Goal: Information Seeking & Learning: Learn about a topic

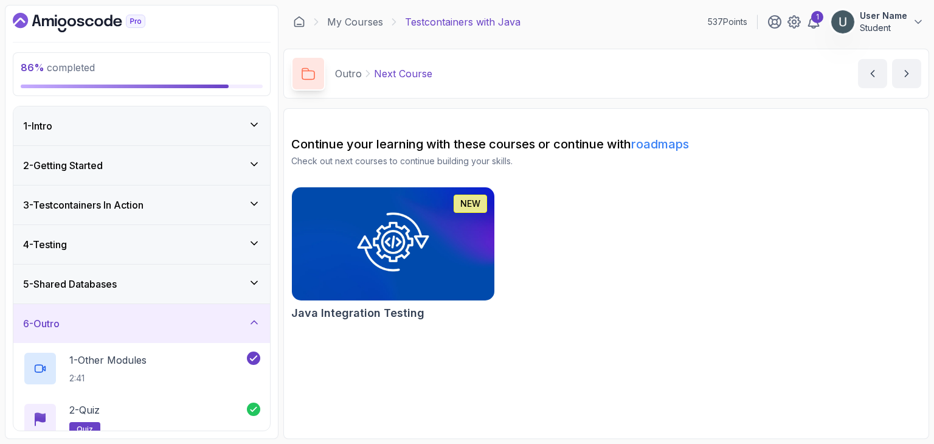
scroll to position [115, 0]
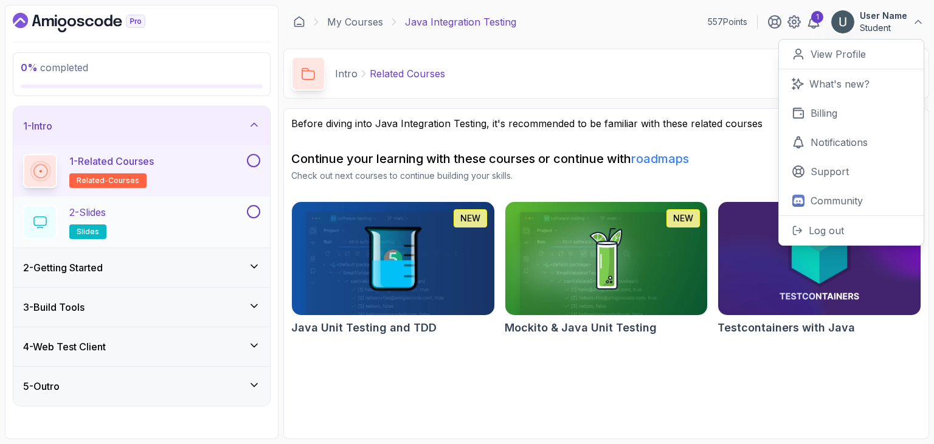
click at [202, 223] on div "2 - Slides slides" at bounding box center [133, 222] width 221 height 34
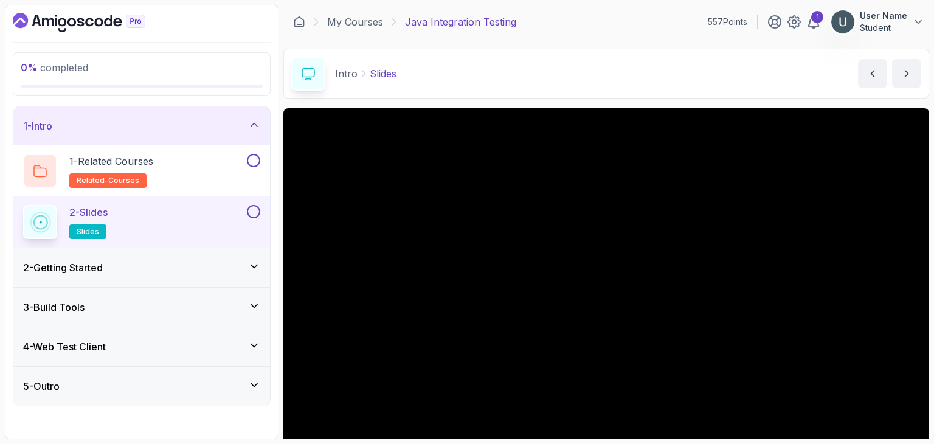
click at [179, 269] on div "2 - Getting Started" at bounding box center [141, 267] width 237 height 15
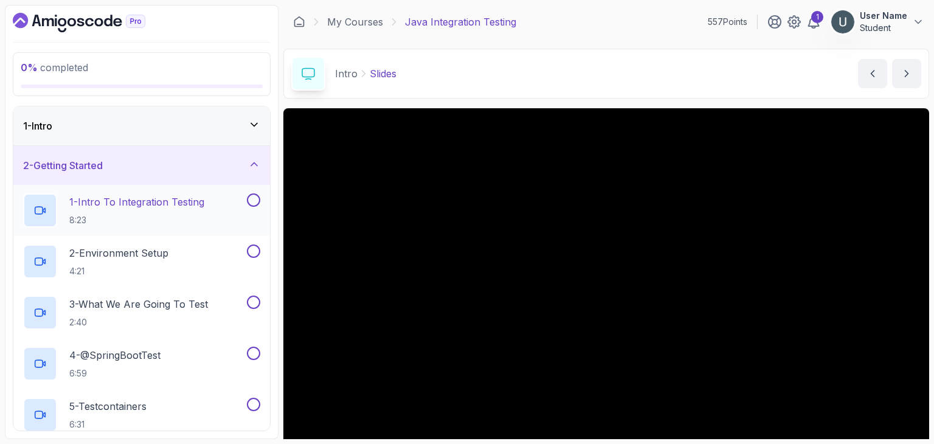
click at [181, 214] on p "8:23" at bounding box center [136, 220] width 135 height 12
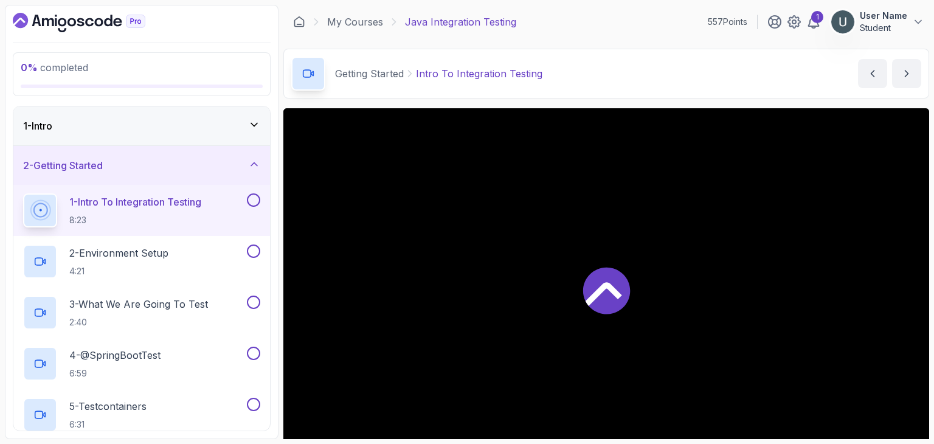
click at [481, 263] on div at bounding box center [606, 289] width 646 height 363
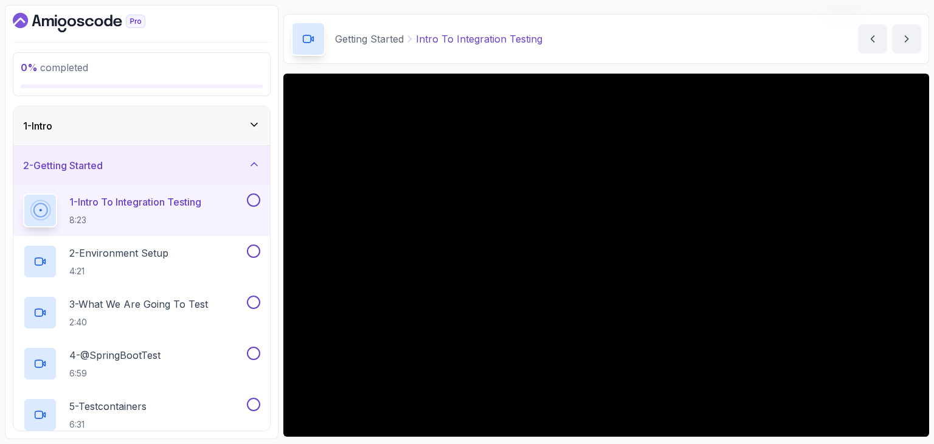
scroll to position [63, 0]
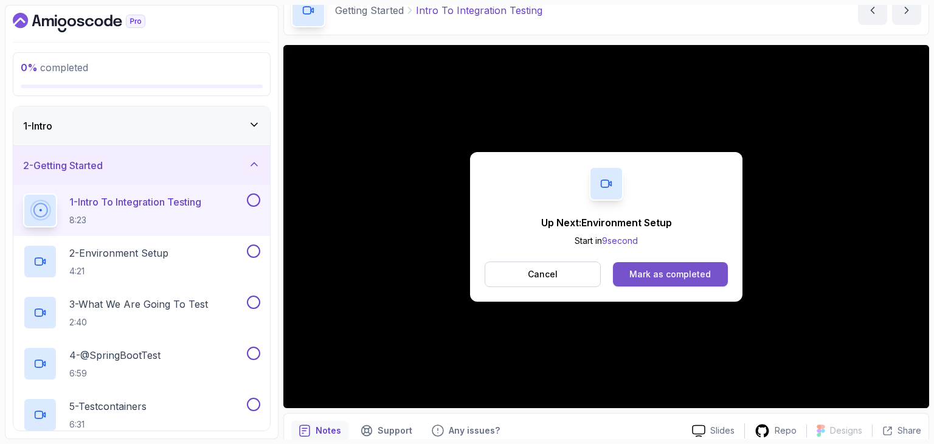
click at [644, 273] on div "Mark as completed" at bounding box center [669, 274] width 81 height 12
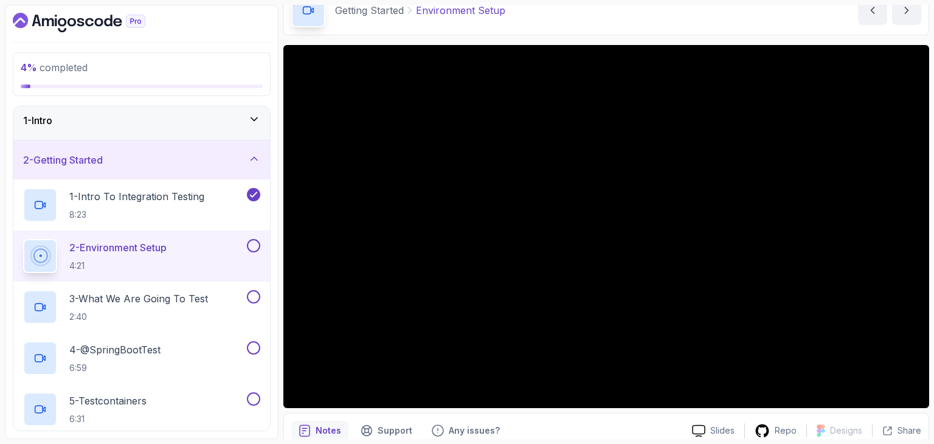
scroll to position [126, 0]
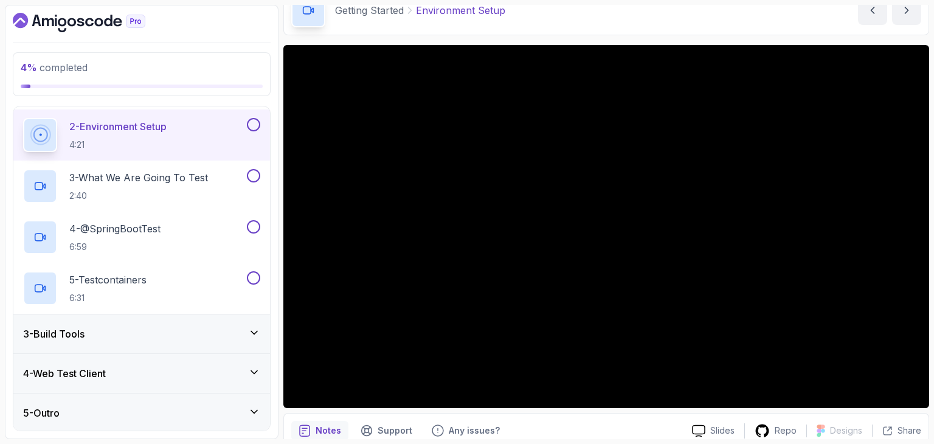
click at [131, 342] on div "3 - Build Tools" at bounding box center [141, 333] width 257 height 39
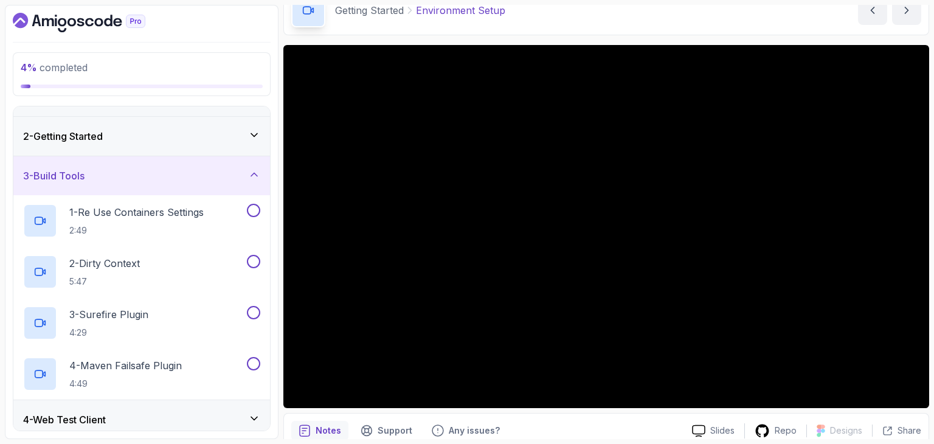
scroll to position [76, 0]
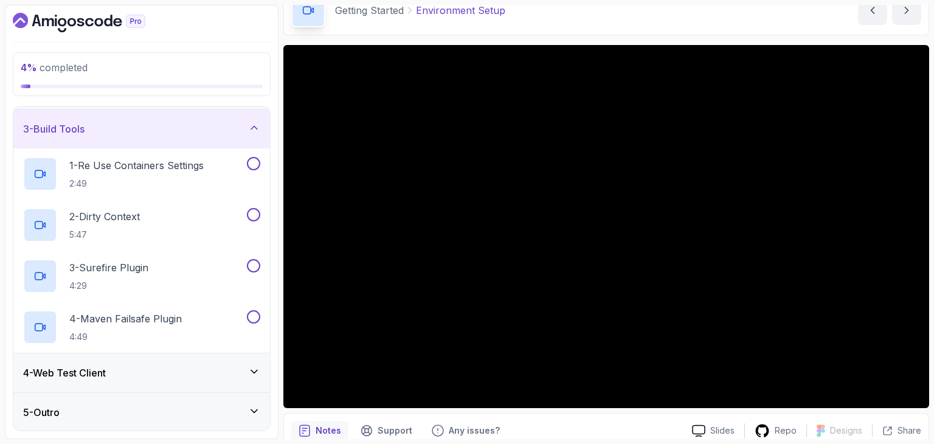
click at [91, 383] on div "4 - Web Test Client" at bounding box center [141, 372] width 257 height 39
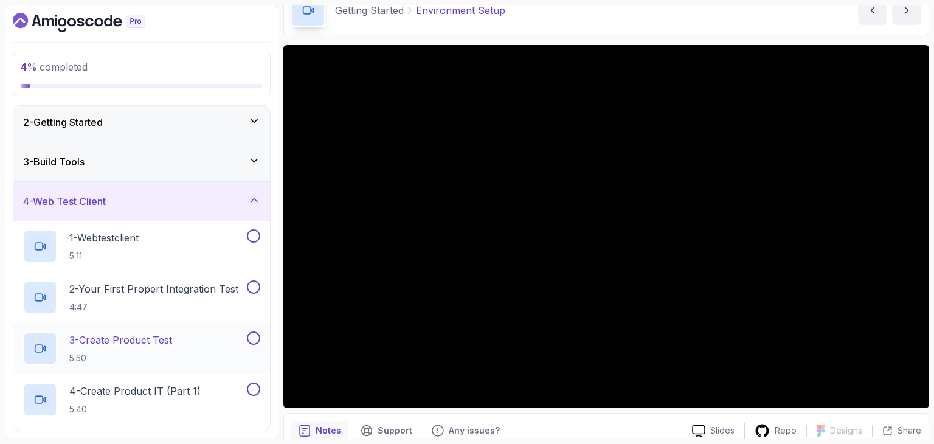
scroll to position [0, 0]
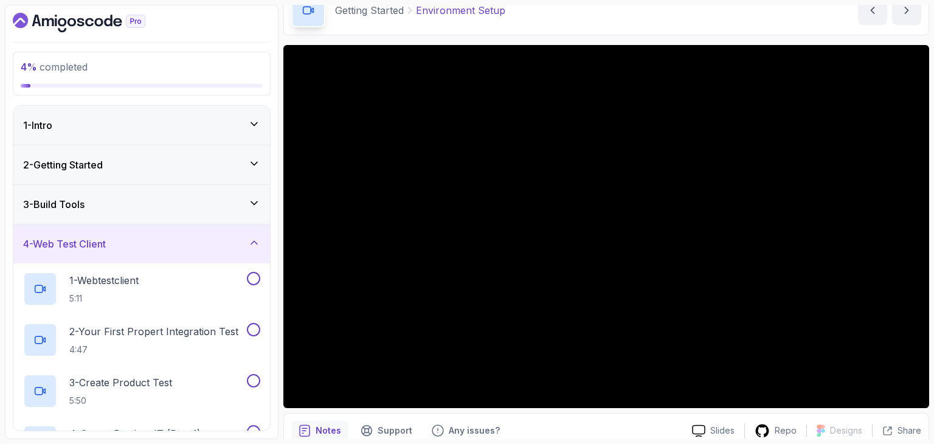
click at [131, 159] on div "2 - Getting Started" at bounding box center [141, 164] width 237 height 15
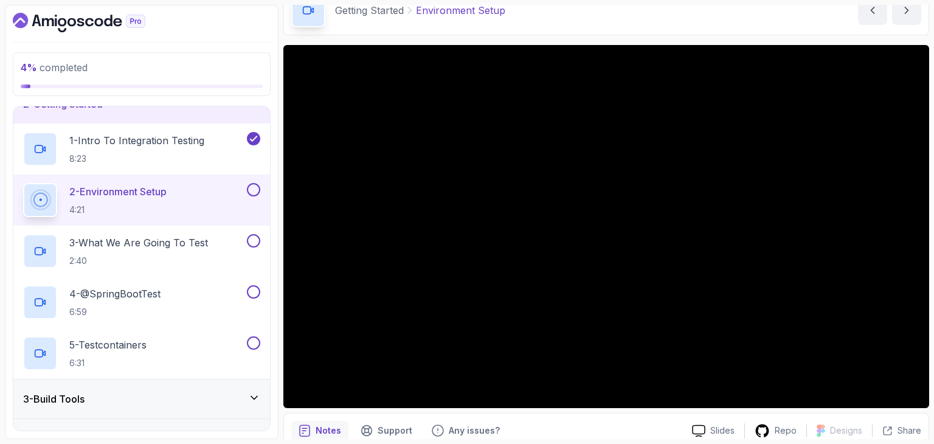
scroll to position [85, 0]
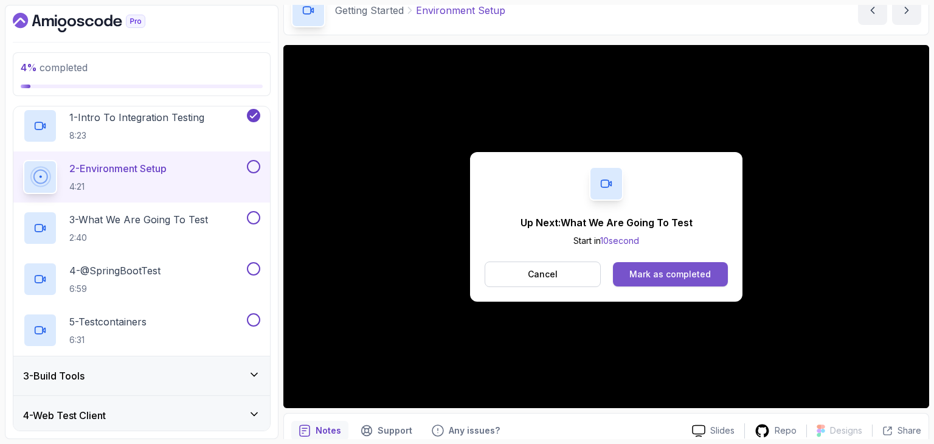
click at [643, 268] on div "Mark as completed" at bounding box center [669, 274] width 81 height 12
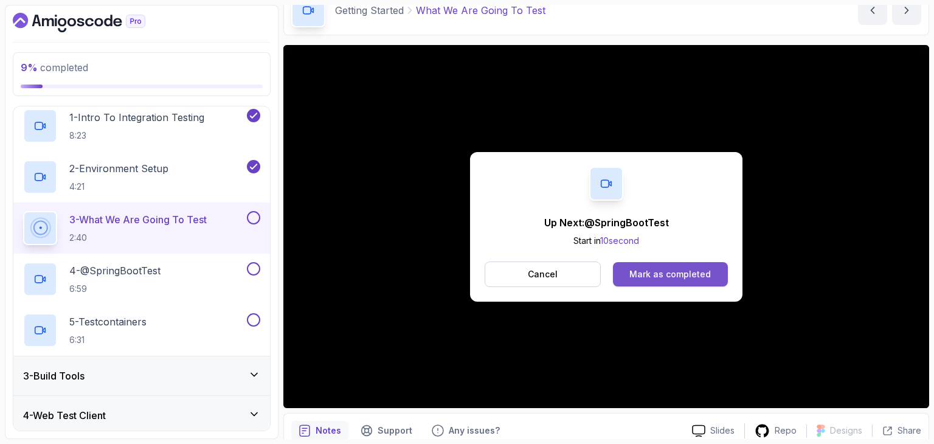
click at [681, 269] on div "Mark as completed" at bounding box center [669, 274] width 81 height 12
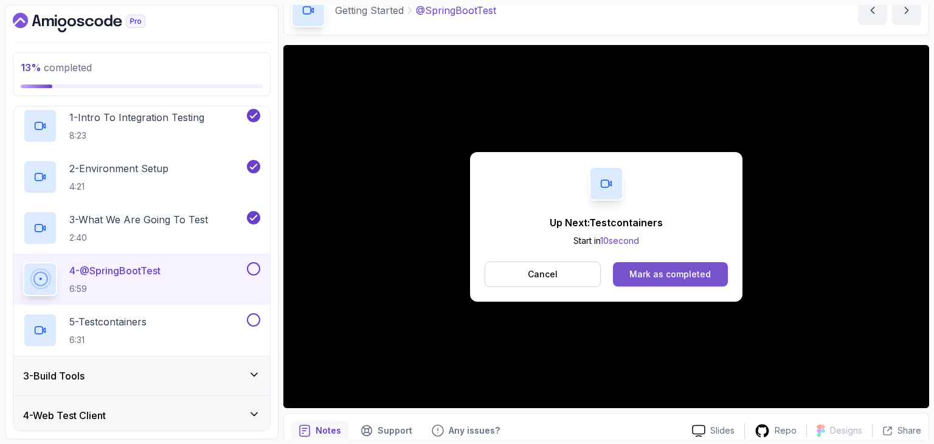
click at [707, 277] on div "Mark as completed" at bounding box center [669, 274] width 81 height 12
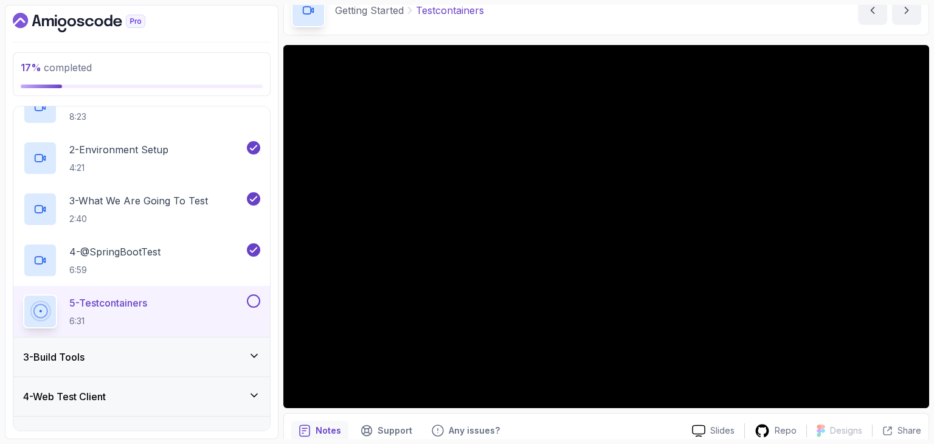
scroll to position [126, 0]
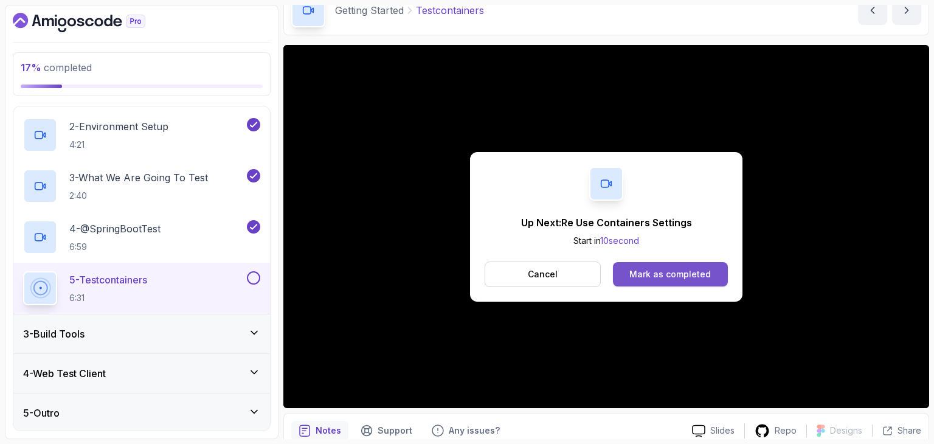
click at [635, 272] on div "Mark as completed" at bounding box center [669, 274] width 81 height 12
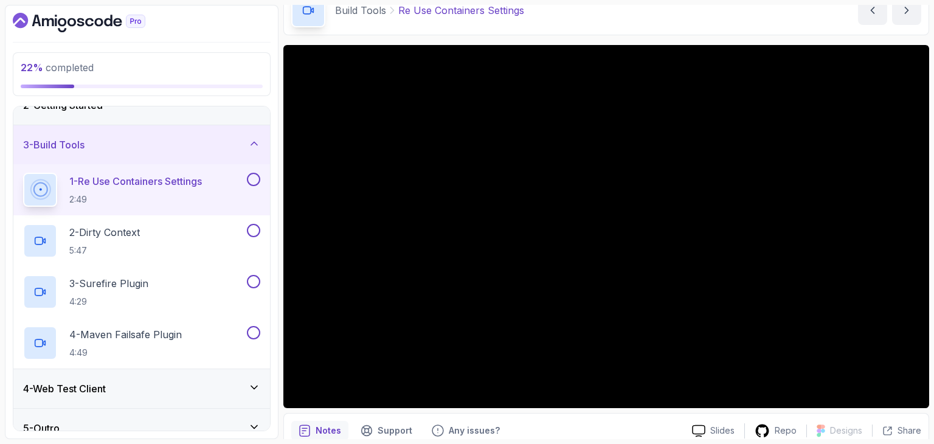
scroll to position [76, 0]
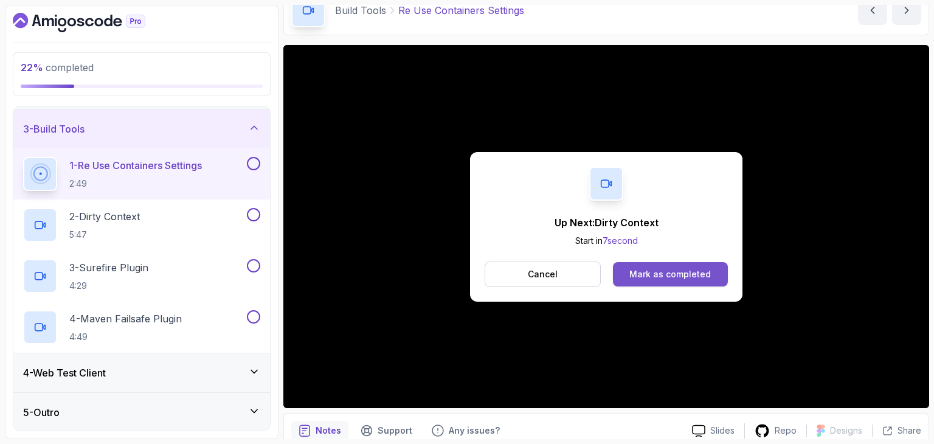
click at [657, 274] on div "Mark as completed" at bounding box center [669, 274] width 81 height 12
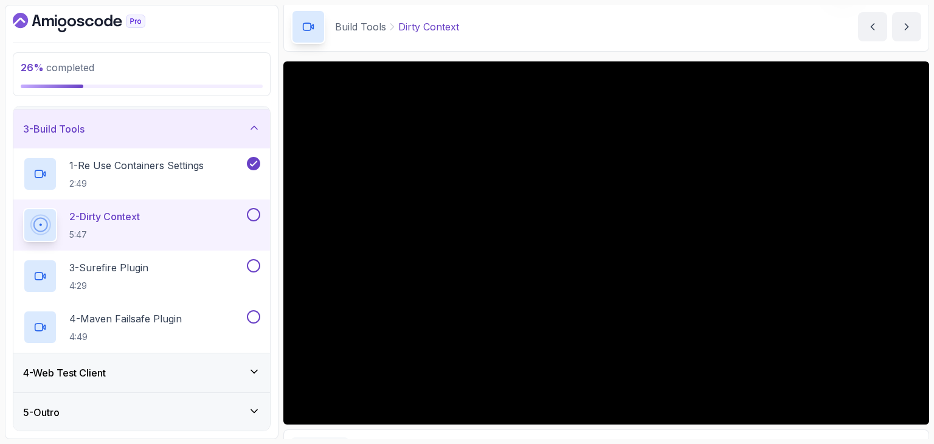
scroll to position [46, 0]
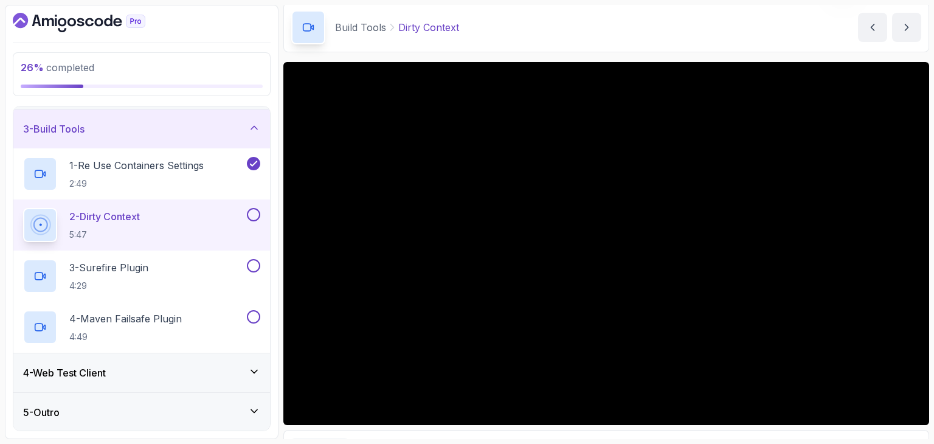
click at [231, 378] on div "4 - Web Test Client" at bounding box center [141, 372] width 237 height 15
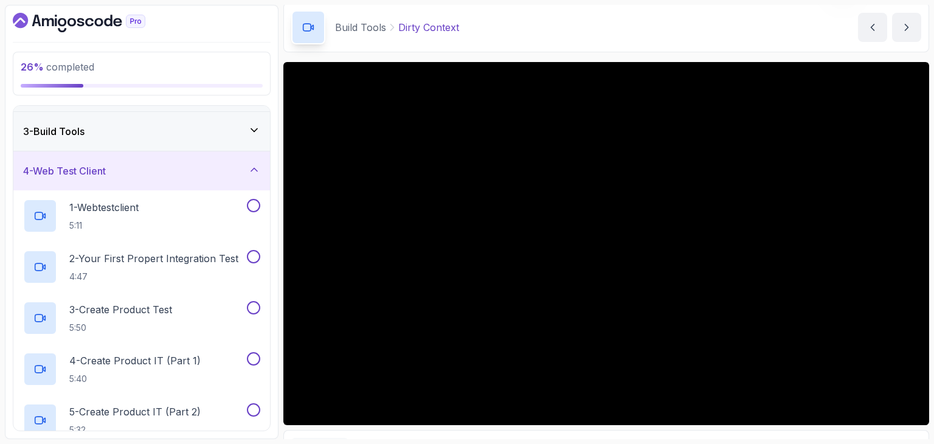
scroll to position [55, 0]
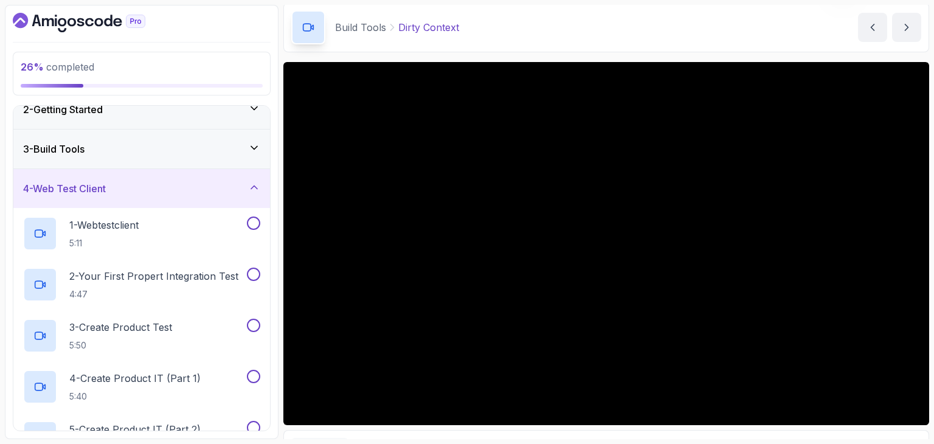
click at [195, 161] on div "3 - Build Tools" at bounding box center [141, 149] width 257 height 39
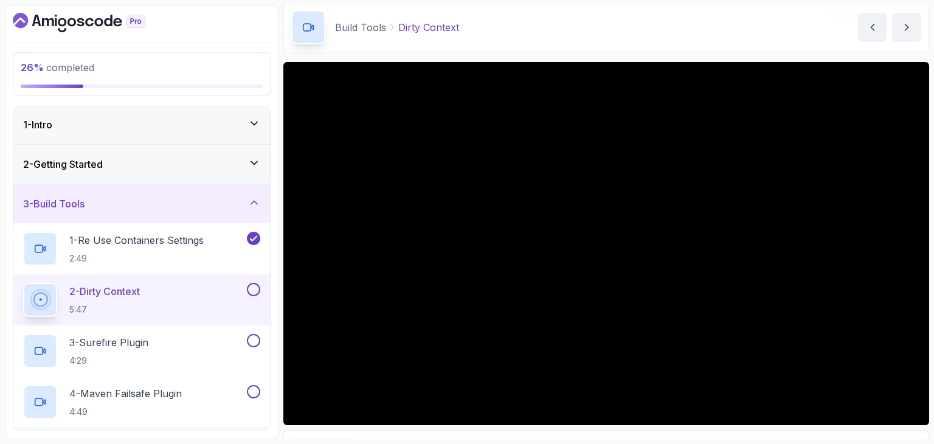
scroll to position [0, 0]
click at [161, 158] on div "2 - Getting Started" at bounding box center [141, 165] width 237 height 15
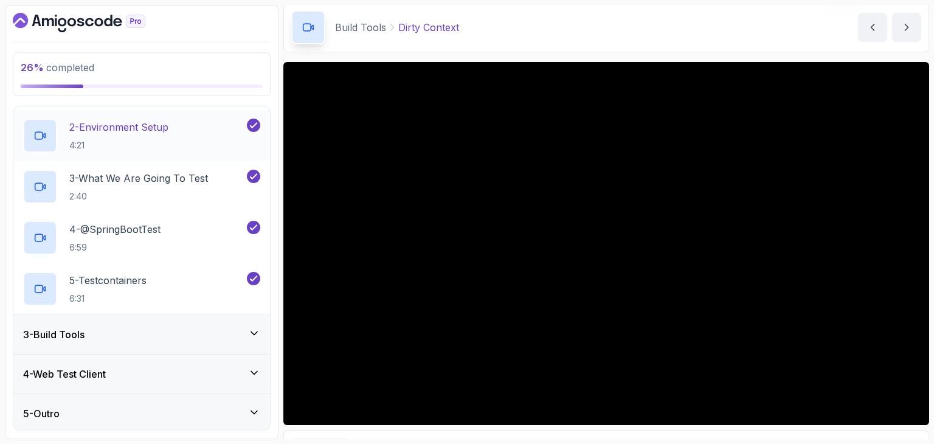
scroll to position [126, 0]
click at [141, 323] on div "3 - Build Tools" at bounding box center [141, 333] width 257 height 39
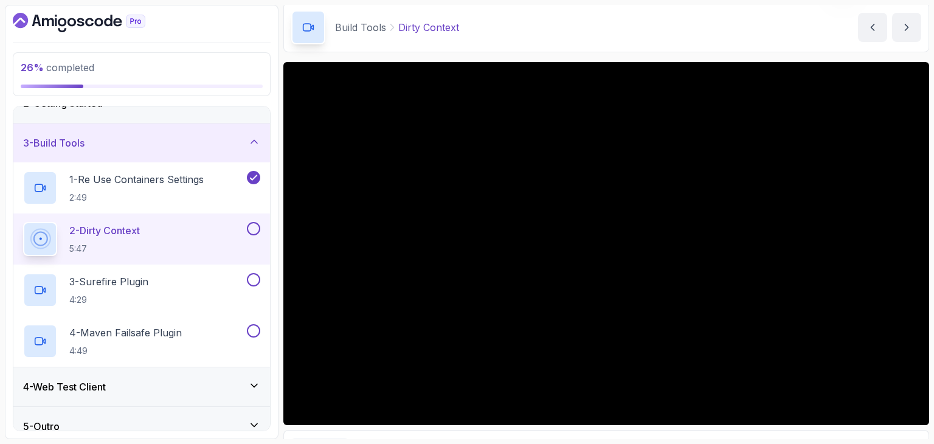
scroll to position [76, 0]
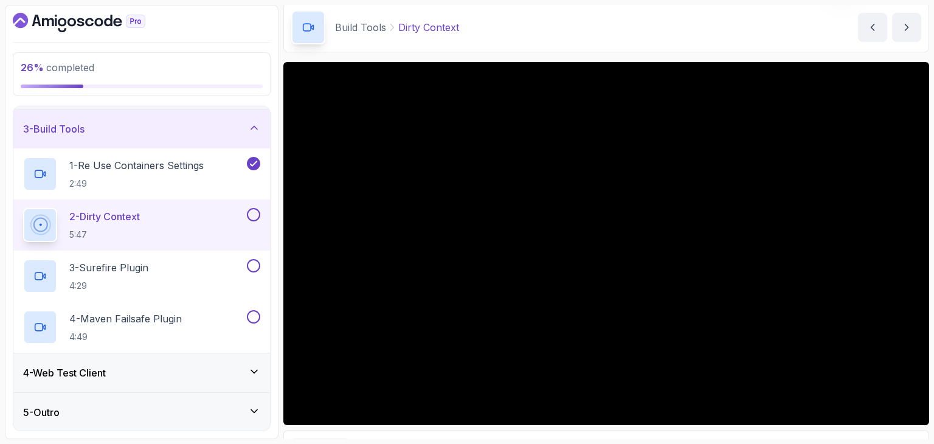
click at [254, 212] on button at bounding box center [253, 214] width 13 height 13
click at [155, 264] on div "3 - Surefire Plugin 4:29" at bounding box center [133, 276] width 221 height 34
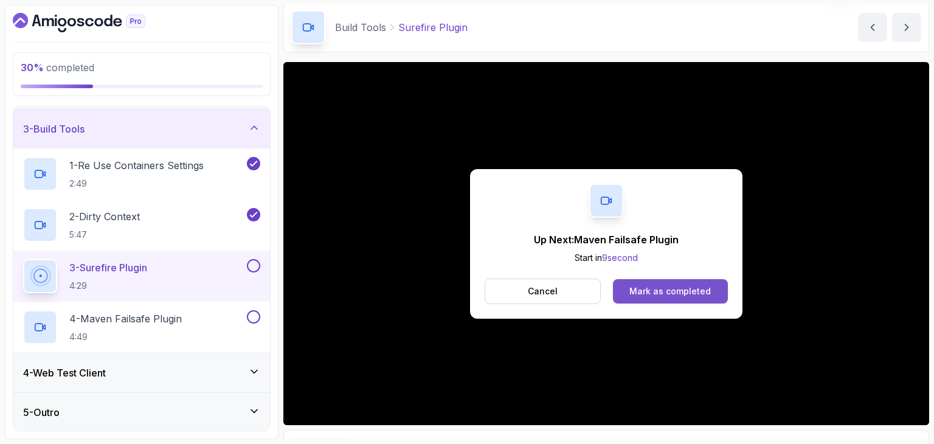
click at [663, 281] on button "Mark as completed" at bounding box center [670, 291] width 115 height 24
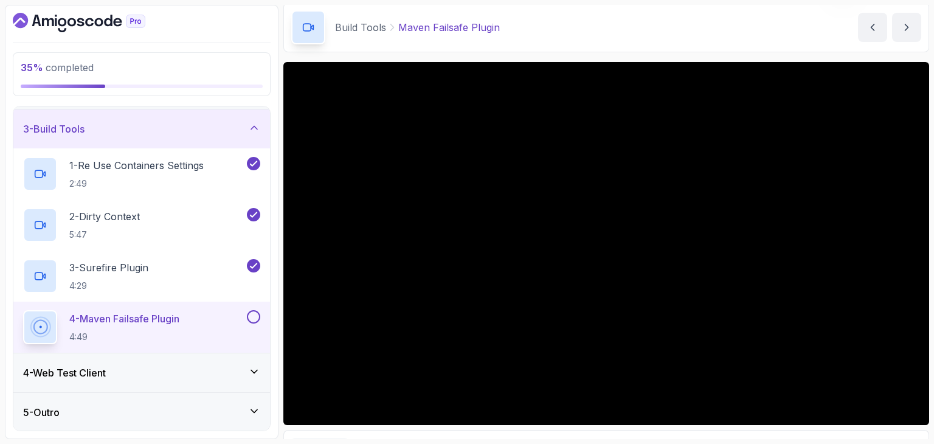
click at [113, 365] on div "4 - Web Test Client" at bounding box center [141, 372] width 237 height 15
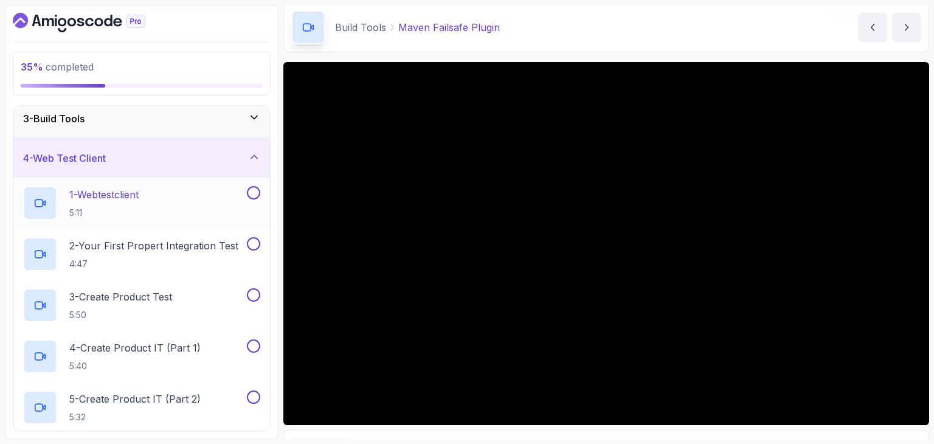
scroll to position [86, 0]
click at [83, 122] on h3 "3 - Build Tools" at bounding box center [53, 118] width 61 height 15
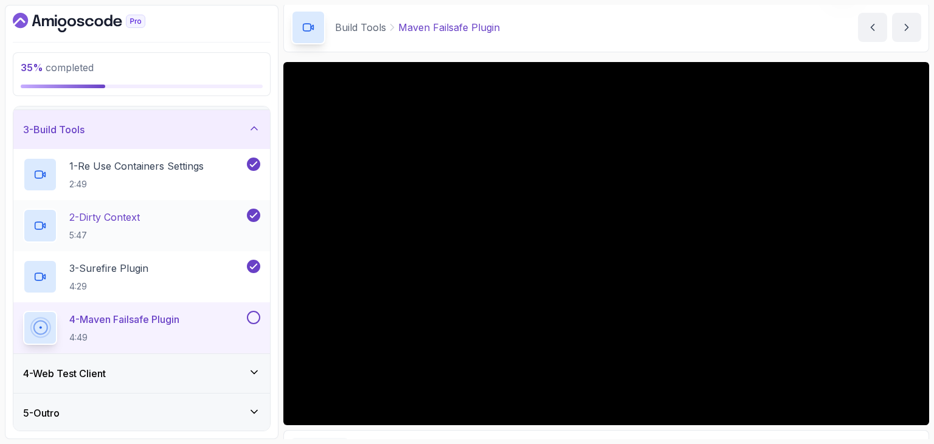
scroll to position [76, 0]
click at [115, 370] on div "4 - Web Test Client" at bounding box center [141, 372] width 237 height 15
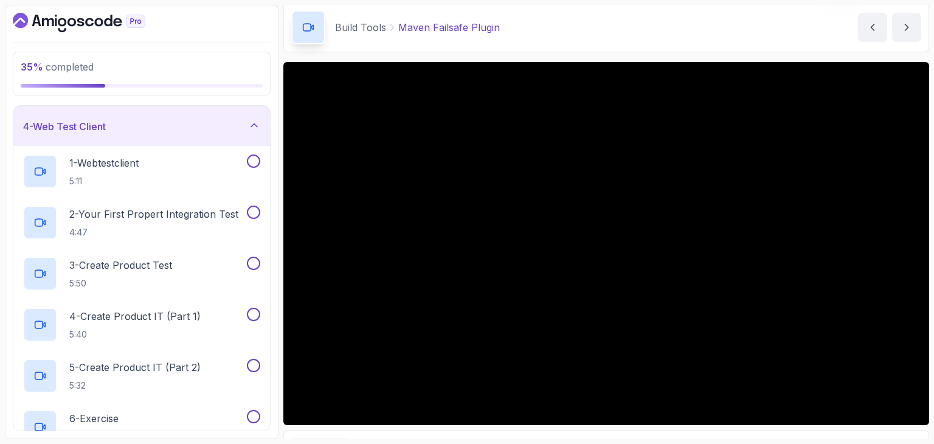
scroll to position [108, 0]
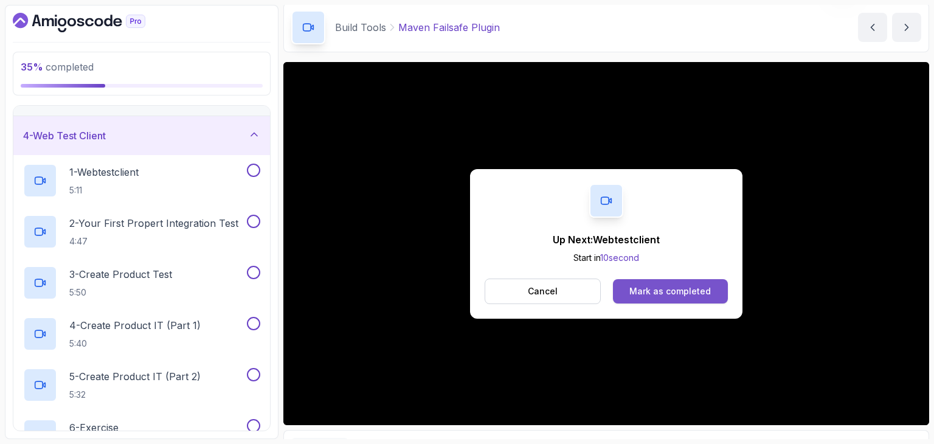
click at [665, 297] on button "Mark as completed" at bounding box center [670, 291] width 115 height 24
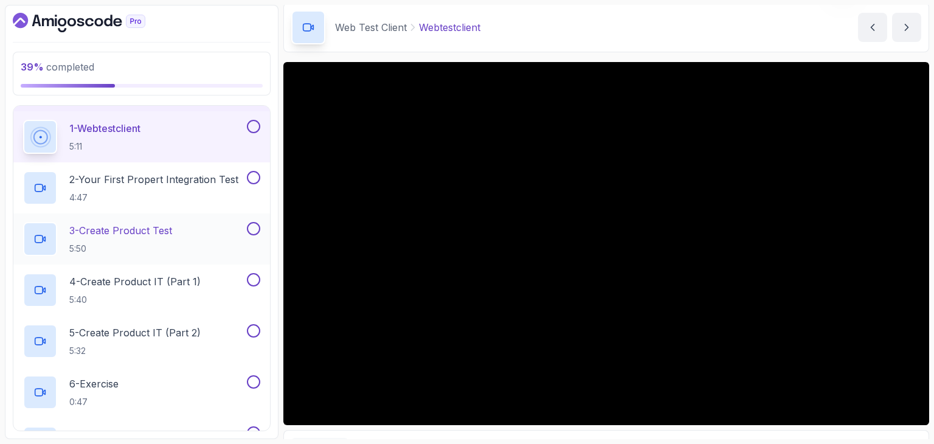
scroll to position [141, 0]
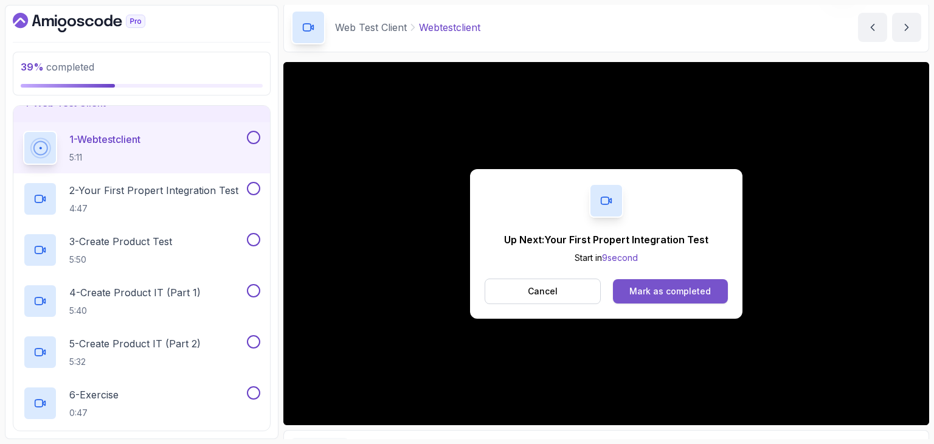
click at [671, 288] on div "Mark as completed" at bounding box center [669, 291] width 81 height 12
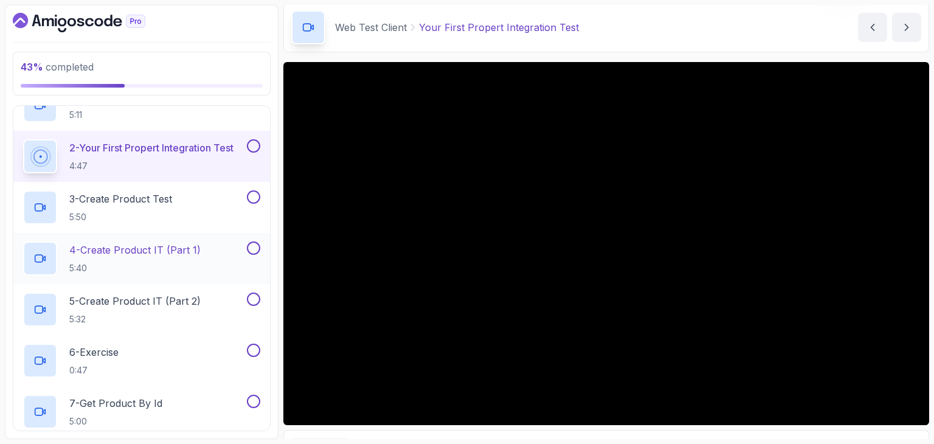
scroll to position [183, 0]
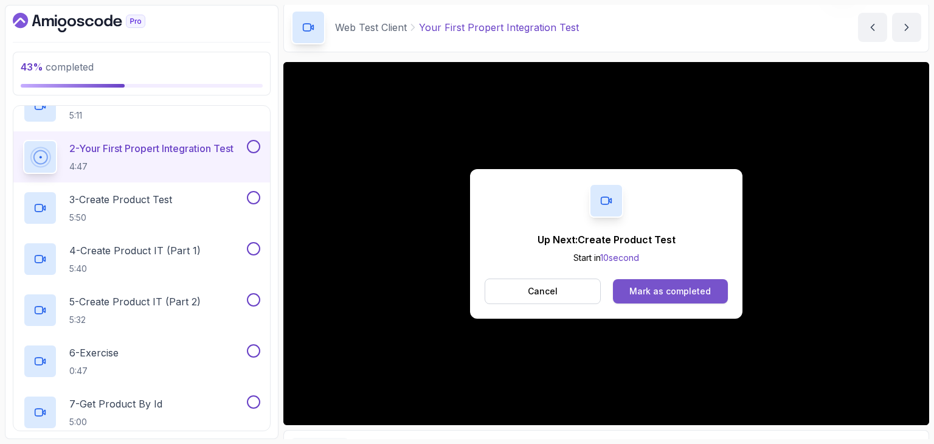
click at [669, 296] on div "Mark as completed" at bounding box center [669, 291] width 81 height 12
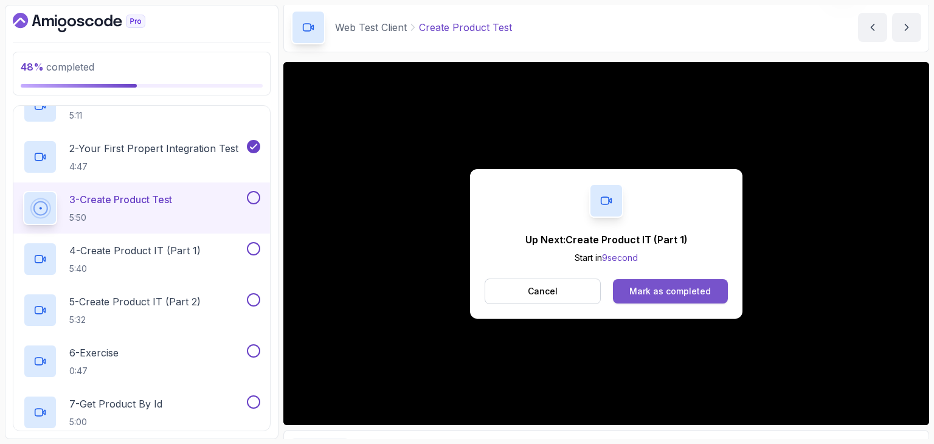
click at [665, 296] on div "Mark as completed" at bounding box center [669, 291] width 81 height 12
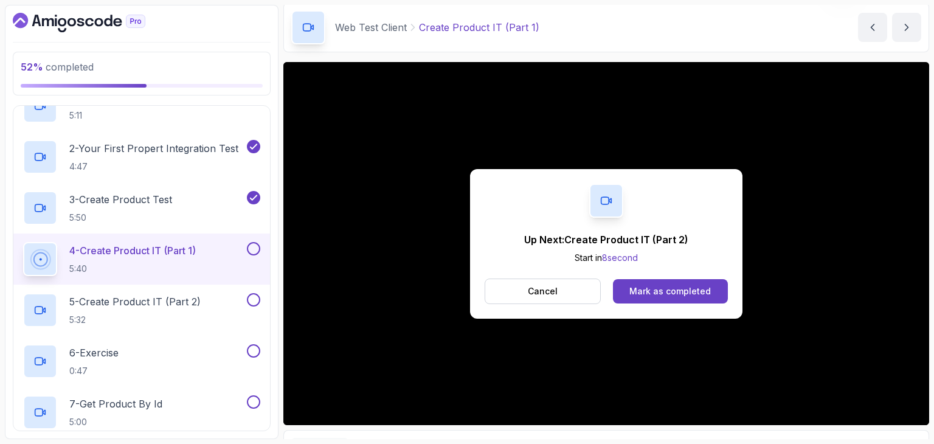
click at [665, 296] on div "Mark as completed" at bounding box center [669, 291] width 81 height 12
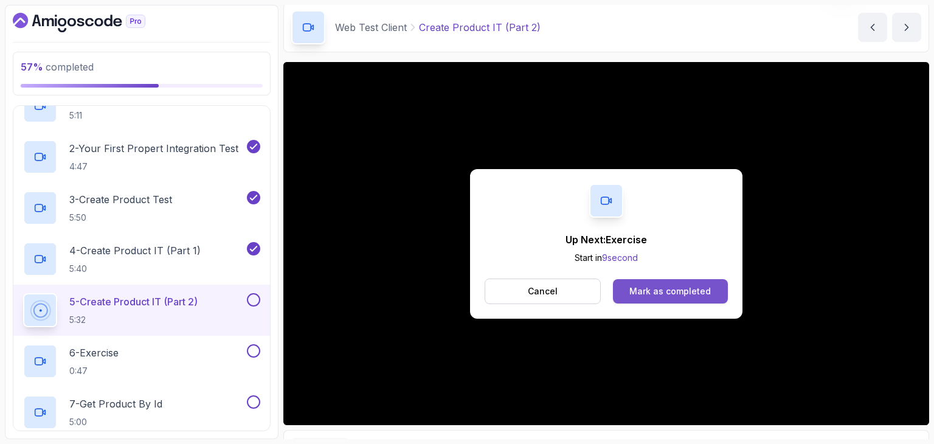
click at [683, 283] on button "Mark as completed" at bounding box center [670, 291] width 115 height 24
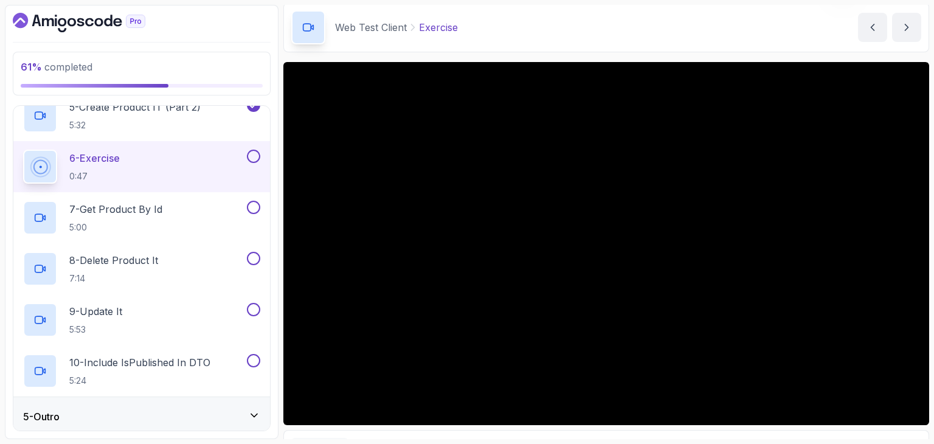
scroll to position [382, 0]
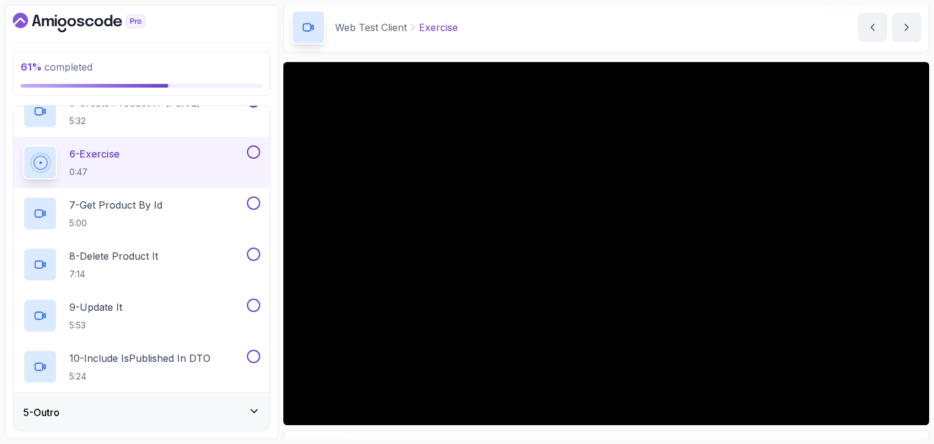
click at [112, 393] on div "5 - Outro" at bounding box center [141, 412] width 257 height 39
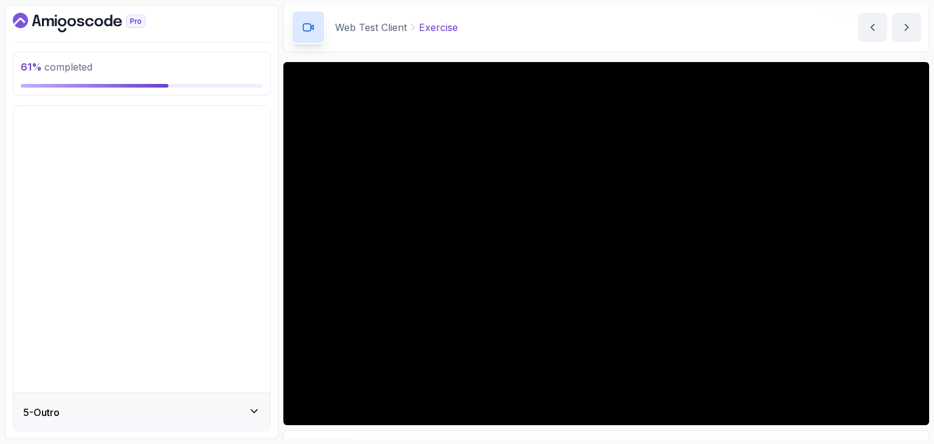
scroll to position [0, 0]
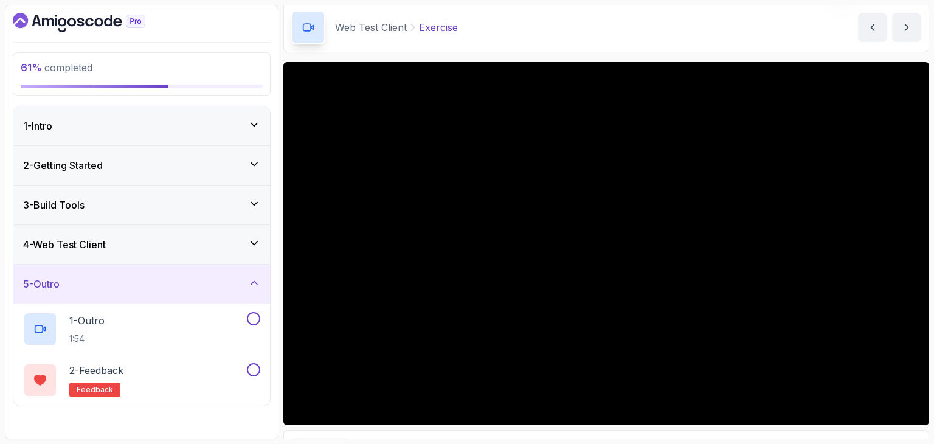
click at [112, 251] on div "4 - Web Test Client" at bounding box center [141, 244] width 257 height 39
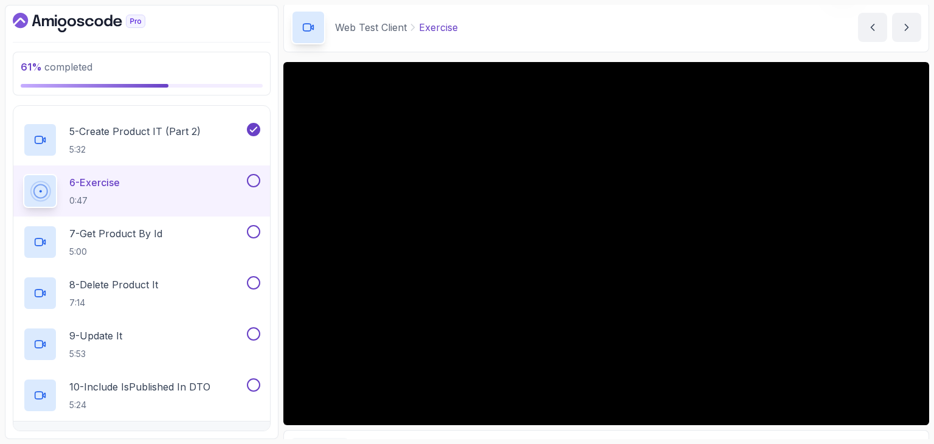
scroll to position [356, 0]
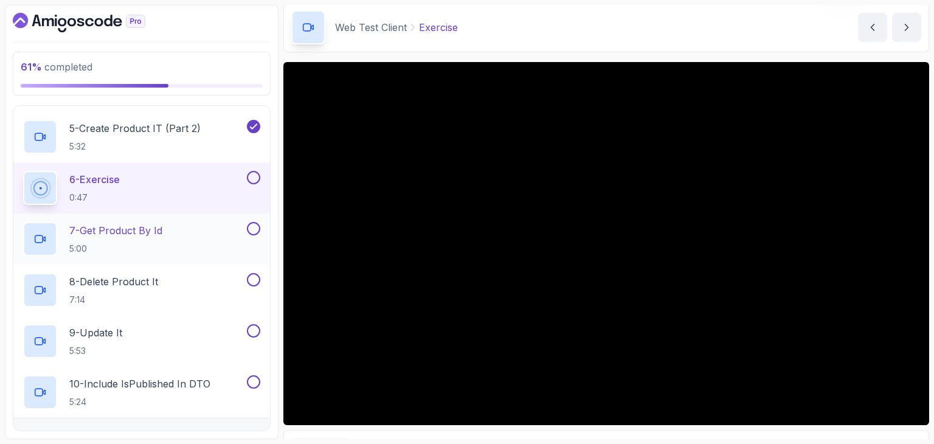
click at [112, 235] on p "7 - Get Product By Id" at bounding box center [115, 230] width 93 height 15
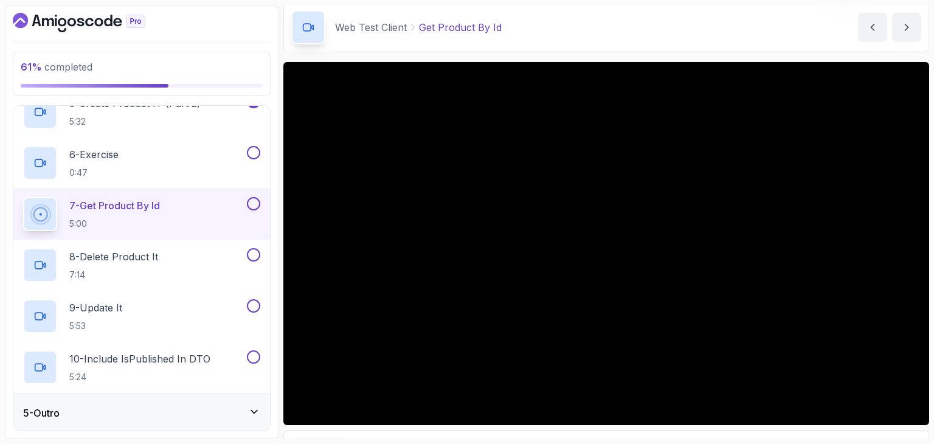
scroll to position [382, 0]
click at [224, 240] on div "8 - Delete Product It 7:14" at bounding box center [141, 264] width 257 height 51
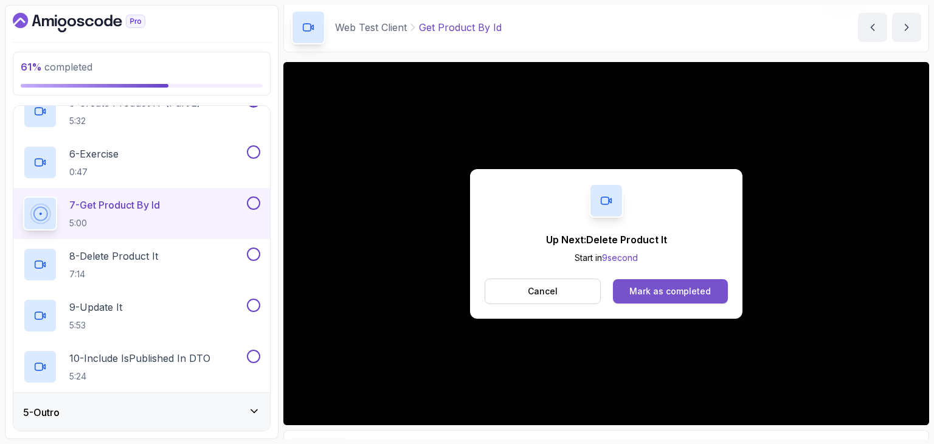
click at [651, 279] on button "Mark as completed" at bounding box center [670, 291] width 115 height 24
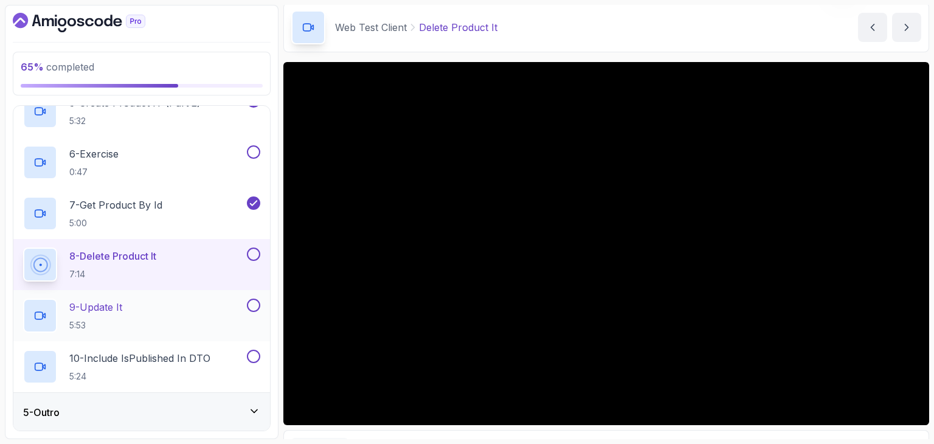
scroll to position [382, 0]
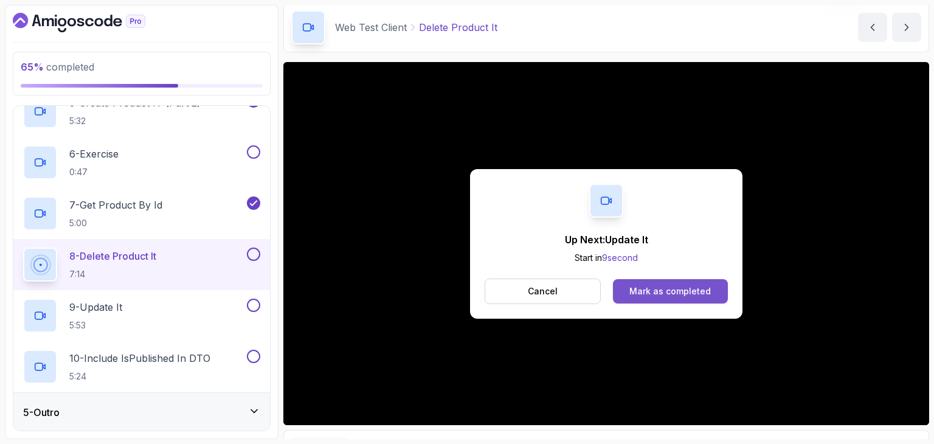
click at [624, 284] on button "Mark as completed" at bounding box center [670, 291] width 115 height 24
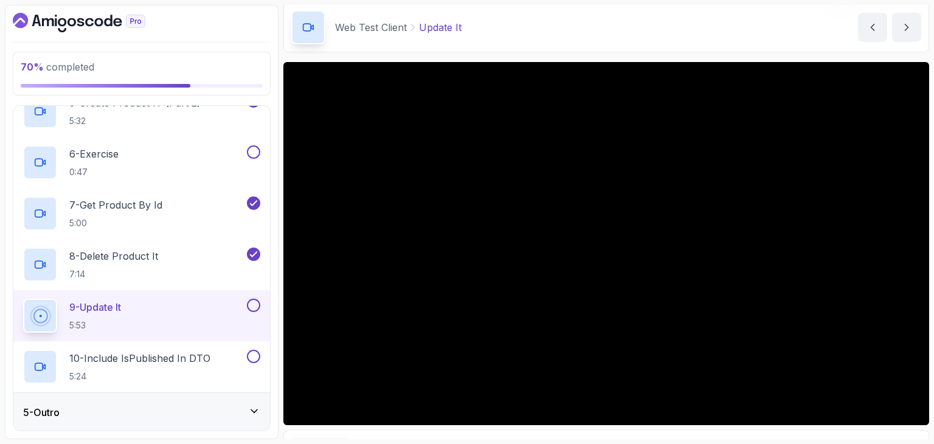
click at [190, 397] on div "5 - Outro" at bounding box center [141, 412] width 257 height 39
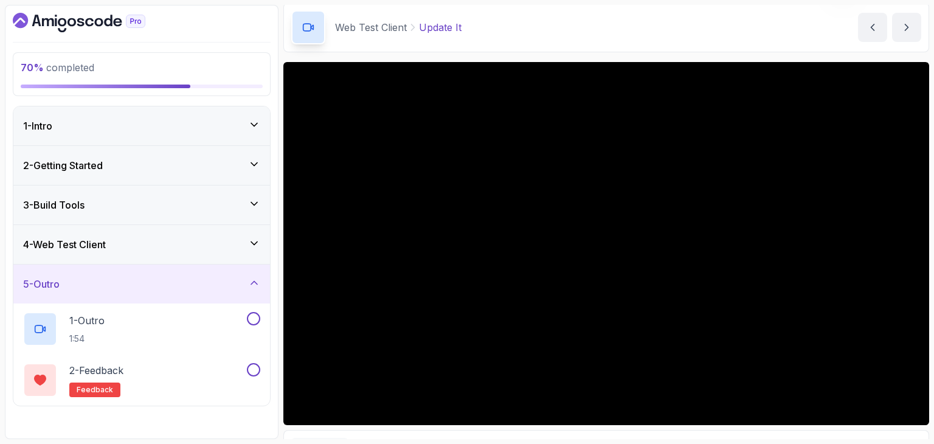
click at [161, 225] on div "4 - Web Test Client" at bounding box center [141, 244] width 257 height 39
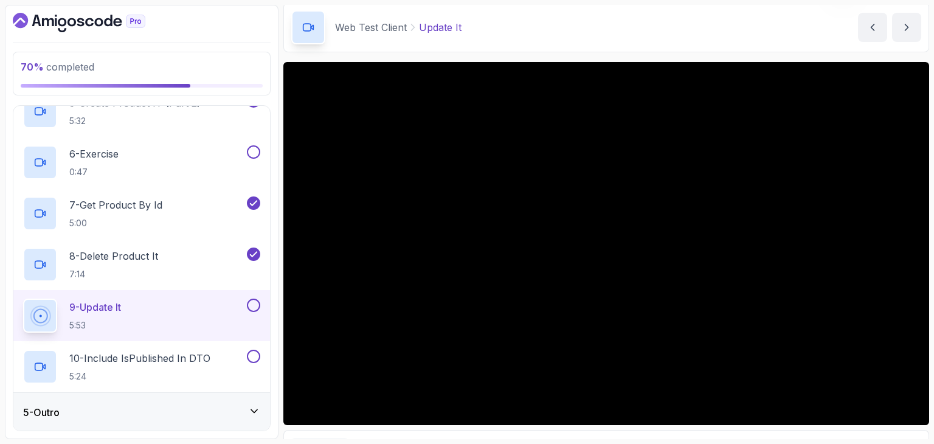
scroll to position [382, 0]
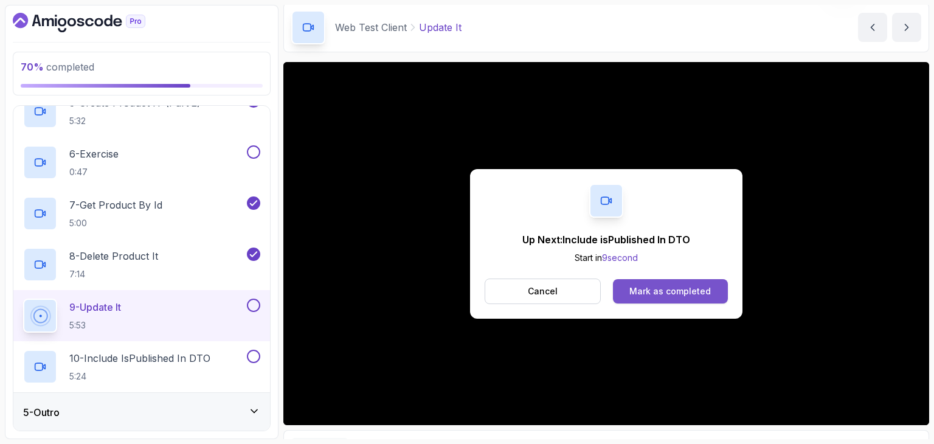
click at [686, 297] on button "Mark as completed" at bounding box center [670, 291] width 115 height 24
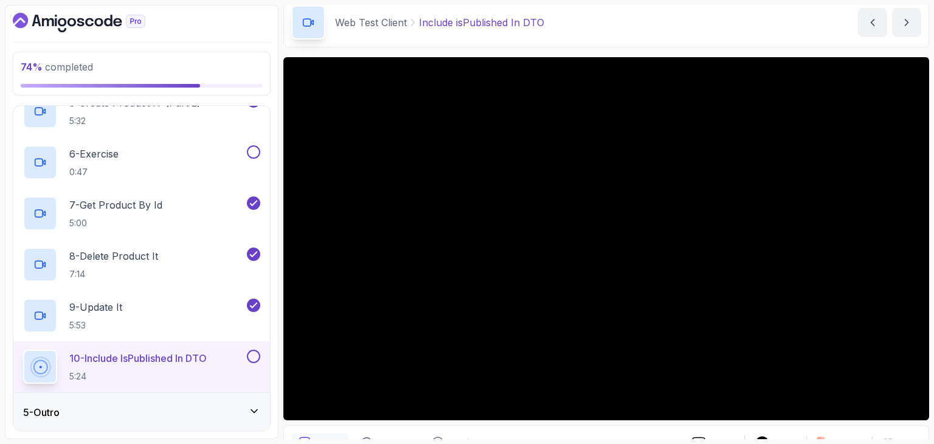
scroll to position [51, 0]
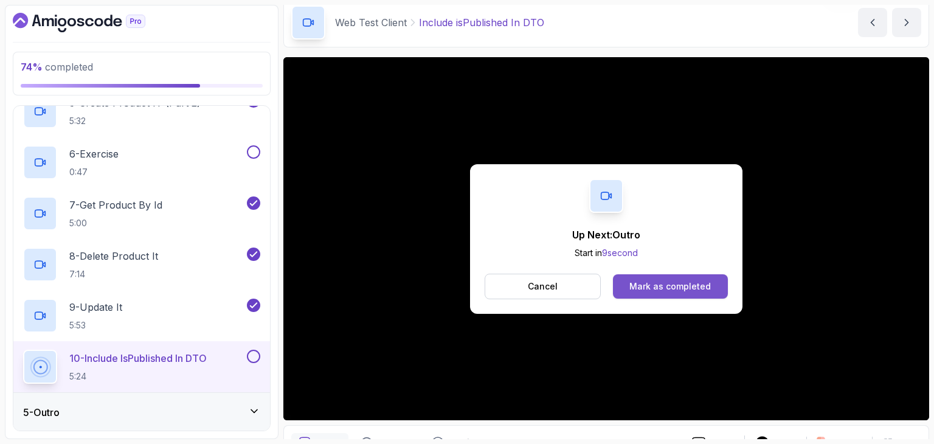
click at [649, 286] on div "Mark as completed" at bounding box center [669, 286] width 81 height 12
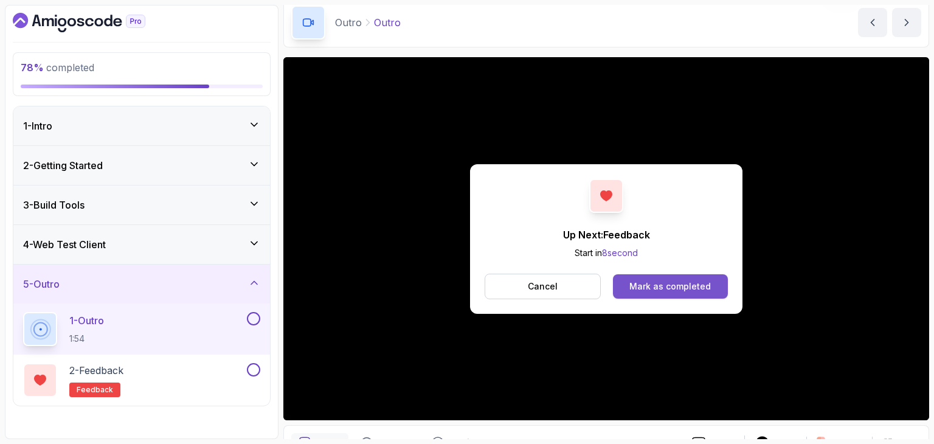
click at [658, 278] on button "Mark as completed" at bounding box center [670, 286] width 115 height 24
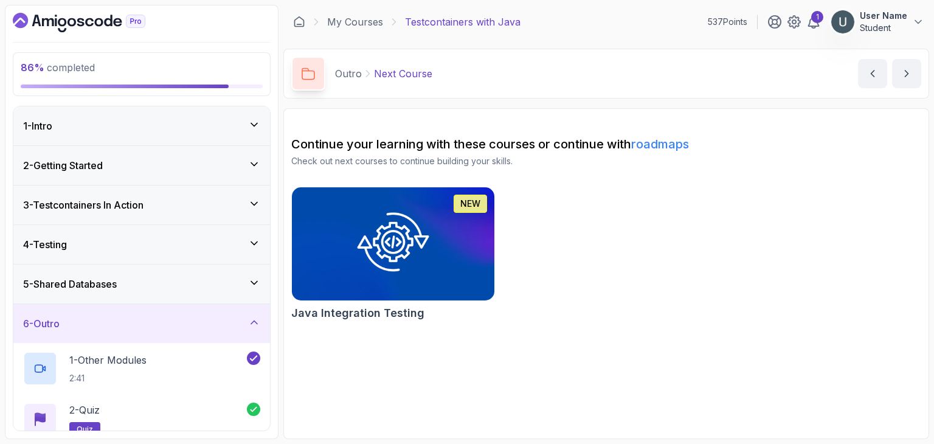
scroll to position [115, 0]
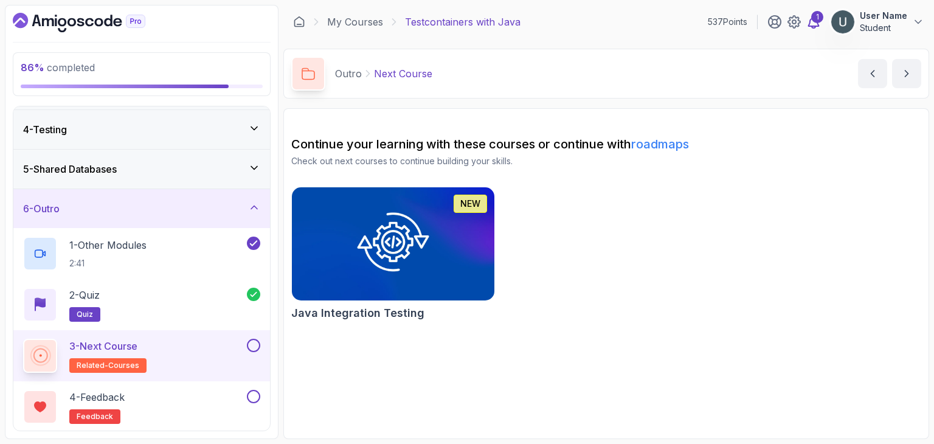
click at [818, 26] on icon at bounding box center [814, 22] width 10 height 12
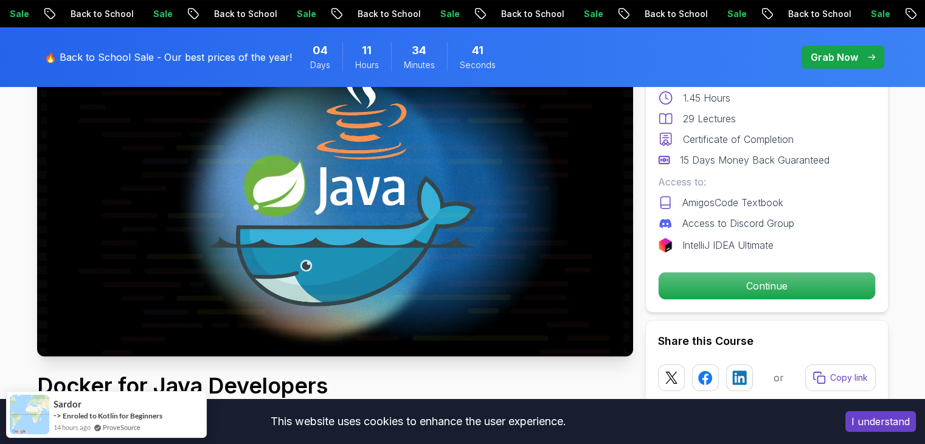
scroll to position [146, 0]
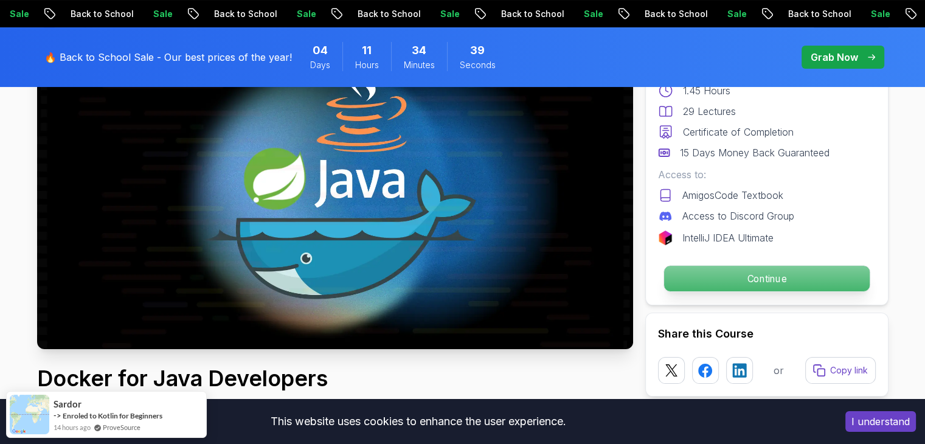
click at [783, 282] on p "Continue" at bounding box center [766, 279] width 206 height 26
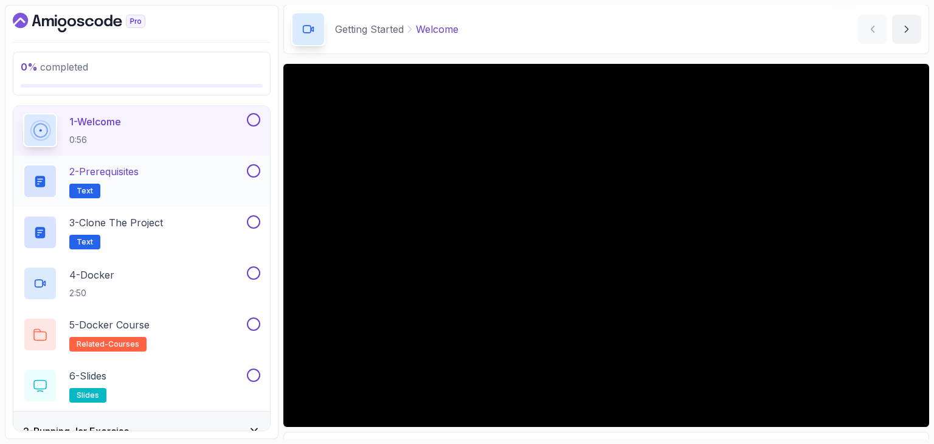
scroll to position [54, 0]
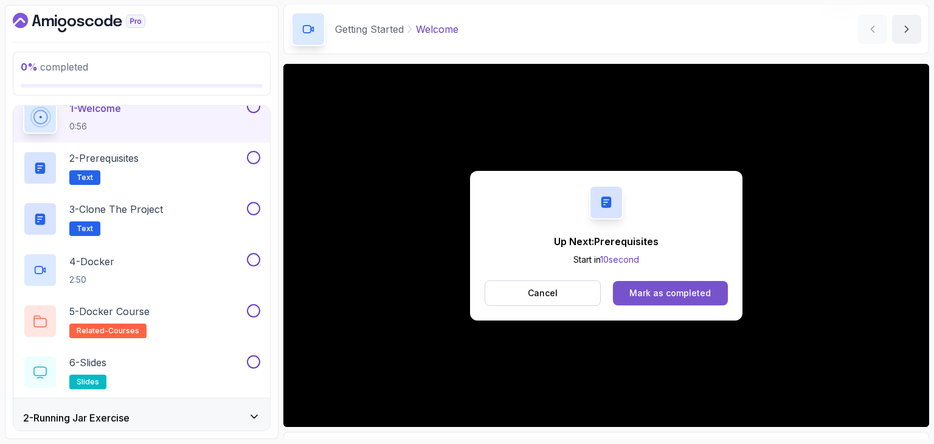
click at [664, 304] on button "Mark as completed" at bounding box center [670, 293] width 115 height 24
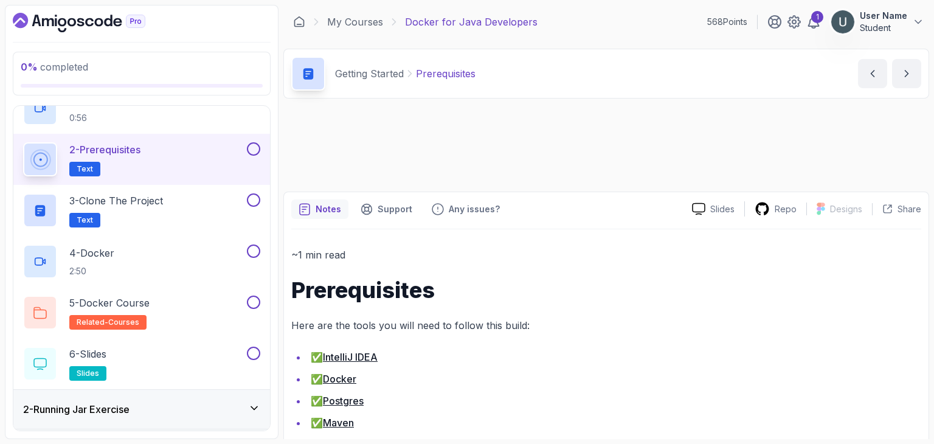
click at [662, 294] on div "Up Next: Prerequisites Start in 9 second Cancel Mark as completed Slides Repo D…" at bounding box center [606, 284] width 646 height 353
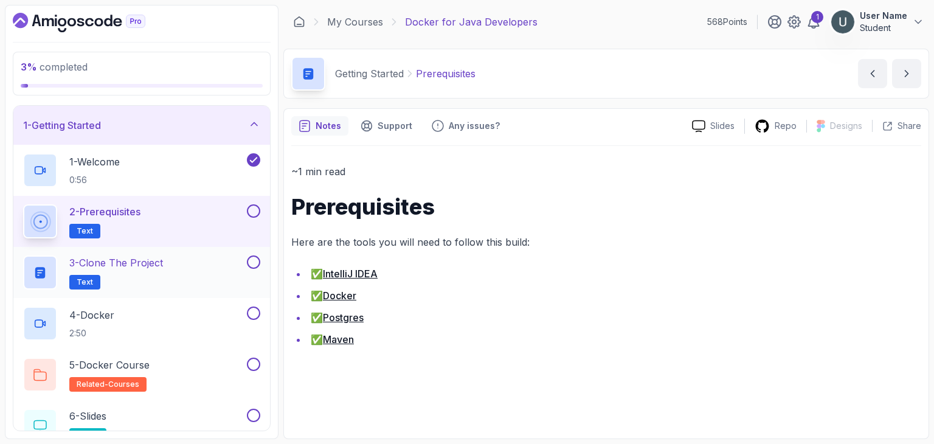
click at [173, 270] on div "3 - Clone the Project Text" at bounding box center [133, 272] width 221 height 34
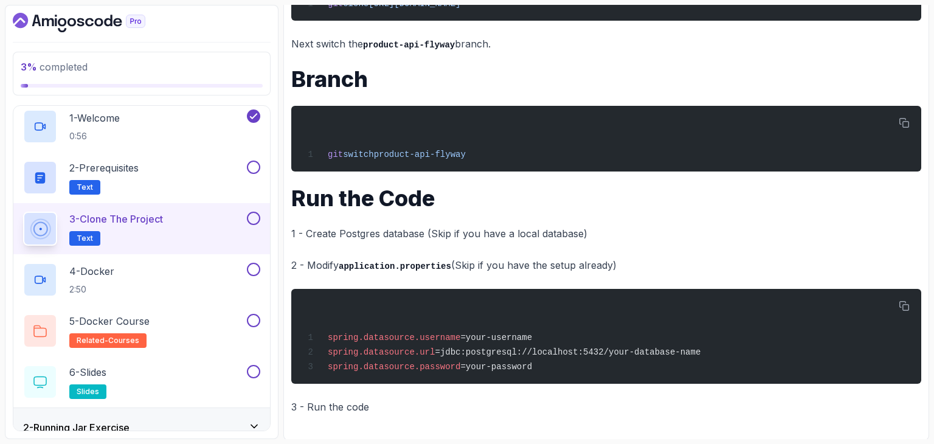
scroll to position [42, 0]
click at [196, 292] on div "4 - Docker 2:50" at bounding box center [133, 281] width 221 height 34
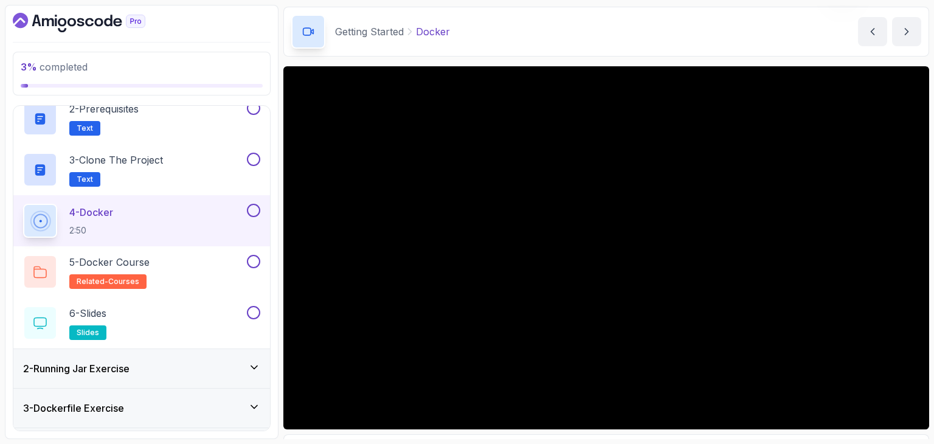
scroll to position [108, 0]
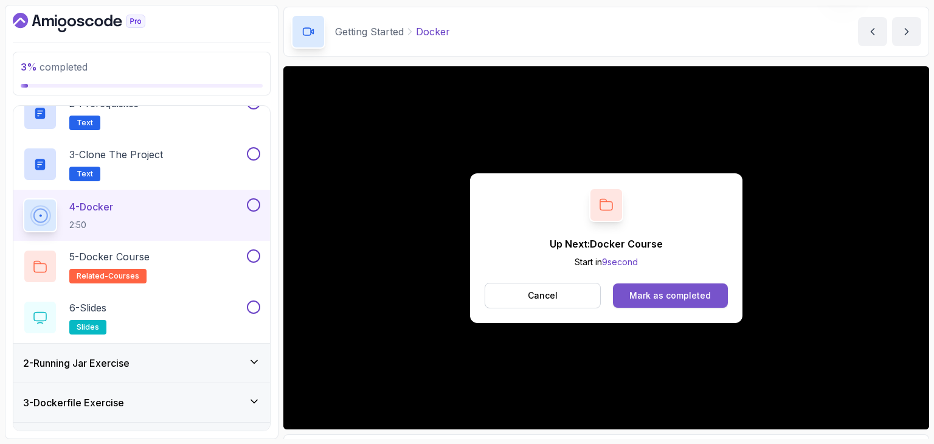
click at [644, 302] on button "Mark as completed" at bounding box center [670, 295] width 115 height 24
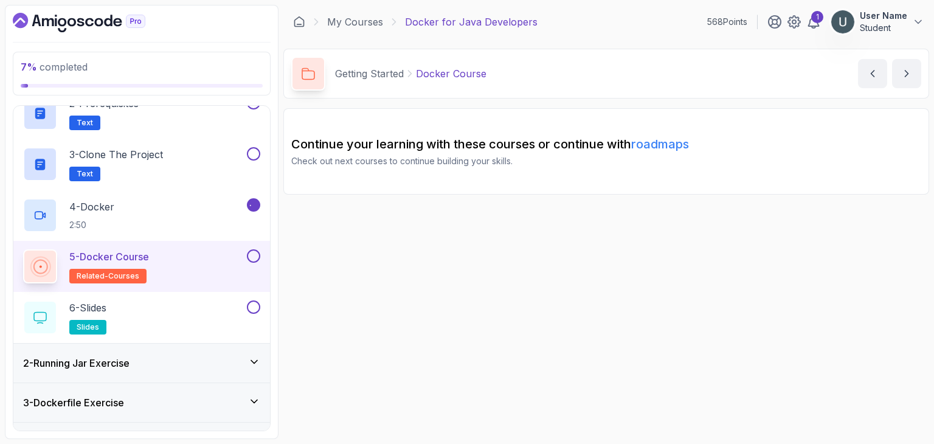
click at [661, 195] on section "Continue your learning with these courses or continue with roadmaps Check out n…" at bounding box center [606, 151] width 646 height 86
click at [153, 362] on div "2 - Running Jar Exercise" at bounding box center [141, 363] width 237 height 15
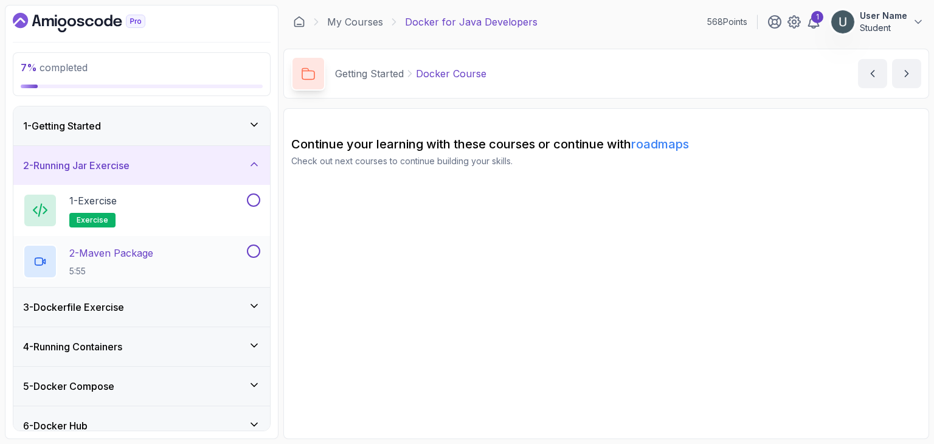
click at [75, 251] on p "2 - Maven Package" at bounding box center [111, 253] width 84 height 15
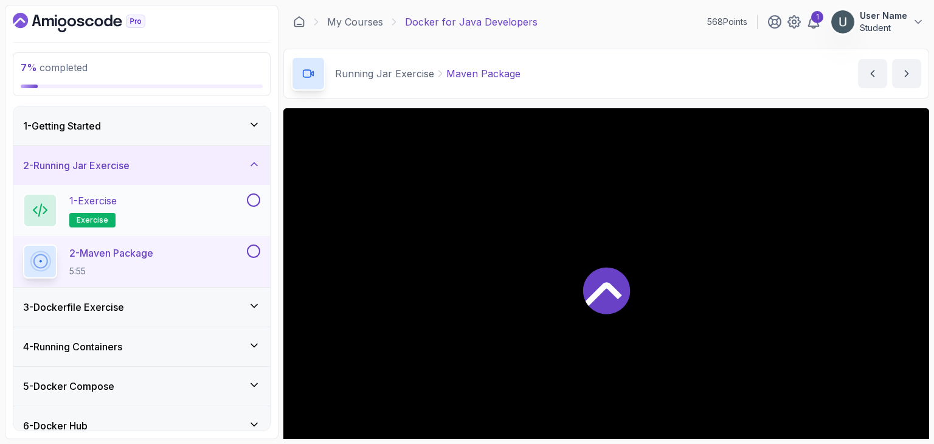
click at [117, 219] on h2 "1 - Exercise exercise" at bounding box center [92, 210] width 47 height 34
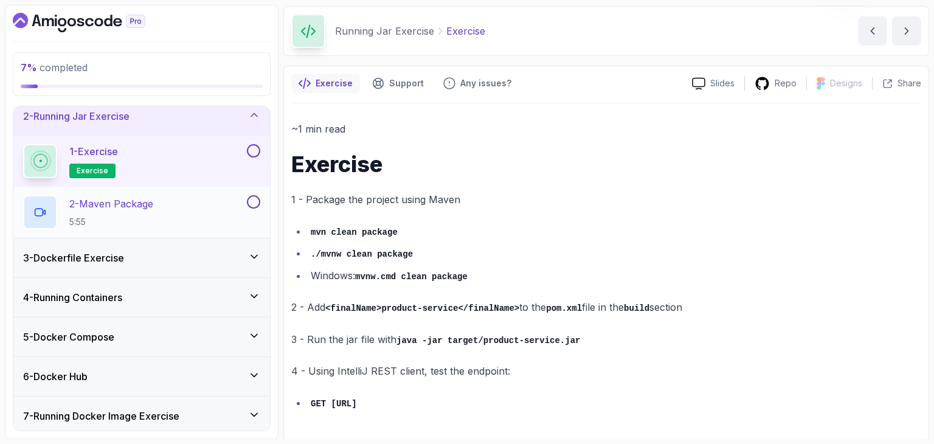
scroll to position [33, 0]
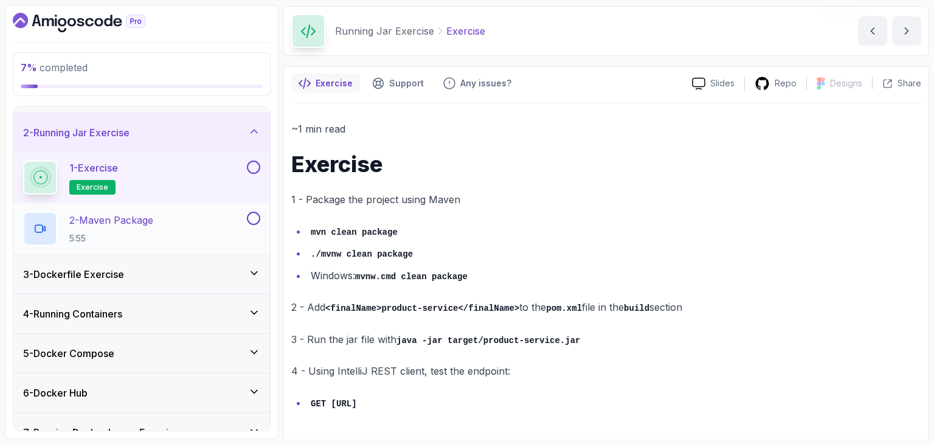
click at [163, 212] on div "2 - Maven Package 5:55" at bounding box center [133, 229] width 221 height 34
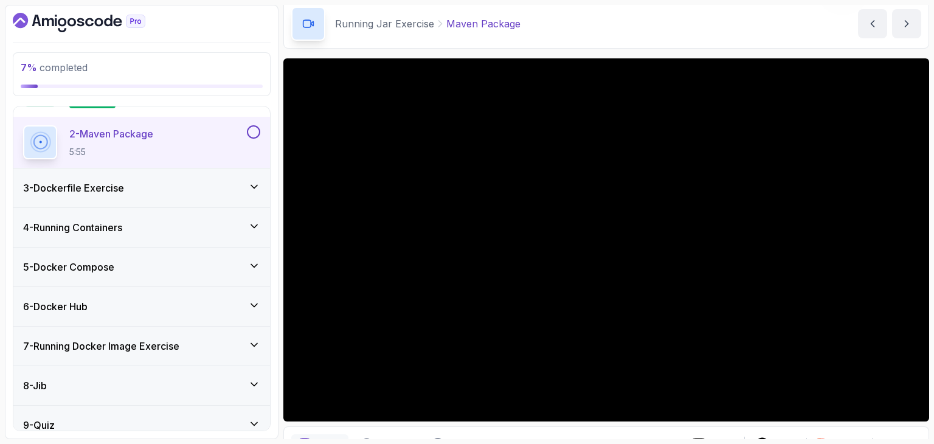
scroll to position [51, 0]
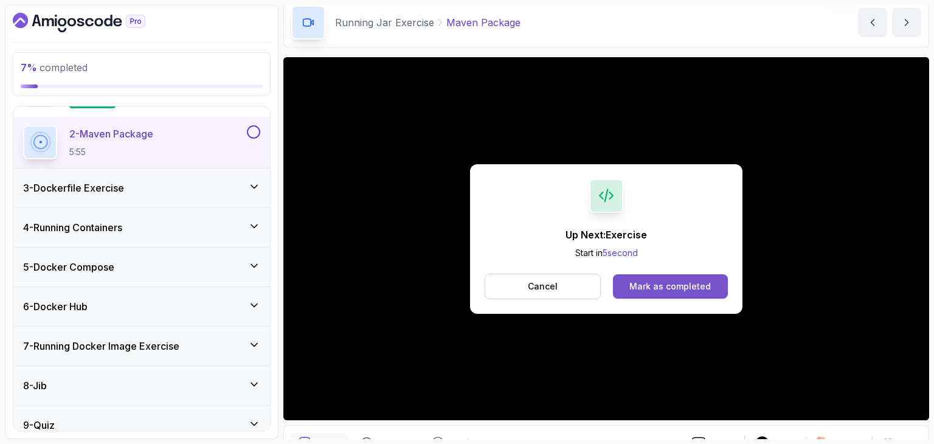
click at [655, 290] on div "Mark as completed" at bounding box center [669, 286] width 81 height 12
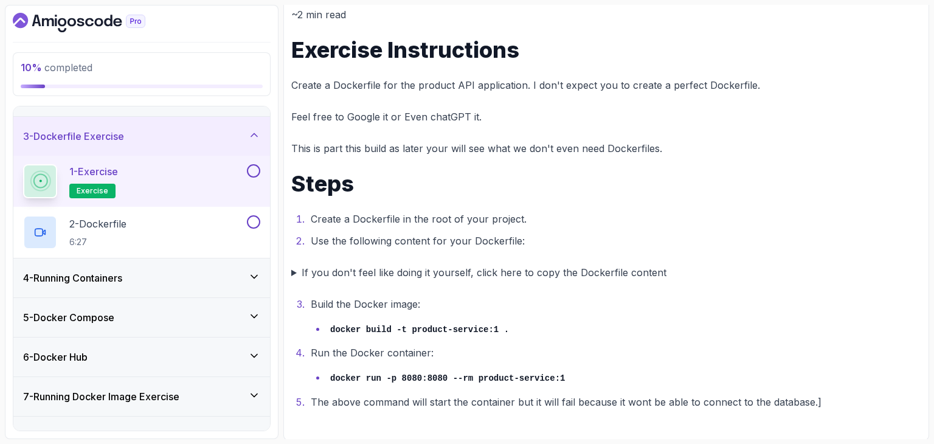
scroll to position [156, 0]
click at [102, 227] on p "2 - Dockerfile" at bounding box center [97, 223] width 57 height 15
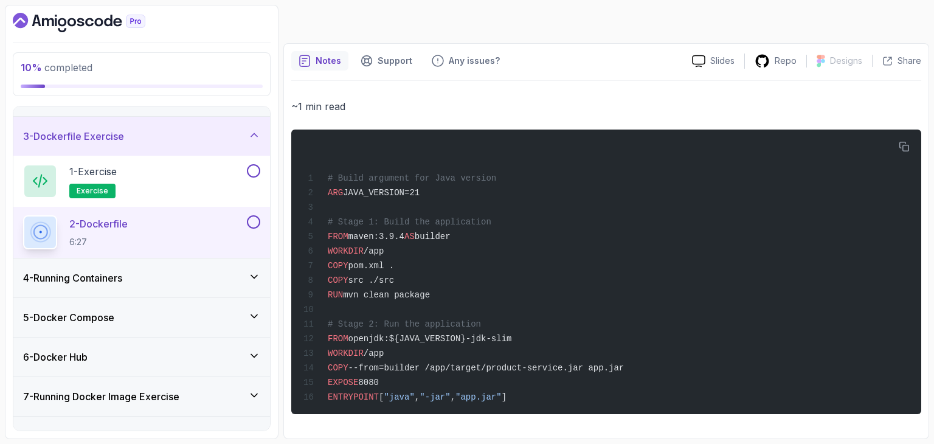
scroll to position [69, 0]
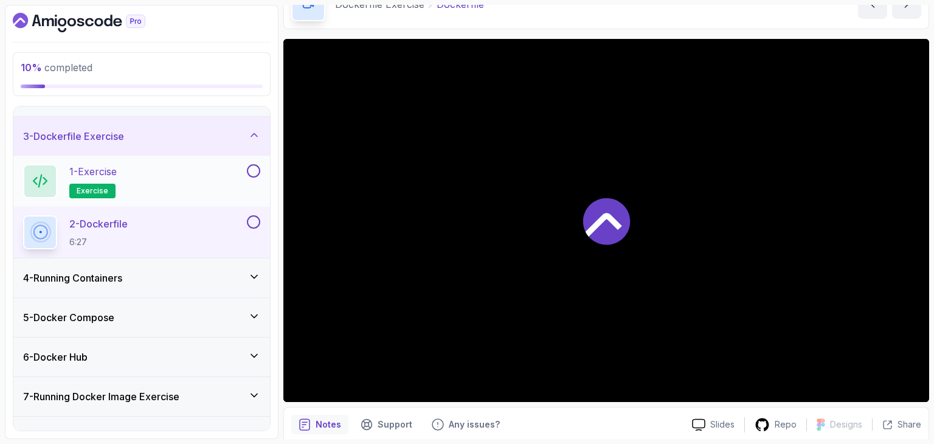
click at [125, 193] on div "1 - Exercise exercise" at bounding box center [133, 181] width 221 height 34
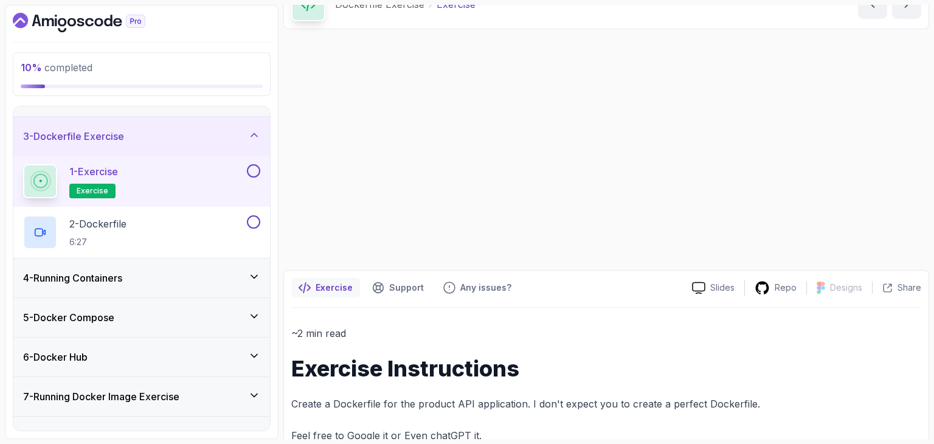
scroll to position [68, 0]
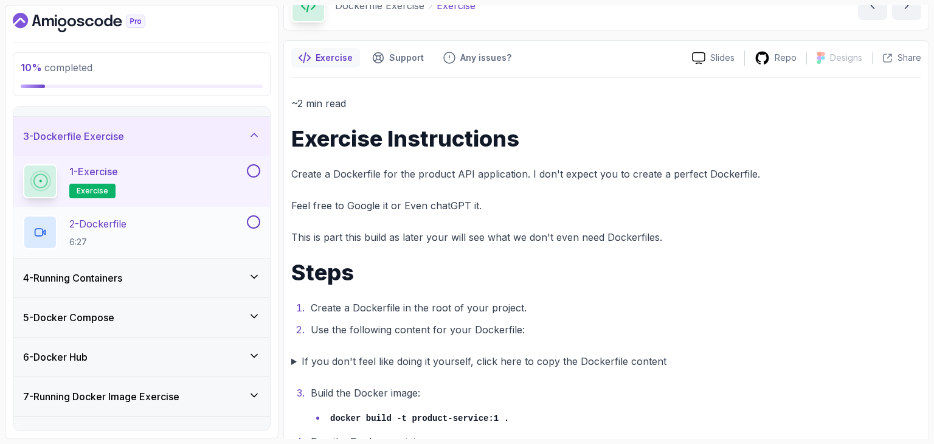
click at [148, 227] on div "2 - Dockerfile 6:27" at bounding box center [133, 232] width 221 height 34
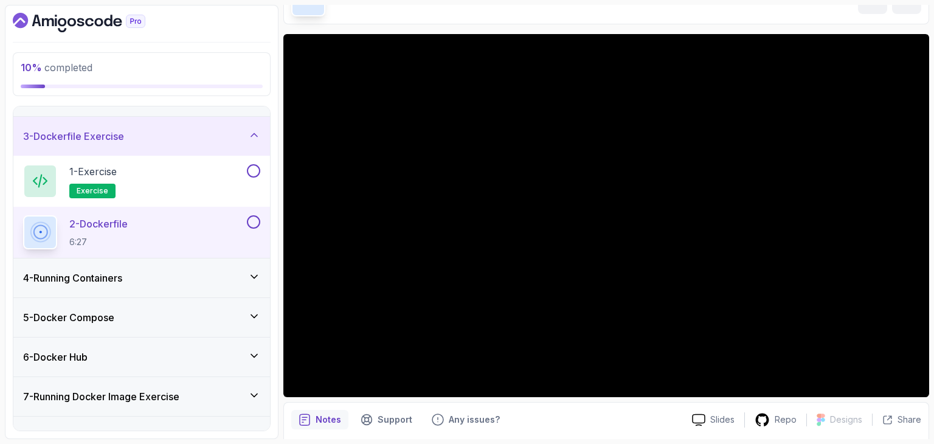
scroll to position [75, 0]
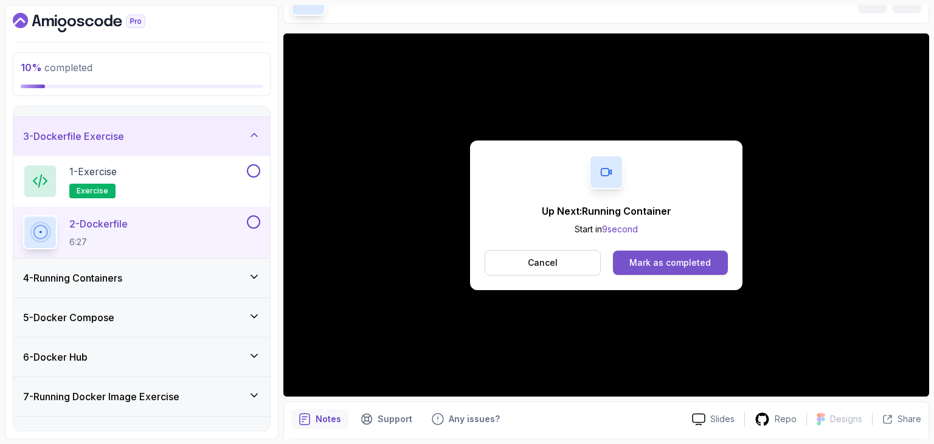
click at [674, 262] on div "Mark as completed" at bounding box center [669, 263] width 81 height 12
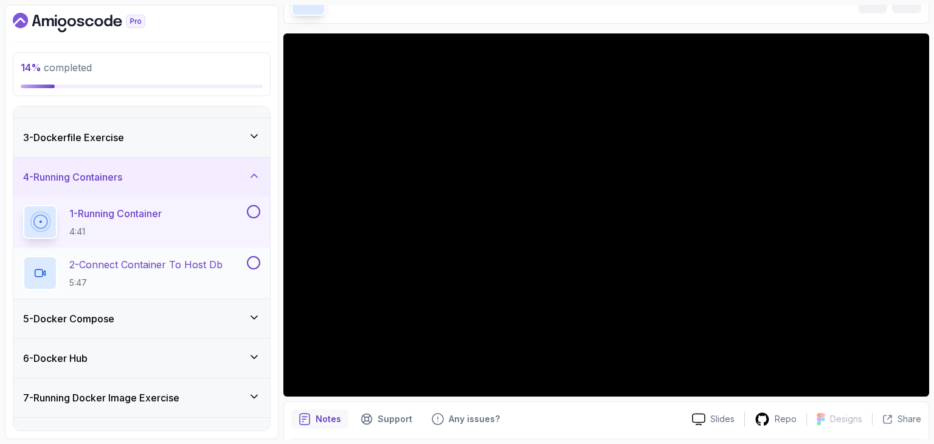
scroll to position [170, 0]
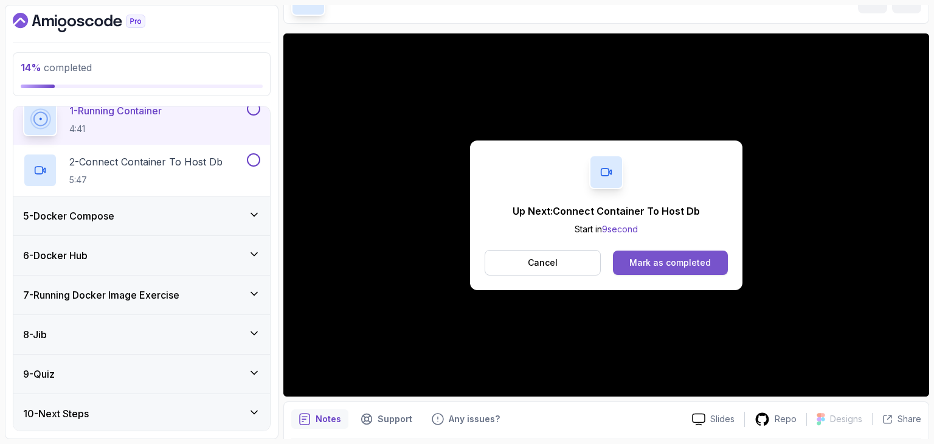
click at [657, 257] on div "Mark as completed" at bounding box center [669, 263] width 81 height 12
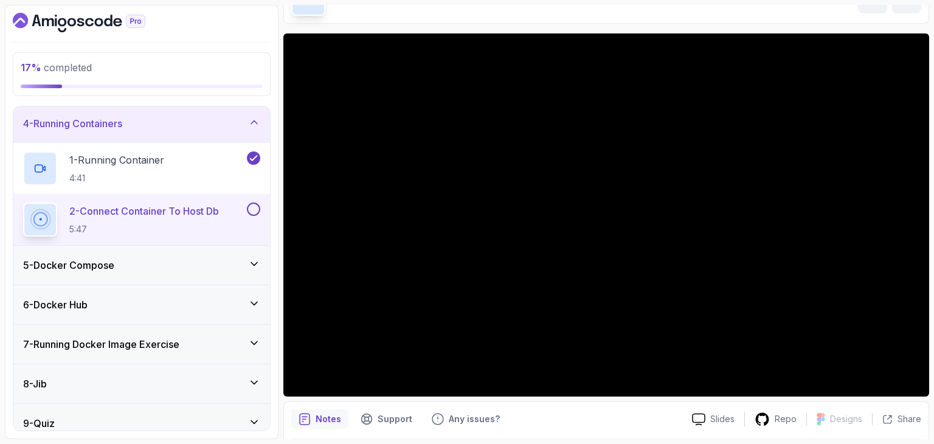
scroll to position [123, 0]
drag, startPoint x: 156, startPoint y: 197, endPoint x: 154, endPoint y: 70, distance: 127.1
click at [154, 70] on div "17 % completed 1 - Getting Started 2 - Running Jar Exercise 3 - Dockerfile Exer…" at bounding box center [142, 222] width 274 height 434
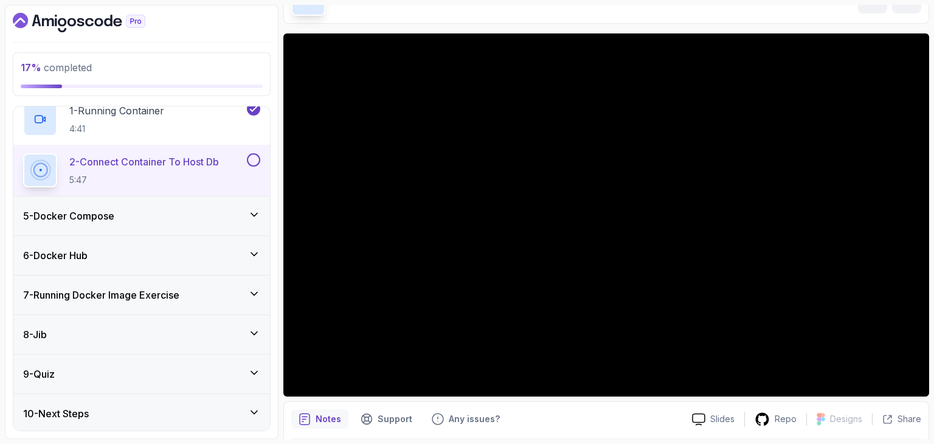
scroll to position [170, 0]
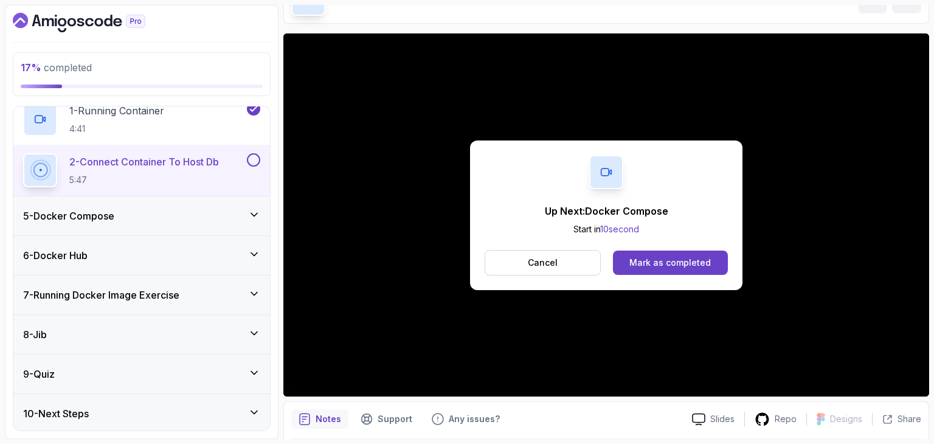
click at [653, 263] on div "Mark as completed" at bounding box center [669, 263] width 81 height 12
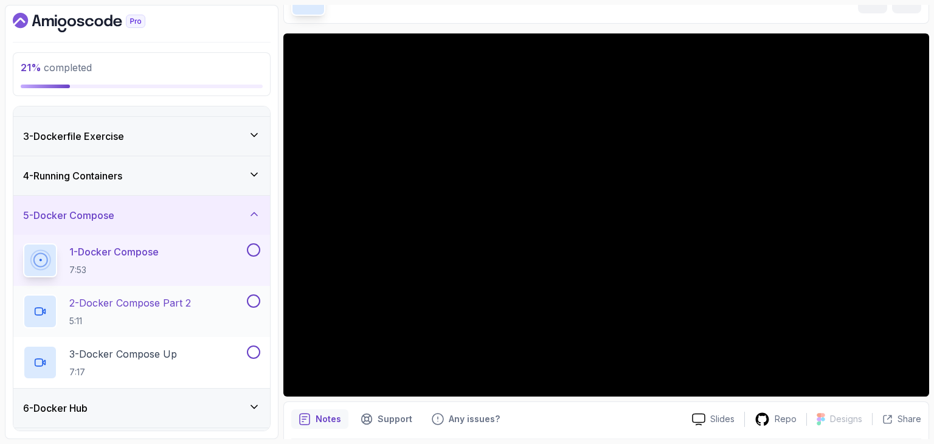
scroll to position [221, 0]
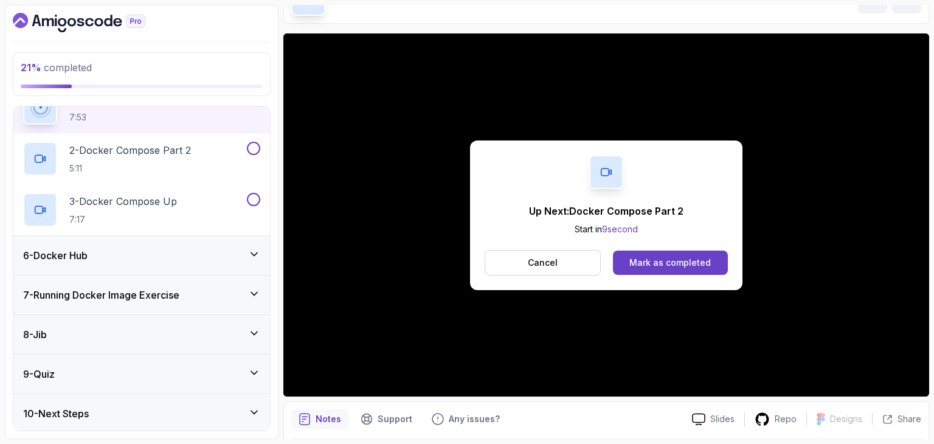
click at [693, 275] on div "Up Next: Docker Compose Part 2 Start in 9 second Cancel Mark as completed" at bounding box center [606, 215] width 272 height 150
click at [676, 257] on div "Mark as completed" at bounding box center [669, 263] width 81 height 12
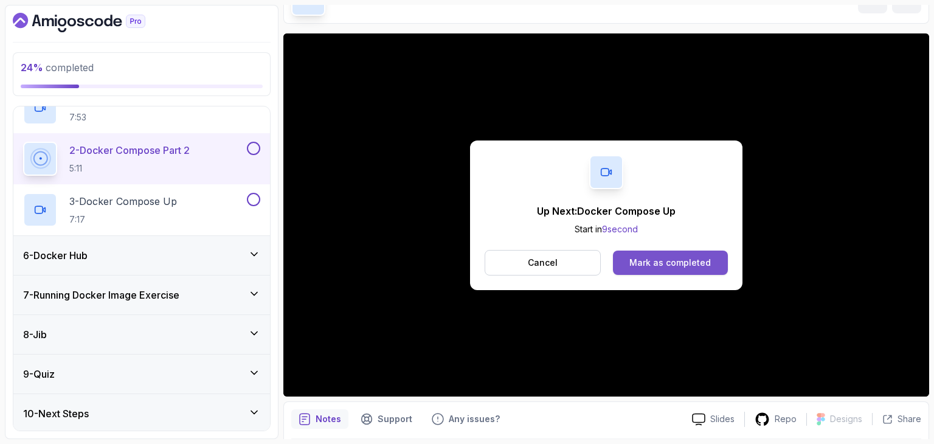
click at [674, 260] on div "Mark as completed" at bounding box center [669, 263] width 81 height 12
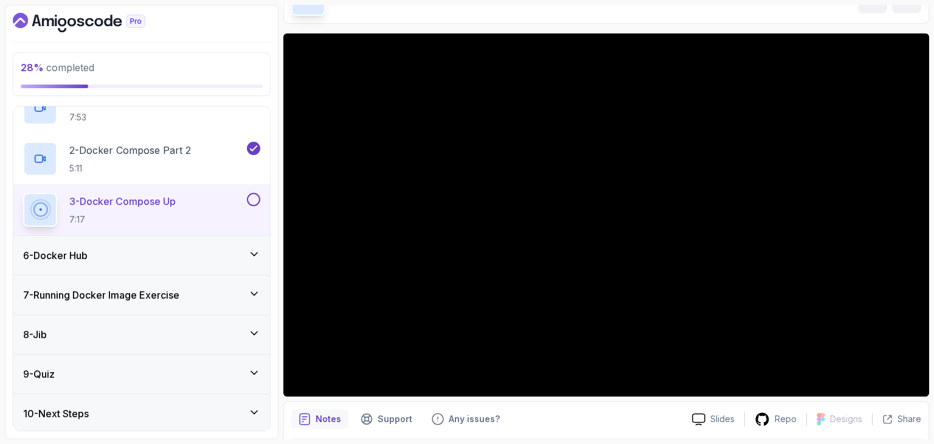
click at [139, 382] on div "9 - Quiz" at bounding box center [141, 373] width 257 height 39
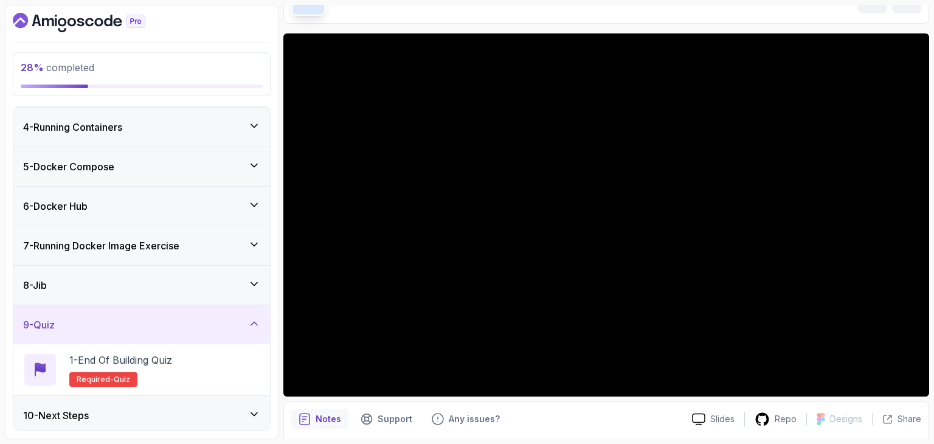
scroll to position [119, 0]
click at [130, 288] on div "8 - Jib" at bounding box center [141, 283] width 237 height 15
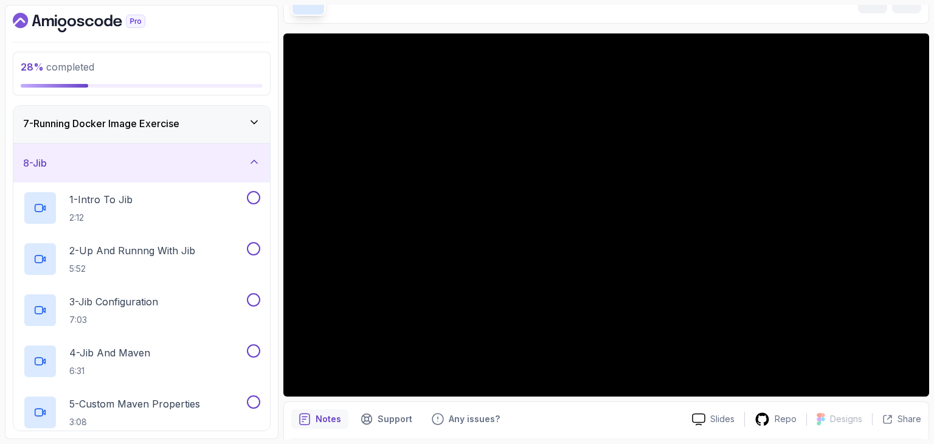
scroll to position [153, 0]
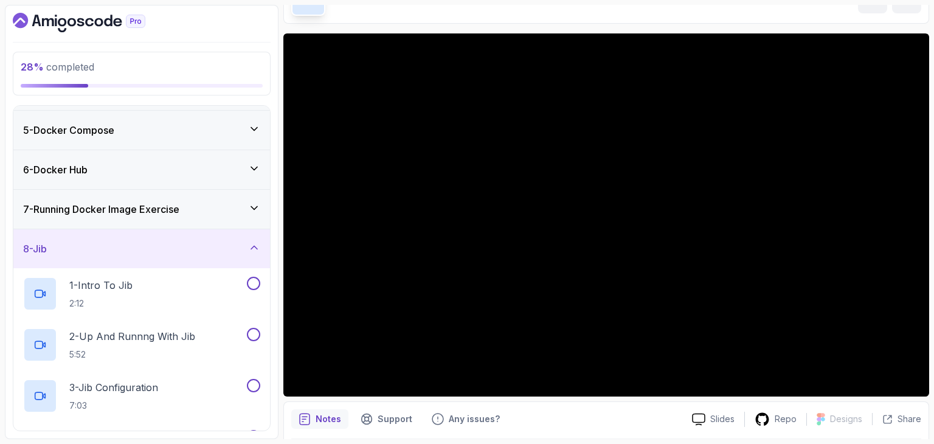
click at [119, 196] on div "7 - Running Docker Image Exercise" at bounding box center [141, 209] width 257 height 39
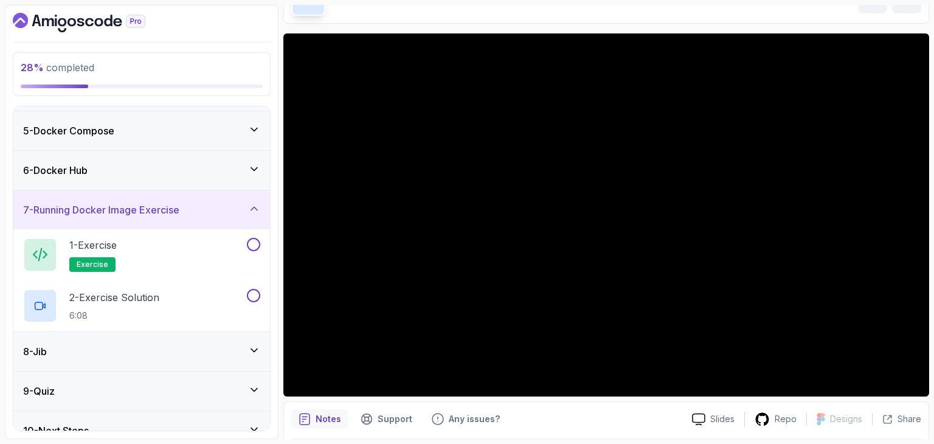
click at [119, 176] on div "6 - Docker Hub" at bounding box center [141, 170] width 237 height 15
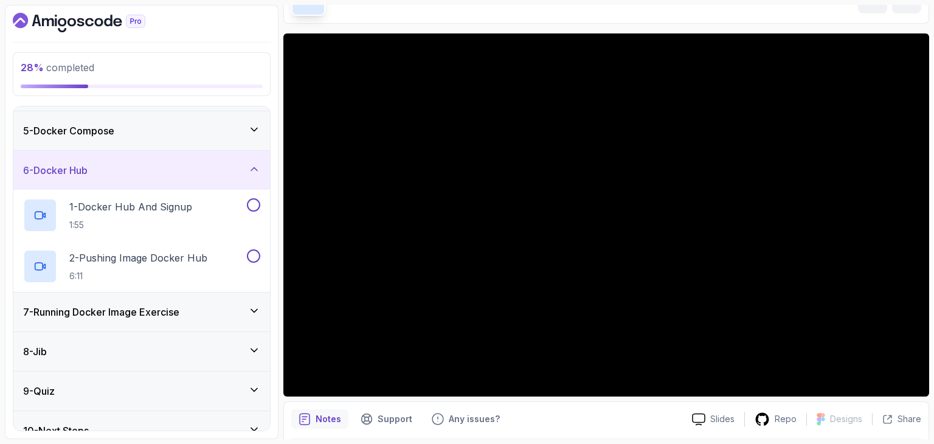
click at [119, 140] on div "5 - Docker Compose" at bounding box center [141, 130] width 257 height 39
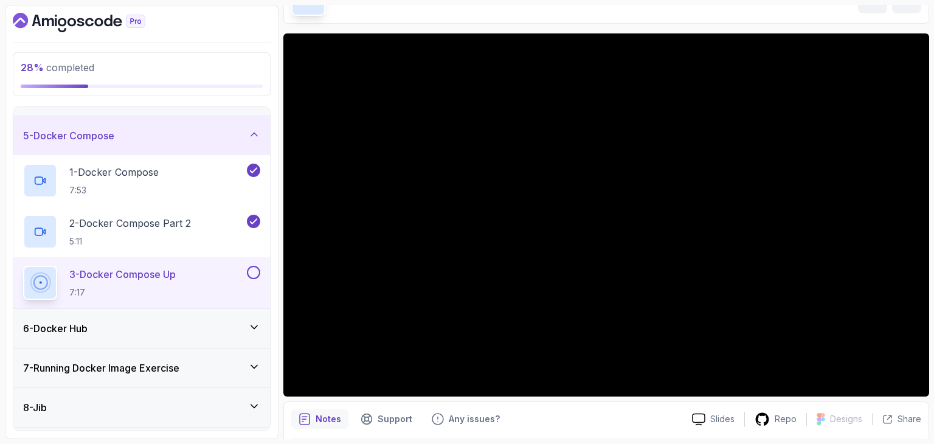
scroll to position [221, 0]
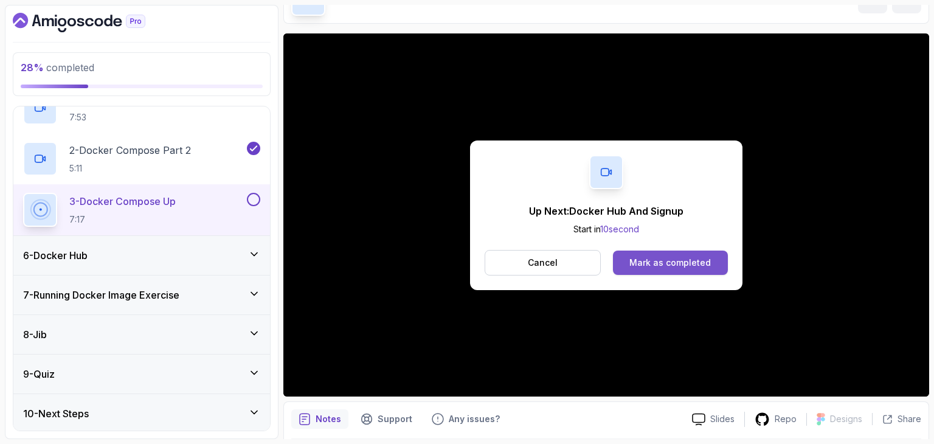
click at [668, 254] on button "Mark as completed" at bounding box center [670, 263] width 115 height 24
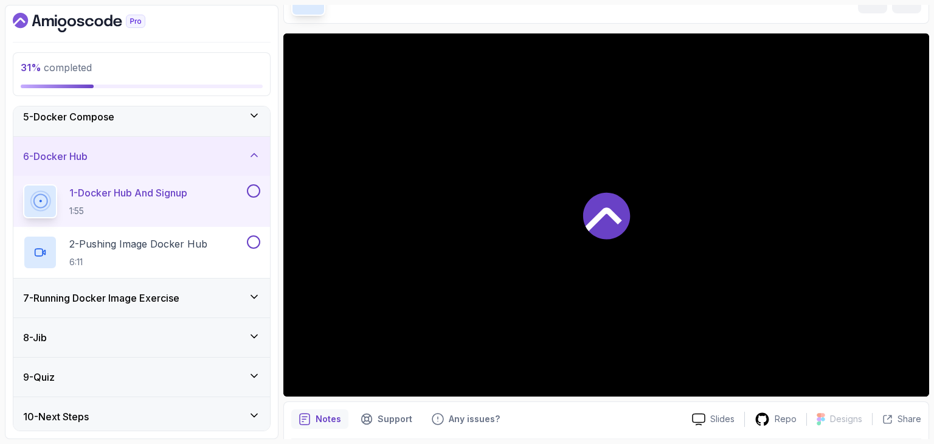
scroll to position [170, 0]
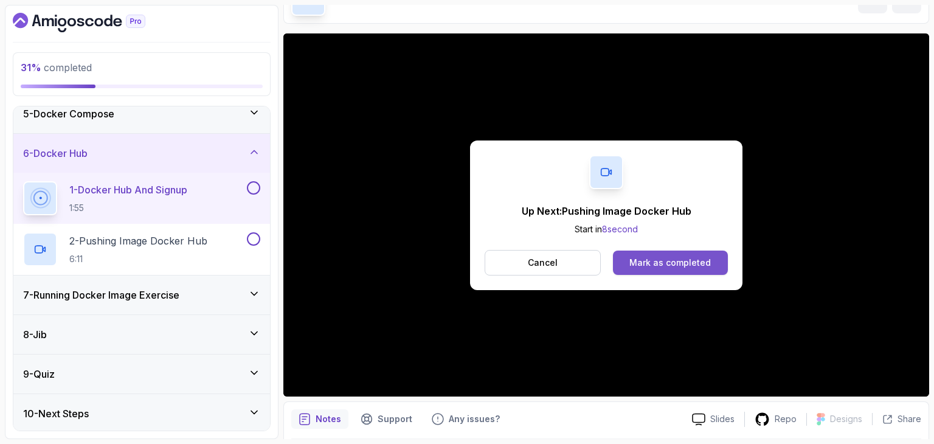
click at [671, 261] on div "Mark as completed" at bounding box center [669, 263] width 81 height 12
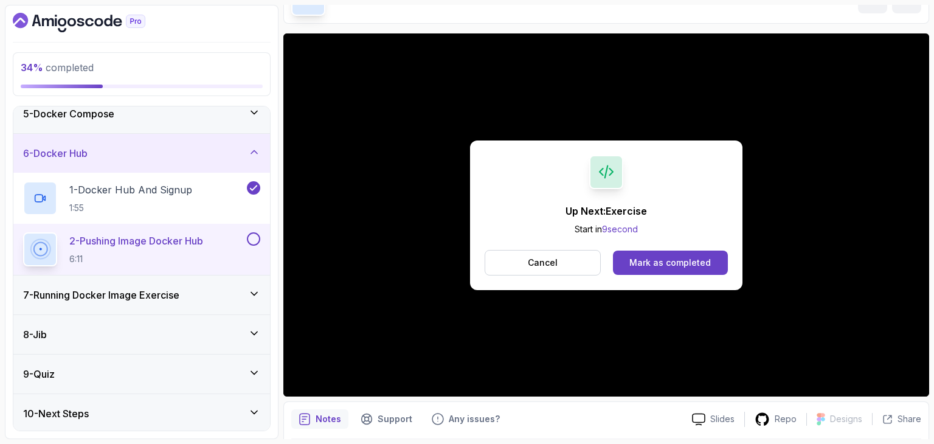
click at [704, 245] on div "Up Next: Exercise Start in 9 second Cancel Mark as completed" at bounding box center [606, 215] width 272 height 150
click at [702, 255] on button "Mark as completed" at bounding box center [670, 263] width 115 height 24
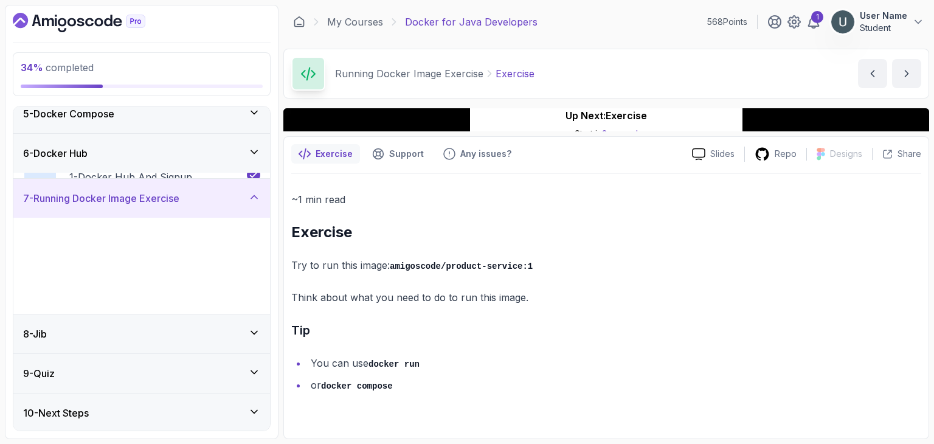
scroll to position [170, 0]
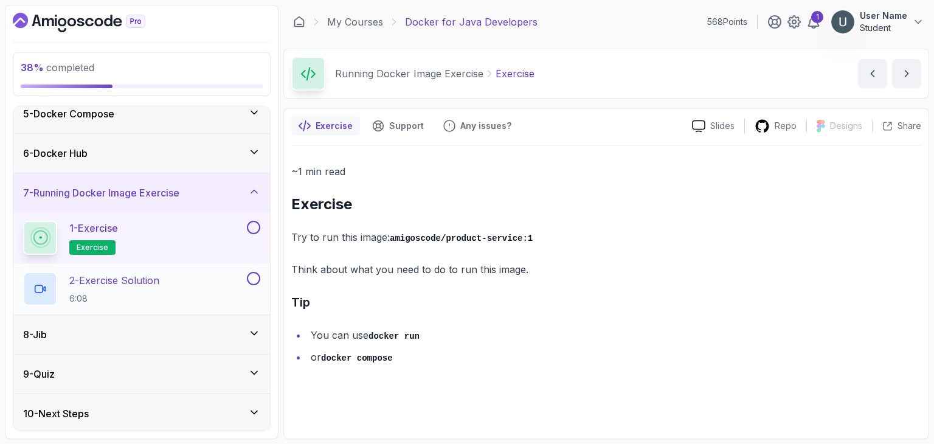
click at [219, 290] on div "2 - Exercise Solution 6:08" at bounding box center [133, 289] width 221 height 34
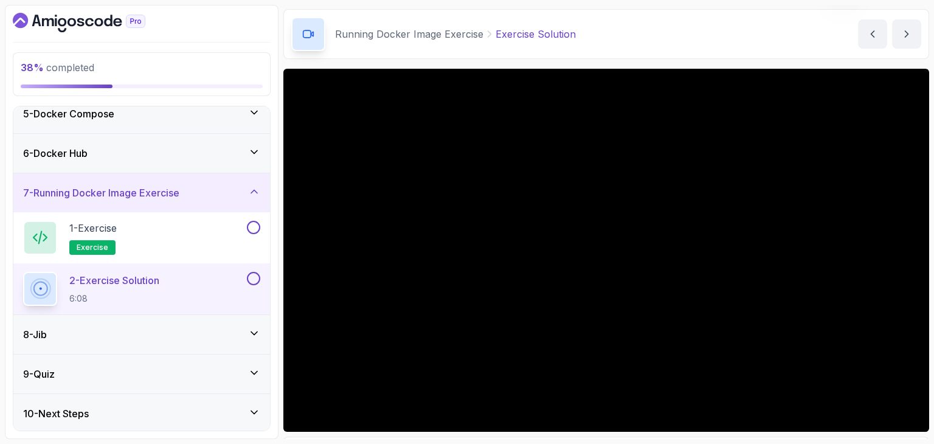
scroll to position [65, 0]
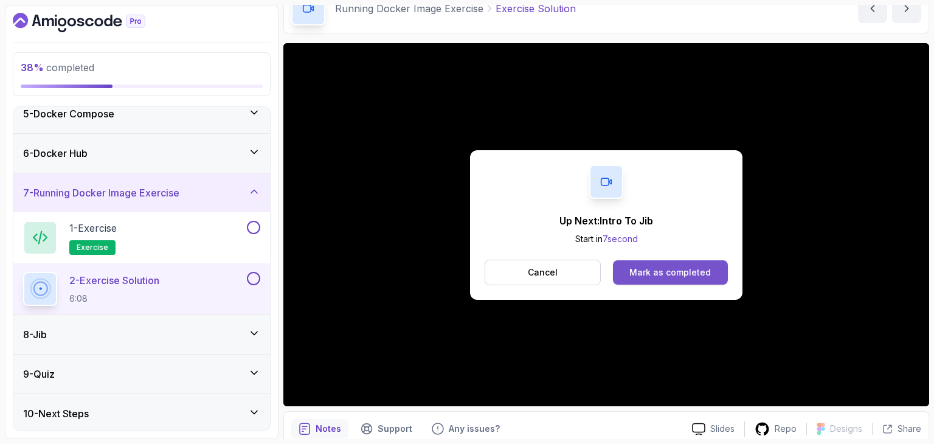
click at [703, 278] on button "Mark as completed" at bounding box center [670, 272] width 115 height 24
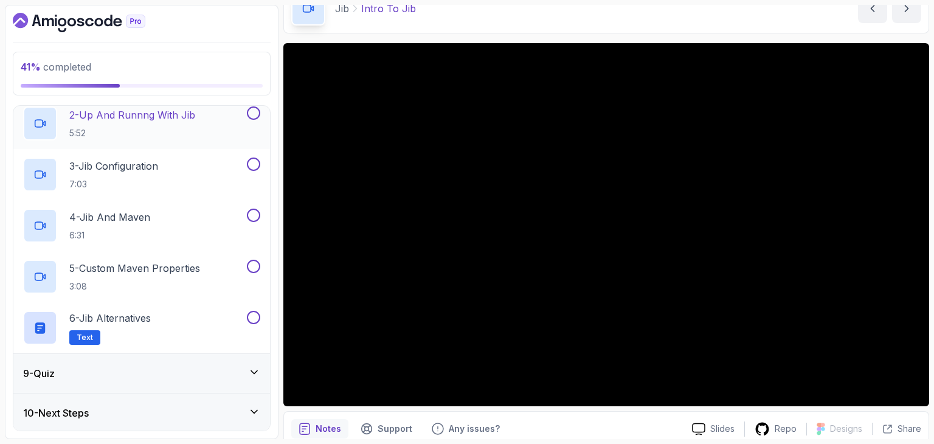
scroll to position [375, 0]
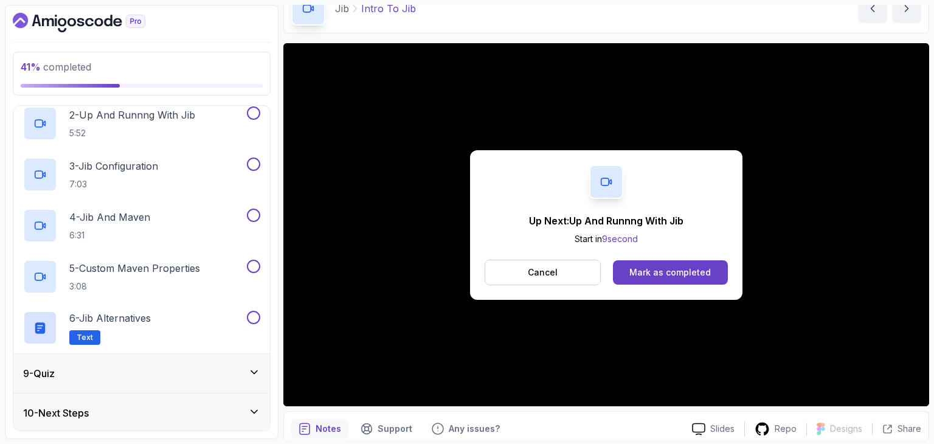
click at [657, 278] on button "Mark as completed" at bounding box center [670, 272] width 115 height 24
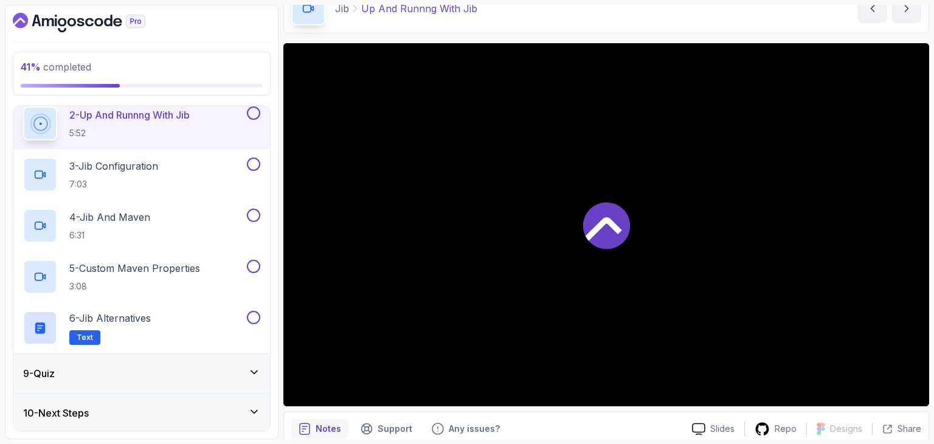
scroll to position [367, 0]
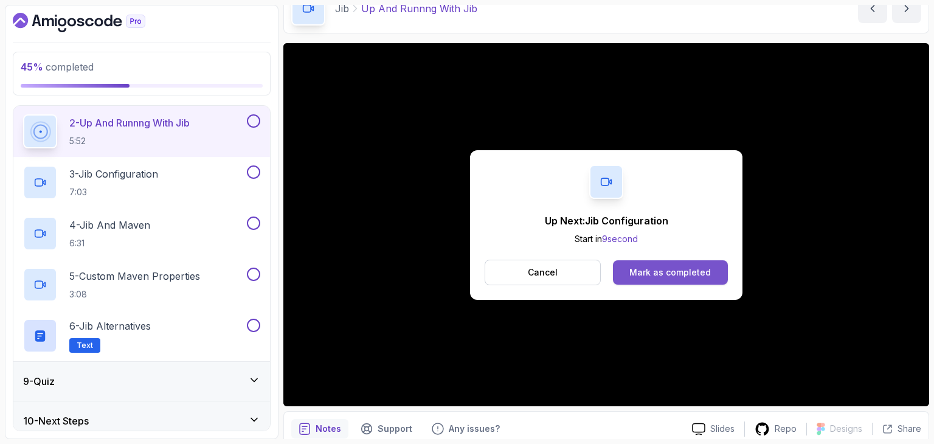
click at [659, 275] on div "Mark as completed" at bounding box center [669, 272] width 81 height 12
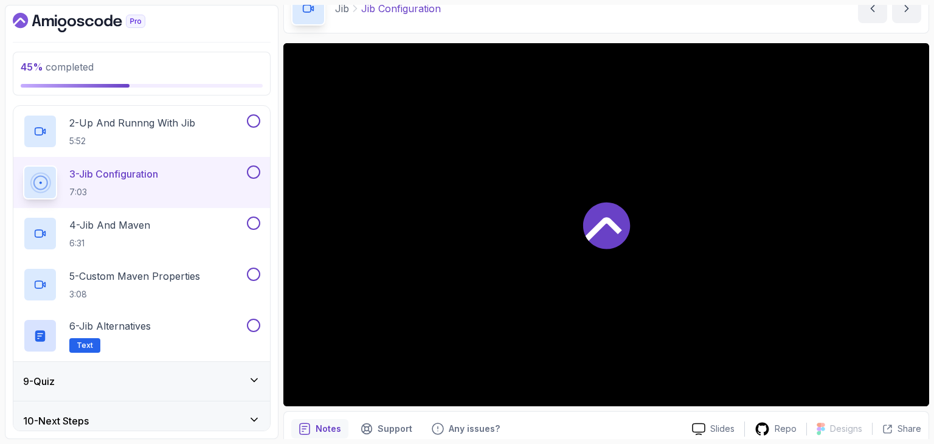
scroll to position [375, 0]
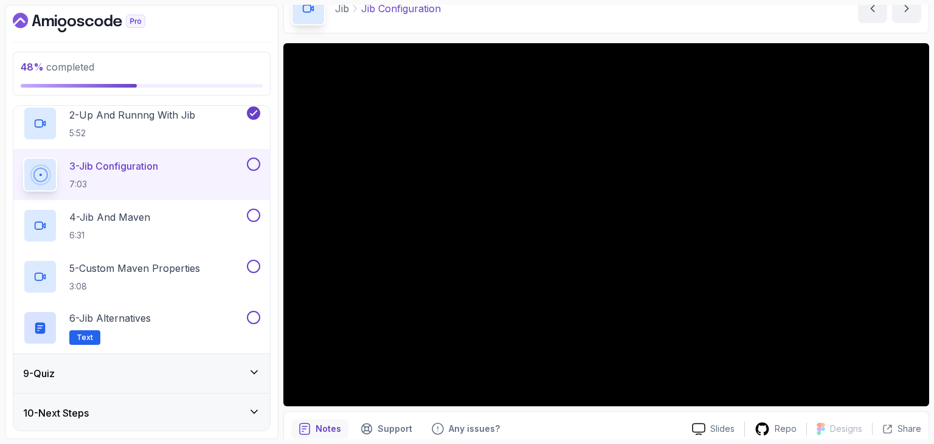
click at [158, 166] on p "3 - Jib Configuration" at bounding box center [113, 166] width 89 height 15
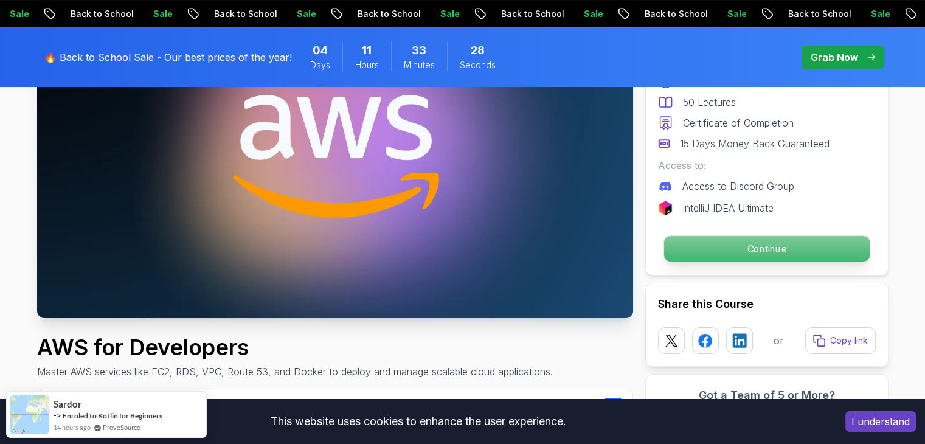
click at [756, 248] on p "Continue" at bounding box center [766, 249] width 206 height 26
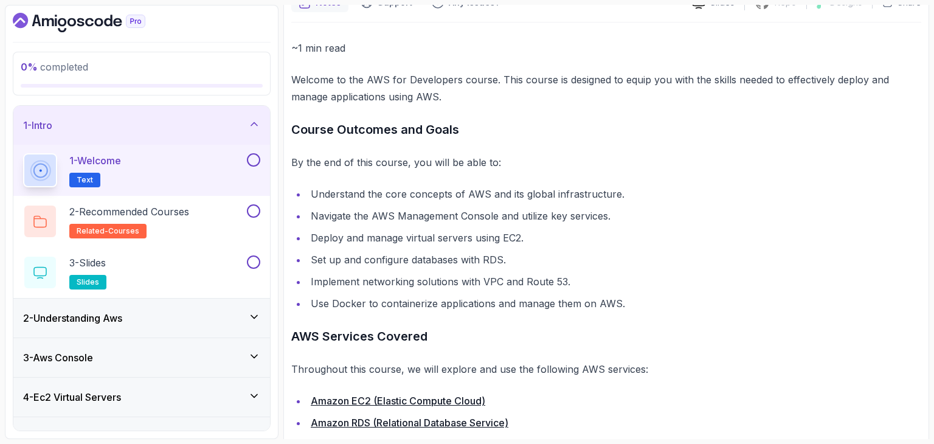
scroll to position [215, 0]
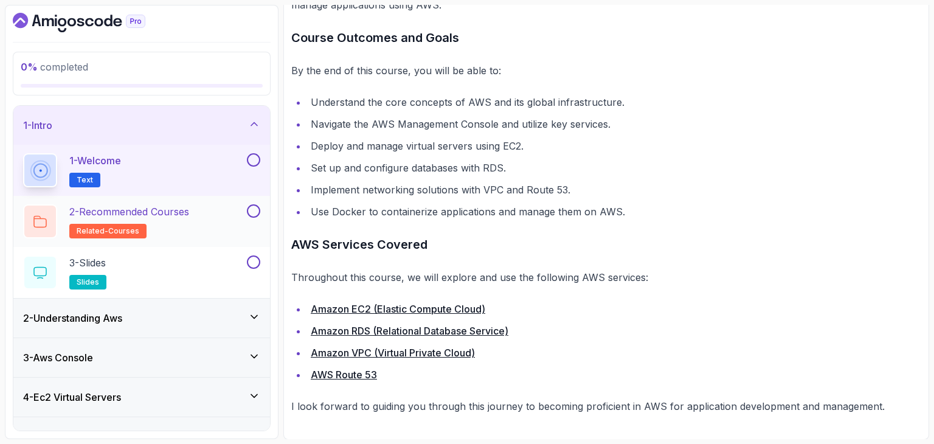
click at [175, 200] on div "2 - Recommended Courses related-courses" at bounding box center [141, 221] width 257 height 51
click at [161, 209] on p "2 - Recommended Courses" at bounding box center [129, 211] width 120 height 15
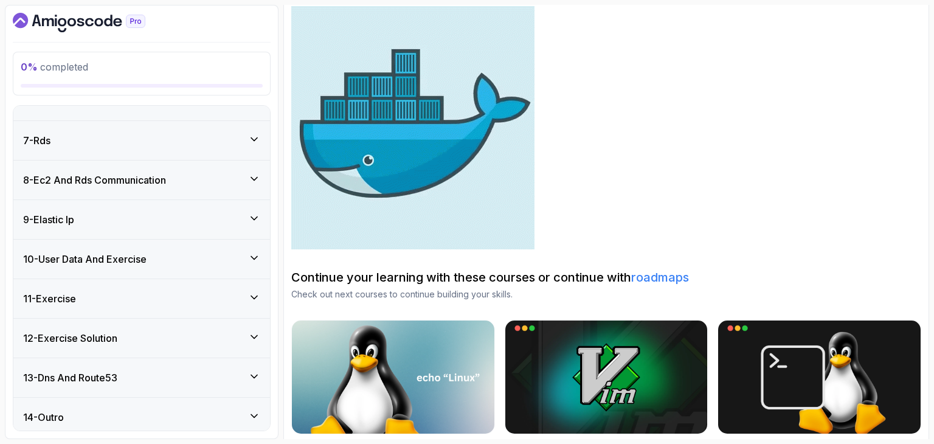
scroll to position [379, 0]
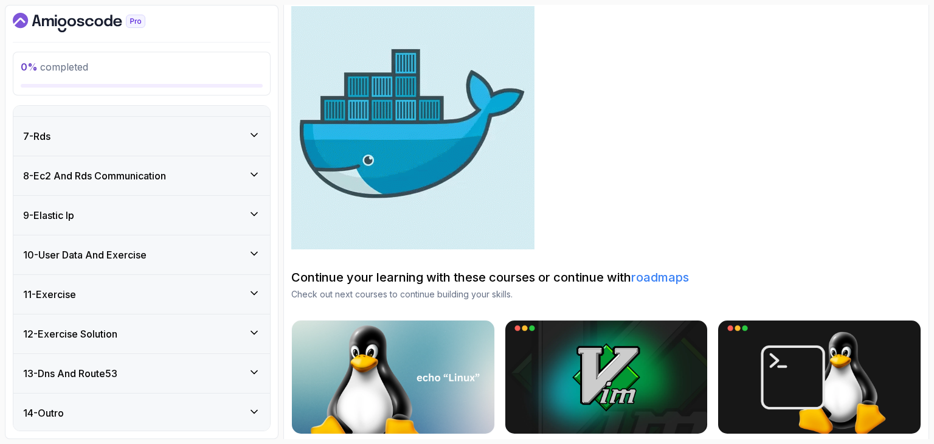
click at [140, 165] on div "8 - Ec2 And Rds Communication" at bounding box center [141, 175] width 257 height 39
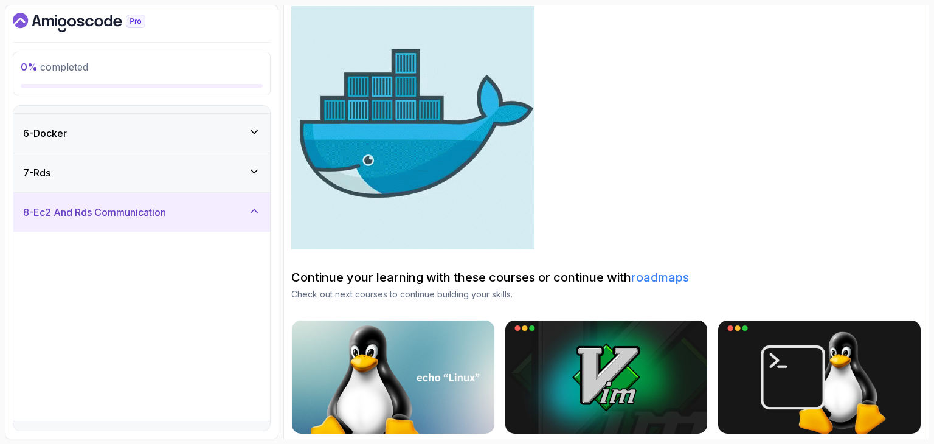
scroll to position [226, 0]
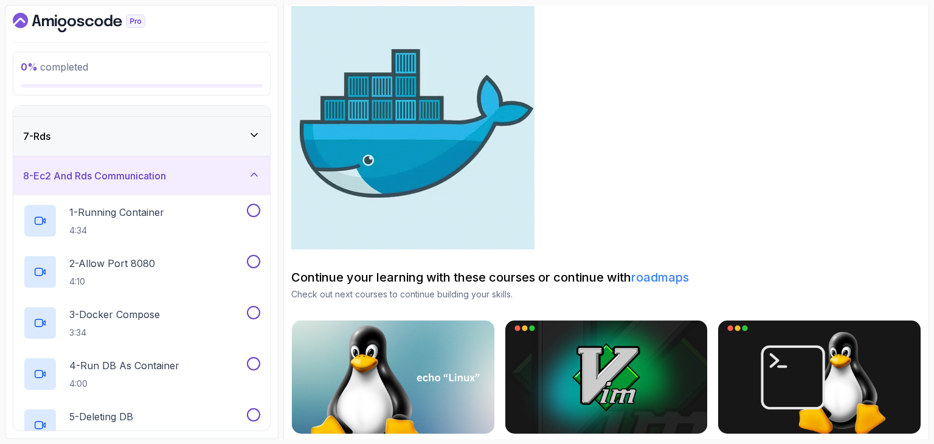
click at [140, 165] on div "8 - Ec2 And Rds Communication" at bounding box center [141, 175] width 257 height 39
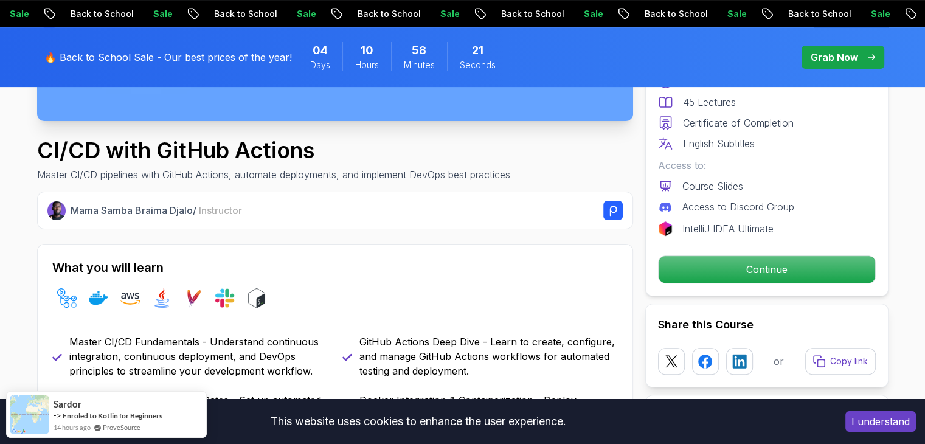
scroll to position [375, 0]
click at [354, 178] on p "Master CI/CD pipelines with GitHub Actions, automate deployments, and implement…" at bounding box center [273, 174] width 473 height 15
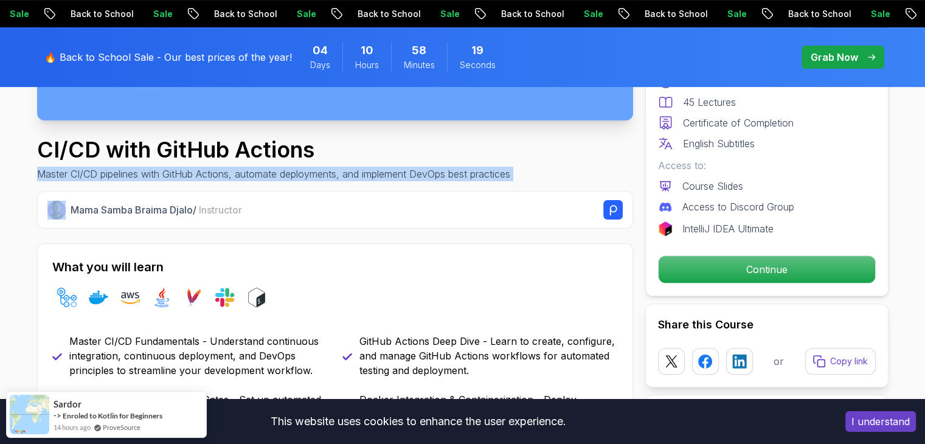
click at [354, 178] on p "Master CI/CD pipelines with GitHub Actions, automate deployments, and implement…" at bounding box center [273, 174] width 473 height 15
click at [404, 176] on p "Master CI/CD pipelines with GitHub Actions, automate deployments, and implement…" at bounding box center [273, 174] width 473 height 15
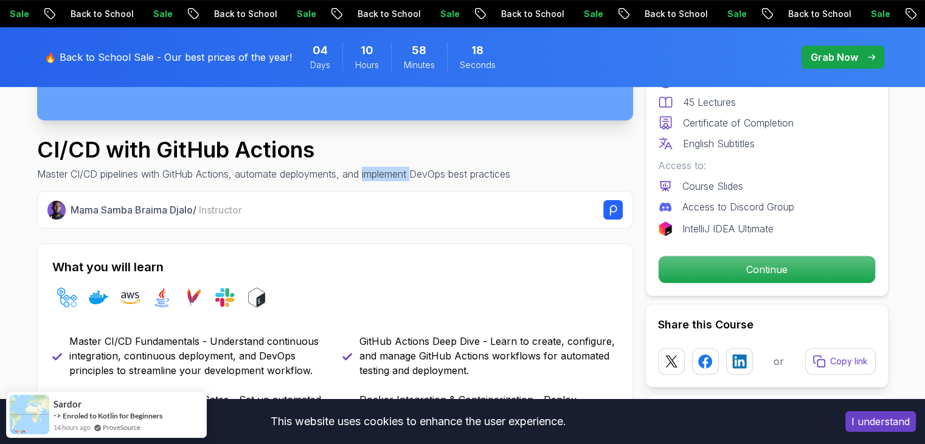
click at [404, 176] on p "Master CI/CD pipelines with GitHub Actions, automate deployments, and implement…" at bounding box center [273, 174] width 473 height 15
click at [420, 176] on p "Master CI/CD pipelines with GitHub Actions, automate deployments, and implement…" at bounding box center [273, 174] width 473 height 15
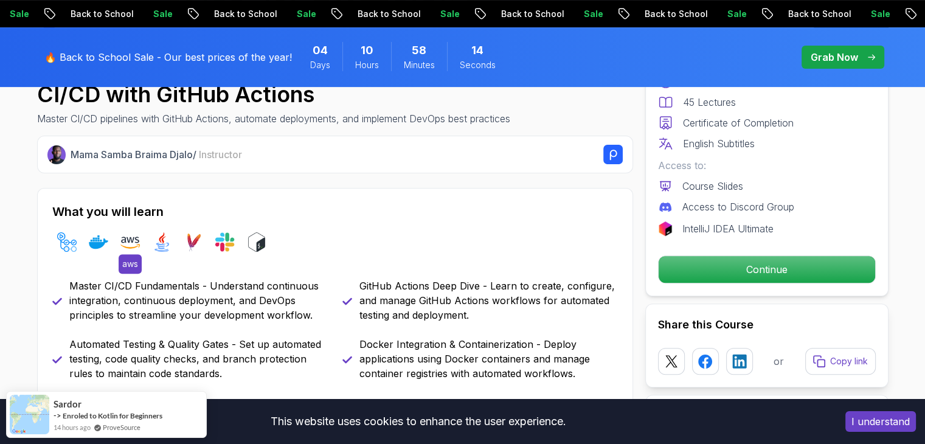
scroll to position [428, 0]
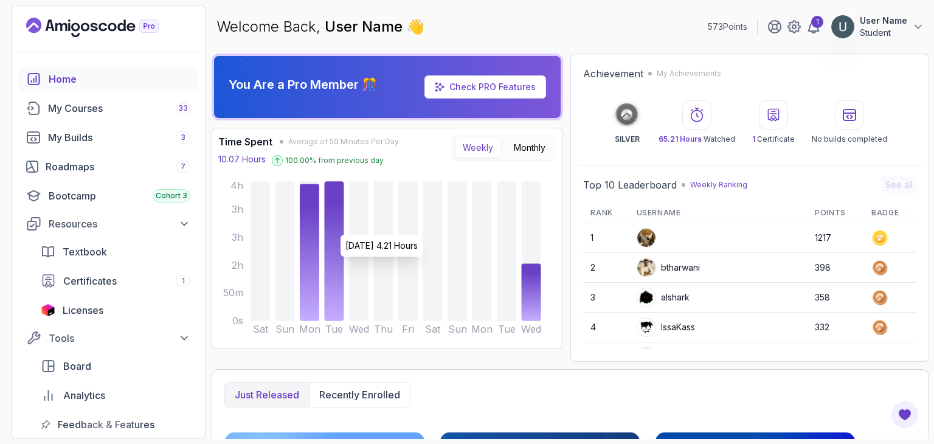
click at [330, 228] on icon at bounding box center [334, 251] width 19 height 140
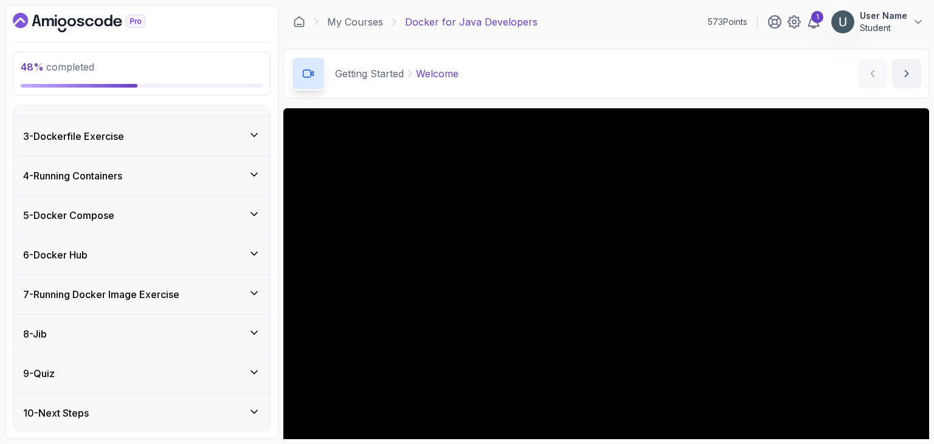
scroll to position [375, 0]
click at [183, 329] on div "8 - Jib" at bounding box center [141, 334] width 237 height 15
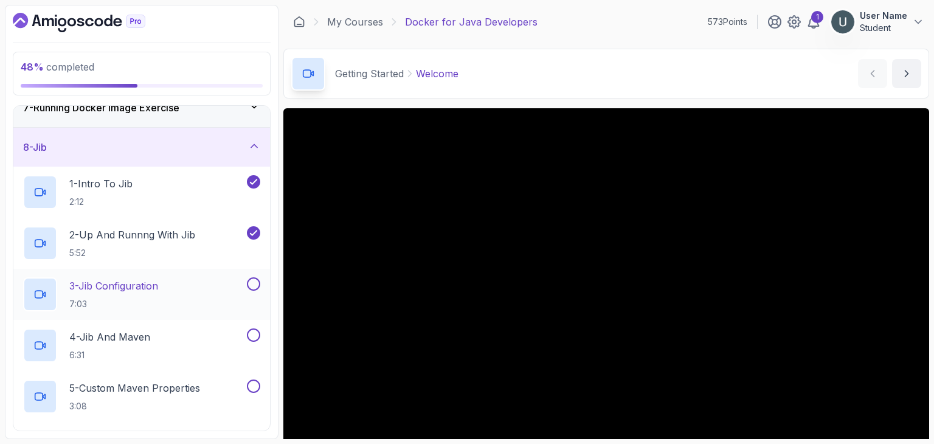
scroll to position [257, 0]
click at [158, 278] on p "3 - Jib Configuration" at bounding box center [113, 284] width 89 height 15
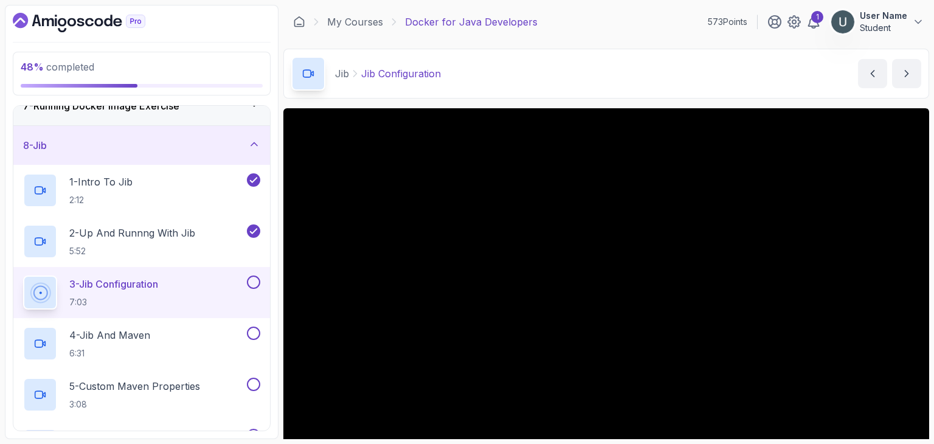
click at [158, 278] on p "3 - Jib Configuration" at bounding box center [113, 284] width 89 height 15
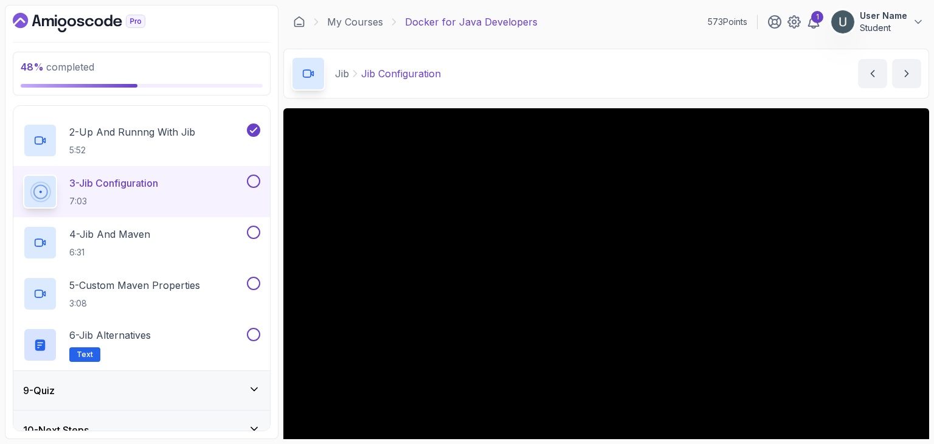
click at [877, 22] on p "Student" at bounding box center [883, 28] width 47 height 12
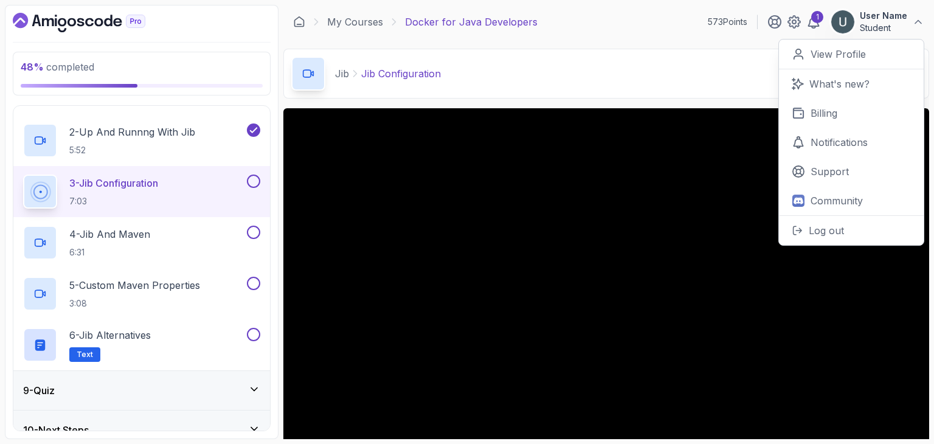
click at [899, 33] on p "Student" at bounding box center [883, 28] width 47 height 12
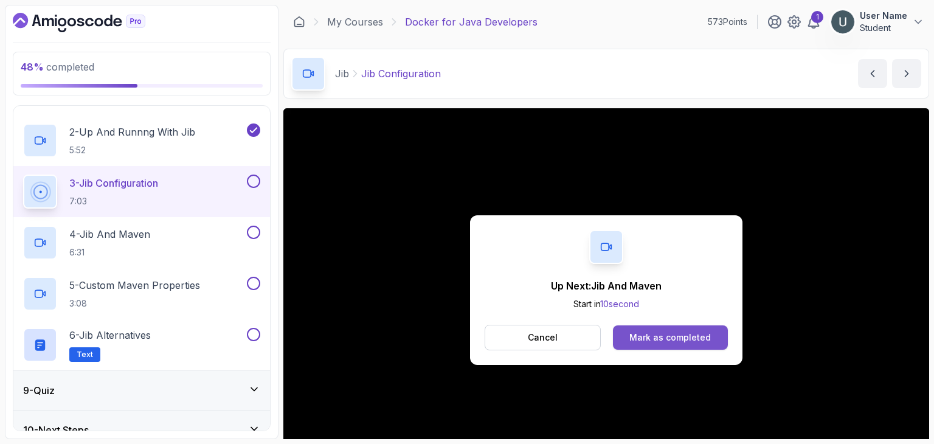
click at [666, 334] on div "Mark as completed" at bounding box center [669, 337] width 81 height 12
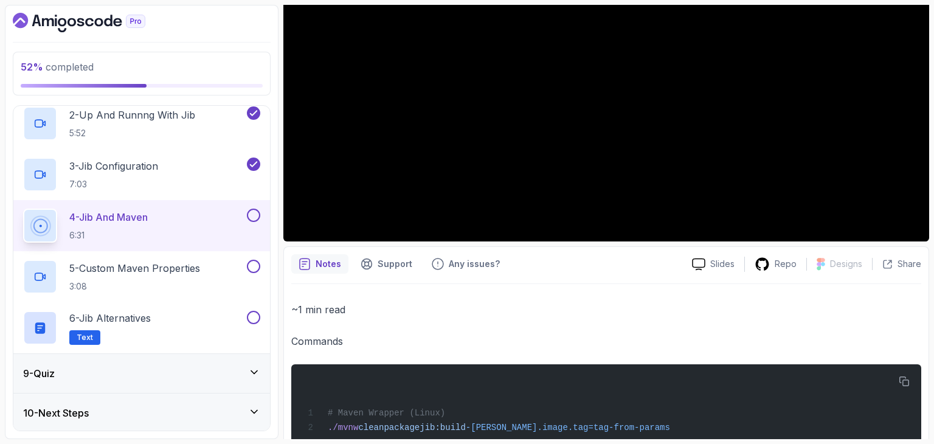
scroll to position [251, 0]
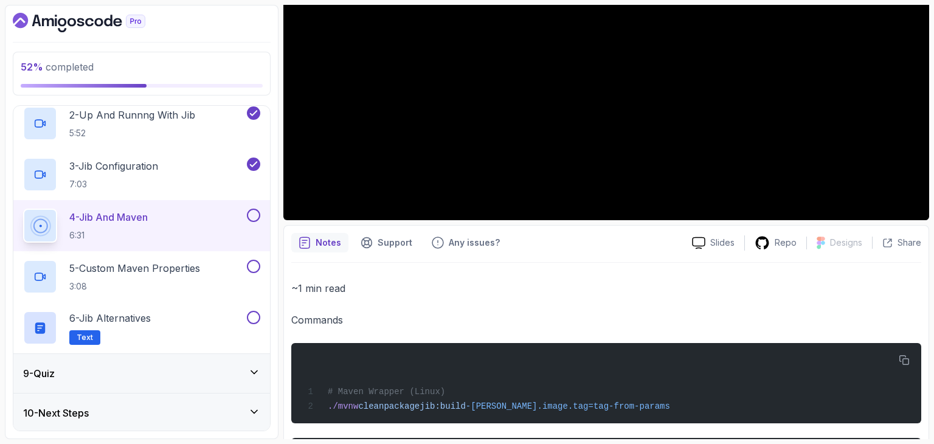
click at [254, 212] on button at bounding box center [253, 215] width 13 height 13
click at [190, 275] on h2 "5 - Custom Maven Properties 3:08" at bounding box center [134, 277] width 131 height 32
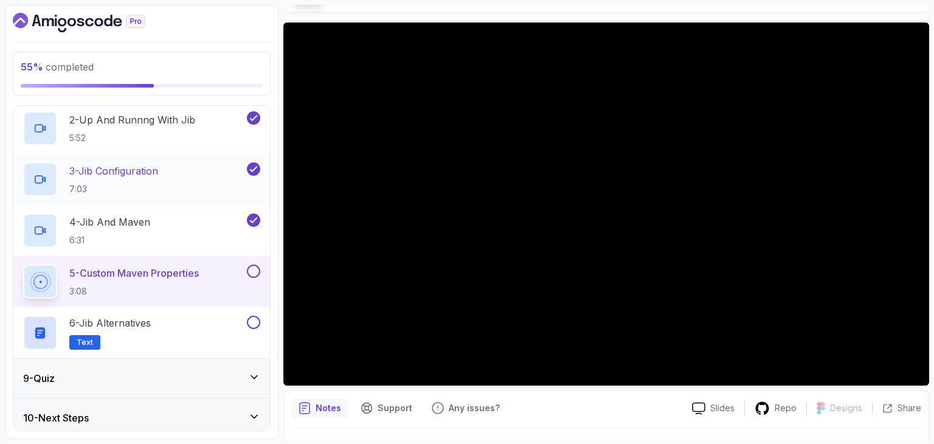
scroll to position [375, 0]
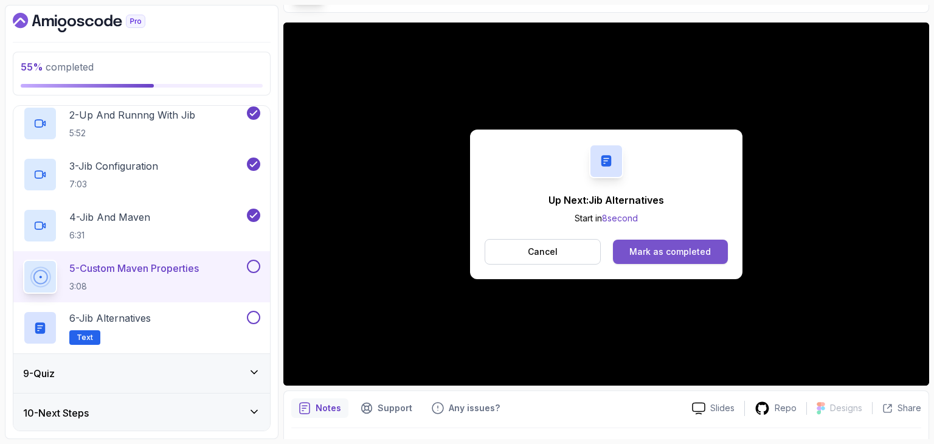
click at [662, 250] on div "Mark as completed" at bounding box center [669, 252] width 81 height 12
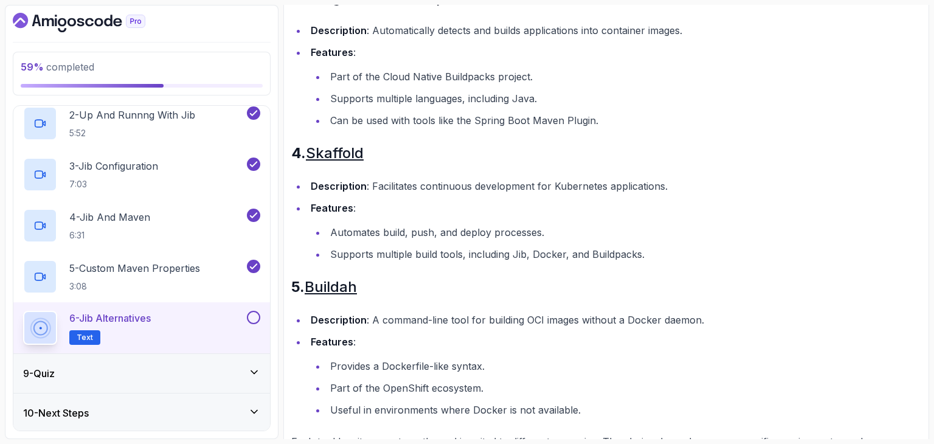
scroll to position [672, 0]
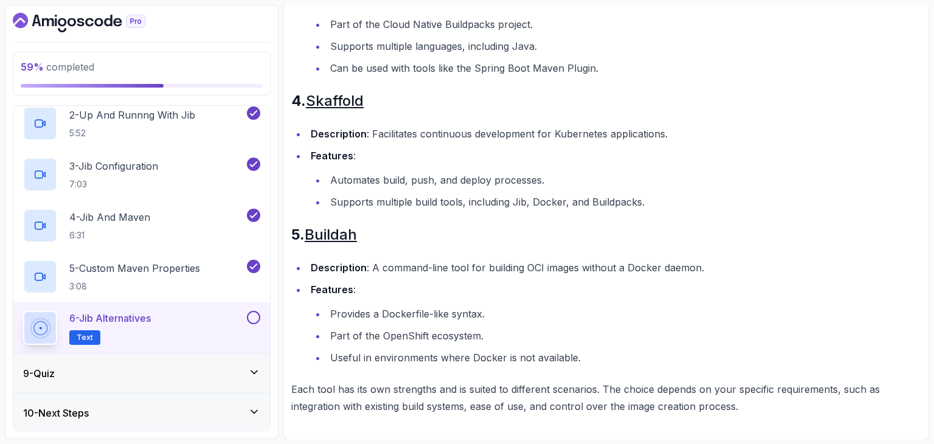
click at [171, 385] on div "9 - Quiz" at bounding box center [141, 373] width 257 height 39
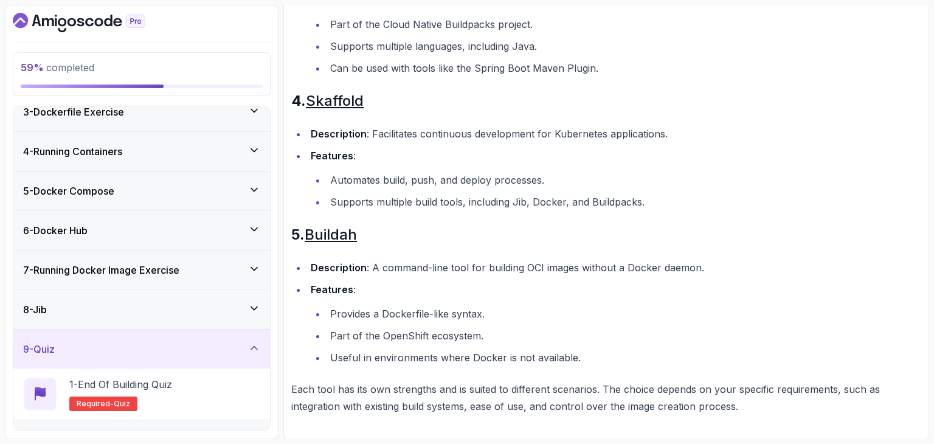
scroll to position [119, 0]
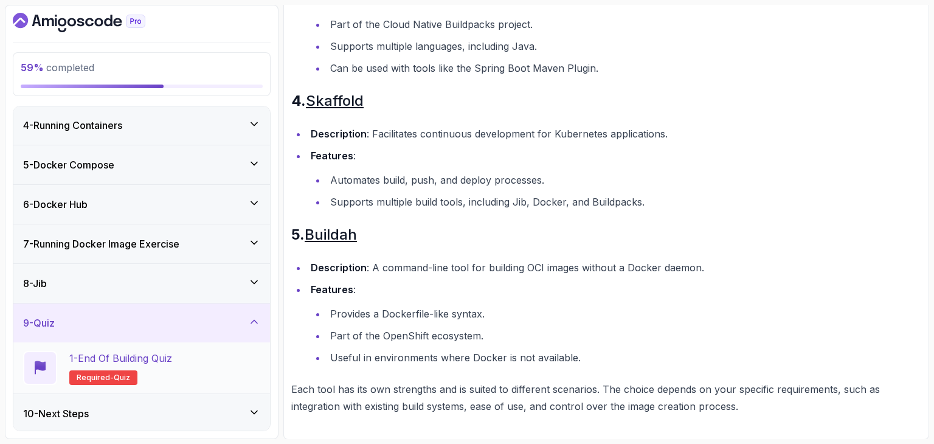
click at [165, 351] on p "1 - End Of Building Quiz" at bounding box center [120, 358] width 103 height 15
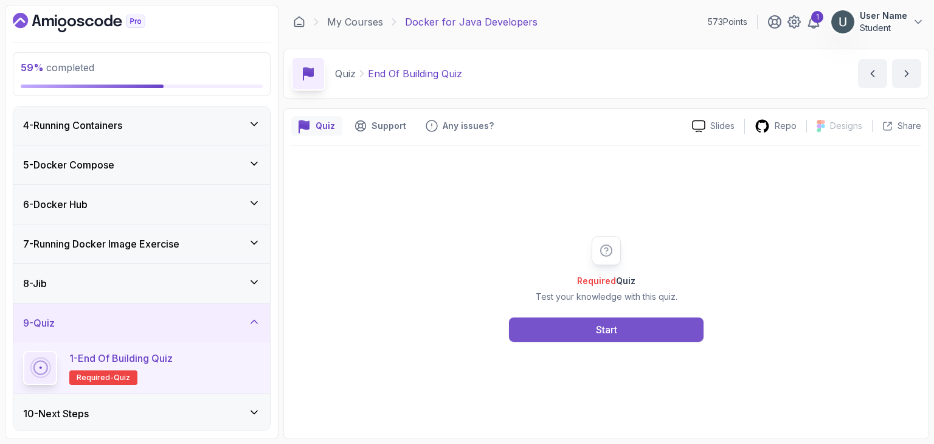
click at [569, 320] on button "Start" at bounding box center [606, 329] width 195 height 24
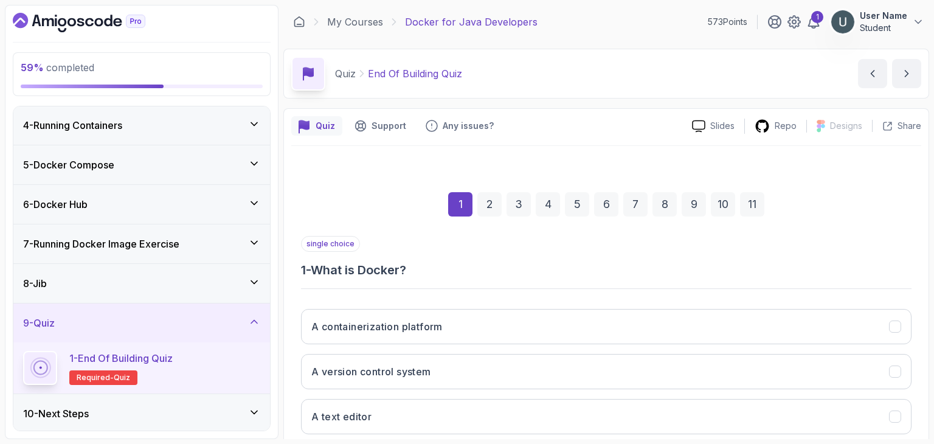
scroll to position [117, 0]
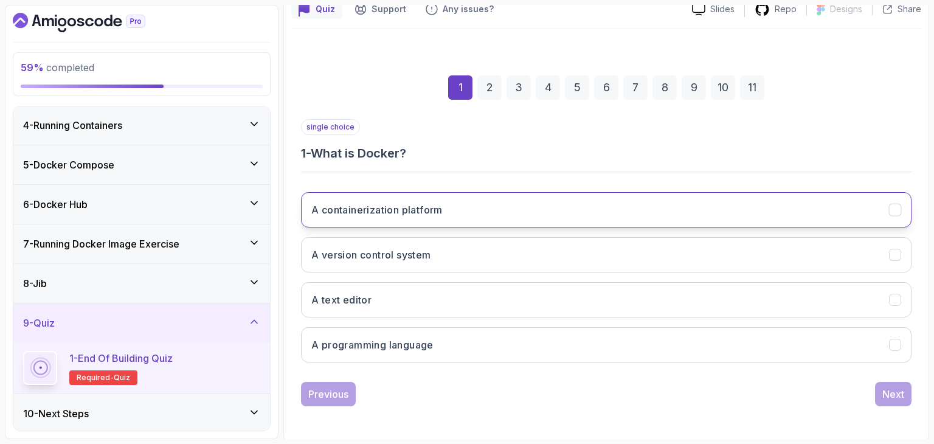
click at [503, 219] on button "A containerization platform" at bounding box center [606, 209] width 610 height 35
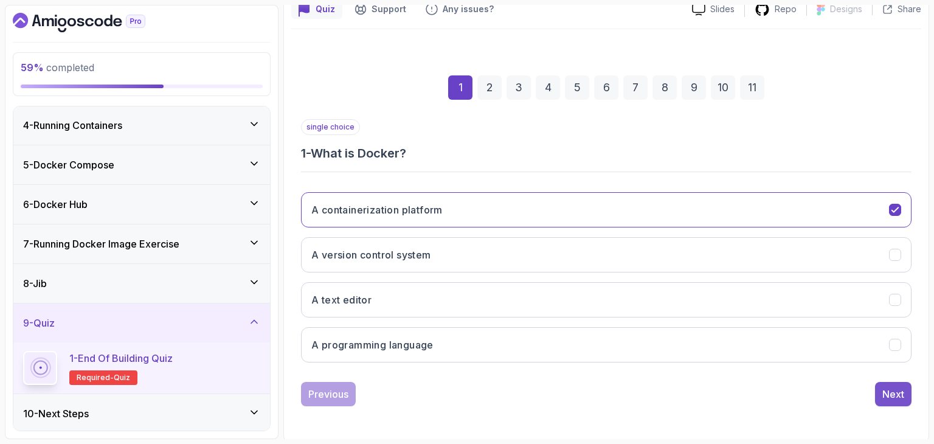
click at [893, 389] on div "Next" at bounding box center [893, 394] width 22 height 15
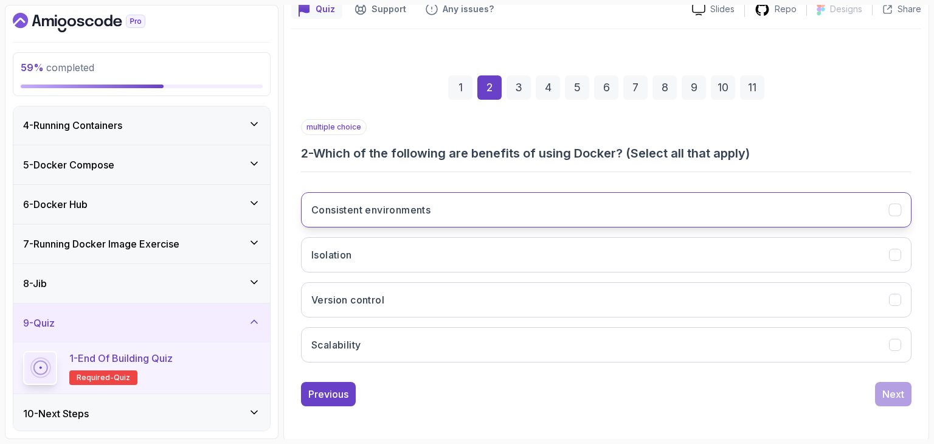
click at [500, 214] on button "Consistent environments" at bounding box center [606, 209] width 610 height 35
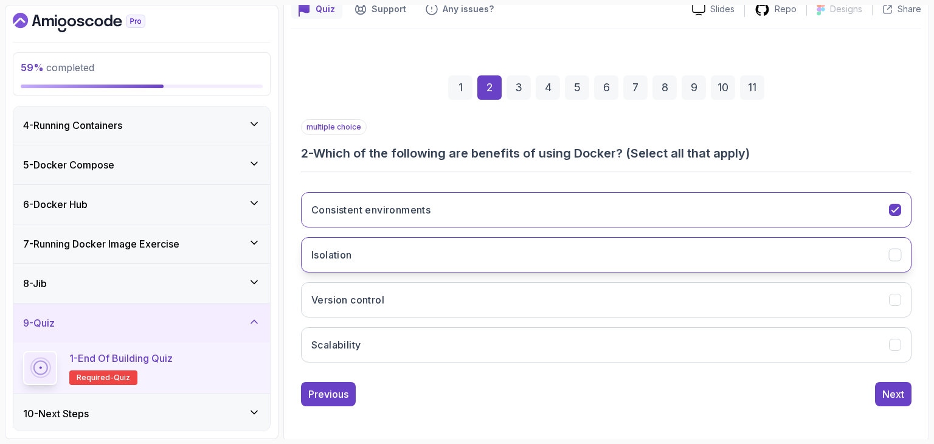
click at [473, 261] on button "Isolation" at bounding box center [606, 254] width 610 height 35
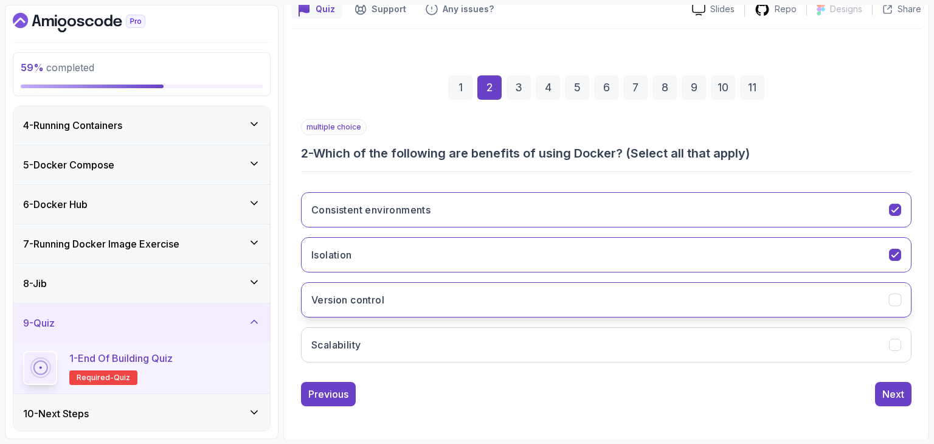
click at [465, 289] on button "Version control" at bounding box center [606, 299] width 610 height 35
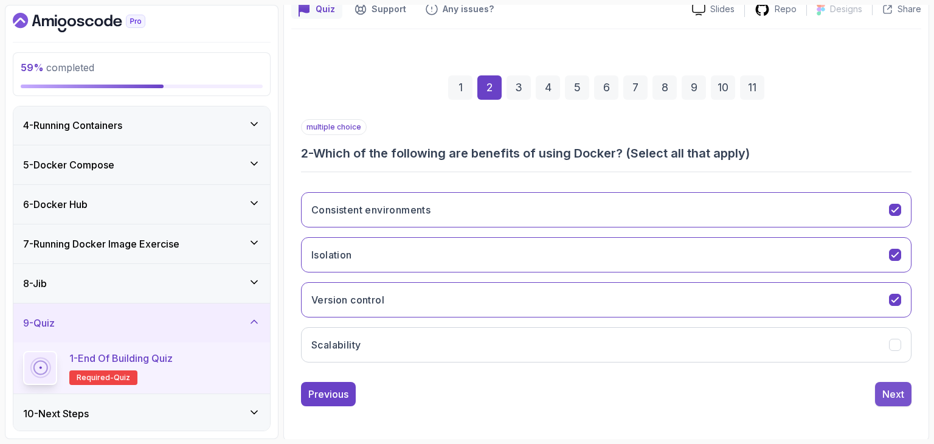
click at [896, 393] on div "Next" at bounding box center [893, 394] width 22 height 15
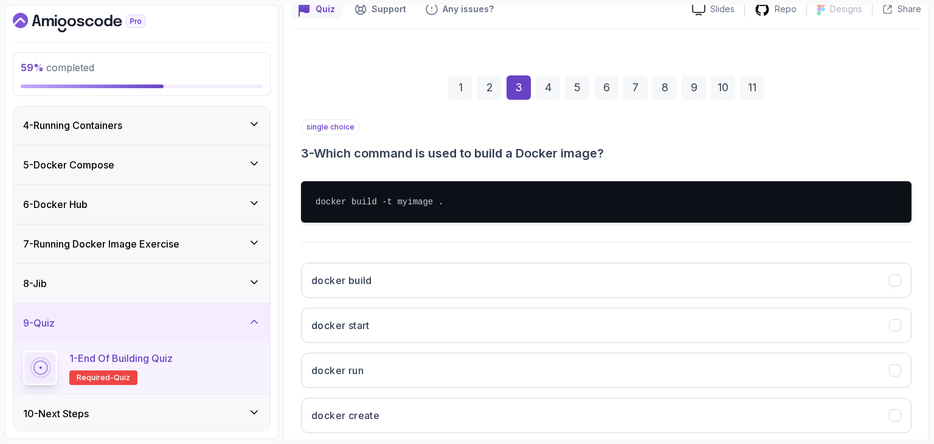
scroll to position [187, 0]
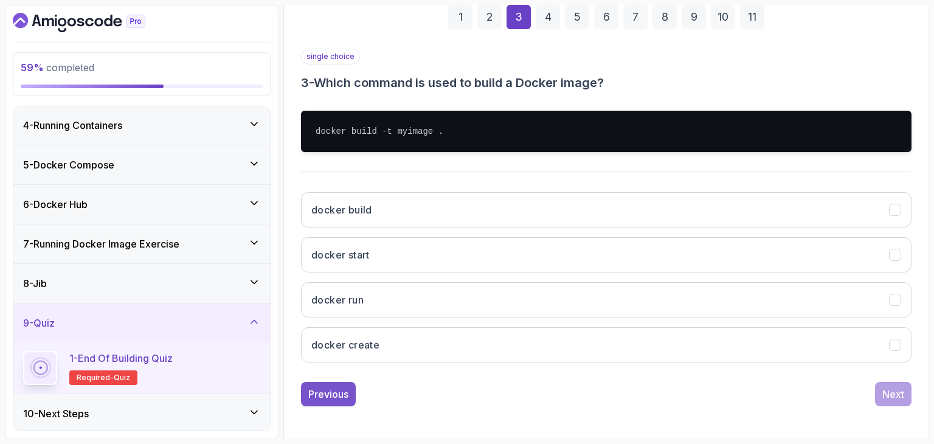
click at [336, 387] on div "Previous" at bounding box center [328, 394] width 40 height 15
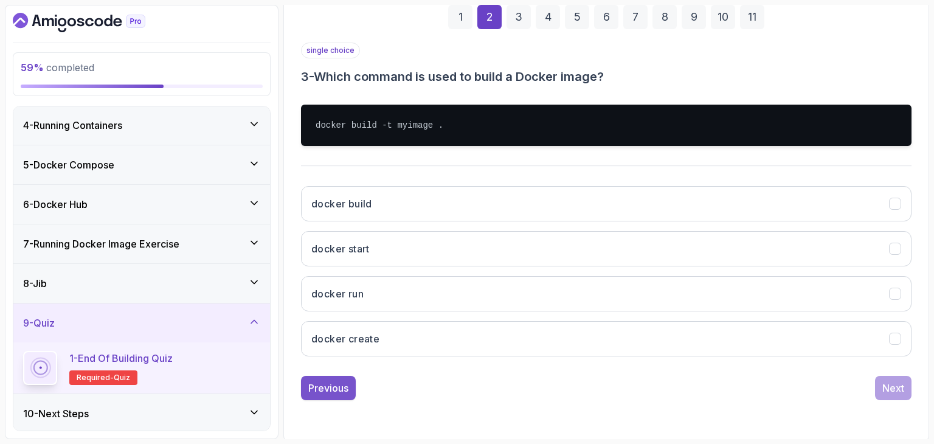
scroll to position [117, 0]
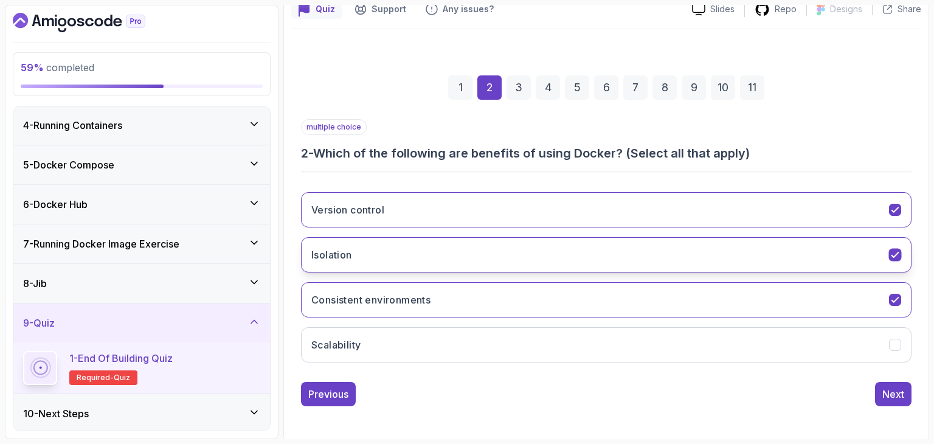
click at [406, 258] on button "Isolation" at bounding box center [606, 254] width 610 height 35
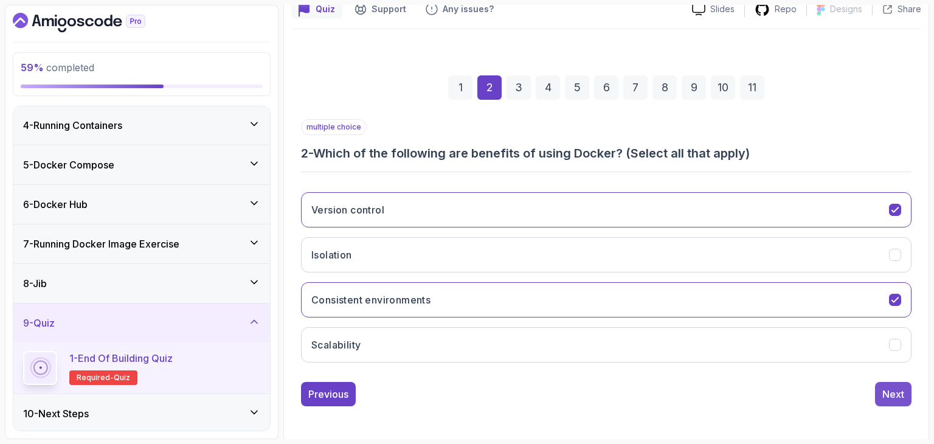
click at [891, 389] on div "Next" at bounding box center [893, 394] width 22 height 15
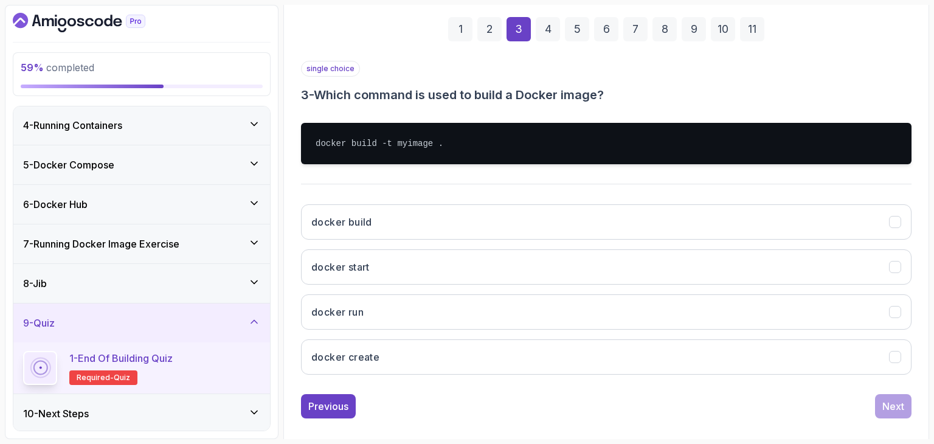
scroll to position [187, 0]
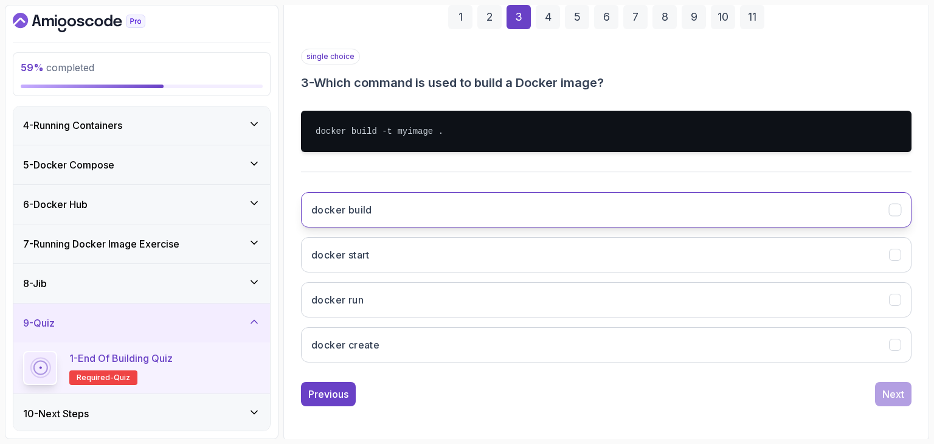
click at [491, 205] on button "docker build" at bounding box center [606, 209] width 610 height 35
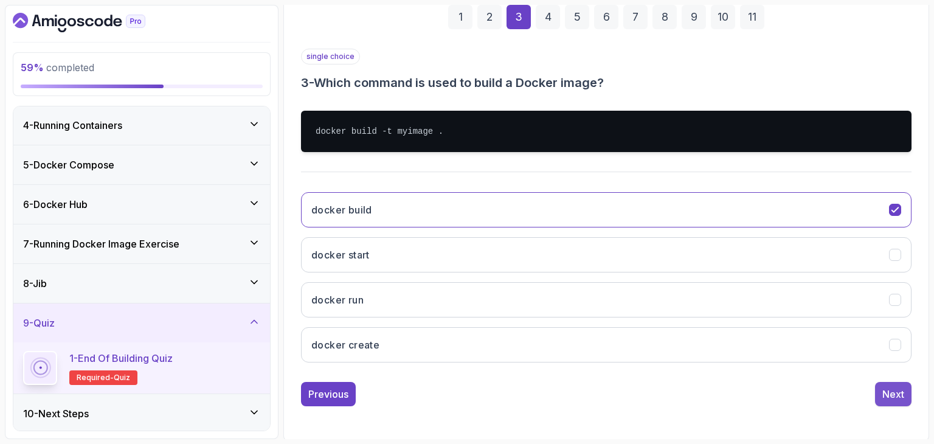
click at [899, 387] on div "Next" at bounding box center [893, 394] width 22 height 15
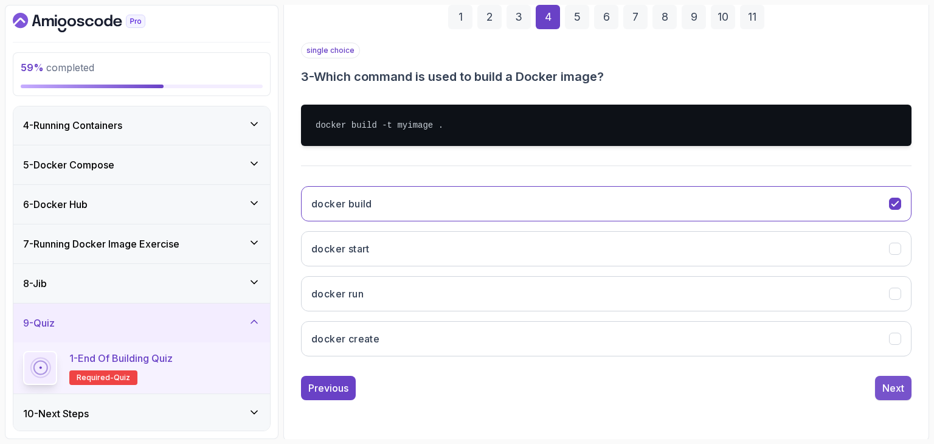
scroll to position [117, 0]
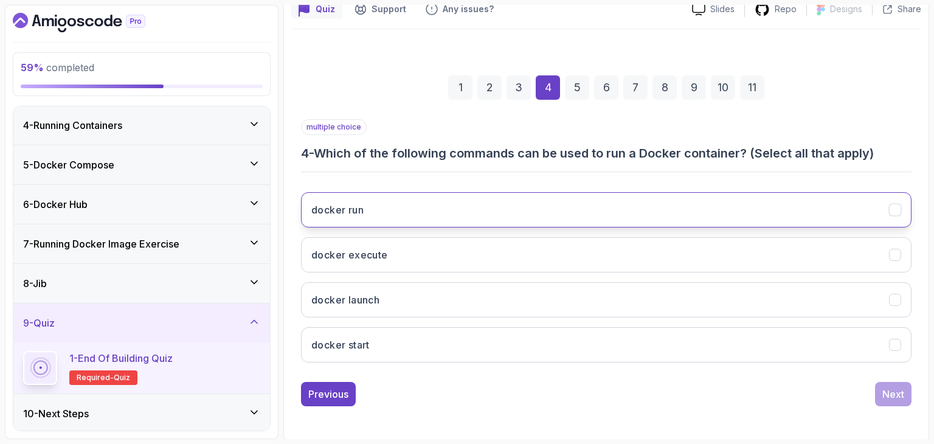
click at [547, 210] on button "docker run" at bounding box center [606, 209] width 610 height 35
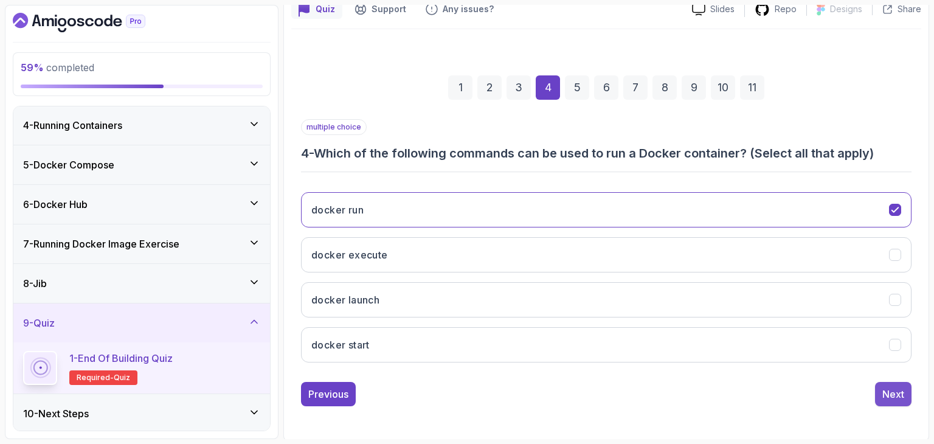
click at [893, 400] on button "Next" at bounding box center [893, 394] width 36 height 24
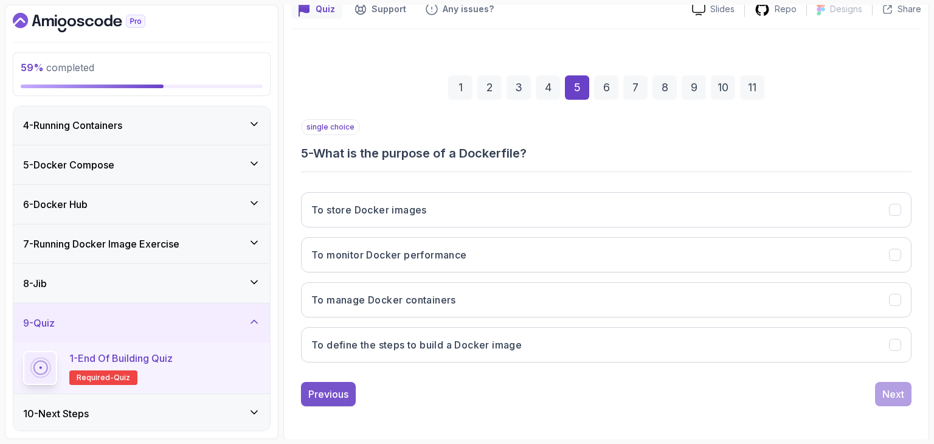
click at [327, 399] on button "Previous" at bounding box center [328, 394] width 55 height 24
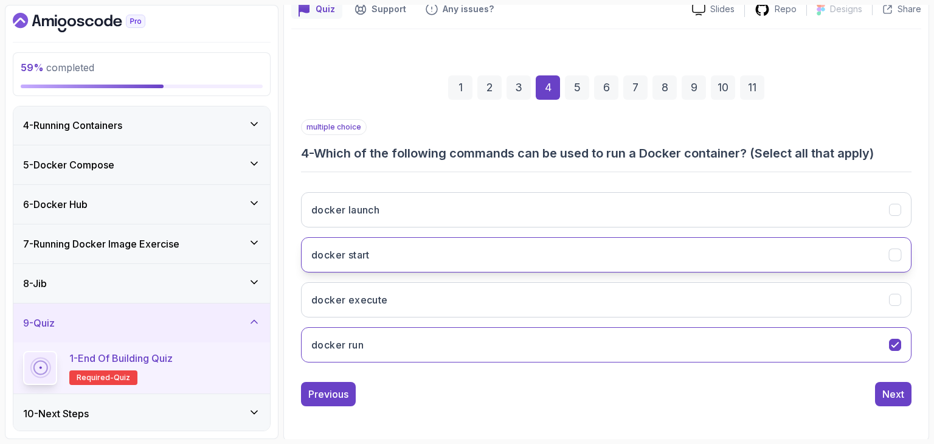
click at [387, 261] on button "docker start" at bounding box center [606, 254] width 610 height 35
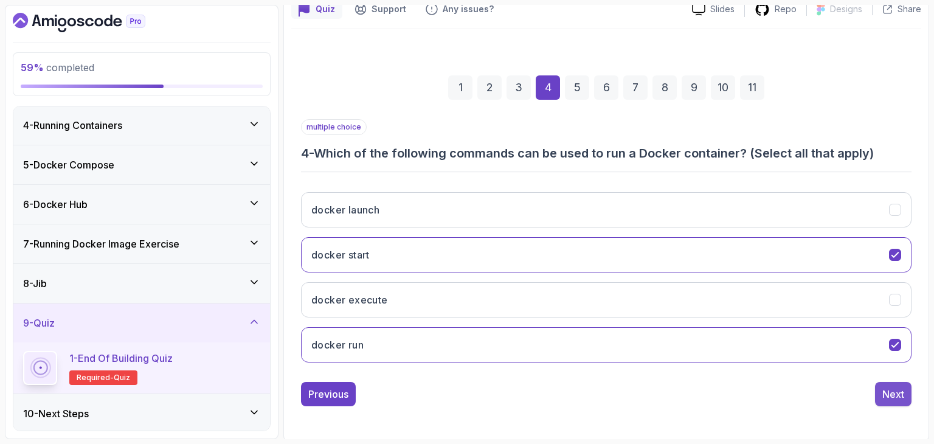
click at [900, 396] on div "Next" at bounding box center [893, 394] width 22 height 15
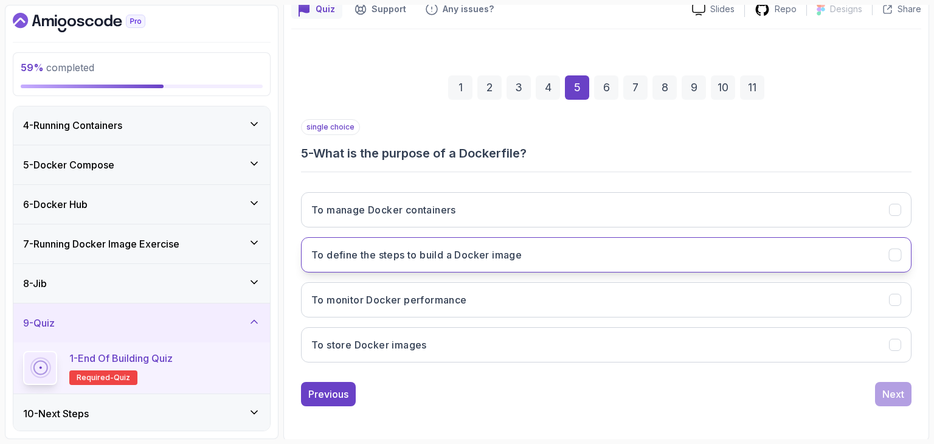
click at [584, 249] on button "To define the steps to build a Docker image" at bounding box center [606, 254] width 610 height 35
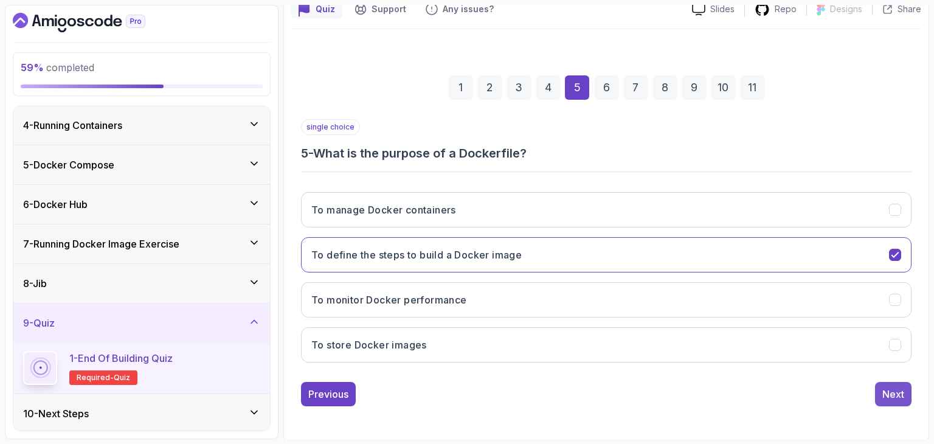
click at [900, 392] on div "Next" at bounding box center [893, 394] width 22 height 15
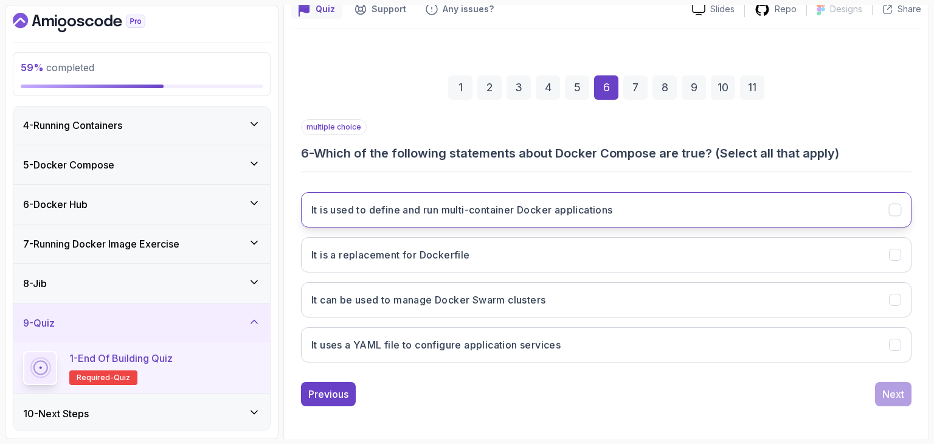
click at [590, 211] on h3 "It is used to define and run multi-container Docker applications" at bounding box center [462, 209] width 302 height 15
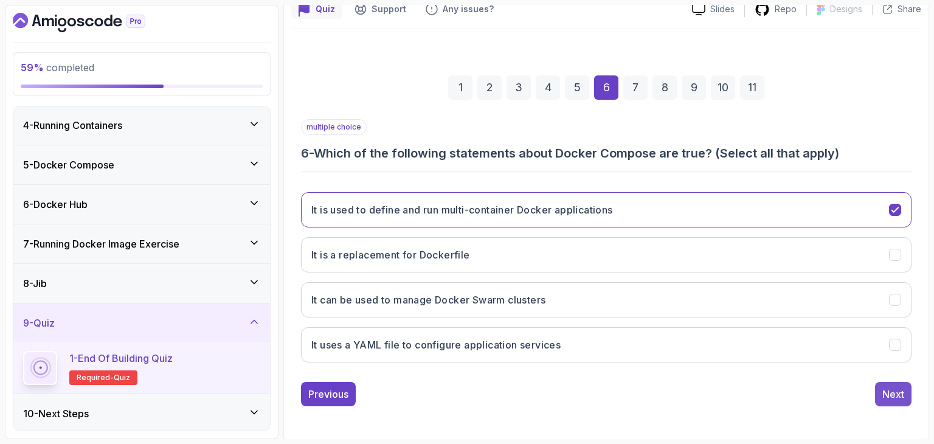
click at [887, 387] on div "Next" at bounding box center [893, 394] width 22 height 15
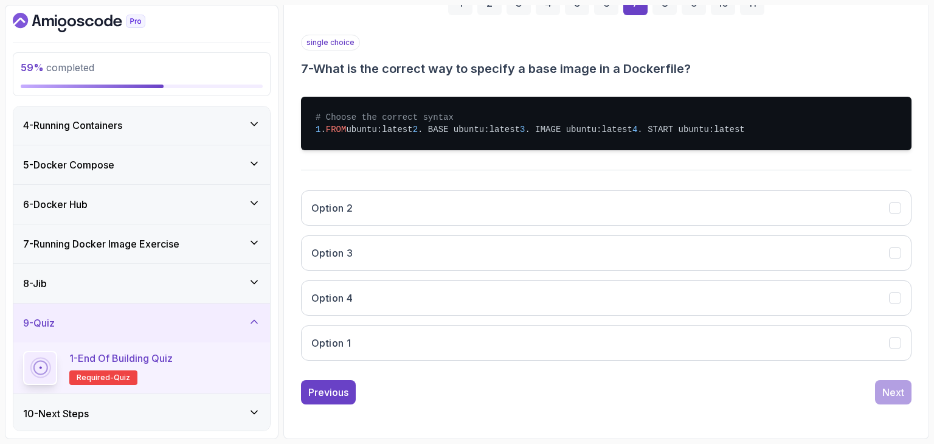
scroll to position [236, 0]
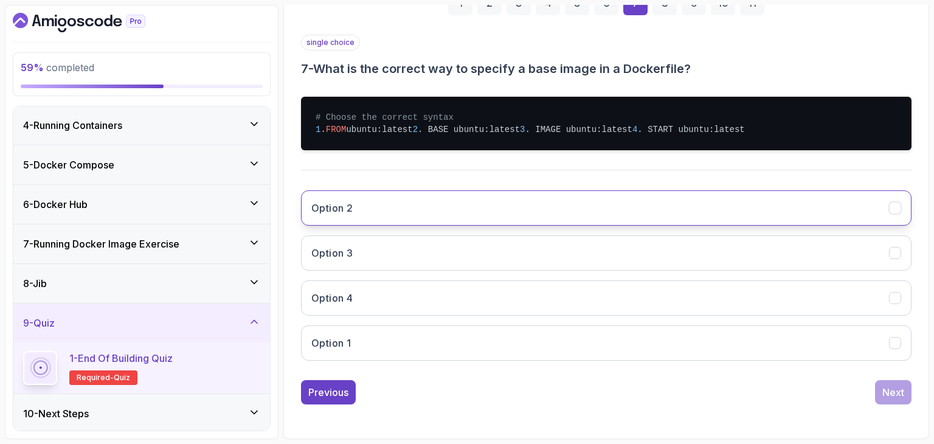
click at [398, 220] on button "Option 2" at bounding box center [606, 207] width 610 height 35
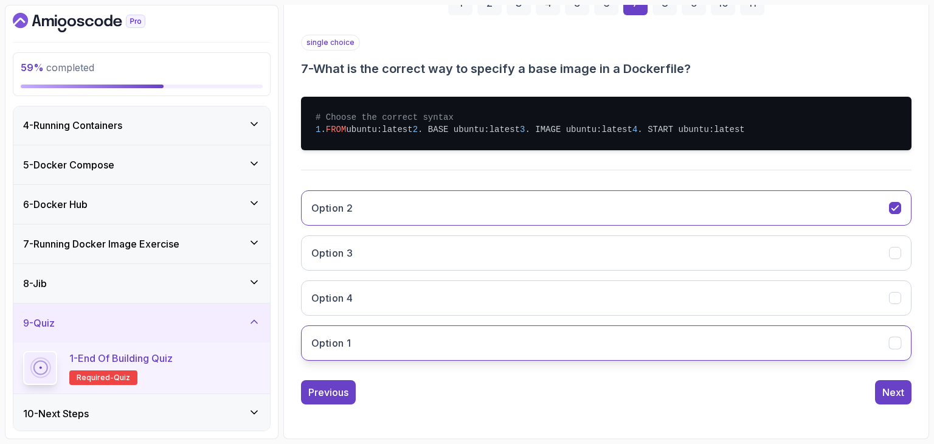
click at [369, 351] on button "Option 1" at bounding box center [606, 342] width 610 height 35
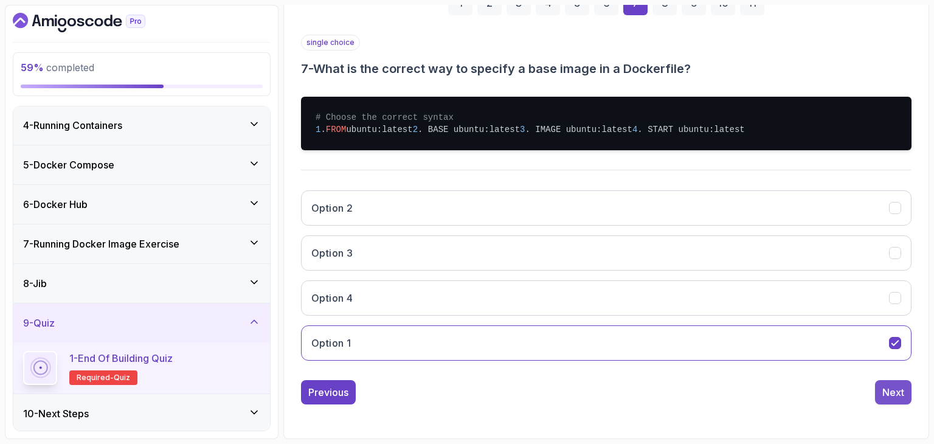
click at [896, 401] on button "Next" at bounding box center [893, 392] width 36 height 24
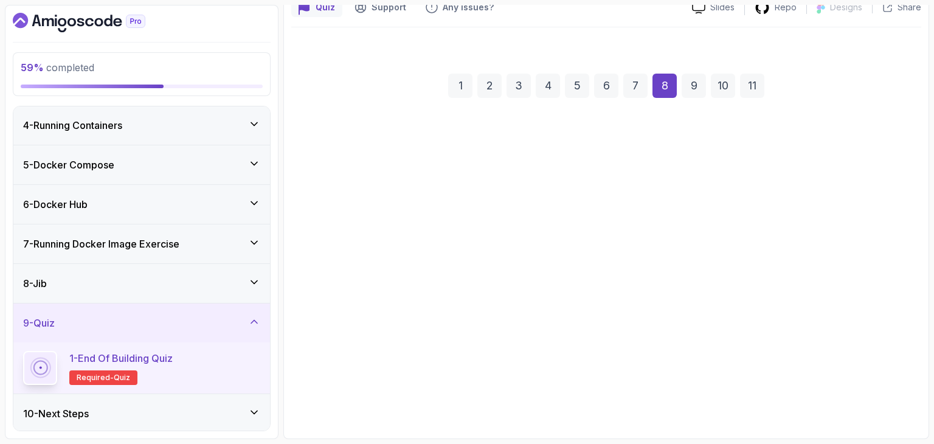
scroll to position [117, 0]
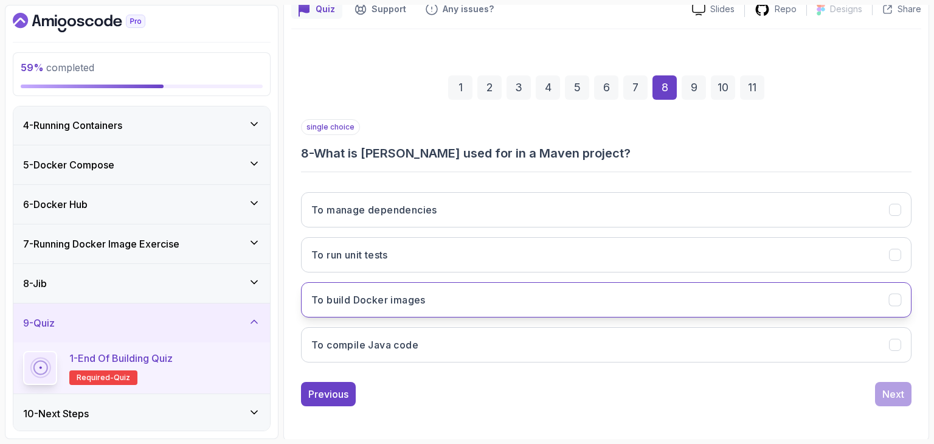
click at [466, 297] on button "To build Docker images" at bounding box center [606, 299] width 610 height 35
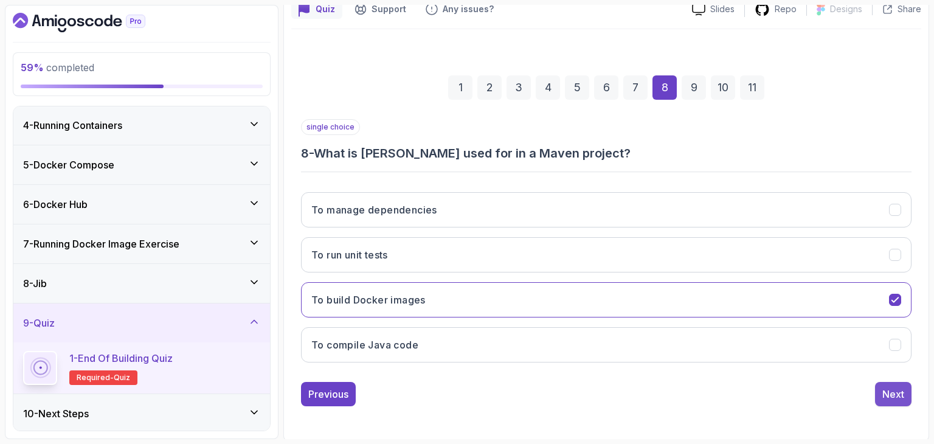
click at [894, 382] on button "Next" at bounding box center [893, 394] width 36 height 24
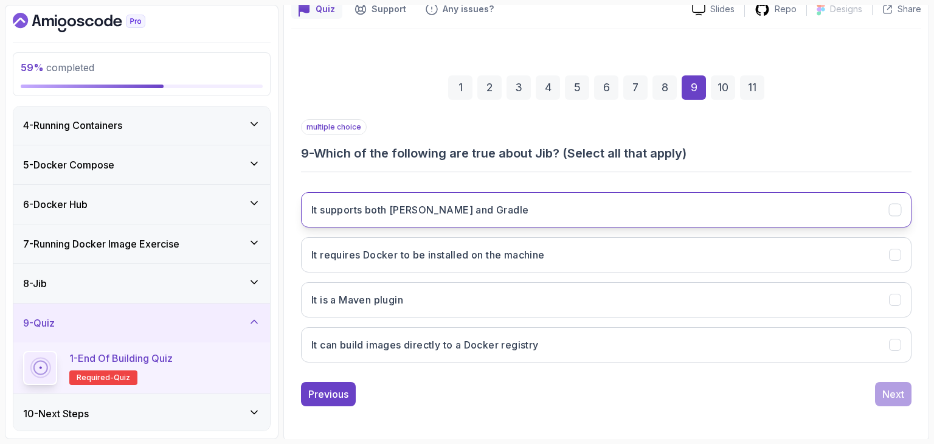
click at [573, 219] on button "It supports both Maven and Gradle" at bounding box center [606, 209] width 610 height 35
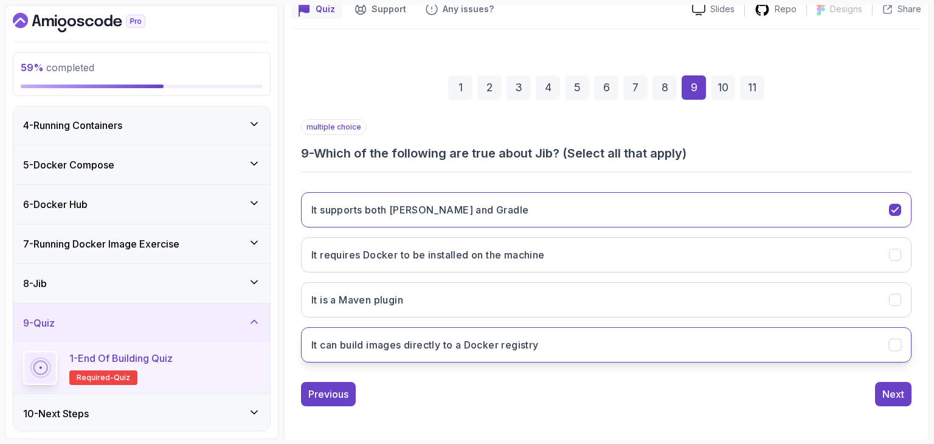
click at [542, 348] on button "It can build images directly to a Docker registry" at bounding box center [606, 344] width 610 height 35
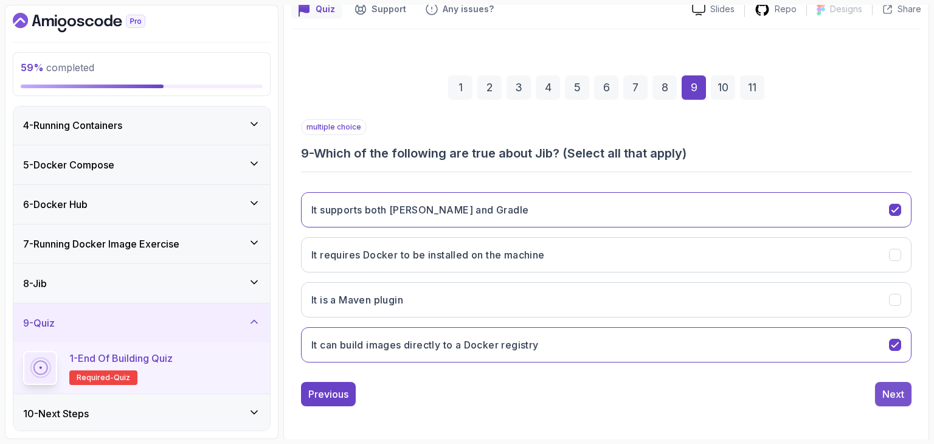
click at [890, 396] on div "Next" at bounding box center [893, 394] width 22 height 15
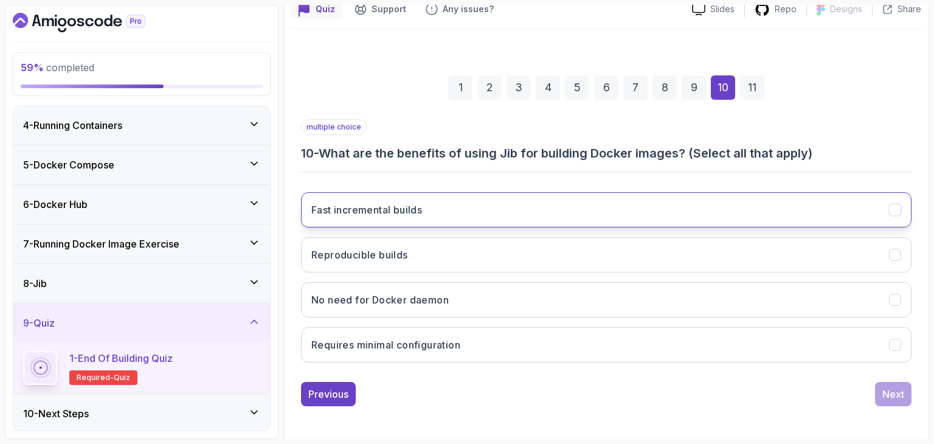
click at [468, 195] on button "Fast incremental builds" at bounding box center [606, 209] width 610 height 35
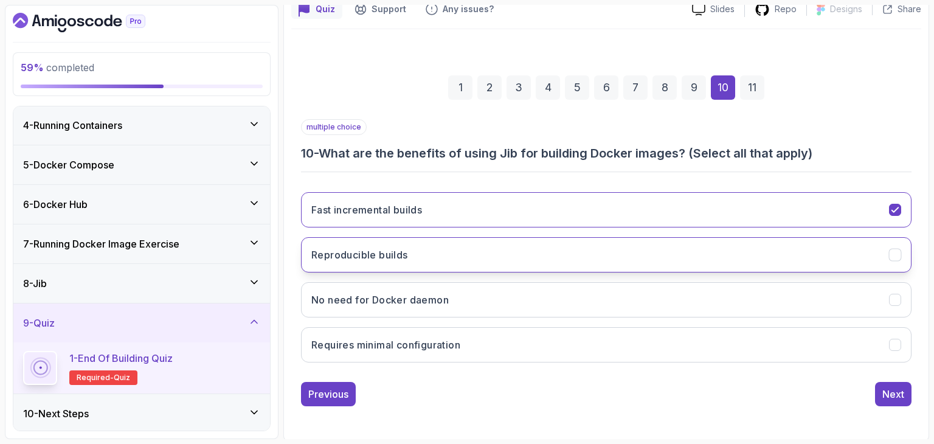
click at [447, 243] on button "Reproducible builds" at bounding box center [606, 254] width 610 height 35
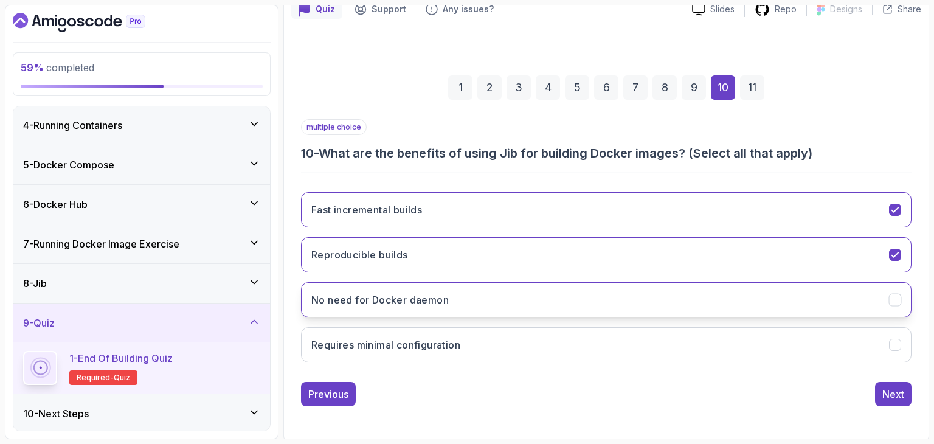
click at [438, 282] on button "No need for Docker daemon" at bounding box center [606, 299] width 610 height 35
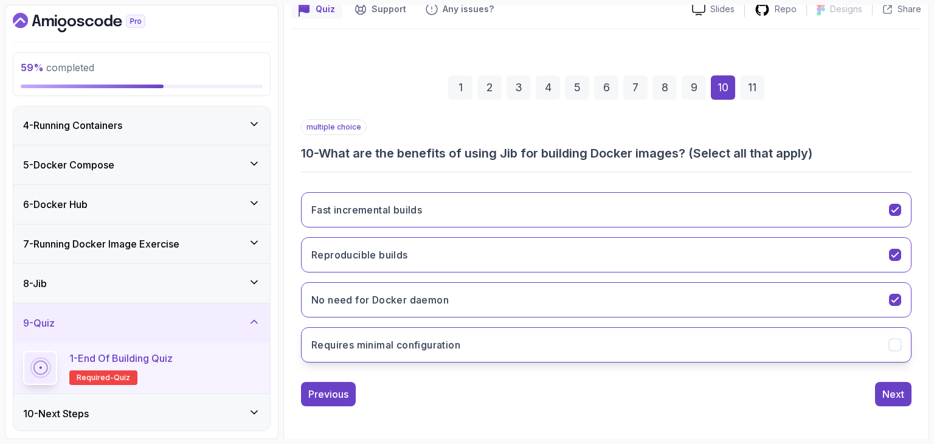
click at [437, 340] on h3 "Requires minimal configuration" at bounding box center [385, 344] width 149 height 15
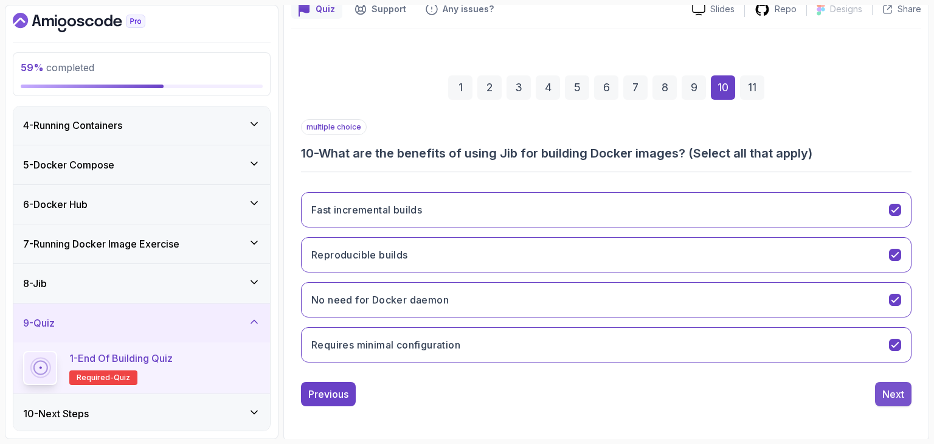
click at [897, 402] on button "Next" at bounding box center [893, 394] width 36 height 24
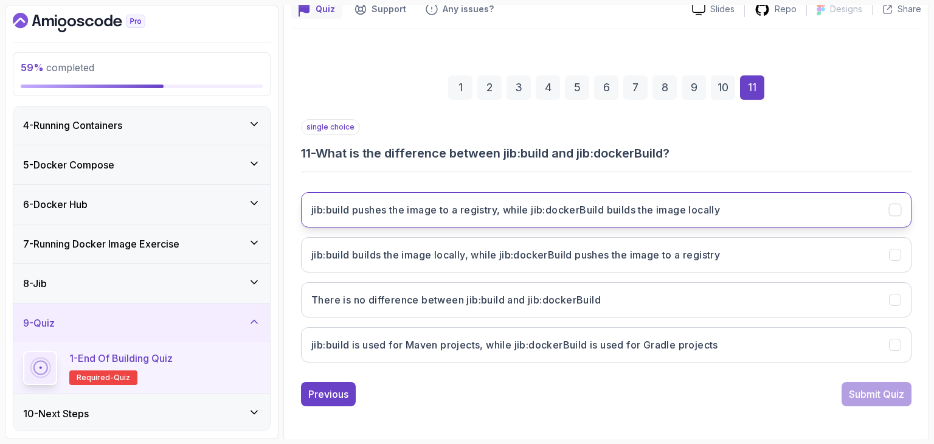
click at [561, 199] on button "jib:build pushes the image to a registry, while jib:dockerBuild builds the imag…" at bounding box center [606, 209] width 610 height 35
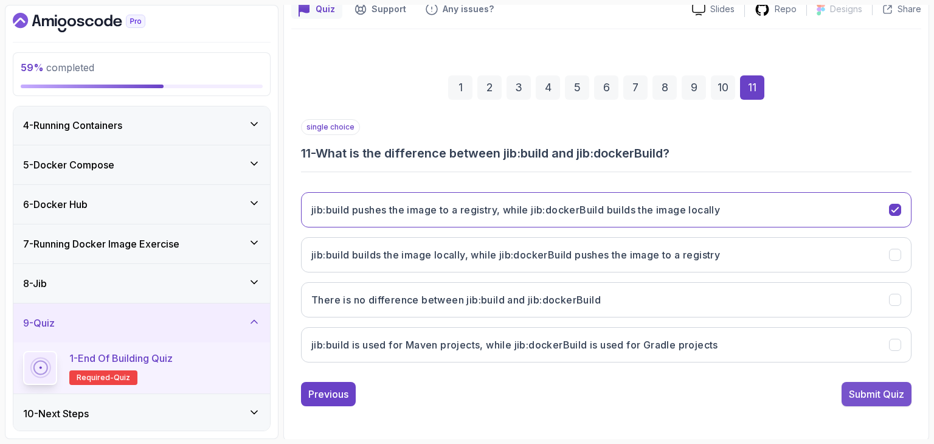
click at [878, 399] on div "Submit Quiz" at bounding box center [876, 394] width 55 height 15
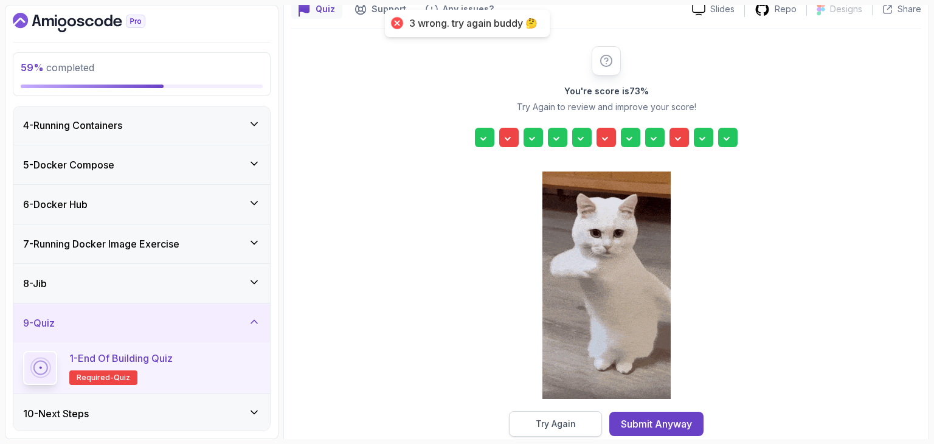
click at [542, 422] on div "Try Again" at bounding box center [556, 424] width 40 height 12
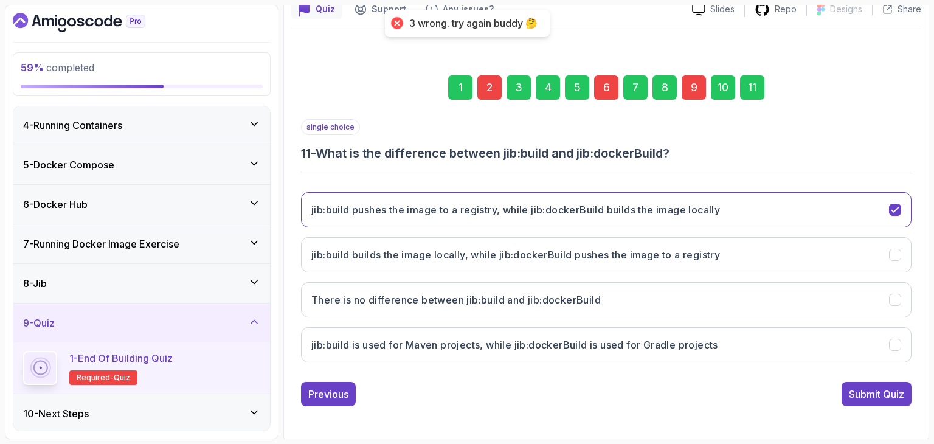
drag, startPoint x: 477, startPoint y: 83, endPoint x: 487, endPoint y: 85, distance: 10.6
click at [487, 85] on div "1 2 3 4 5 6 7 8 9 10 11" at bounding box center [606, 87] width 610 height 63
click at [487, 85] on div "2" at bounding box center [489, 87] width 24 height 24
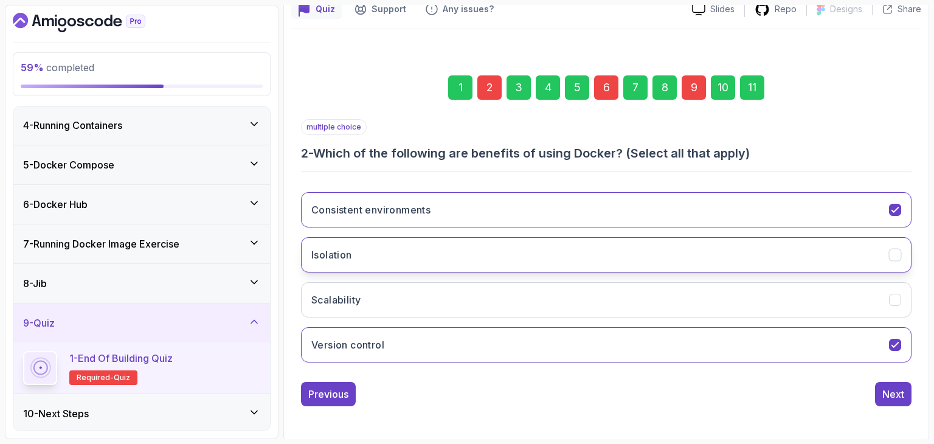
click at [398, 263] on button "Isolation" at bounding box center [606, 254] width 610 height 35
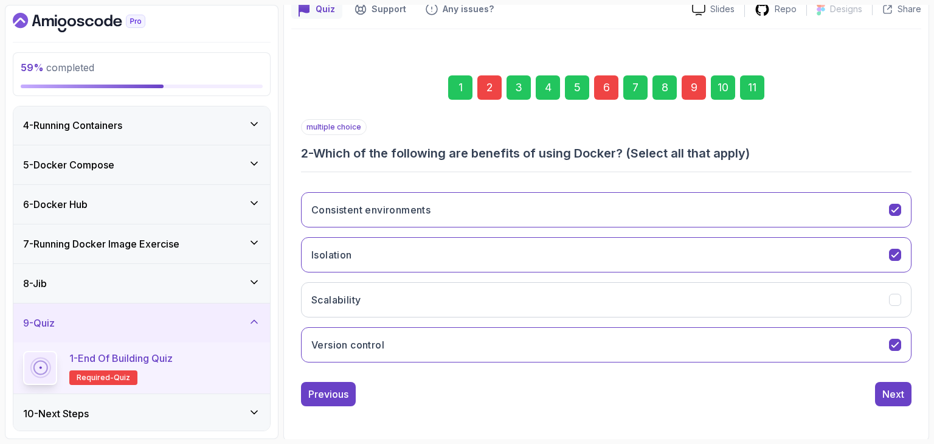
click at [606, 88] on div "6" at bounding box center [606, 87] width 24 height 24
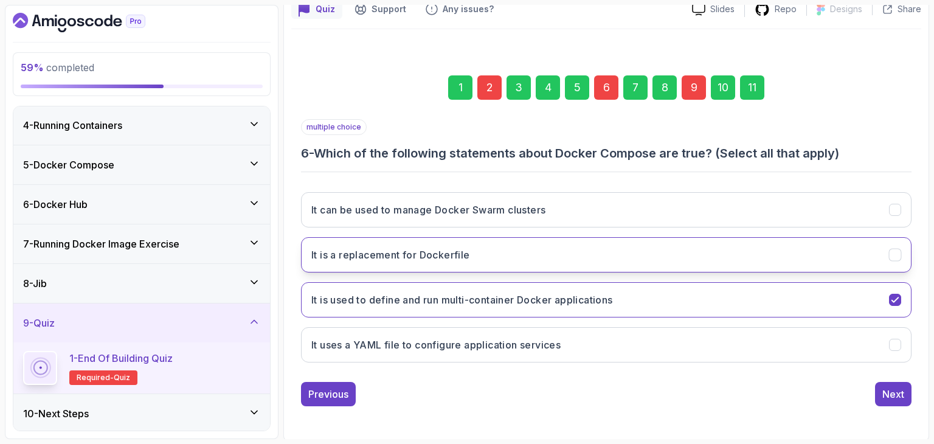
click at [500, 245] on button "It is a replacement for Dockerfile" at bounding box center [606, 254] width 610 height 35
click at [552, 264] on button "It is a replacement for Dockerfile" at bounding box center [606, 254] width 610 height 35
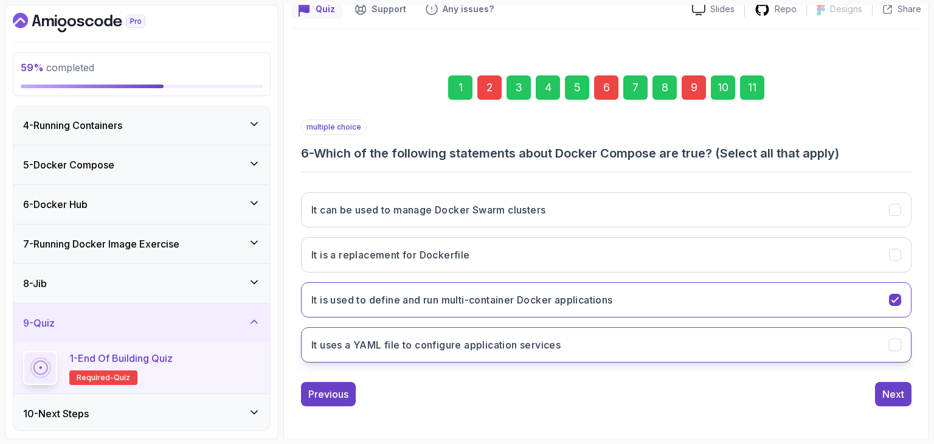
click at [516, 358] on button "It uses a YAML file to configure application services" at bounding box center [606, 344] width 610 height 35
click at [694, 81] on div "9" at bounding box center [694, 87] width 24 height 24
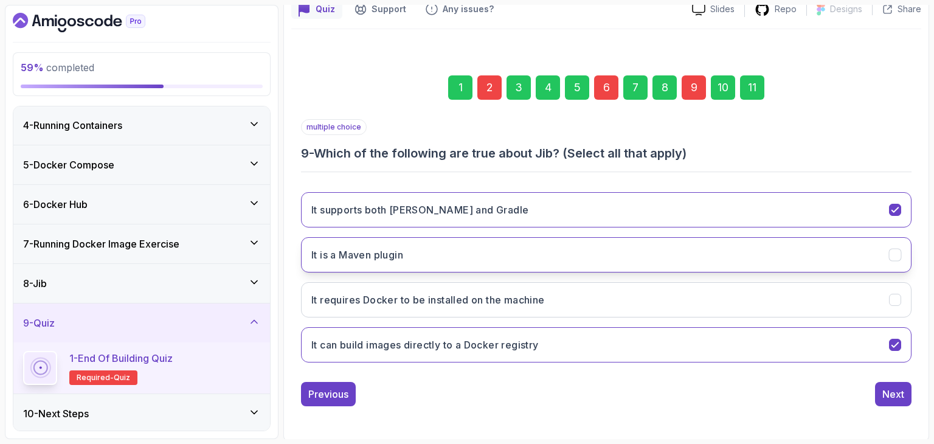
click at [573, 255] on button "It is a Maven plugin" at bounding box center [606, 254] width 610 height 35
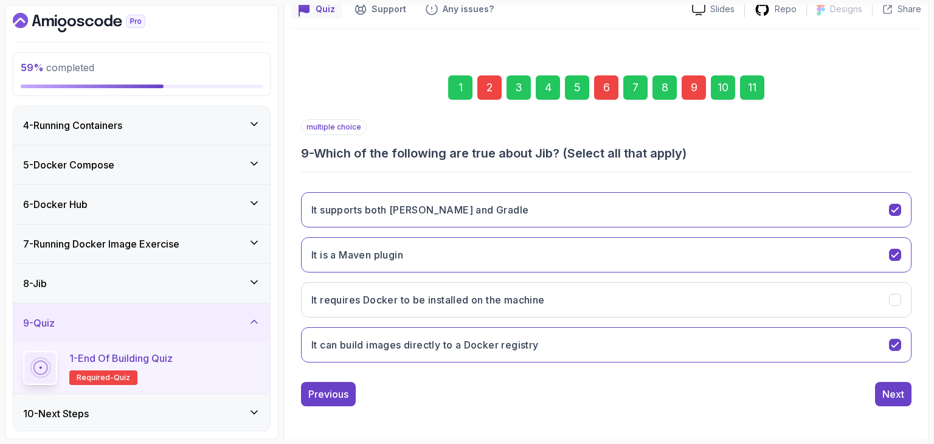
click at [748, 90] on div "11" at bounding box center [752, 87] width 24 height 24
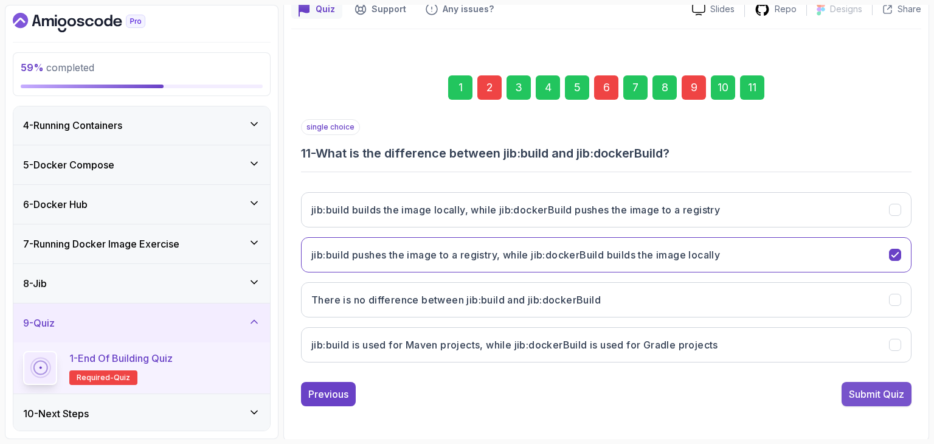
click at [895, 393] on div "Submit Quiz" at bounding box center [876, 394] width 55 height 15
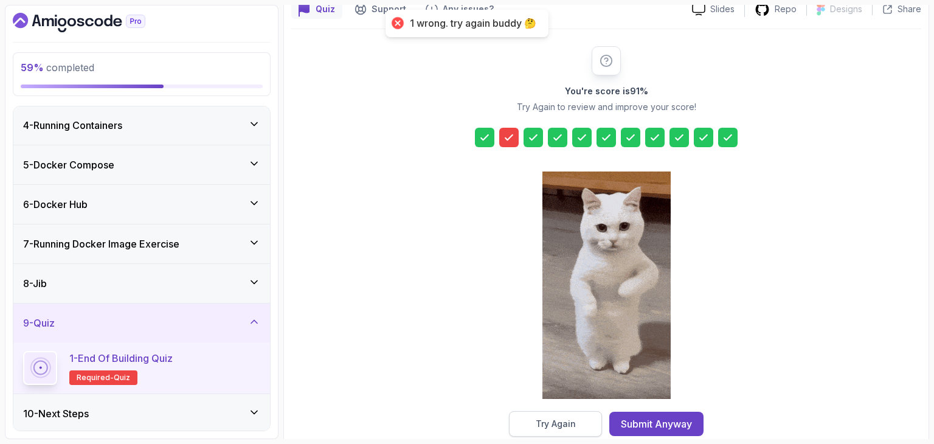
click at [542, 416] on button "Try Again" at bounding box center [555, 424] width 93 height 26
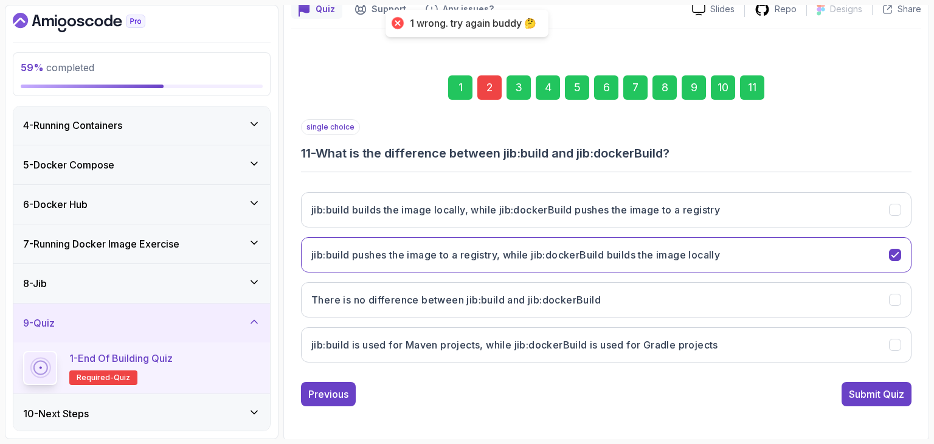
click at [487, 69] on div "1 2 3 4 5 6 7 8 9 10 11" at bounding box center [606, 87] width 610 height 63
click at [487, 79] on div "2" at bounding box center [489, 87] width 24 height 24
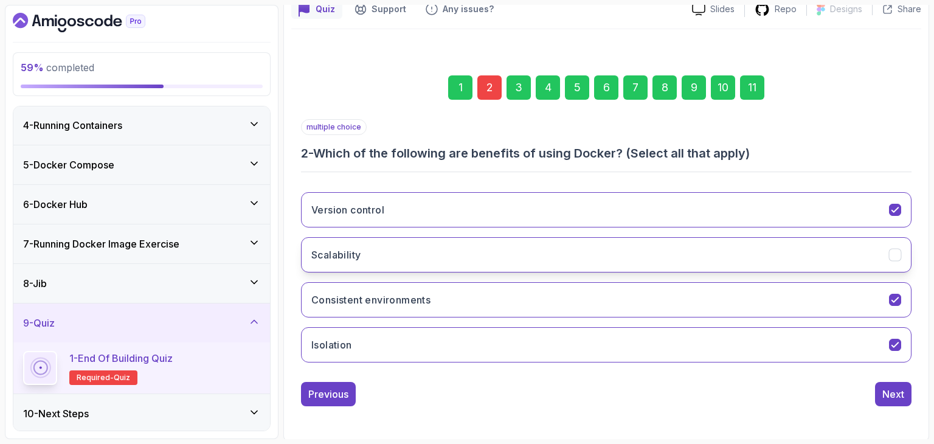
click at [393, 238] on button "Scalability" at bounding box center [606, 254] width 610 height 35
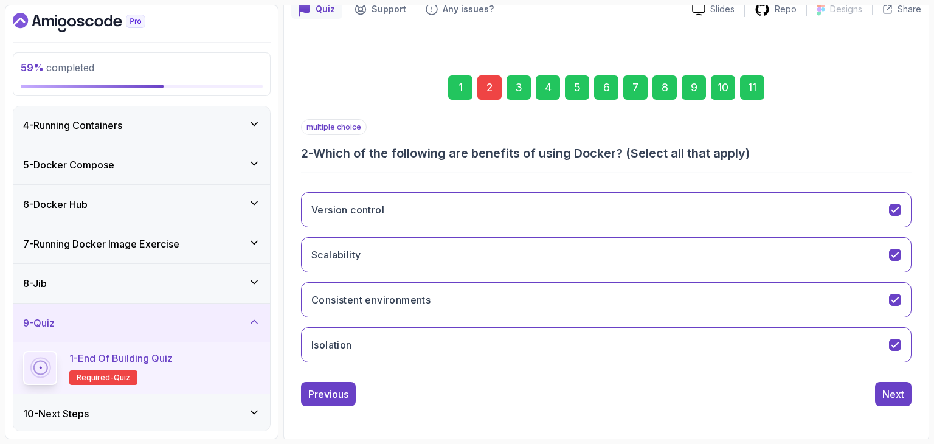
click at [761, 83] on div "11" at bounding box center [752, 87] width 24 height 24
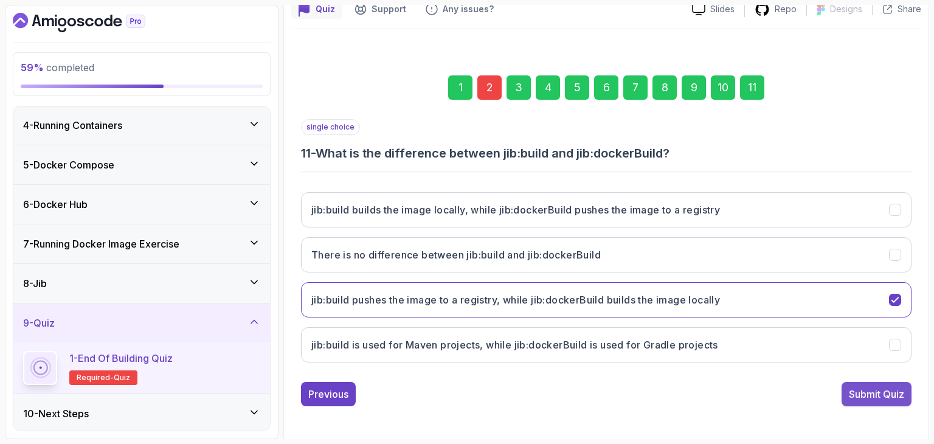
click at [854, 390] on div "Submit Quiz" at bounding box center [876, 394] width 55 height 15
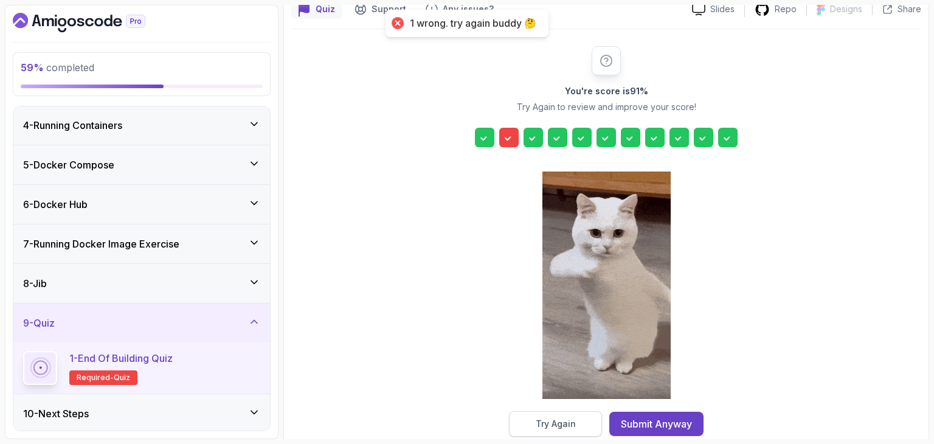
click at [555, 423] on div "Try Again" at bounding box center [556, 424] width 40 height 12
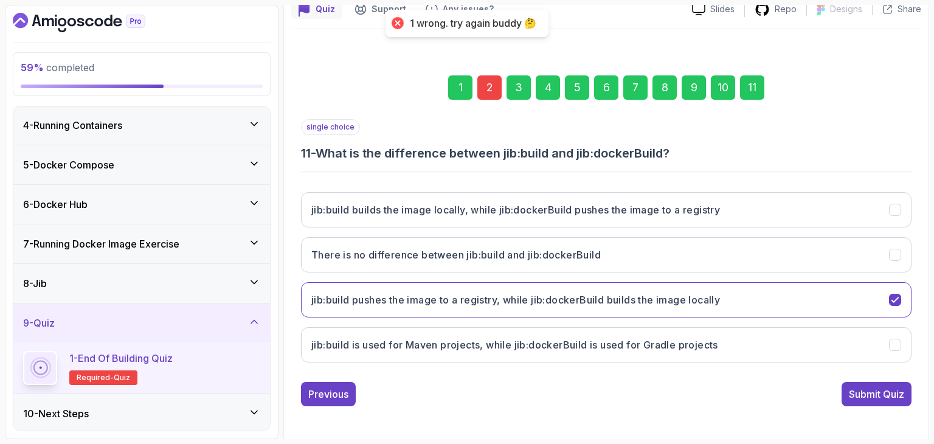
click at [498, 94] on div "2" at bounding box center [489, 87] width 24 height 24
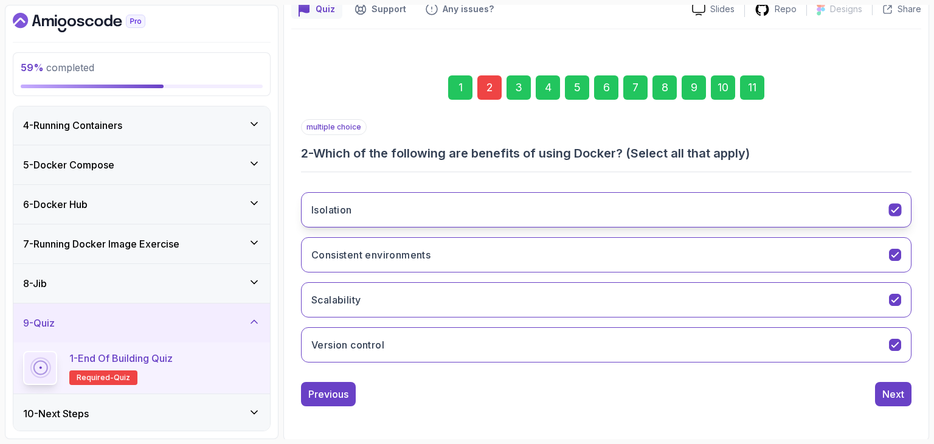
click at [411, 209] on button "Isolation" at bounding box center [606, 209] width 610 height 35
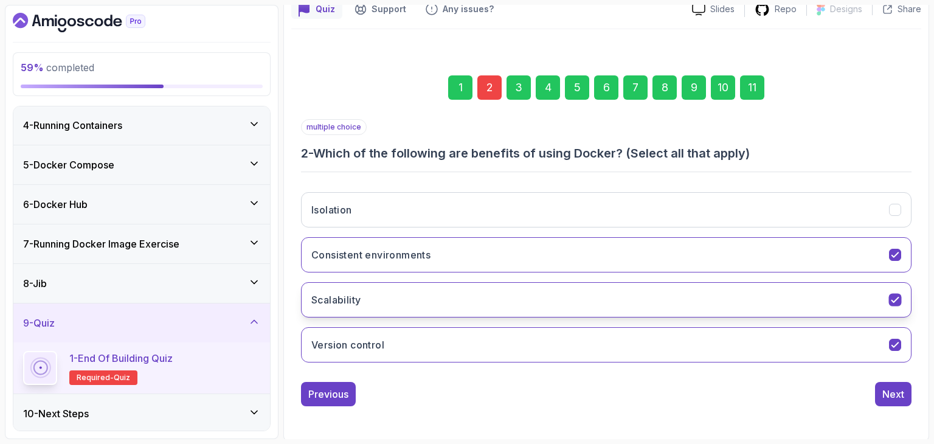
click at [529, 307] on button "Scalability" at bounding box center [606, 299] width 610 height 35
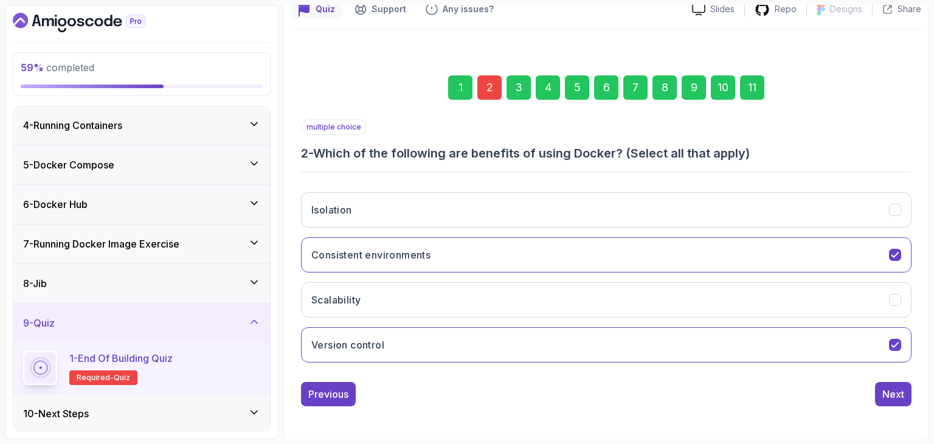
click at [747, 91] on div "11" at bounding box center [752, 87] width 24 height 24
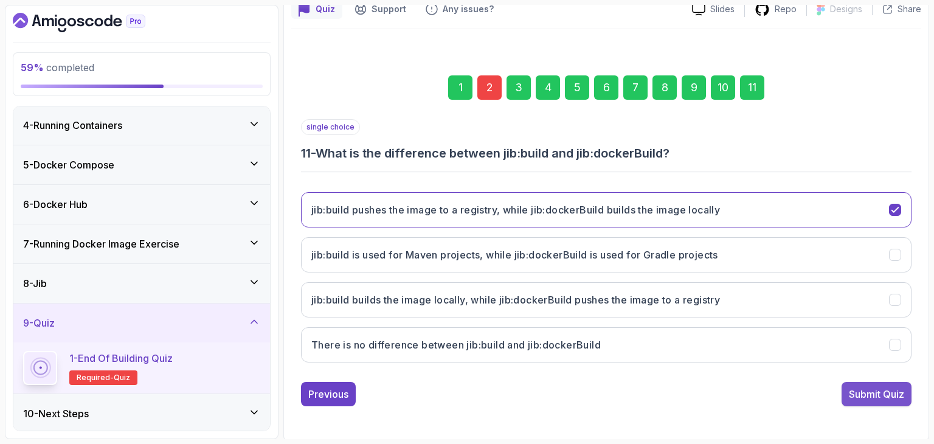
click at [873, 396] on div "Submit Quiz" at bounding box center [876, 394] width 55 height 15
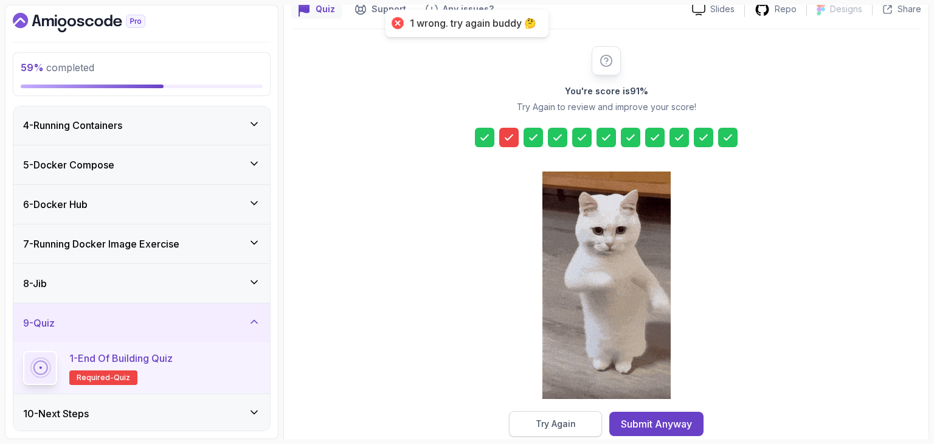
click at [561, 433] on button "Try Again" at bounding box center [555, 424] width 93 height 26
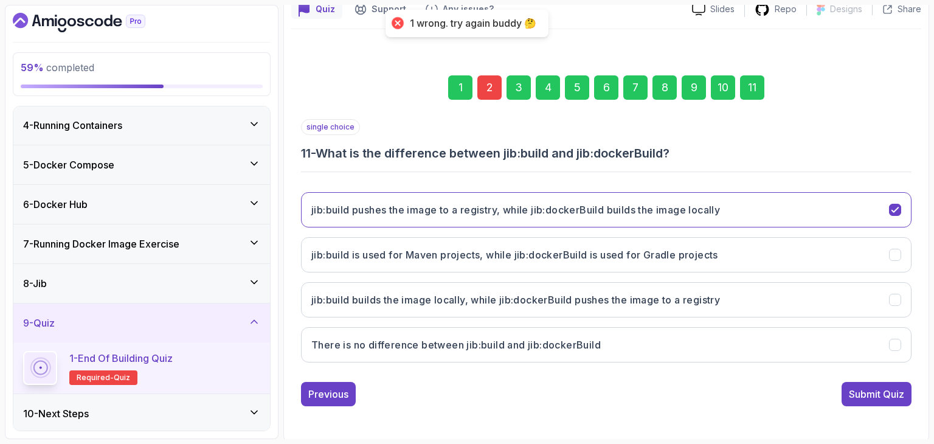
click at [499, 88] on div "2" at bounding box center [489, 87] width 24 height 24
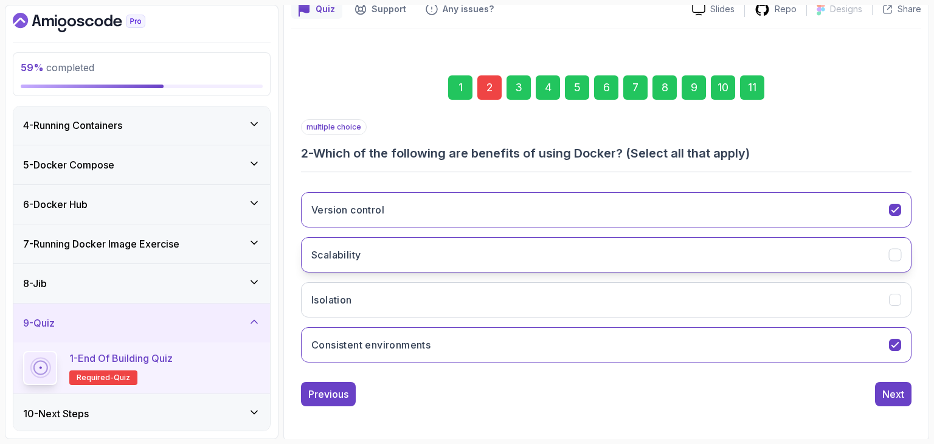
click at [401, 258] on button "Scalability" at bounding box center [606, 254] width 610 height 35
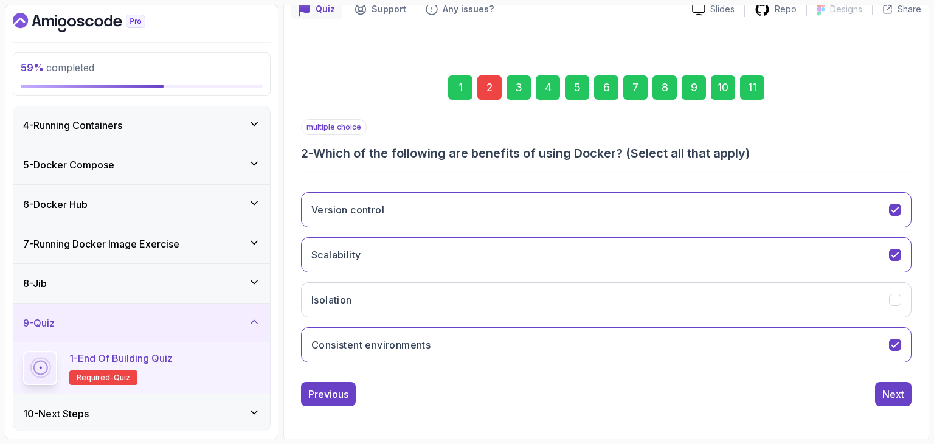
click at [751, 80] on div "11" at bounding box center [752, 87] width 24 height 24
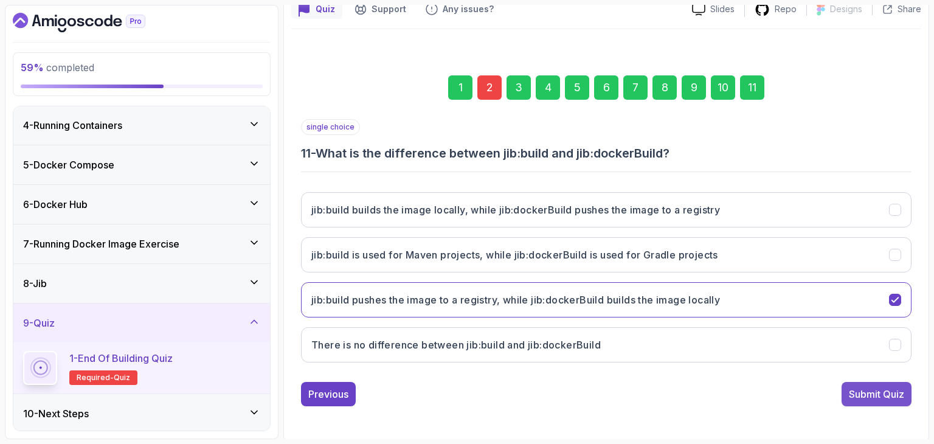
click at [866, 396] on div "Submit Quiz" at bounding box center [876, 394] width 55 height 15
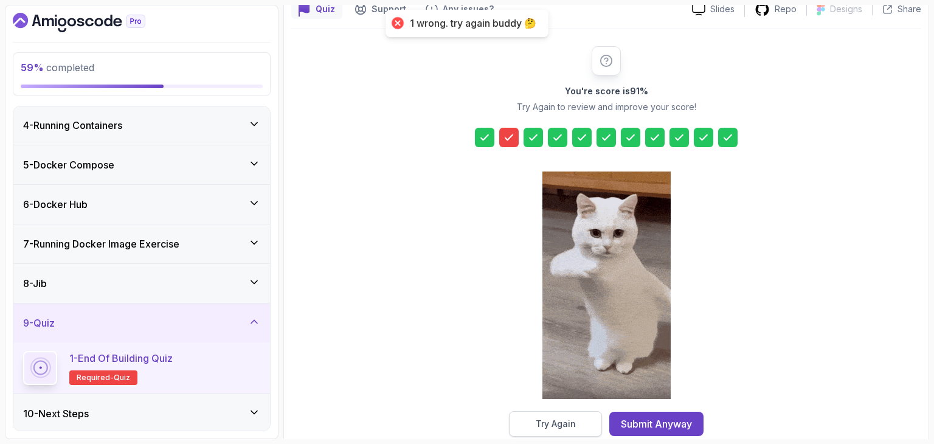
click at [572, 428] on div "Try Again" at bounding box center [556, 424] width 40 height 12
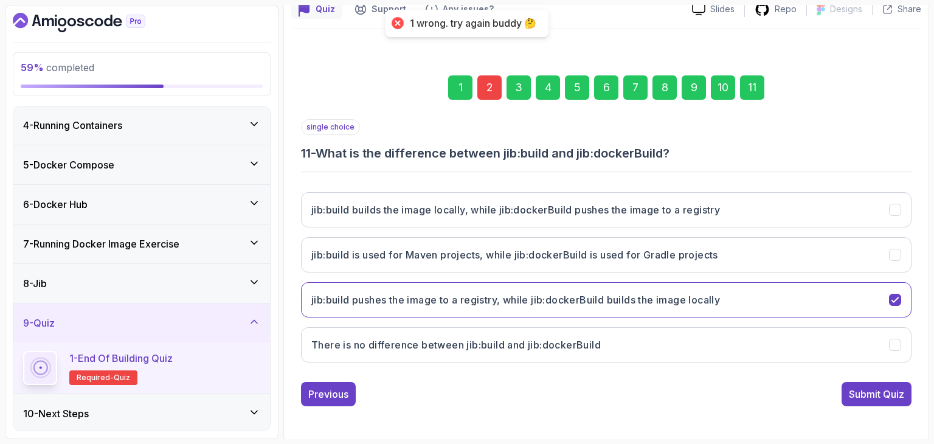
click at [479, 83] on div "2" at bounding box center [489, 87] width 24 height 24
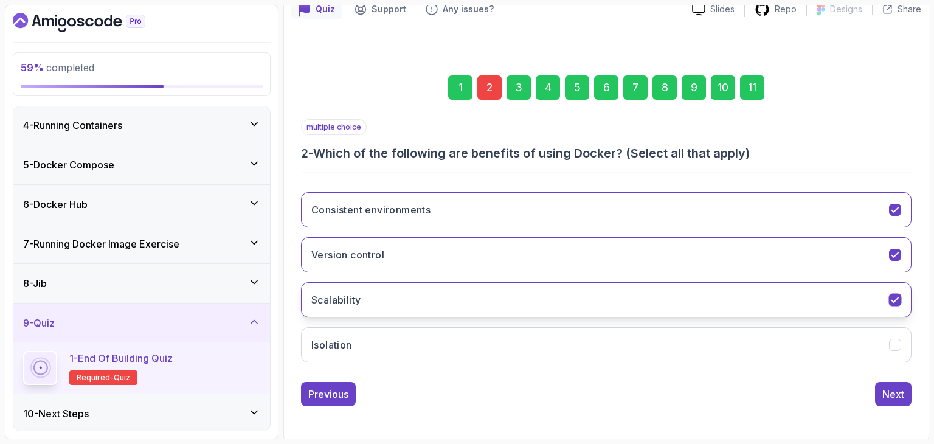
click at [369, 286] on button "Scalability" at bounding box center [606, 299] width 610 height 35
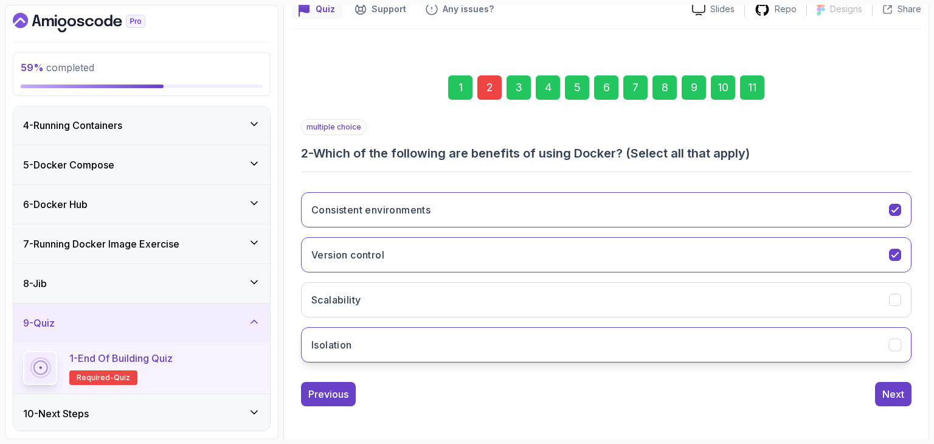
click at [360, 335] on button "Isolation" at bounding box center [606, 344] width 610 height 35
click at [753, 85] on div "11" at bounding box center [752, 87] width 24 height 24
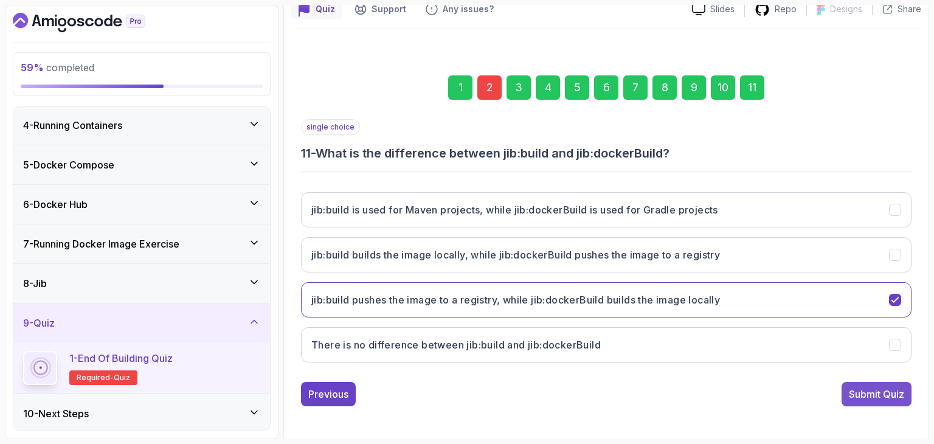
click at [875, 396] on div "Submit Quiz" at bounding box center [876, 394] width 55 height 15
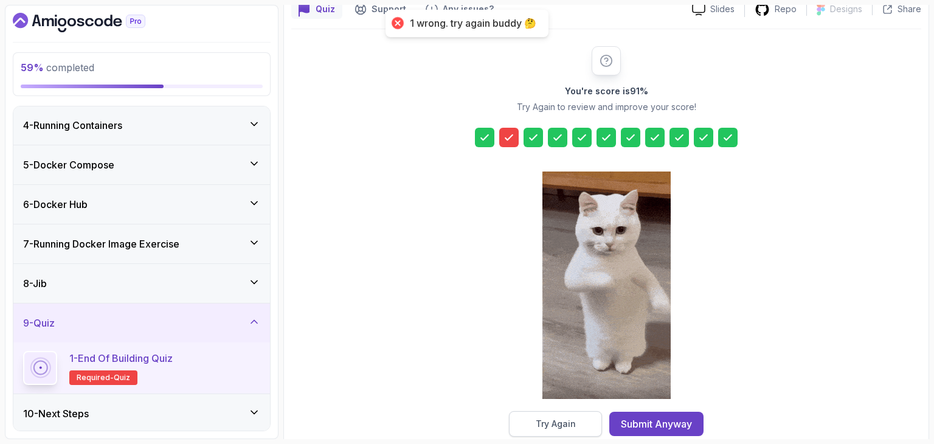
click at [528, 414] on button "Try Again" at bounding box center [555, 424] width 93 height 26
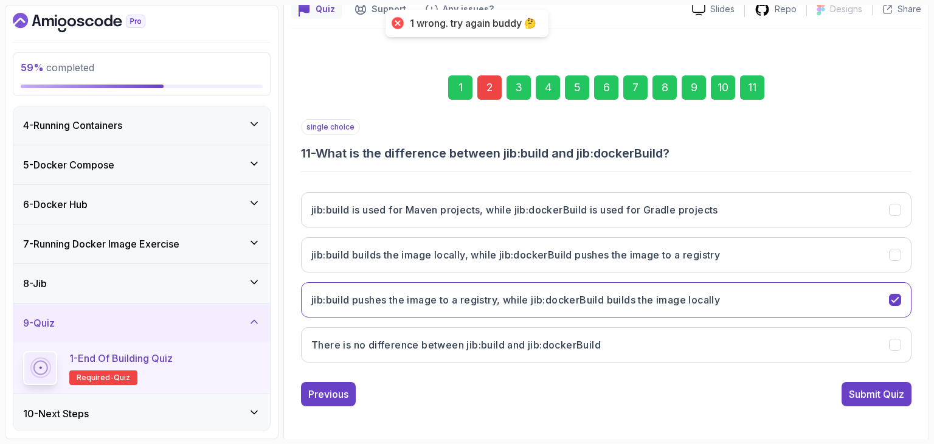
click at [491, 74] on div "1 2 3 4 5 6 7 8 9 10 11" at bounding box center [606, 87] width 610 height 63
click at [491, 81] on div "2" at bounding box center [489, 87] width 24 height 24
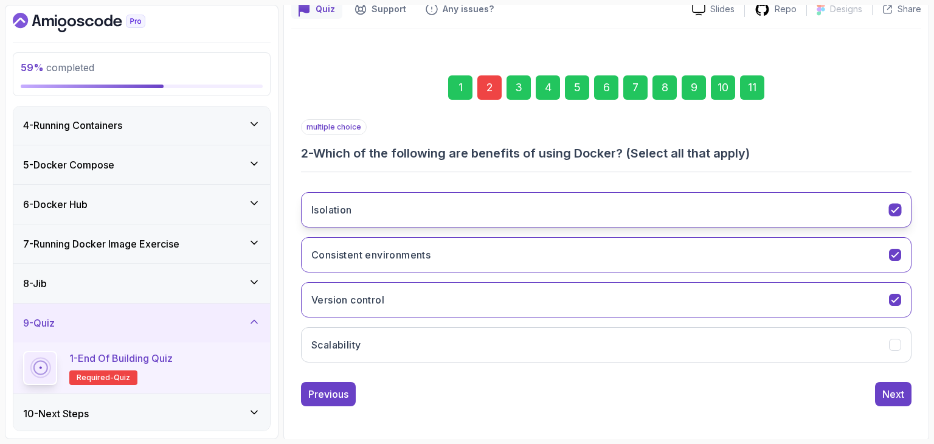
click at [452, 204] on button "Isolation" at bounding box center [606, 209] width 610 height 35
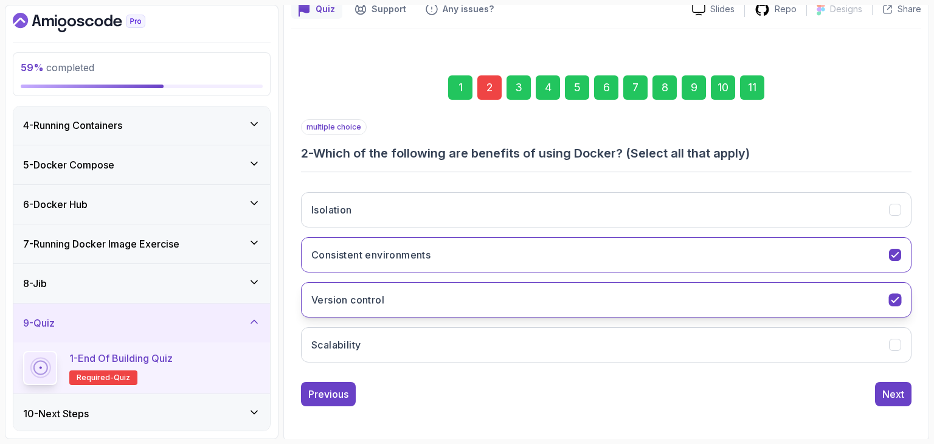
click at [423, 291] on button "Version control" at bounding box center [606, 299] width 610 height 35
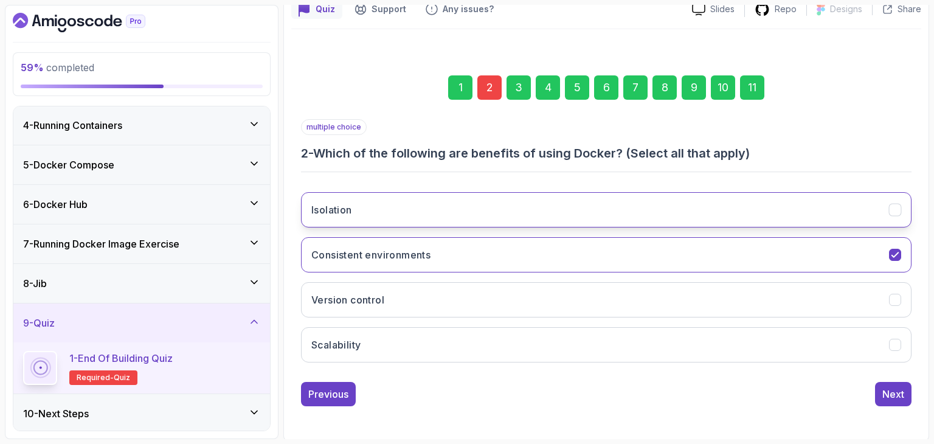
click at [424, 203] on button "Isolation" at bounding box center [606, 209] width 610 height 35
click at [758, 86] on div "11" at bounding box center [752, 87] width 24 height 24
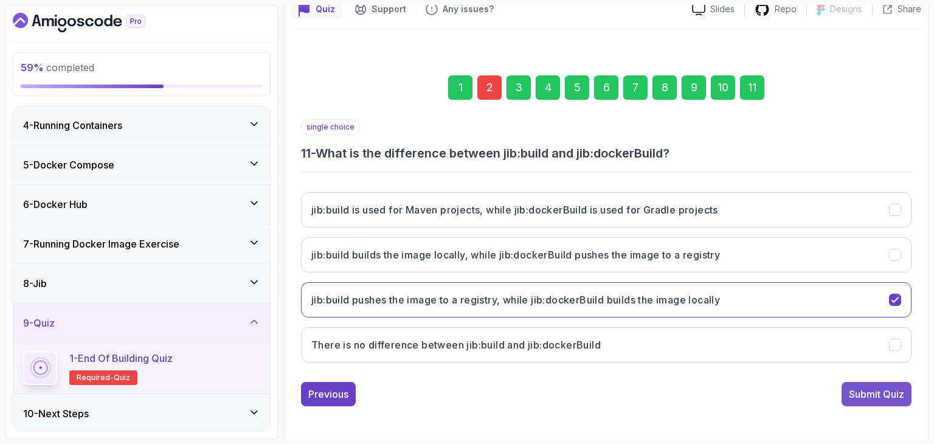
click at [880, 398] on div "Submit Quiz" at bounding box center [876, 394] width 55 height 15
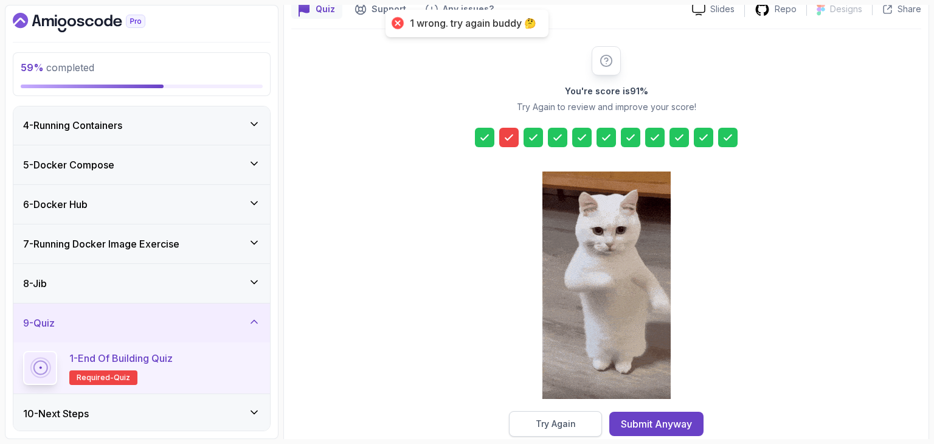
click at [536, 418] on div "Try Again" at bounding box center [556, 424] width 40 height 12
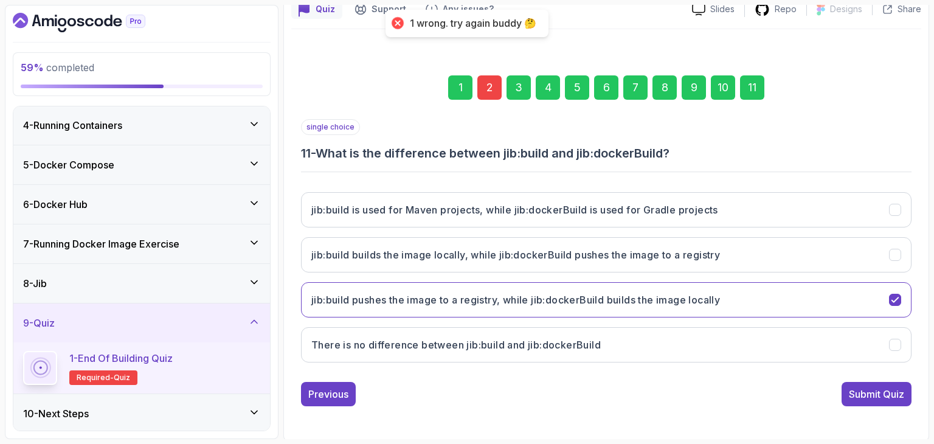
click at [502, 93] on div "1 2 3 4 5 6 7 8 9 10 11" at bounding box center [606, 87] width 610 height 63
click at [499, 92] on div "2" at bounding box center [489, 87] width 24 height 24
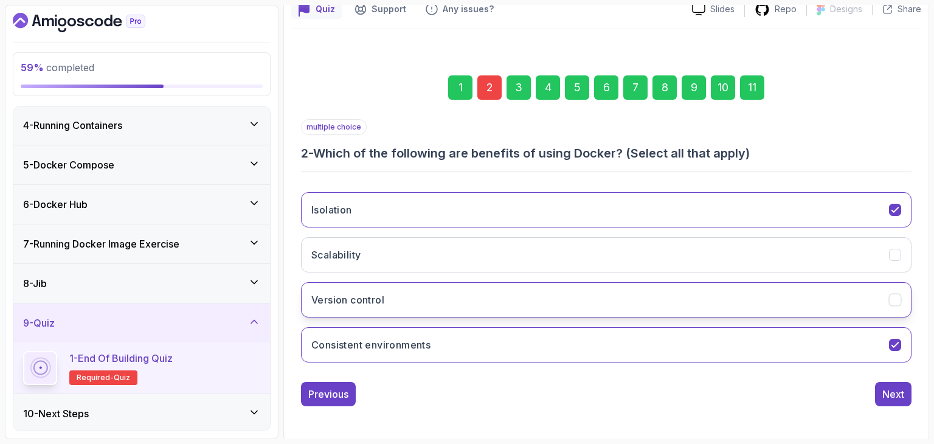
click at [367, 304] on h3 "Version control" at bounding box center [347, 299] width 73 height 15
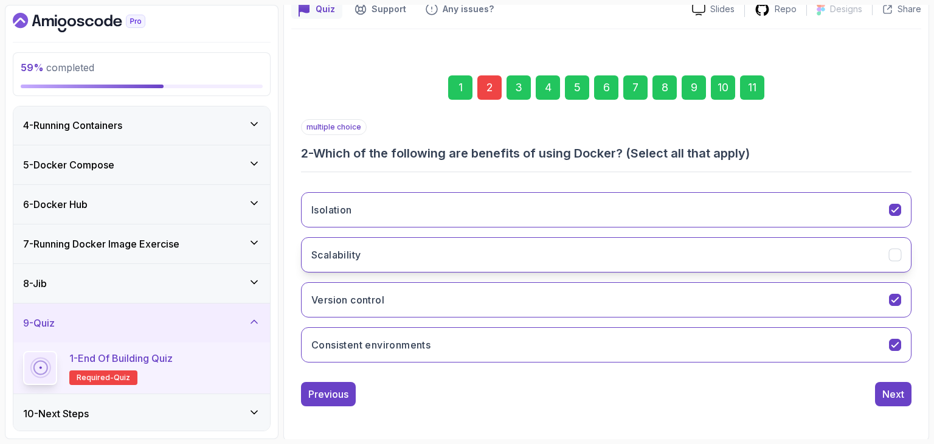
click at [387, 257] on button "Scalability" at bounding box center [606, 254] width 610 height 35
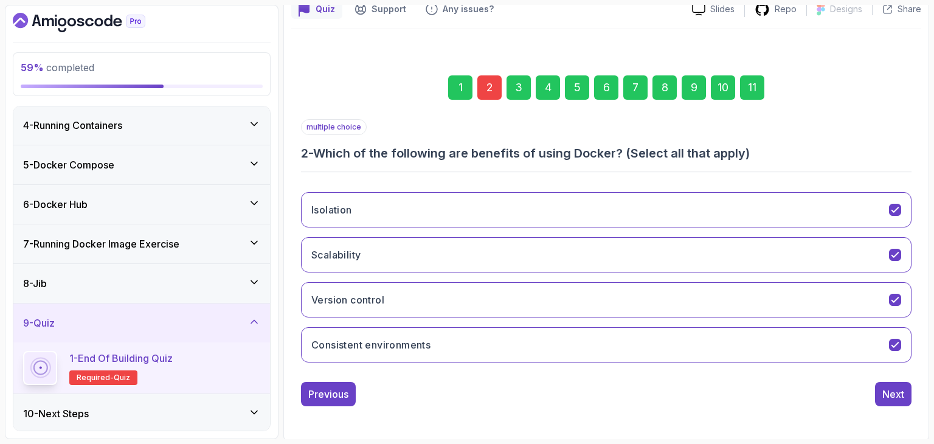
click at [753, 89] on div "11" at bounding box center [752, 87] width 24 height 24
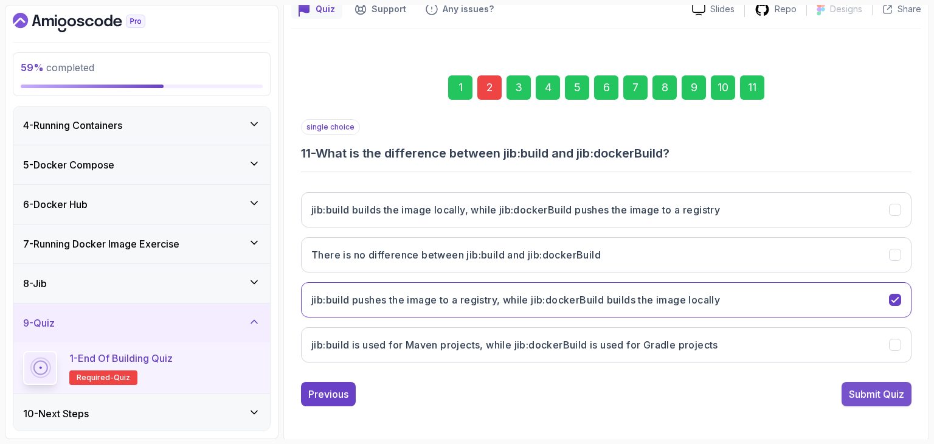
click at [862, 387] on div "Submit Quiz" at bounding box center [876, 394] width 55 height 15
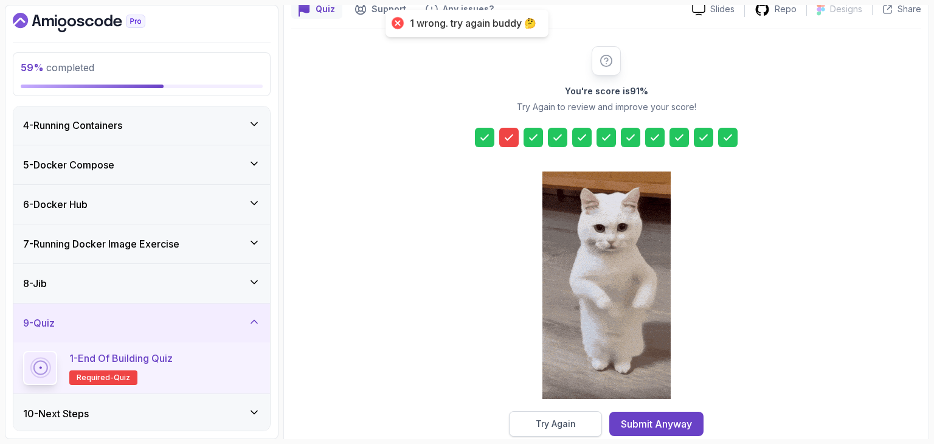
click at [551, 415] on button "Try Again" at bounding box center [555, 424] width 93 height 26
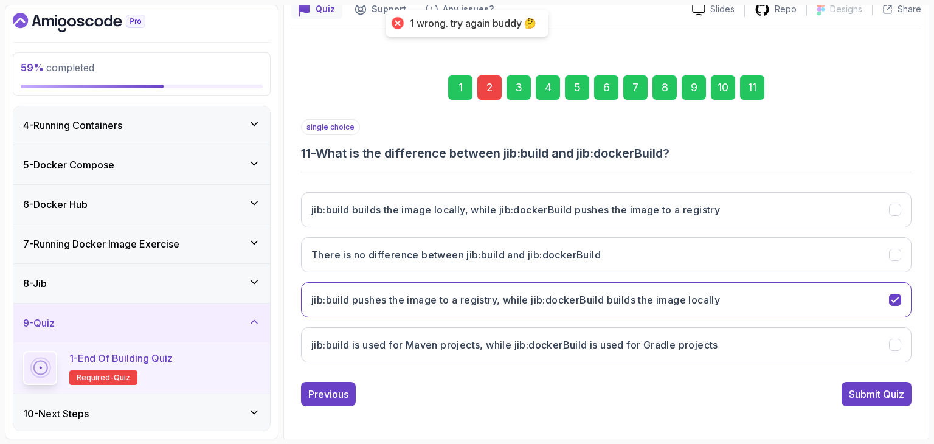
click at [490, 82] on div "2" at bounding box center [489, 87] width 24 height 24
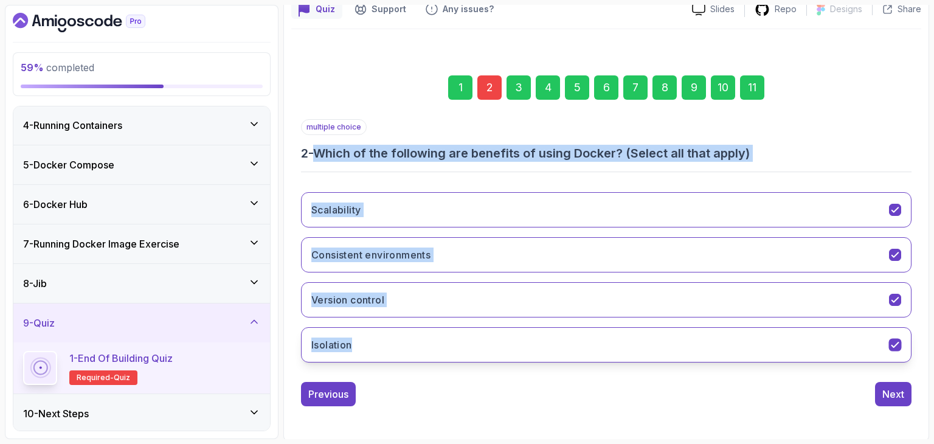
drag, startPoint x: 322, startPoint y: 153, endPoint x: 606, endPoint y: 358, distance: 350.5
click at [606, 358] on div "multiple choice 2 - Which of the following are benefits of using Docker? (Selec…" at bounding box center [606, 245] width 610 height 253
copy div "Which of the following are benefits of using Docker? (Select all that apply) Sc…"
click at [379, 161] on div "multiple choice 2 - Which of the following are benefits of using Docker? (Selec…" at bounding box center [606, 245] width 610 height 253
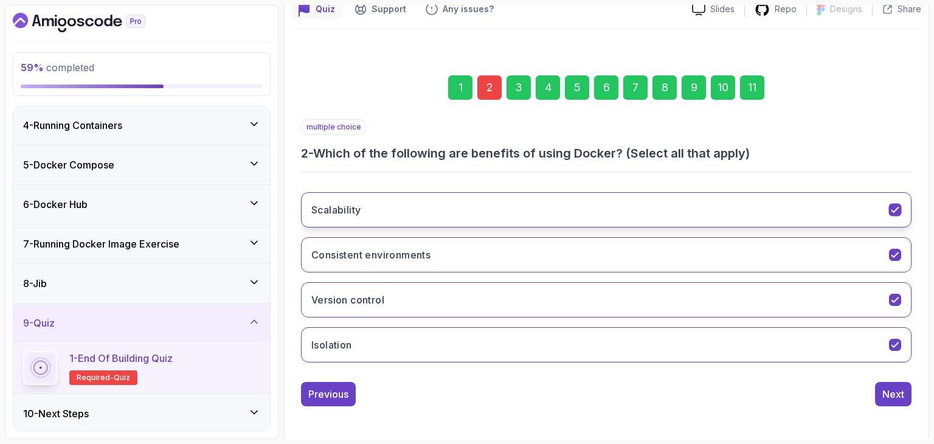
click at [363, 217] on button "Scalability" at bounding box center [606, 209] width 610 height 35
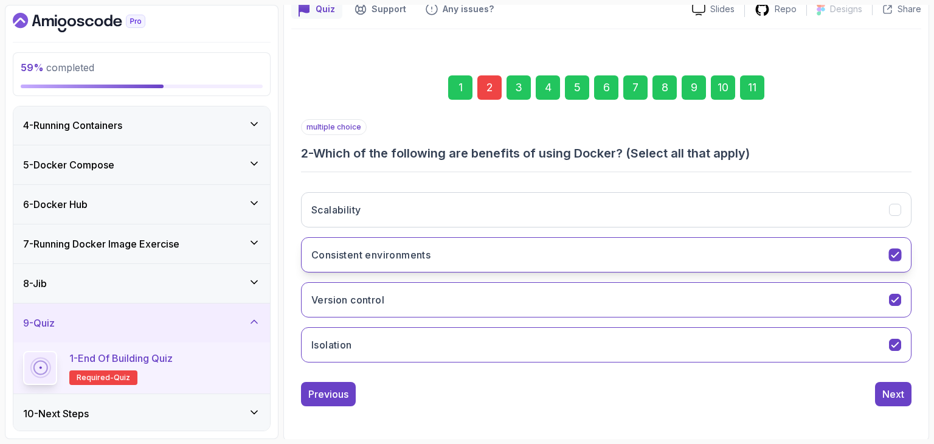
click at [361, 248] on h3 "Consistent environments" at bounding box center [370, 254] width 119 height 15
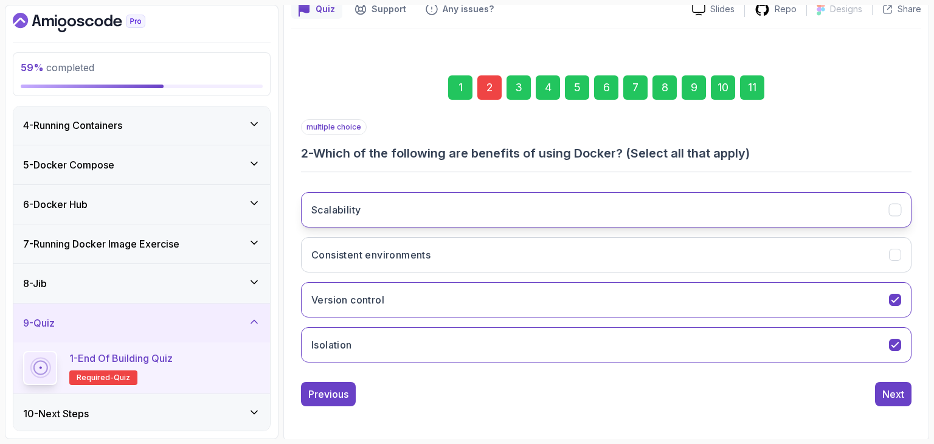
click at [368, 204] on button "Scalability" at bounding box center [606, 209] width 610 height 35
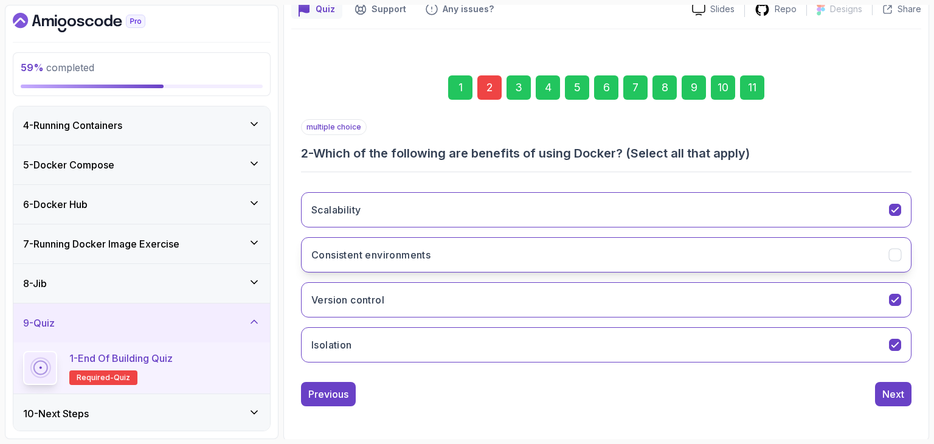
click at [365, 254] on h3 "Consistent environments" at bounding box center [370, 254] width 119 height 15
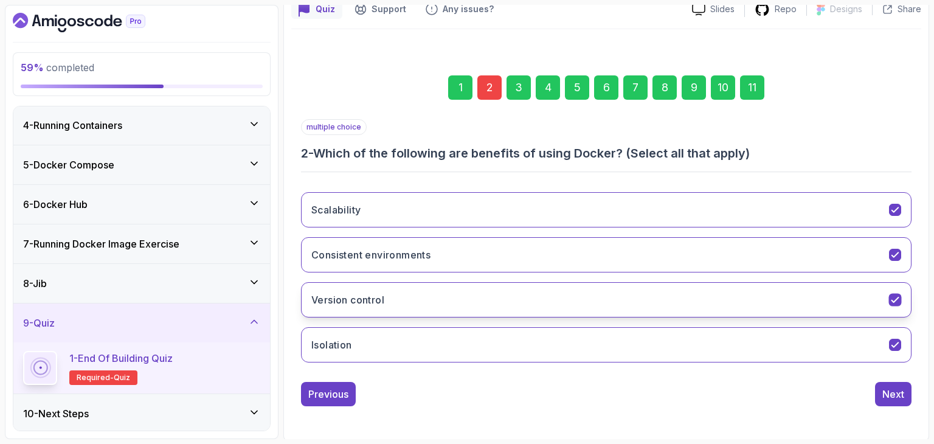
click at [361, 307] on button "Version control" at bounding box center [606, 299] width 610 height 35
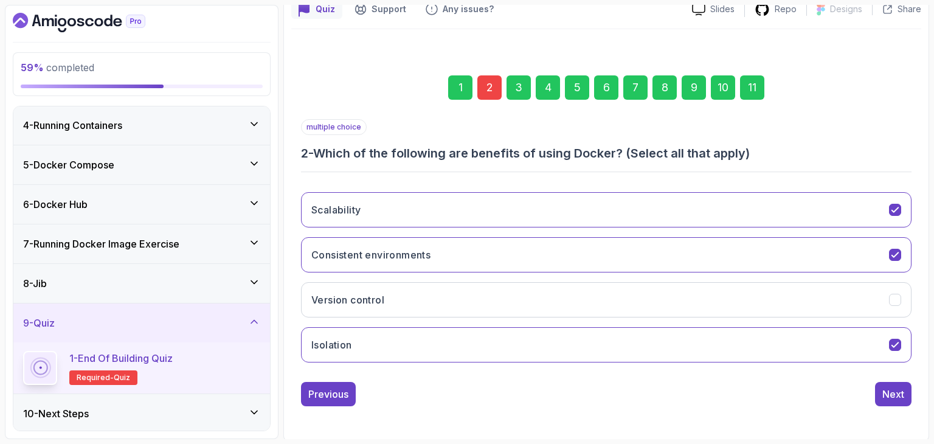
click at [751, 75] on div "11" at bounding box center [752, 87] width 24 height 24
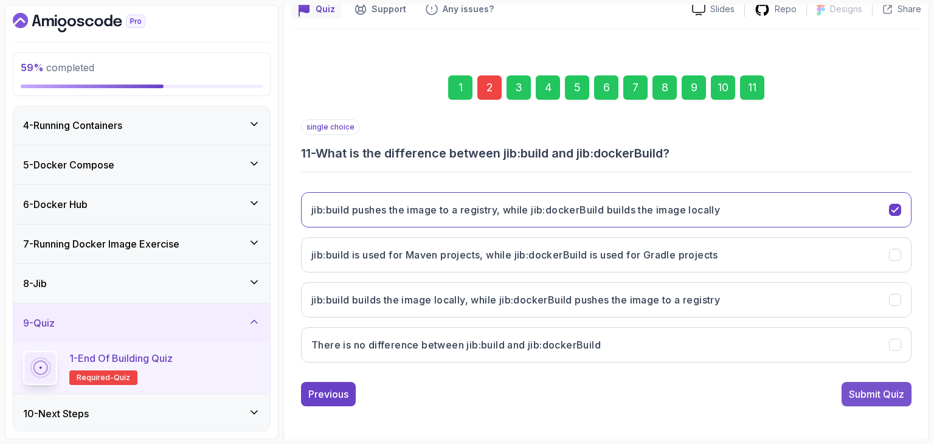
click at [883, 402] on button "Submit Quiz" at bounding box center [876, 394] width 70 height 24
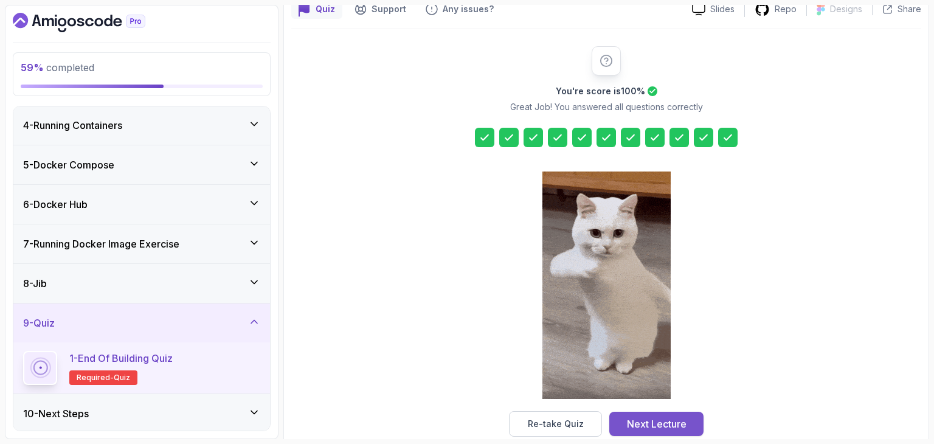
click at [694, 416] on button "Next Lecture" at bounding box center [656, 424] width 94 height 24
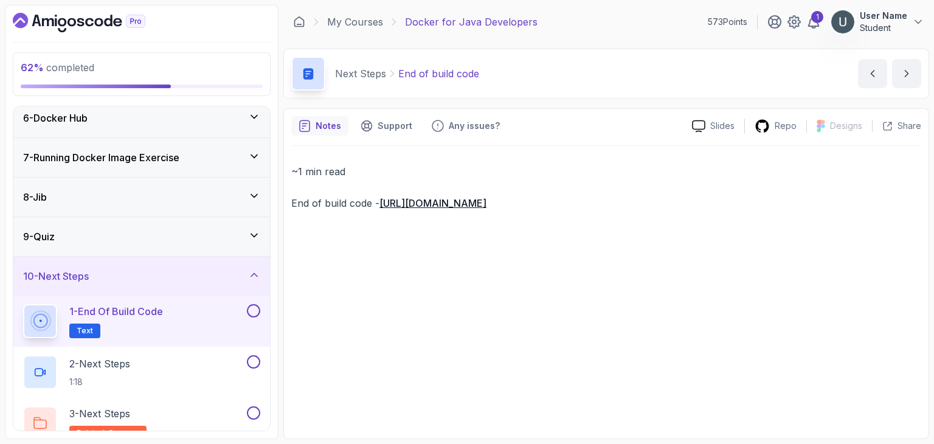
scroll to position [221, 0]
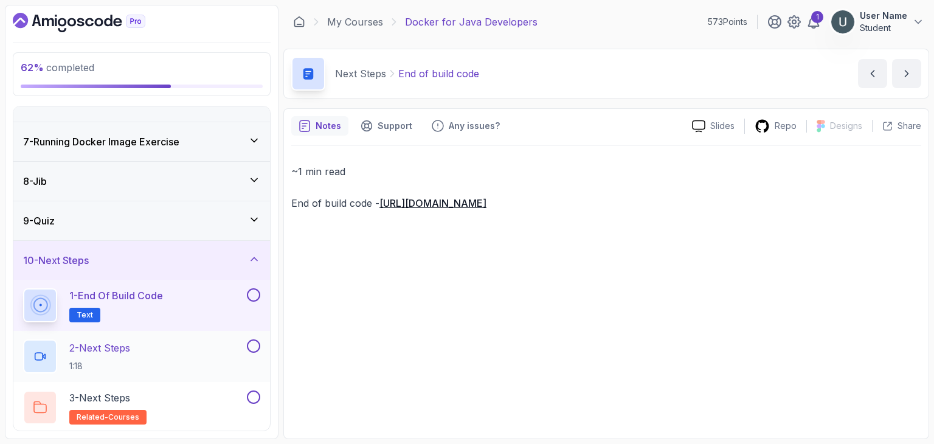
click at [217, 358] on div "2 - Next Steps 1:18" at bounding box center [133, 356] width 221 height 34
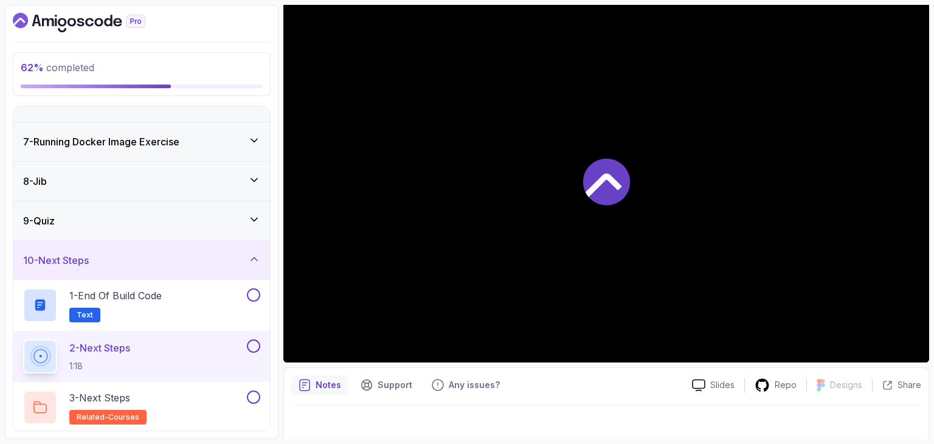
scroll to position [117, 0]
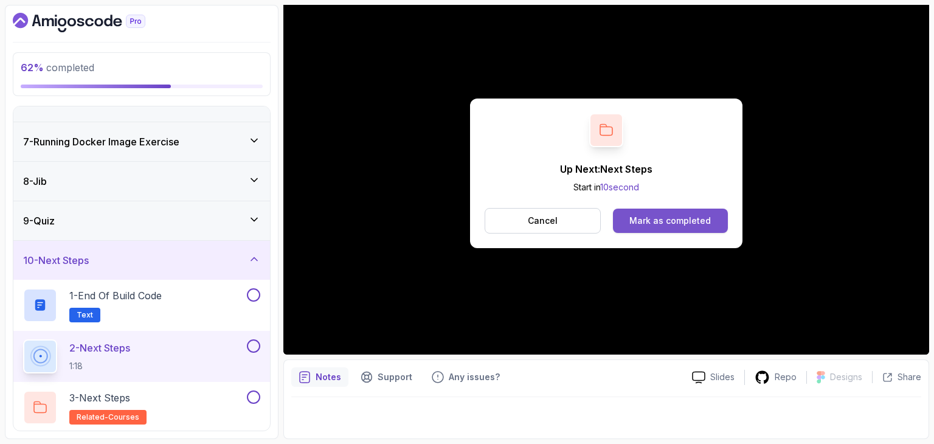
click at [655, 210] on button "Mark as completed" at bounding box center [670, 221] width 115 height 24
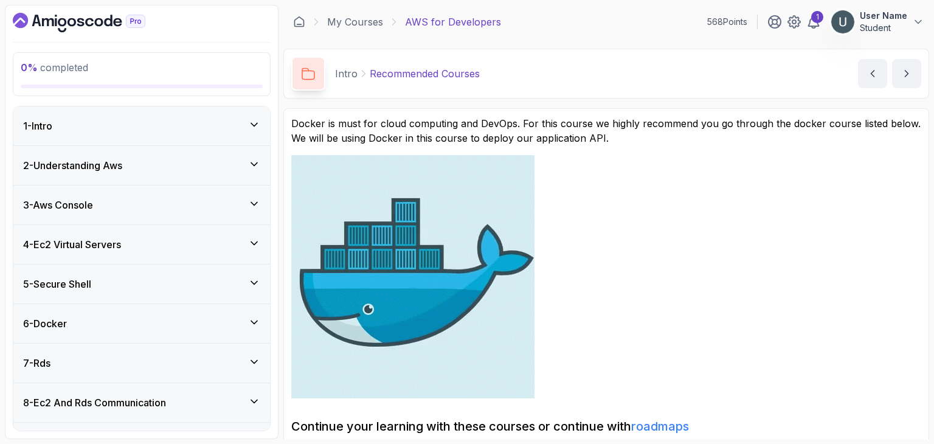
scroll to position [149, 0]
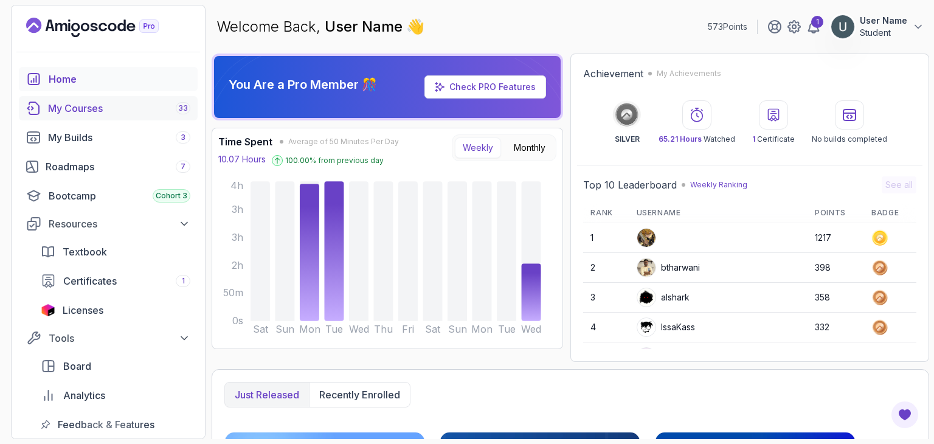
click at [73, 104] on div "My Courses 33" at bounding box center [119, 108] width 142 height 15
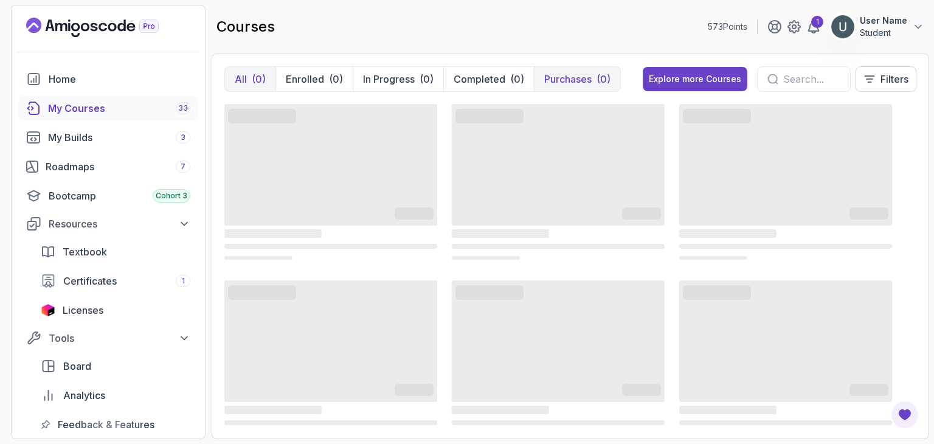
click at [617, 76] on button "Purchases (0)" at bounding box center [577, 79] width 86 height 24
click at [651, 76] on div "Explore more Courses" at bounding box center [695, 79] width 92 height 12
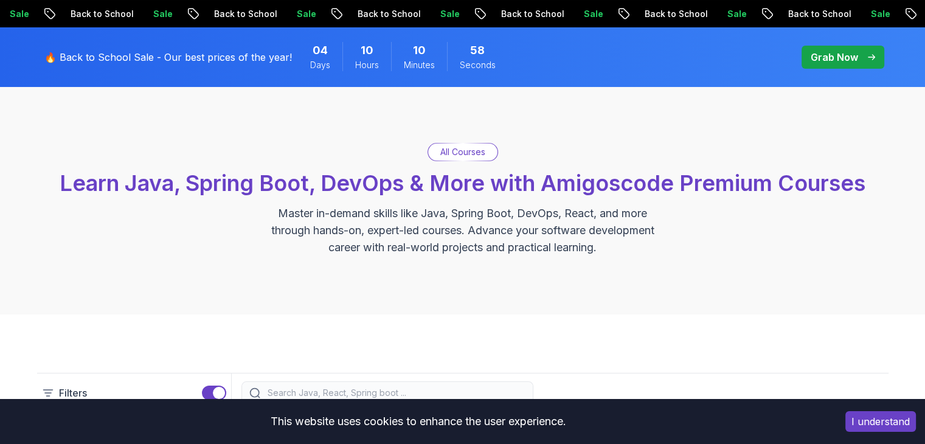
scroll to position [230, 0]
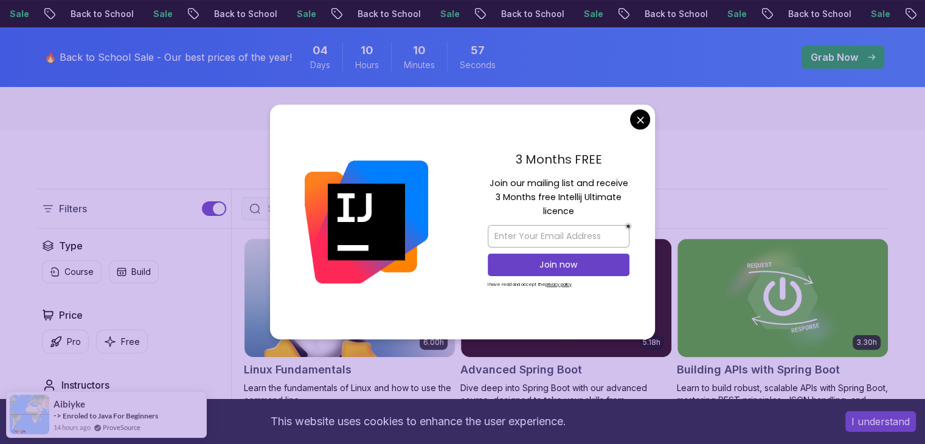
click at [342, 210] on img at bounding box center [366, 222] width 123 height 123
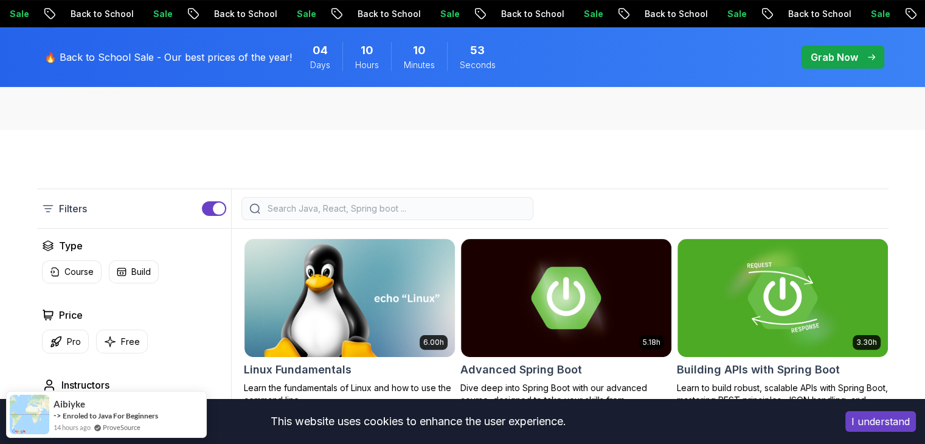
click at [359, 201] on div at bounding box center [387, 208] width 292 height 23
click at [336, 213] on input "search" at bounding box center [395, 208] width 260 height 12
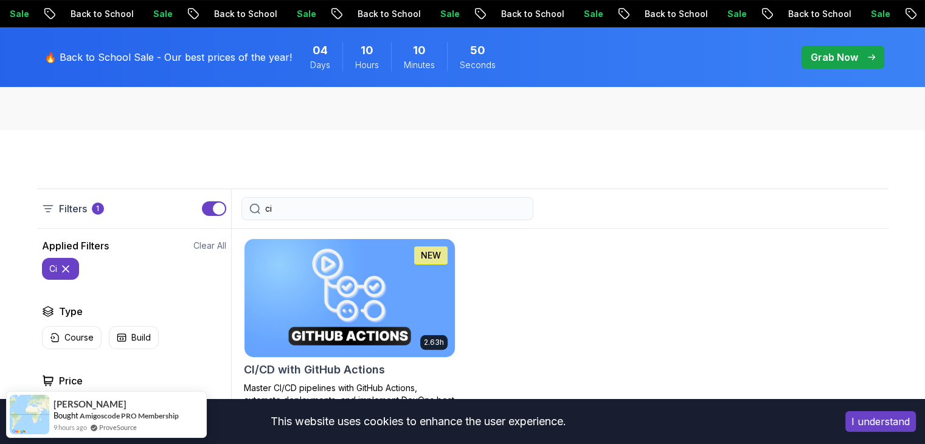
type input "ci"
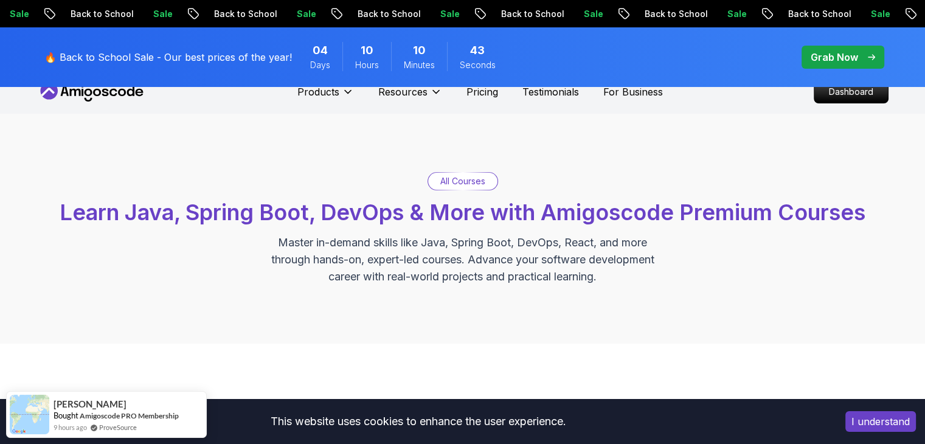
scroll to position [14, 0]
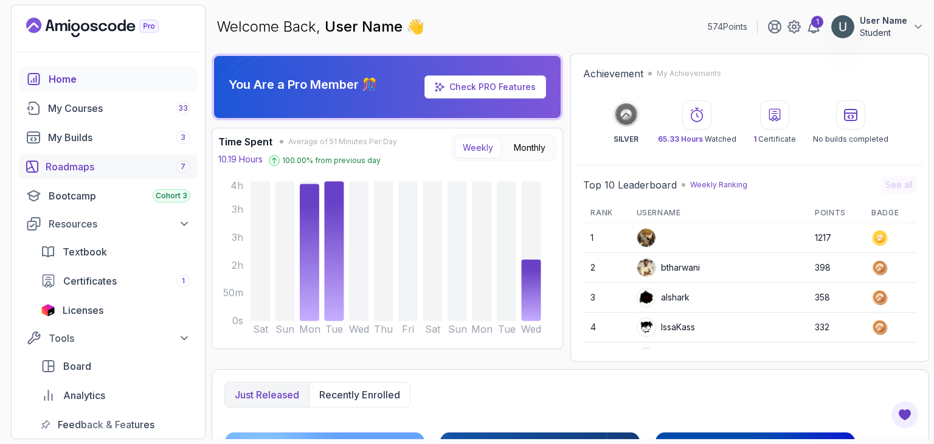
click at [82, 167] on div "Roadmaps 7" at bounding box center [118, 166] width 145 height 15
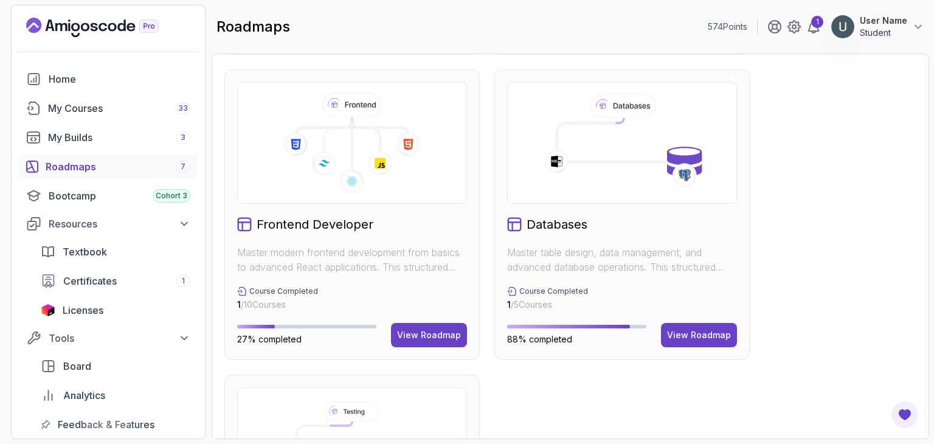
scroll to position [559, 0]
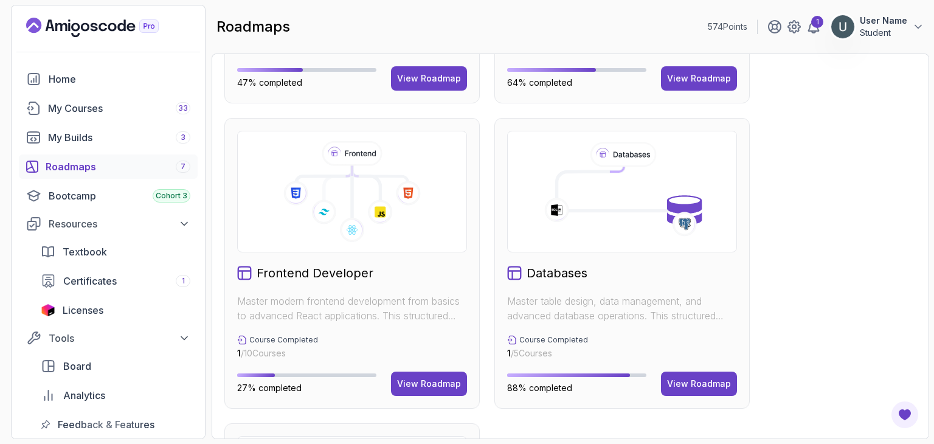
click at [401, 220] on icon at bounding box center [351, 191] width 209 height 101
click at [423, 389] on button "View Roadmap" at bounding box center [429, 383] width 76 height 24
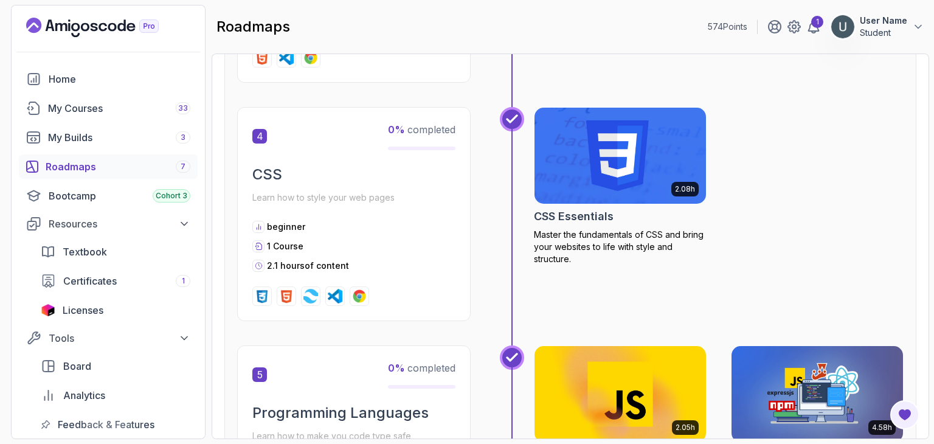
scroll to position [959, 0]
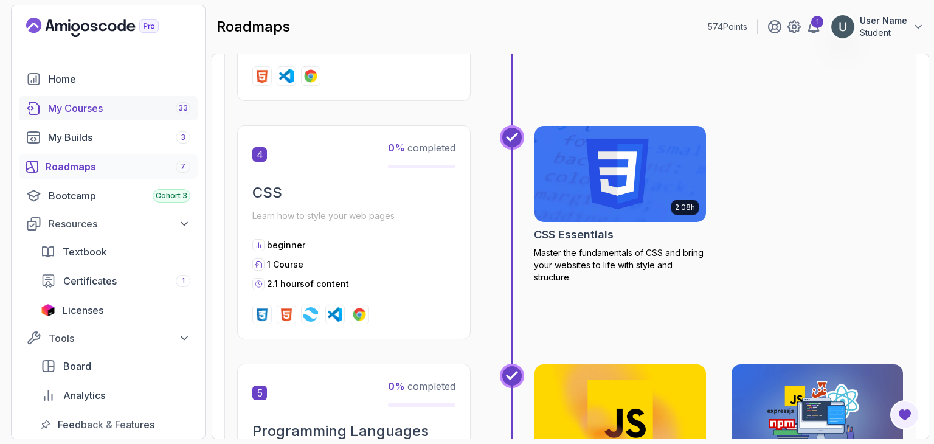
click at [66, 108] on div "My Courses 33" at bounding box center [119, 108] width 142 height 15
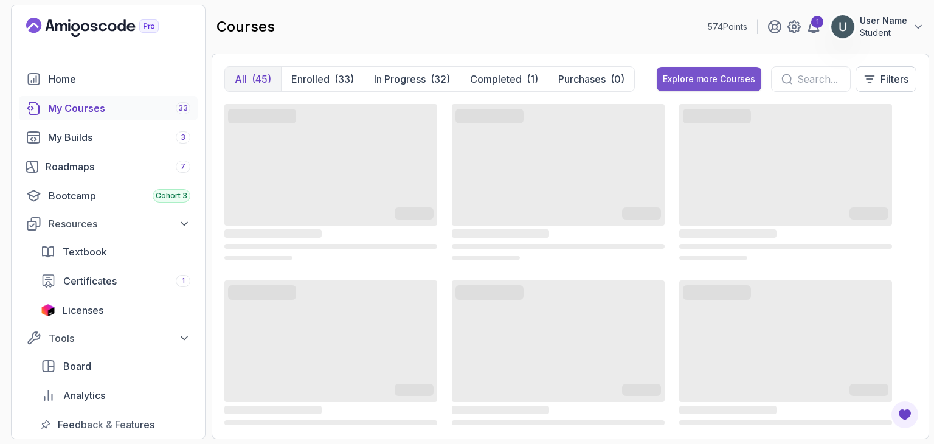
click at [665, 89] on button "Explore more Courses" at bounding box center [709, 79] width 105 height 24
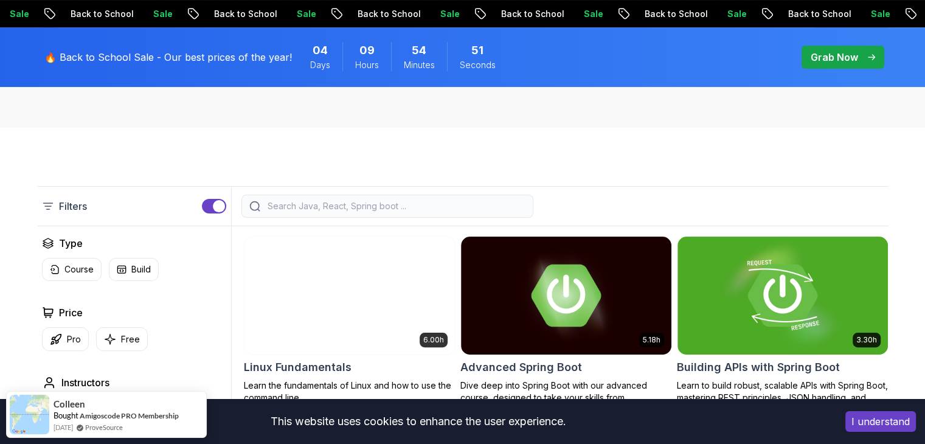
scroll to position [236, 0]
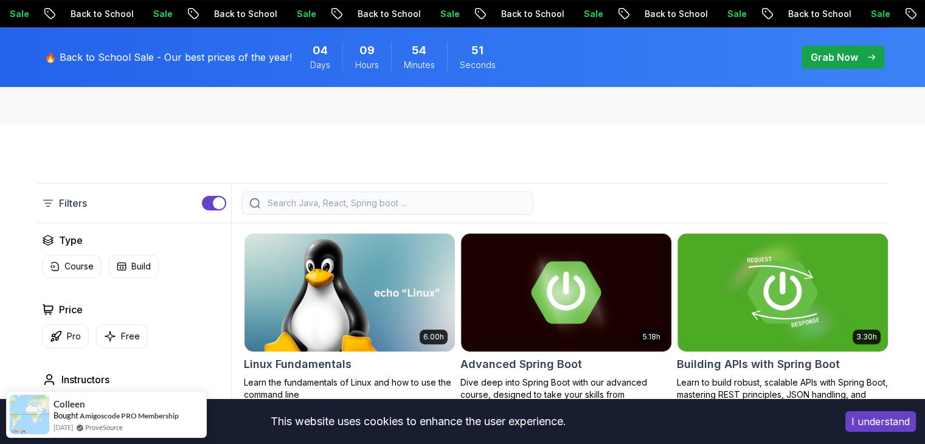
click at [450, 205] on input "search" at bounding box center [395, 203] width 260 height 12
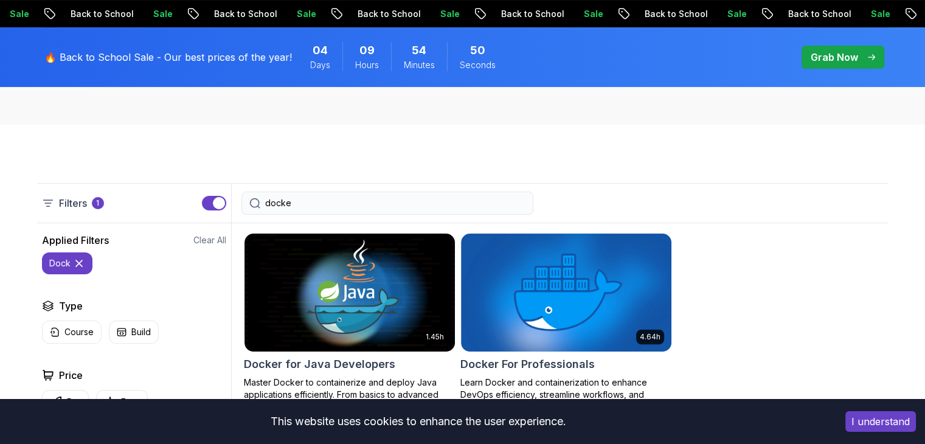
type input "docker"
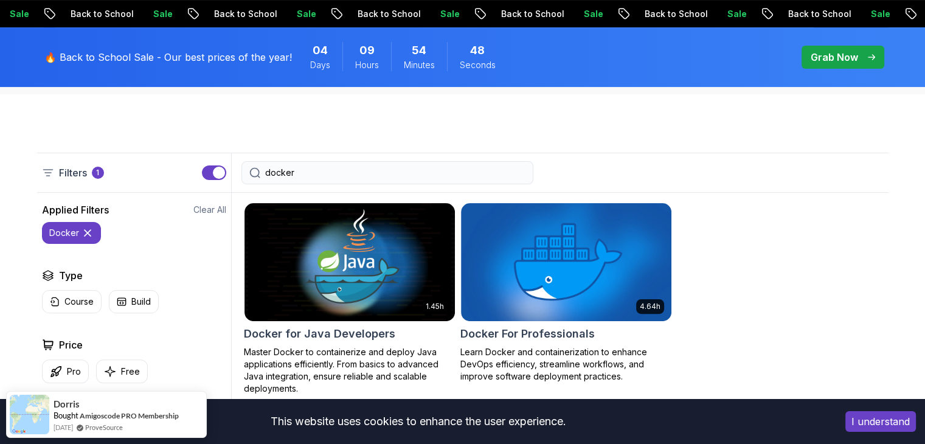
scroll to position [207, 0]
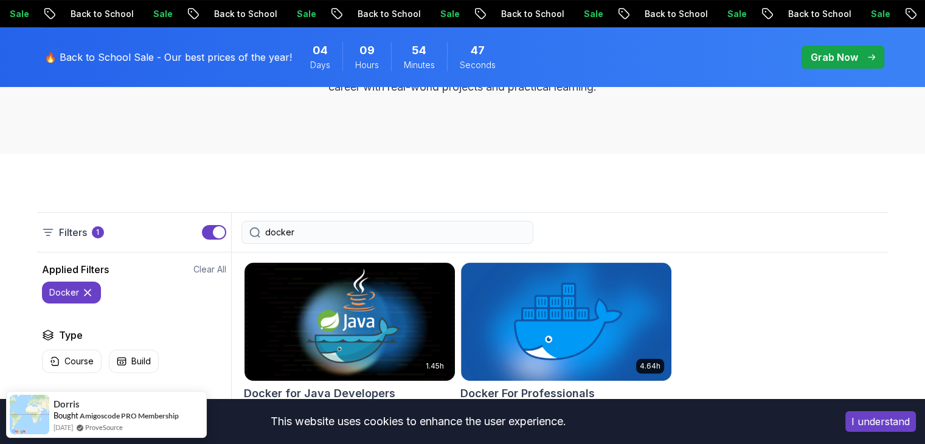
click at [328, 237] on input "docker" at bounding box center [395, 232] width 260 height 12
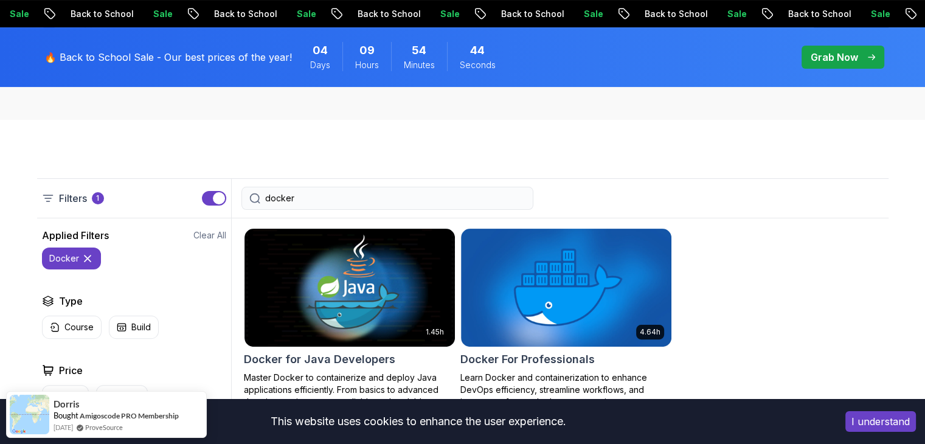
scroll to position [227, 0]
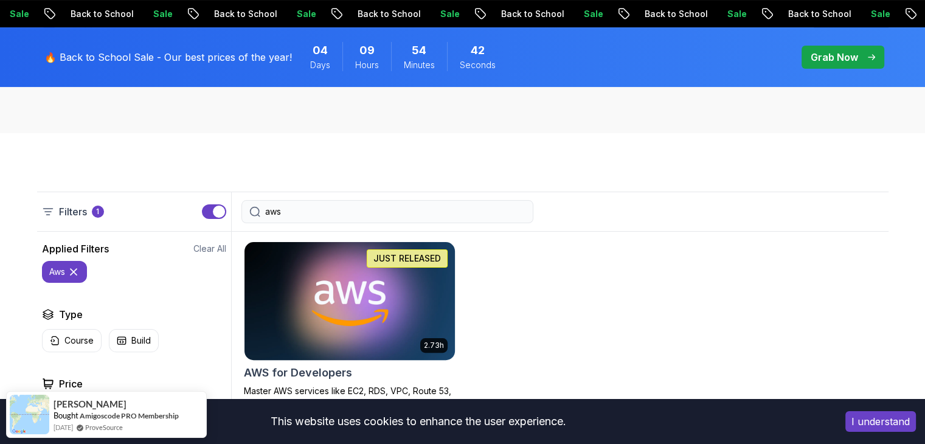
type input "aws"
click at [340, 271] on img at bounding box center [349, 300] width 221 height 123
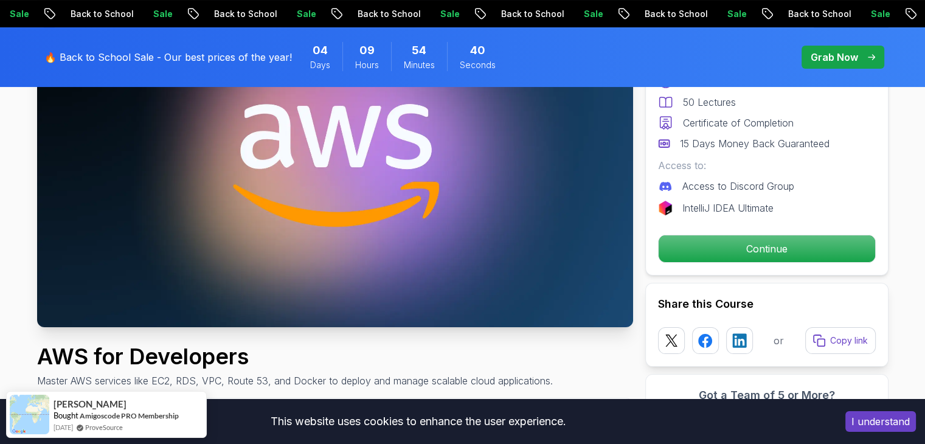
scroll to position [170, 0]
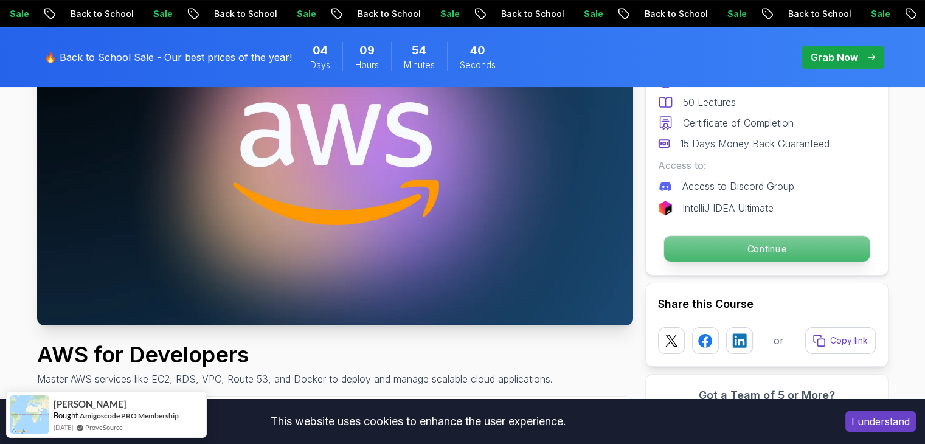
click at [691, 261] on p "Continue" at bounding box center [766, 249] width 206 height 26
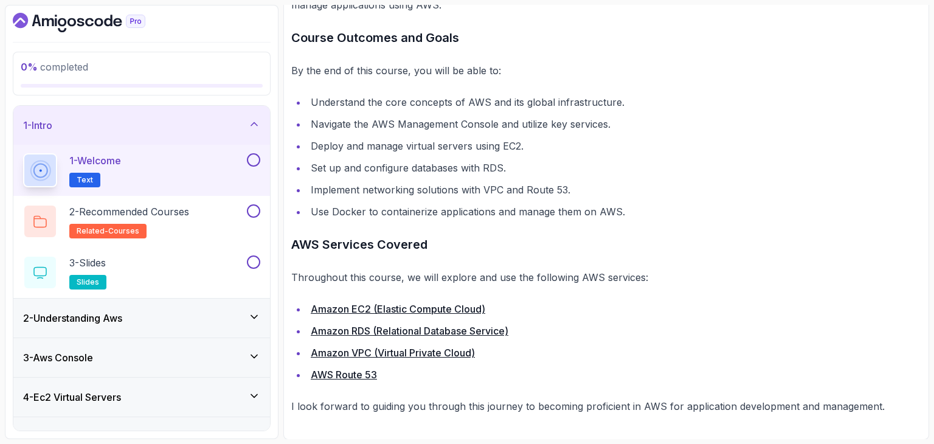
scroll to position [214, 0]
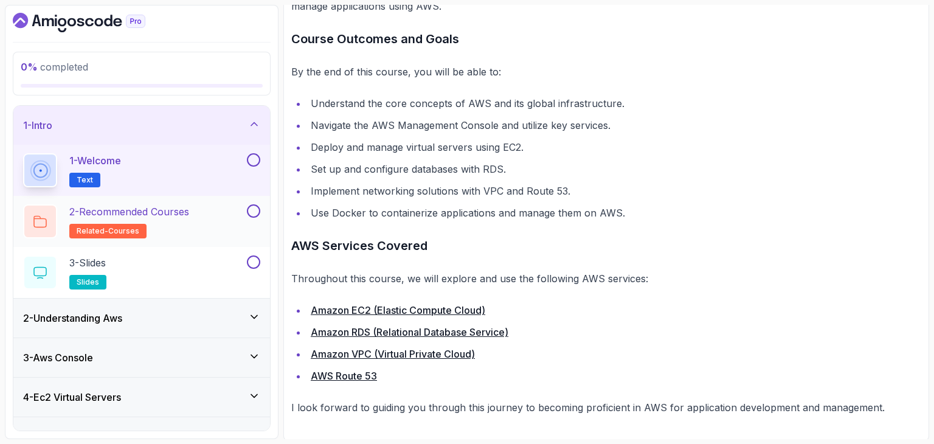
click at [162, 213] on p "2 - Recommended Courses" at bounding box center [129, 211] width 120 height 15
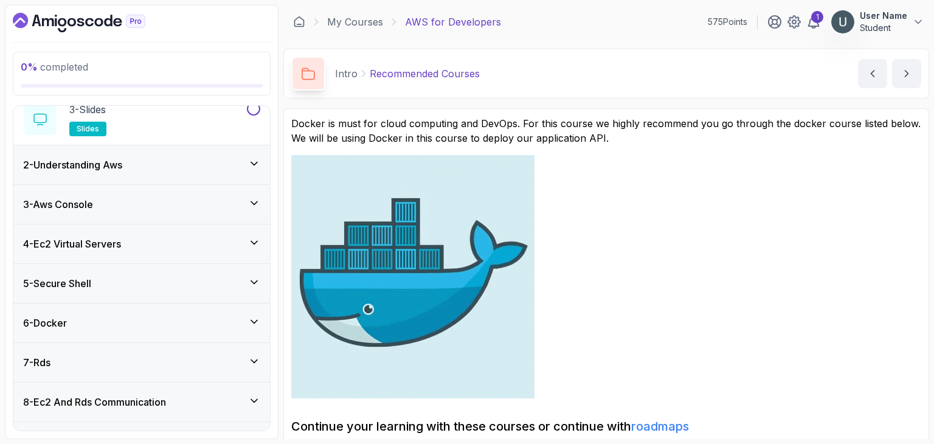
scroll to position [151, 0]
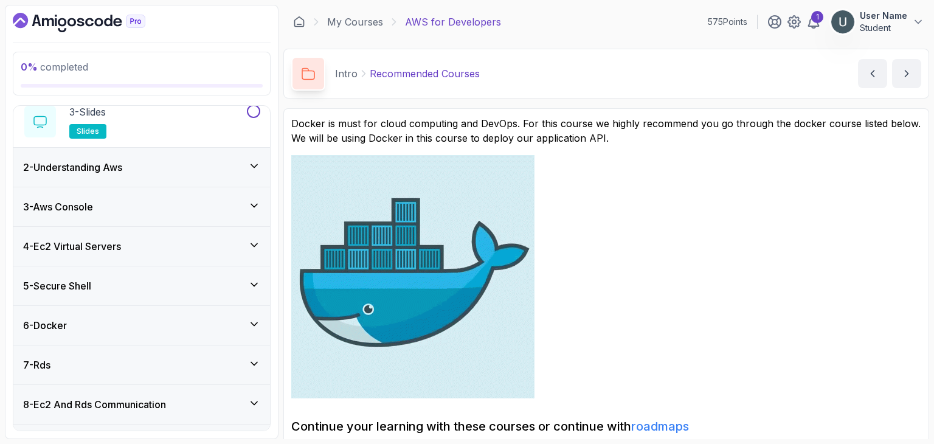
click at [195, 161] on div "2 - Understanding Aws" at bounding box center [141, 167] width 237 height 15
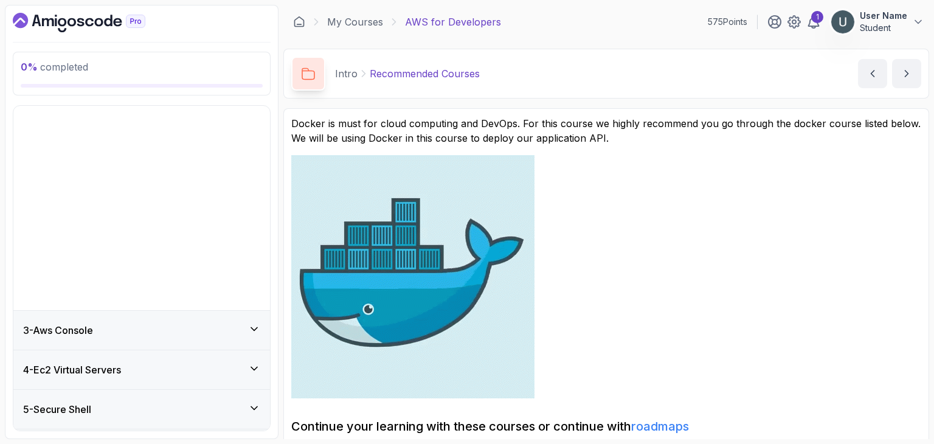
scroll to position [60, 0]
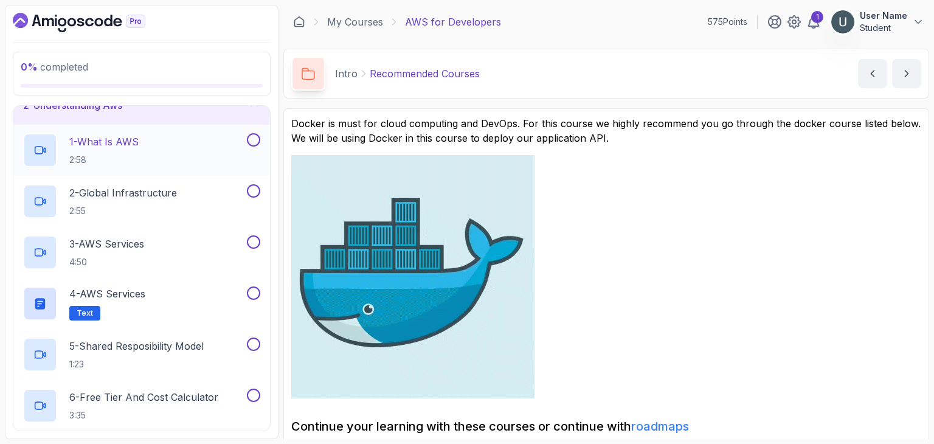
click at [190, 151] on div "1 - What Is AWS 2:58" at bounding box center [133, 150] width 221 height 34
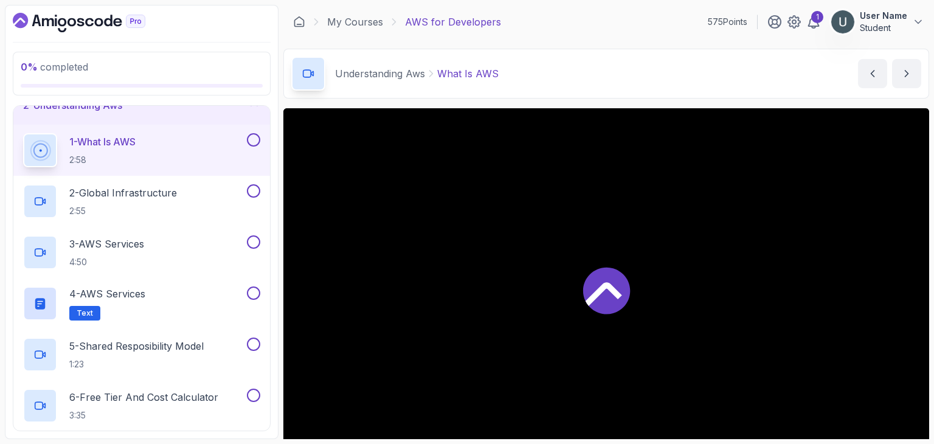
click at [471, 306] on div at bounding box center [606, 289] width 646 height 363
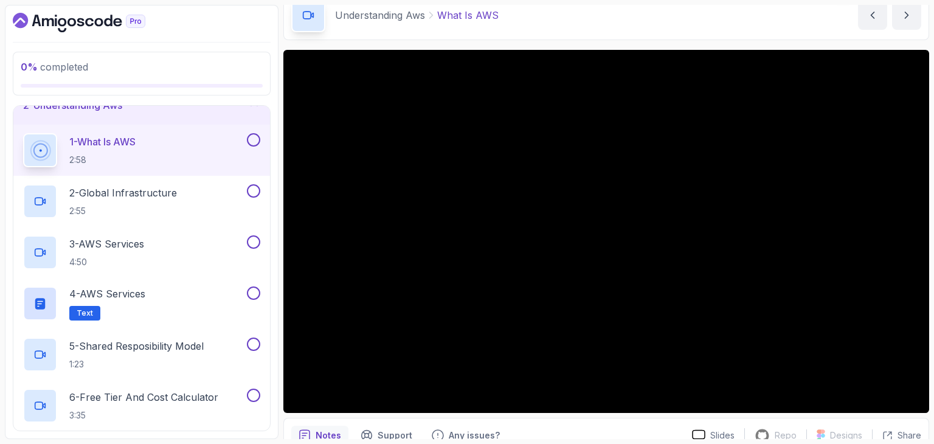
scroll to position [60, 0]
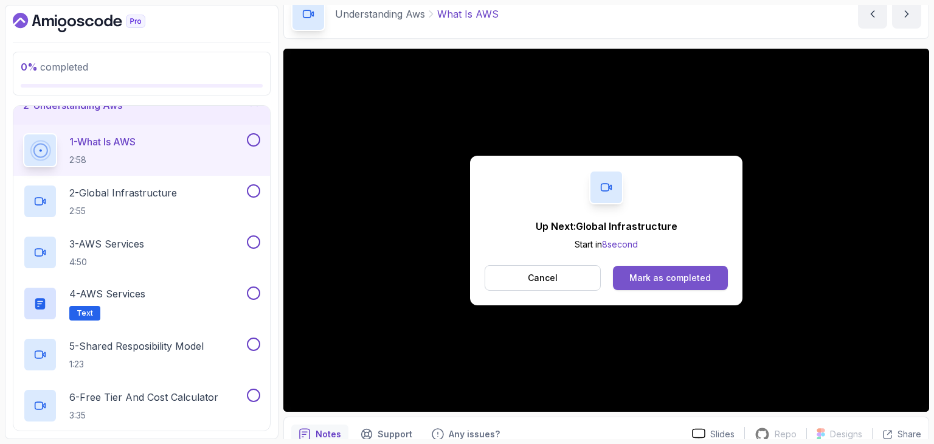
click at [666, 284] on button "Mark as completed" at bounding box center [670, 278] width 115 height 24
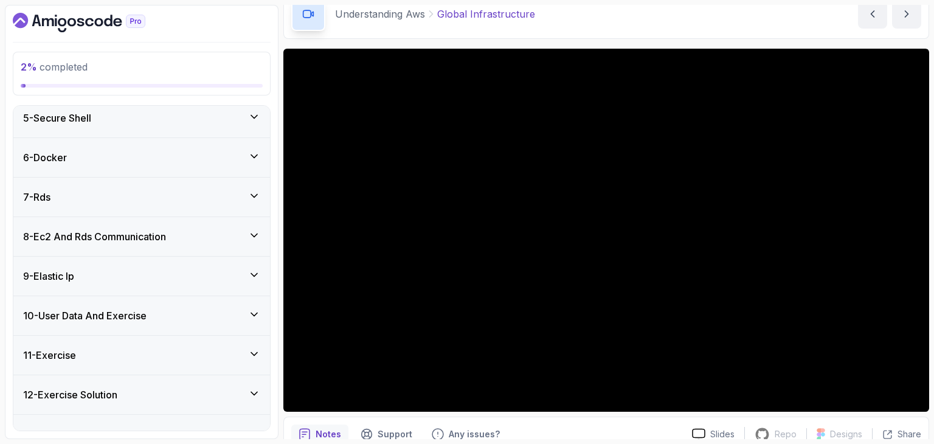
click at [112, 196] on div "7 - Rds" at bounding box center [141, 197] width 237 height 15
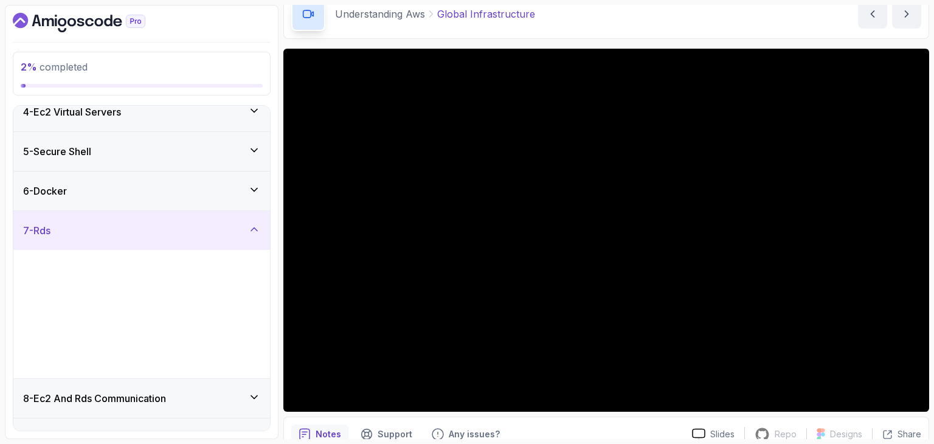
scroll to position [165, 0]
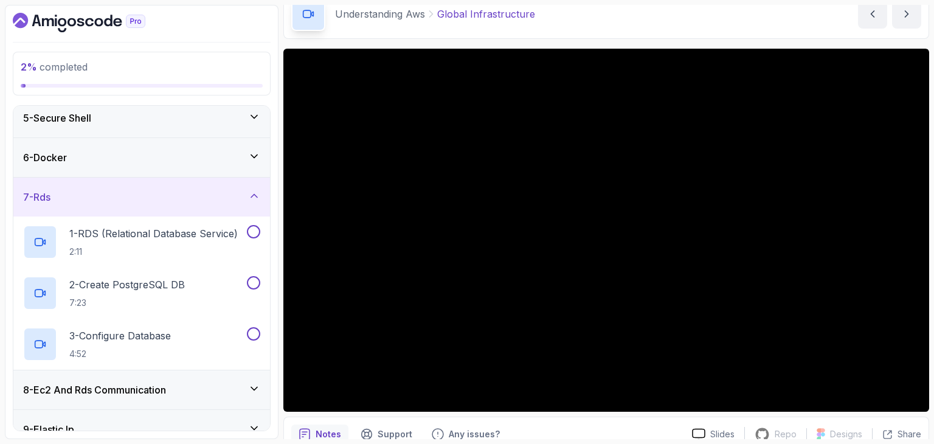
click at [108, 196] on div "7 - Rds" at bounding box center [141, 197] width 237 height 15
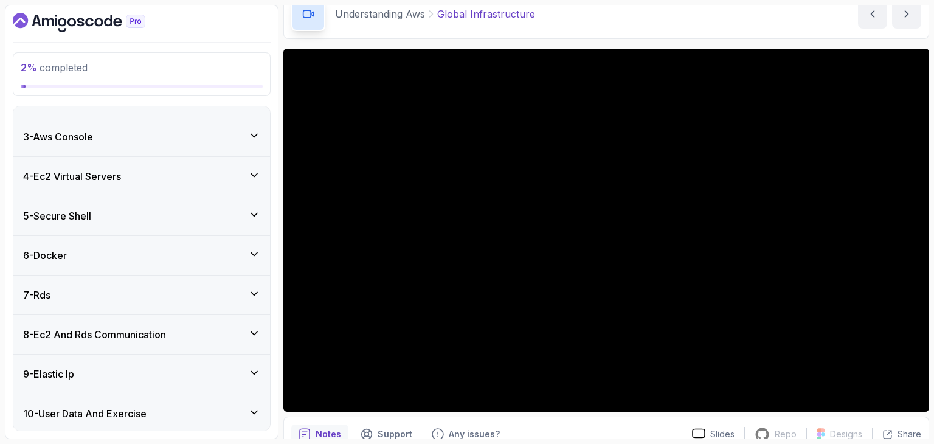
scroll to position [0, 0]
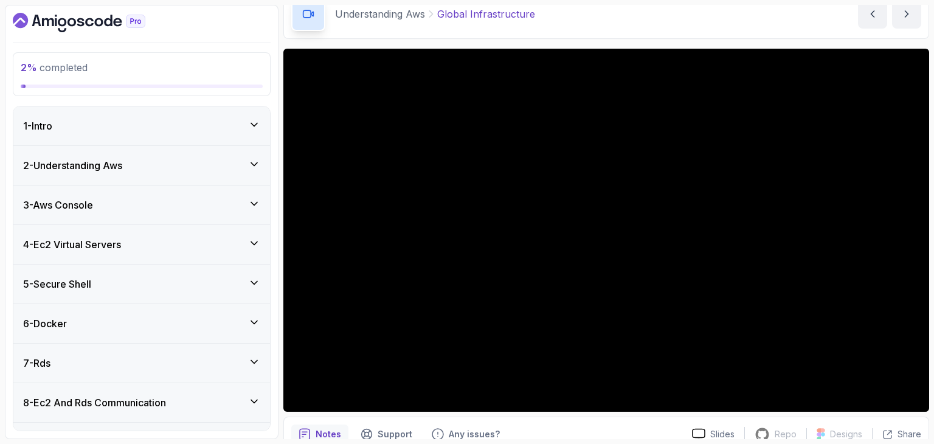
click at [134, 130] on div "1 - Intro" at bounding box center [141, 126] width 237 height 15
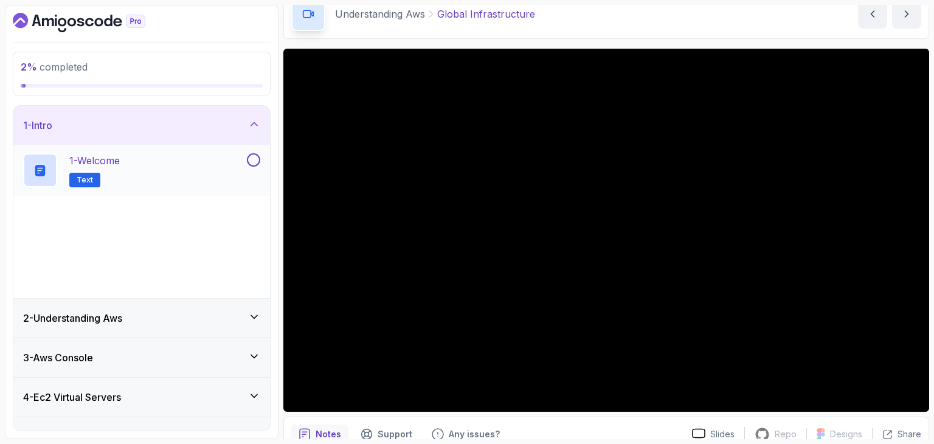
click at [147, 164] on div "1 - Welcome Text" at bounding box center [133, 170] width 221 height 34
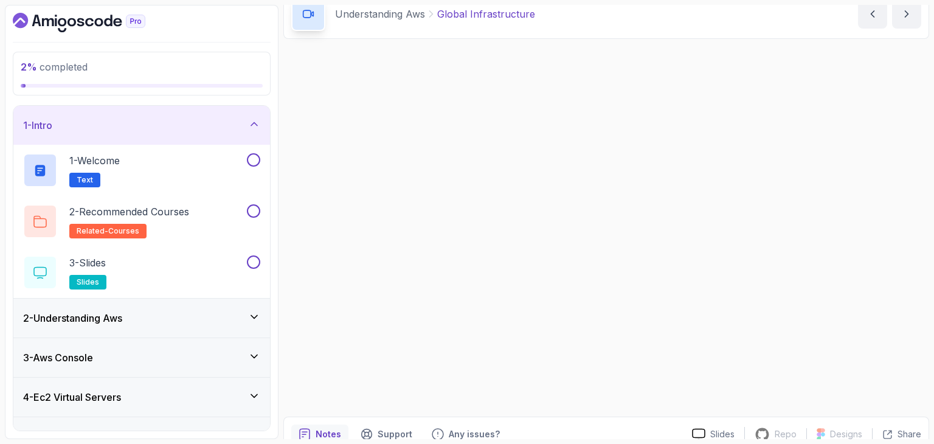
scroll to position [58, 0]
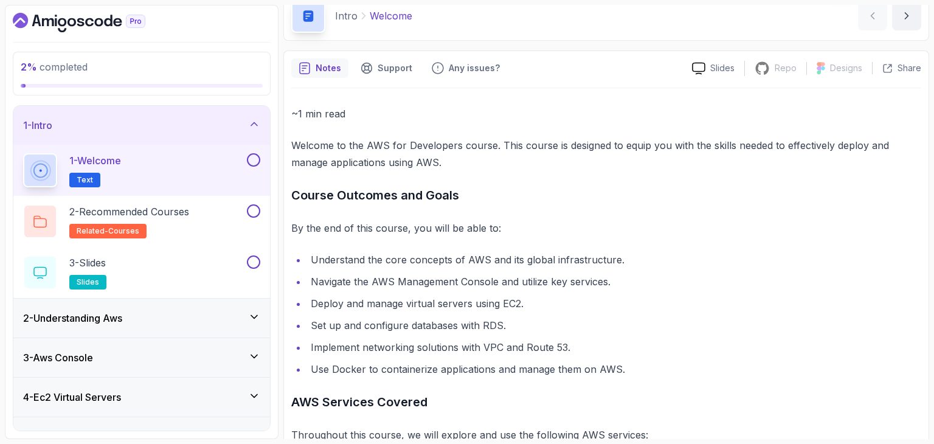
click at [117, 320] on h3 "2 - Understanding Aws" at bounding box center [72, 318] width 99 height 15
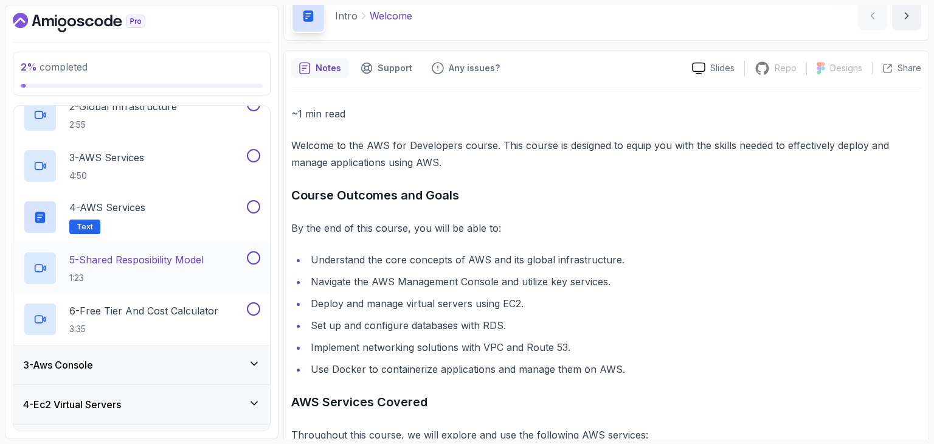
scroll to position [78, 0]
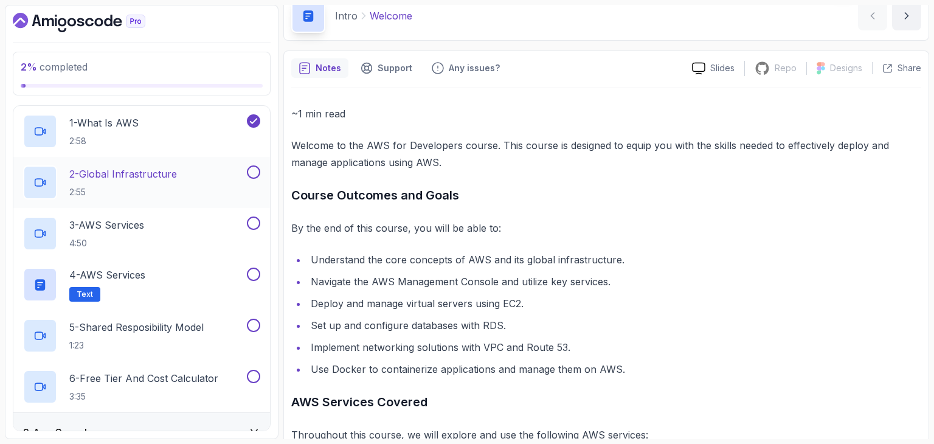
click at [181, 170] on div "2 - Global Infrastructure 2:55" at bounding box center [133, 182] width 221 height 34
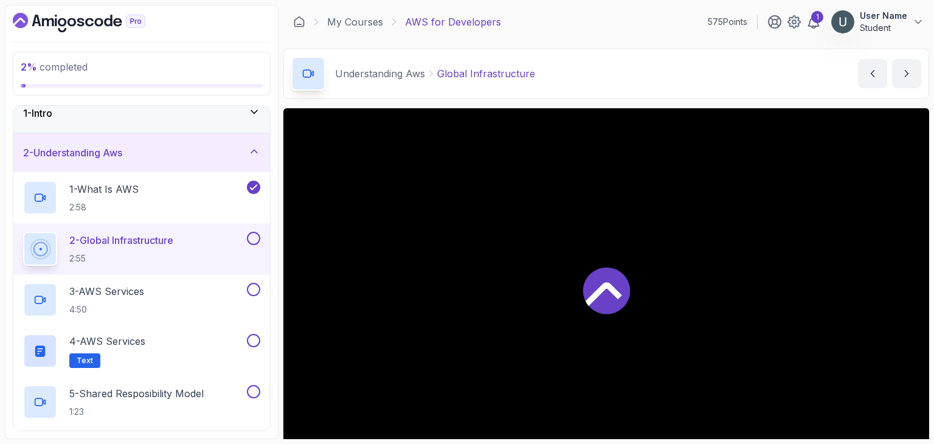
scroll to position [2, 0]
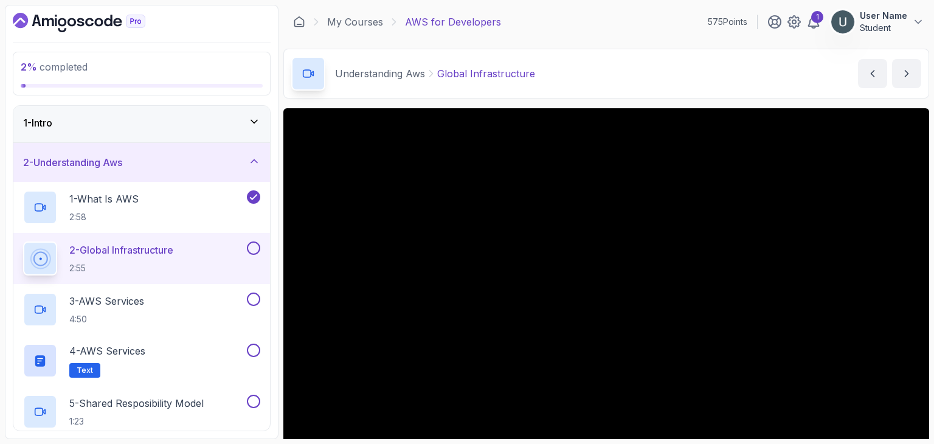
click at [143, 150] on div "2 - Understanding Aws" at bounding box center [141, 162] width 257 height 39
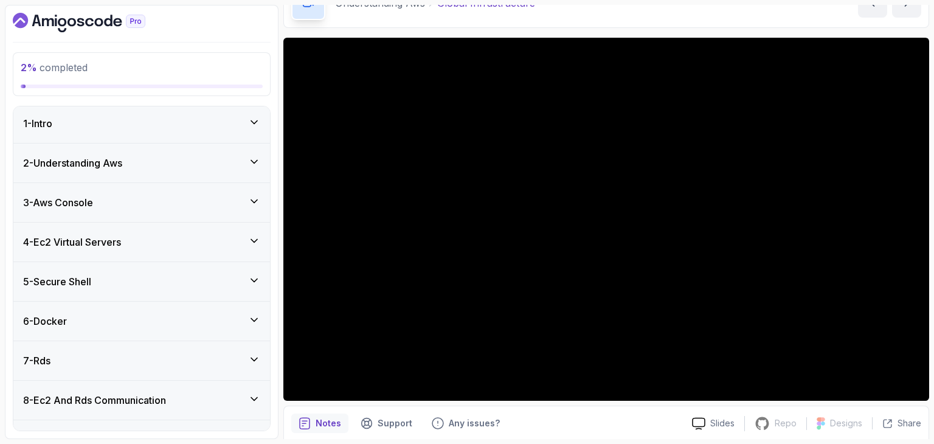
scroll to position [0, 0]
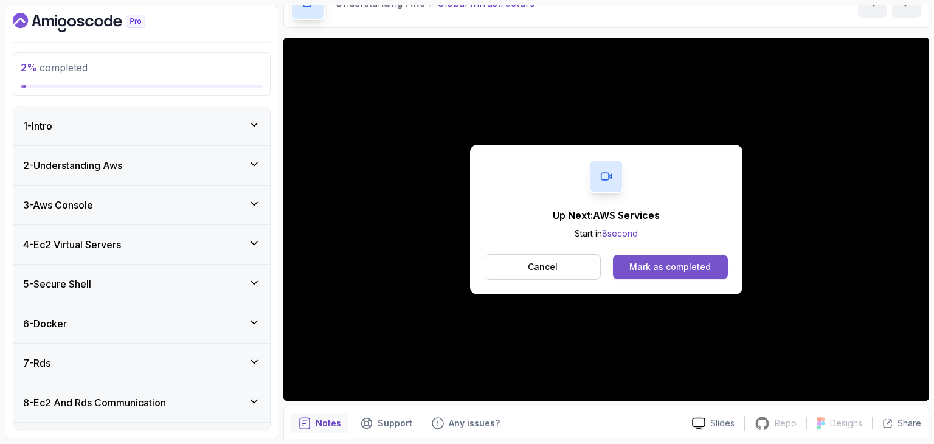
click at [725, 272] on button "Mark as completed" at bounding box center [670, 267] width 115 height 24
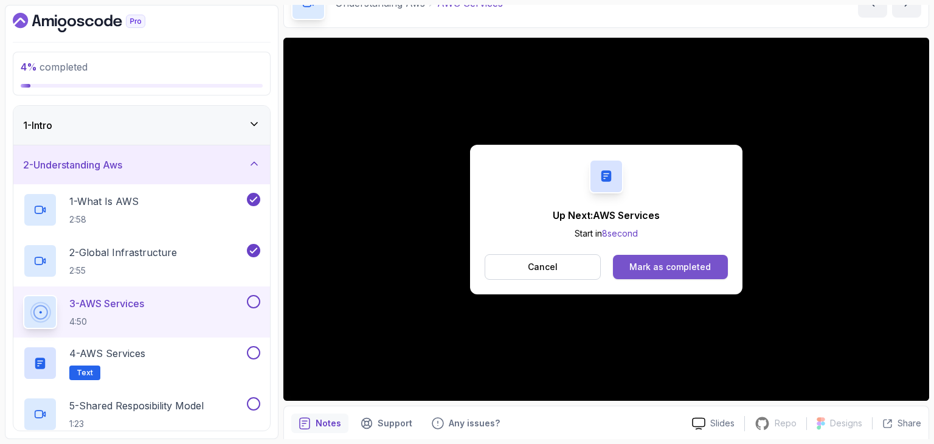
click at [713, 266] on button "Mark as completed" at bounding box center [670, 267] width 115 height 24
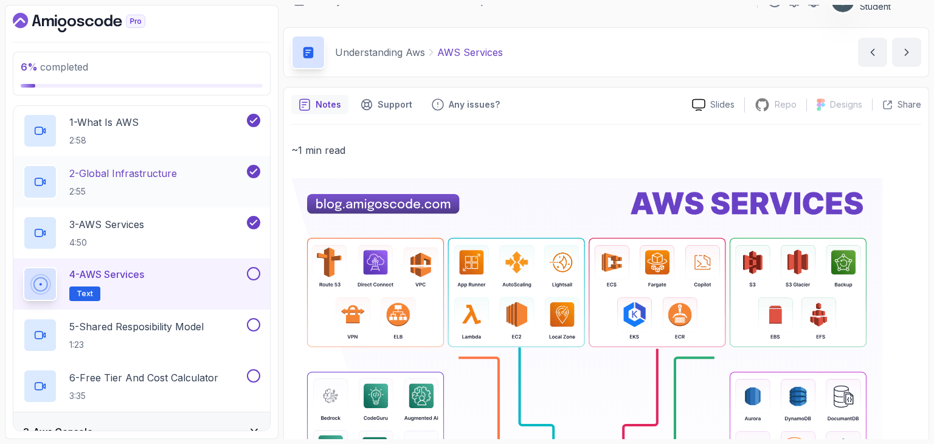
scroll to position [119, 0]
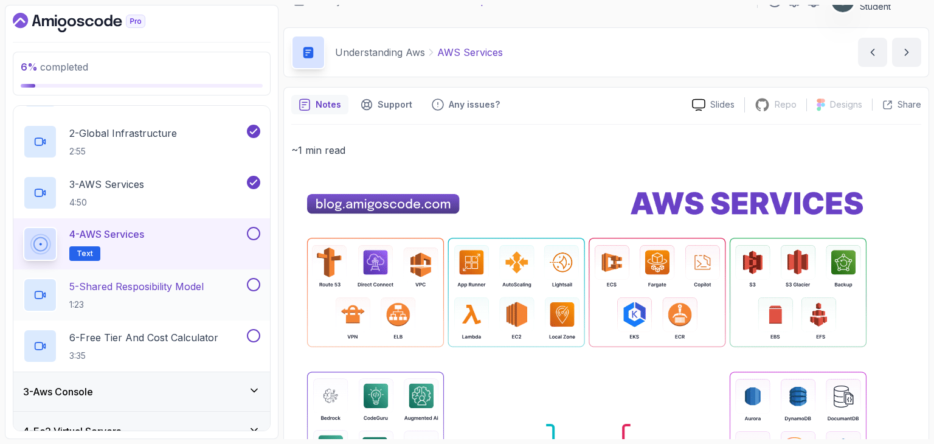
click at [165, 292] on h2 "5 - Shared Resposibility Model 1:23" at bounding box center [136, 295] width 134 height 32
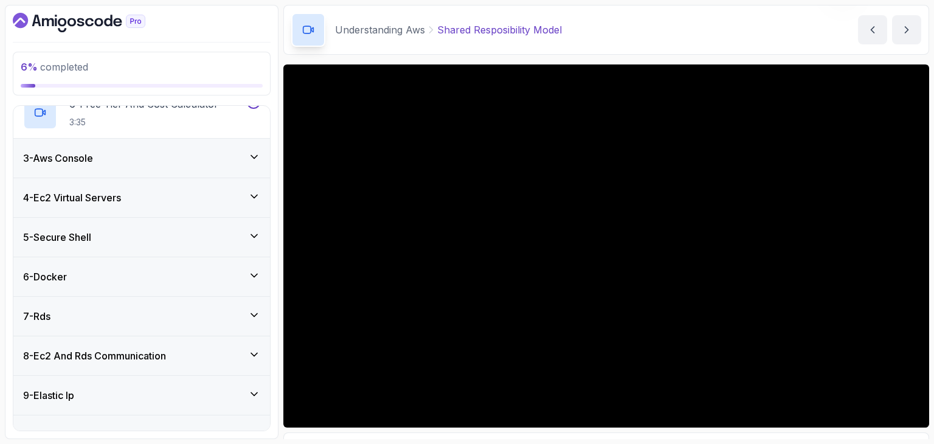
scroll to position [48, 0]
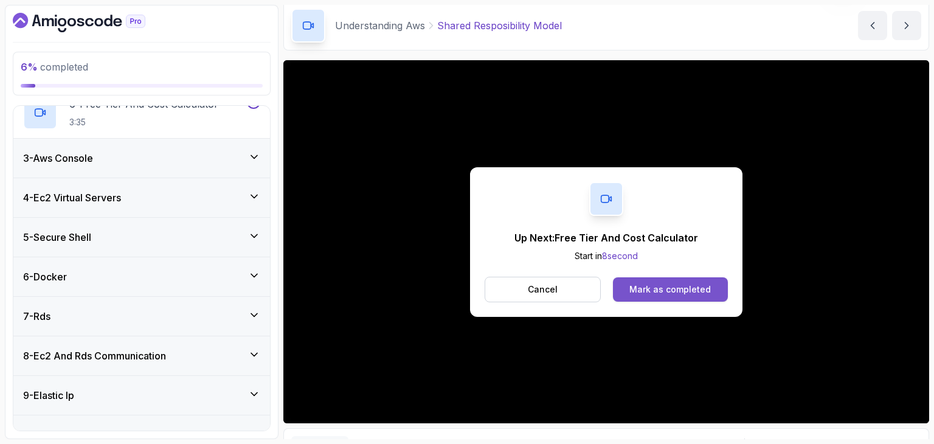
click at [714, 289] on button "Mark as completed" at bounding box center [670, 289] width 115 height 24
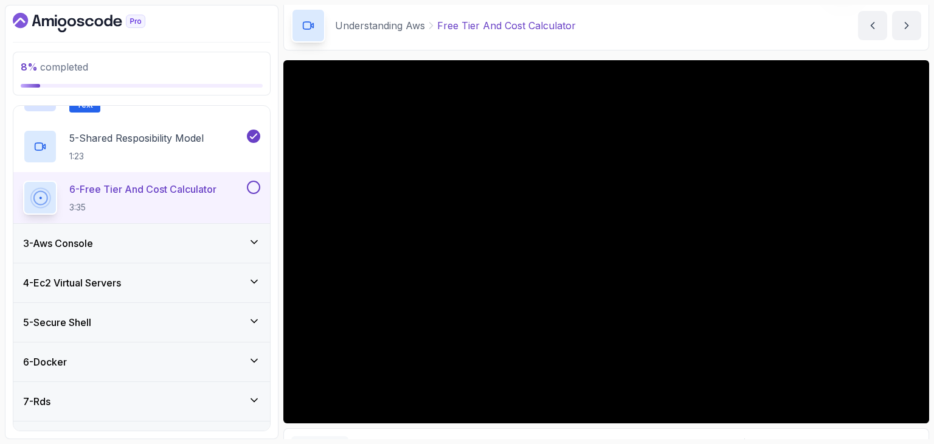
scroll to position [255, 0]
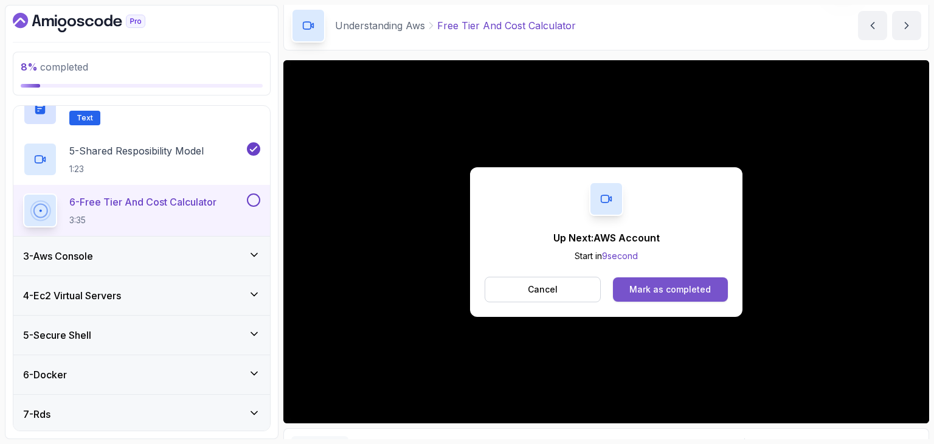
click at [663, 292] on div "Mark as completed" at bounding box center [669, 289] width 81 height 12
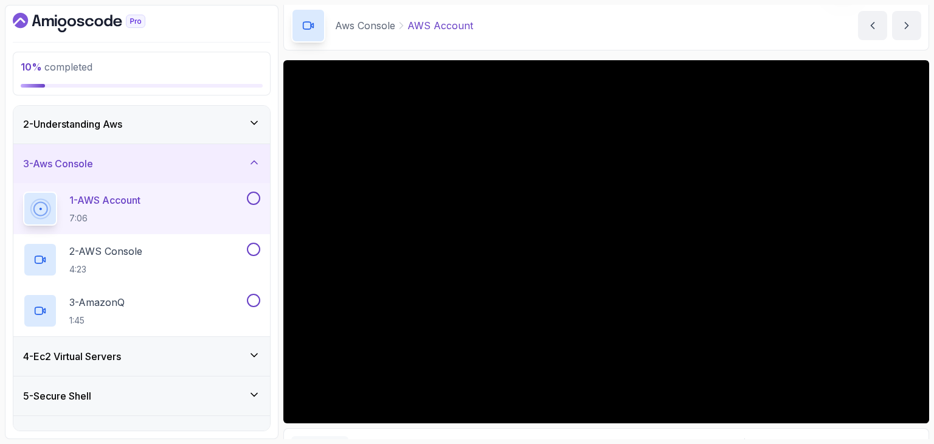
scroll to position [44, 0]
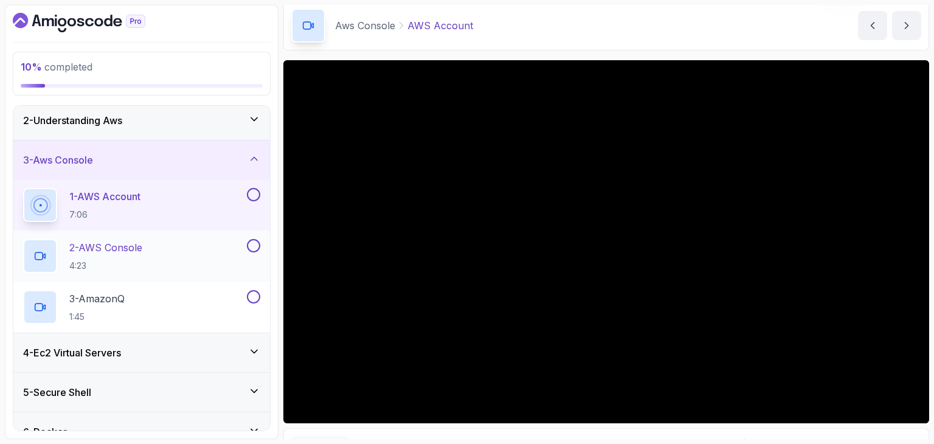
click at [185, 263] on div "2 - AWS Console 4:23" at bounding box center [133, 256] width 221 height 34
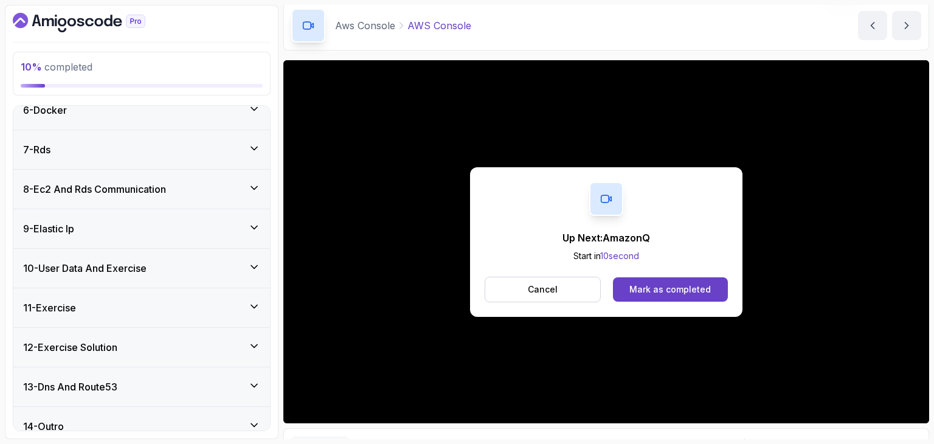
scroll to position [379, 0]
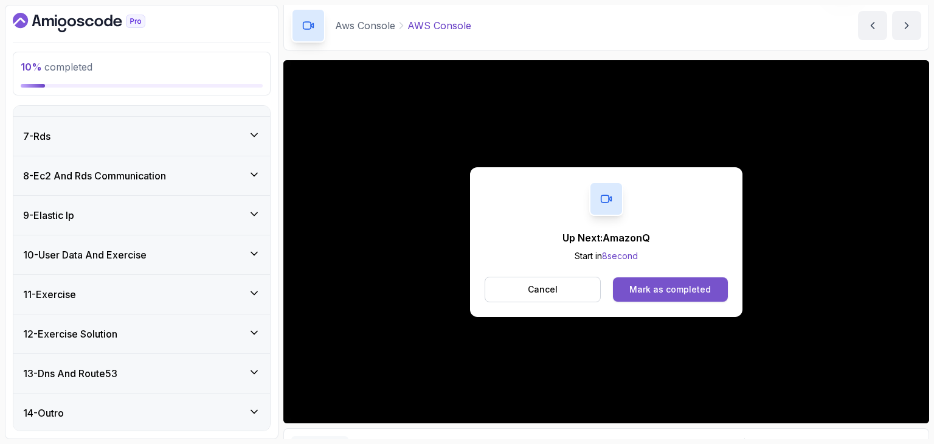
click at [682, 283] on div "Mark as completed" at bounding box center [669, 289] width 81 height 12
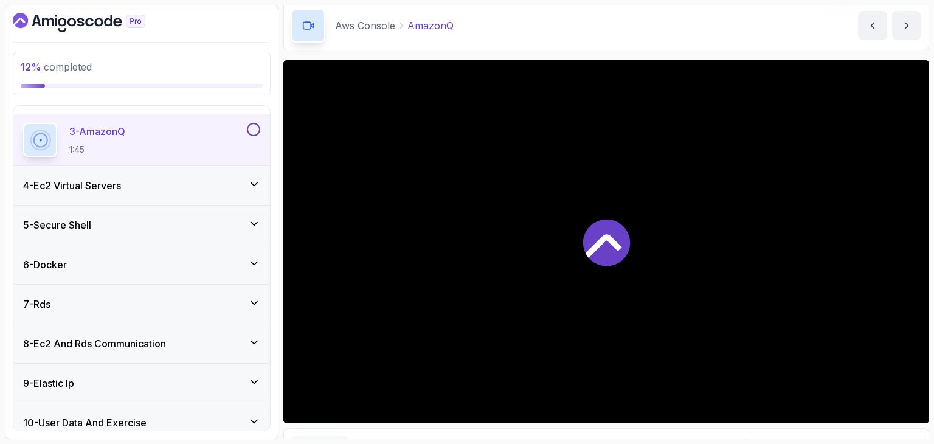
scroll to position [198, 0]
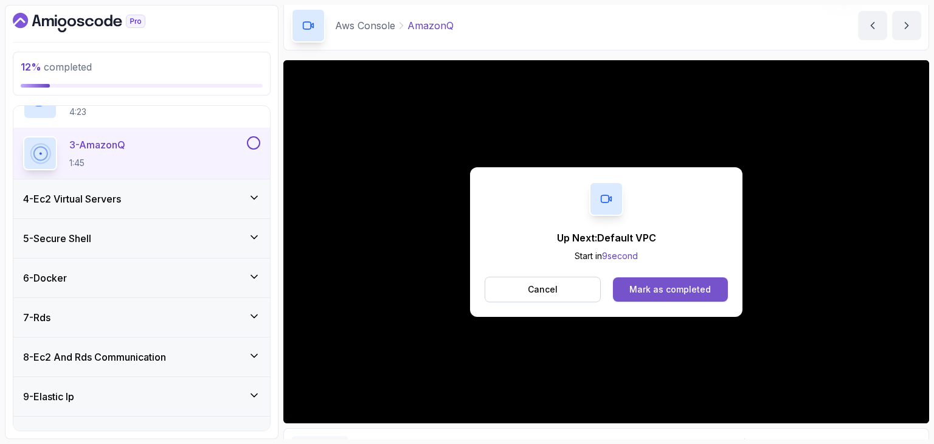
click at [653, 280] on button "Mark as completed" at bounding box center [670, 289] width 115 height 24
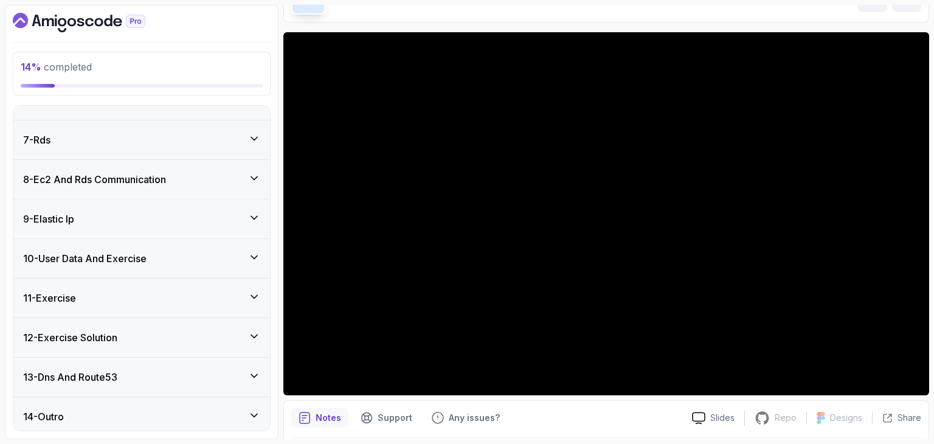
scroll to position [430, 0]
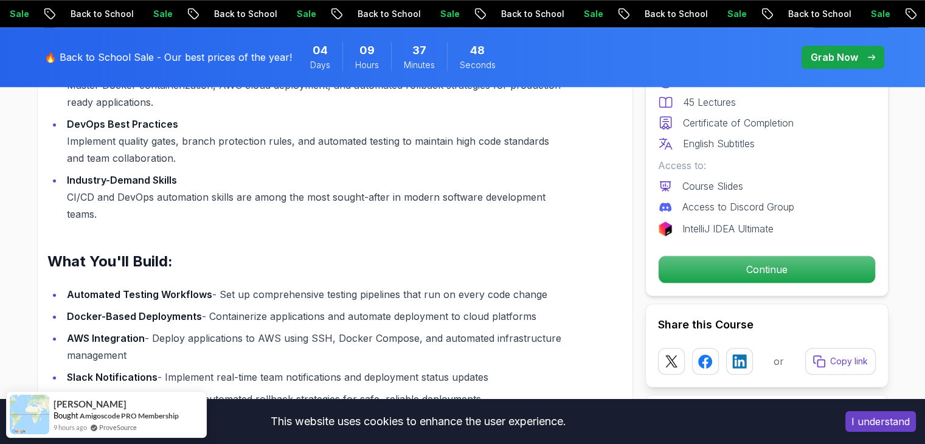
scroll to position [1231, 0]
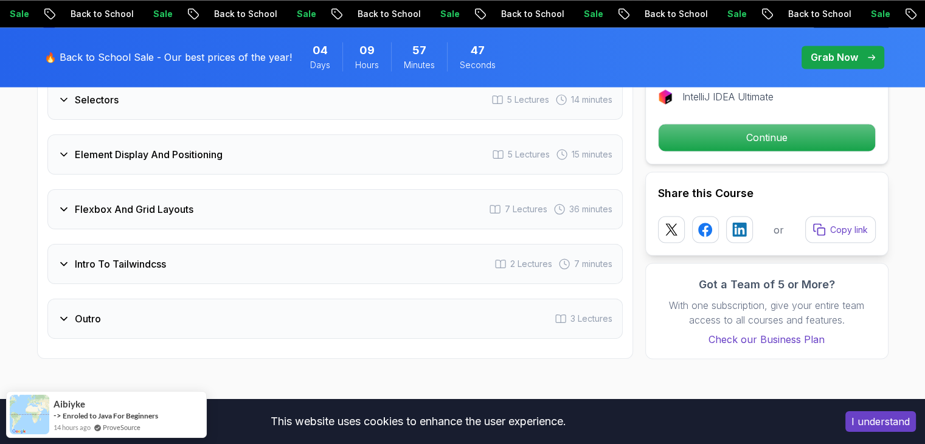
scroll to position [2127, 0]
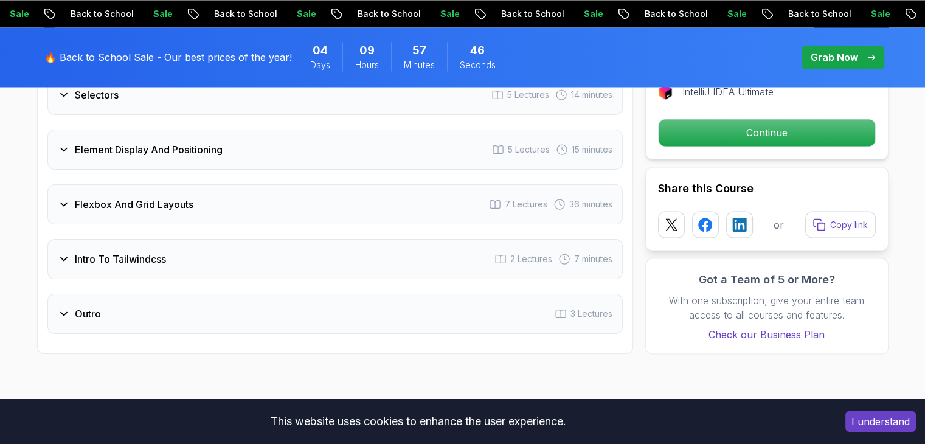
click at [438, 255] on div "Intro To Tailwindcss 2 Lectures 7 minutes" at bounding box center [334, 259] width 575 height 40
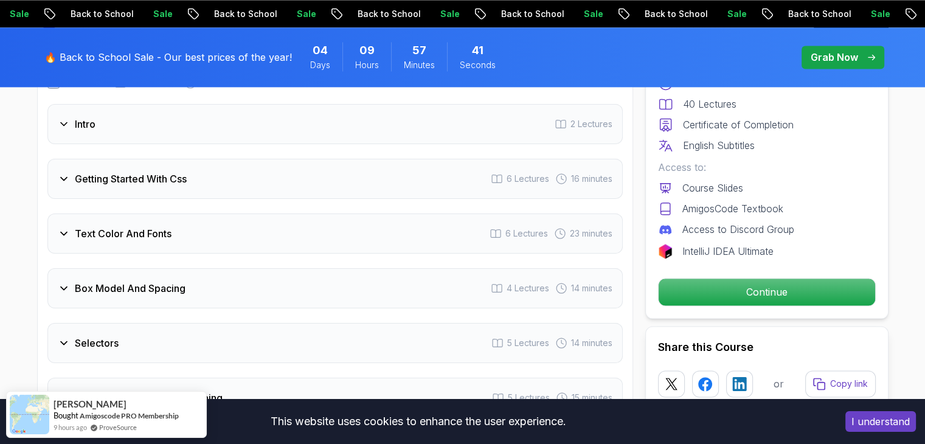
scroll to position [1788, 0]
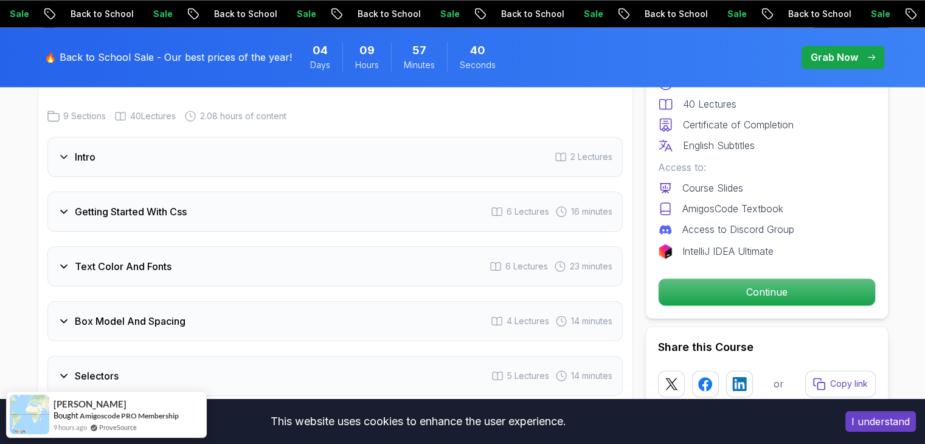
click at [334, 308] on div "Box Model And Spacing 4 Lectures 14 minutes" at bounding box center [334, 321] width 575 height 40
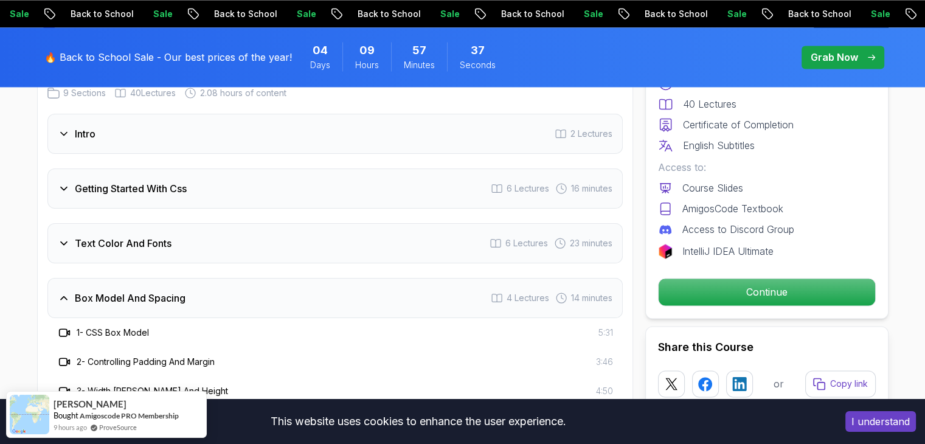
scroll to position [1808, 0]
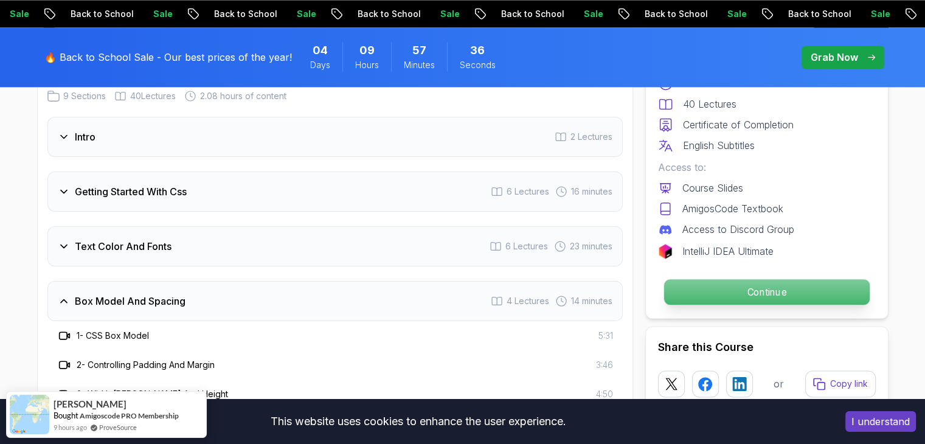
click at [747, 288] on p "Continue" at bounding box center [766, 292] width 206 height 26
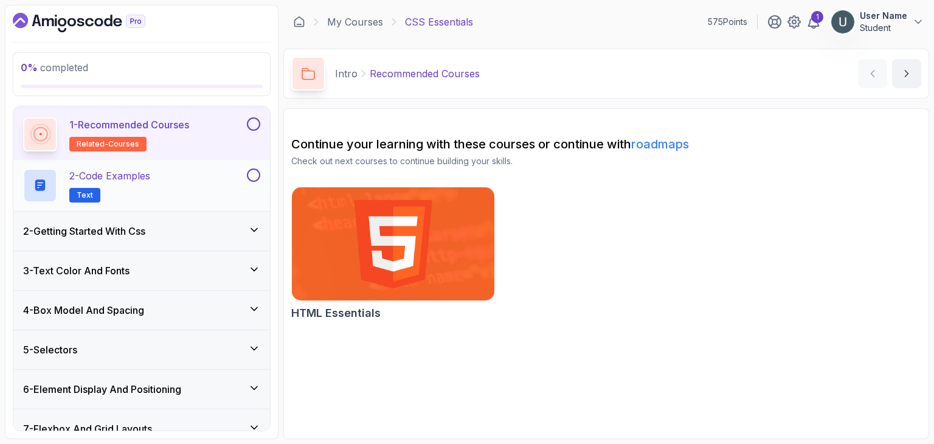
scroll to position [20, 0]
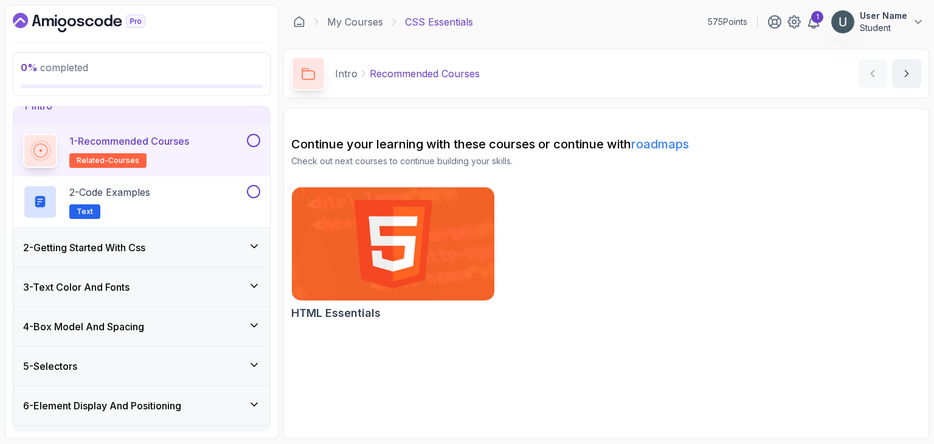
click at [147, 314] on div "4 - Box Model And Spacing" at bounding box center [141, 326] width 257 height 39
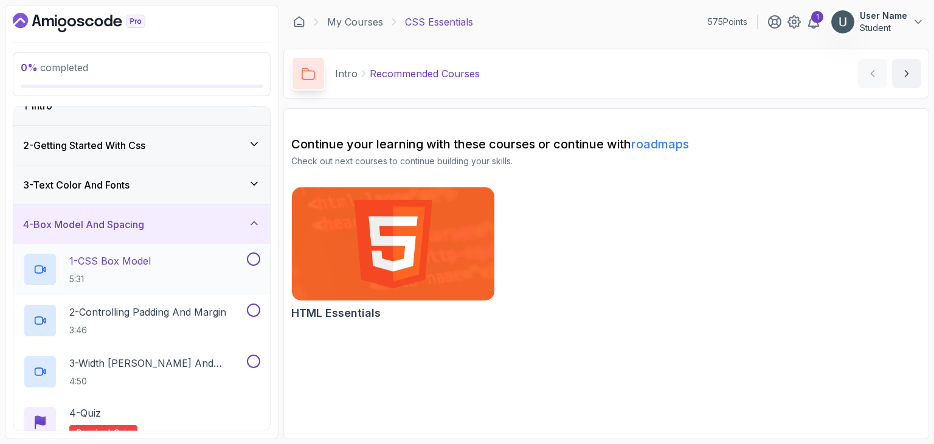
click at [134, 265] on p "1 - CSS Box Model" at bounding box center [109, 261] width 81 height 15
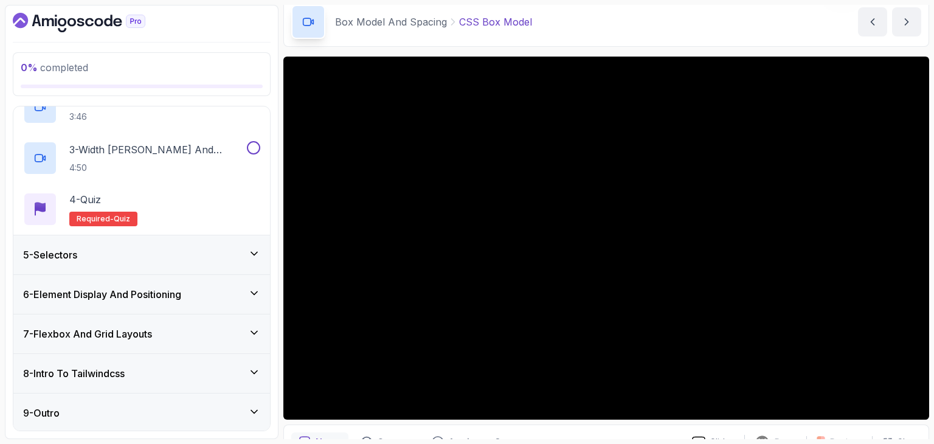
scroll to position [52, 0]
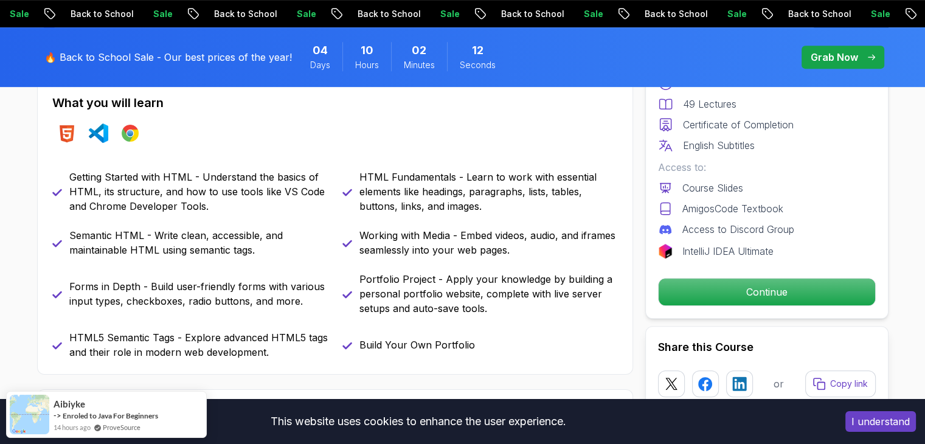
scroll to position [541, 0]
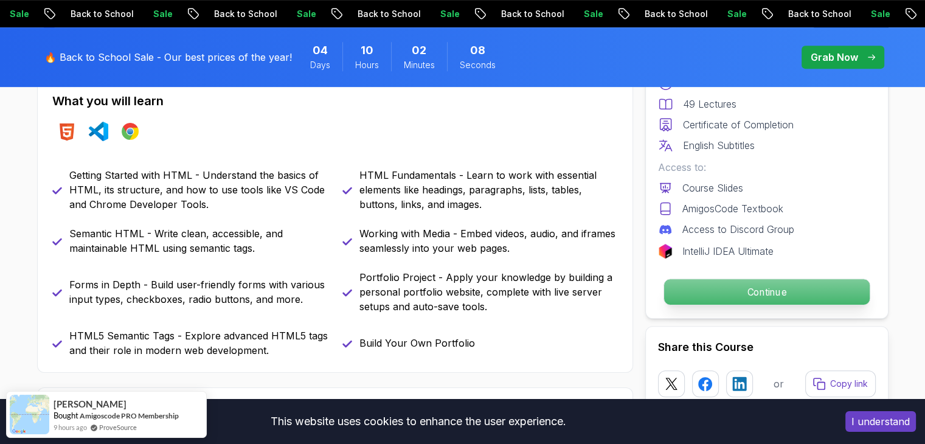
click at [744, 288] on p "Continue" at bounding box center [766, 292] width 206 height 26
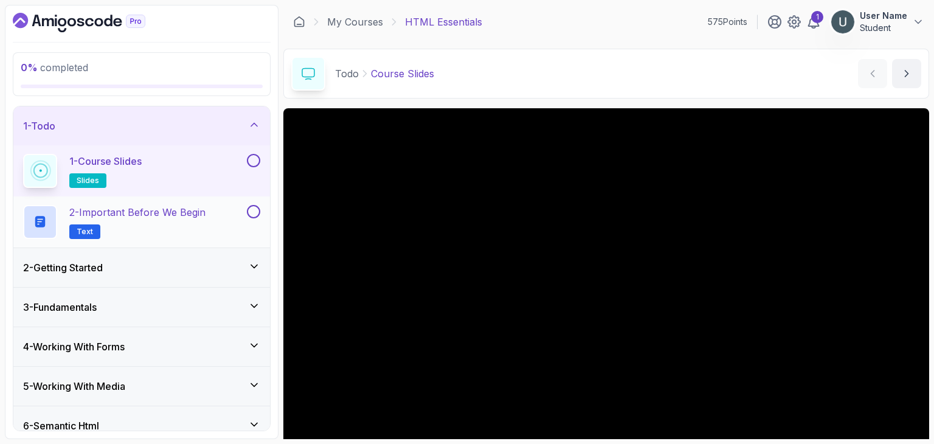
click at [141, 224] on h2 "2 - Important Before We Begin Text" at bounding box center [137, 222] width 136 height 34
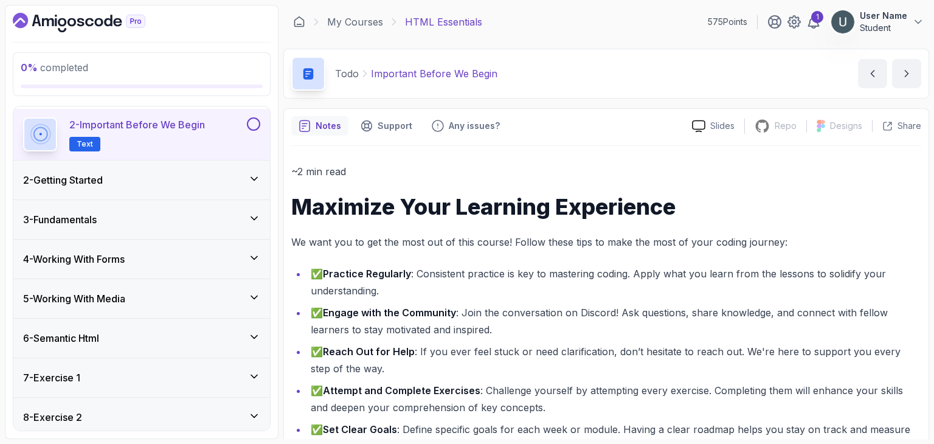
scroll to position [105, 0]
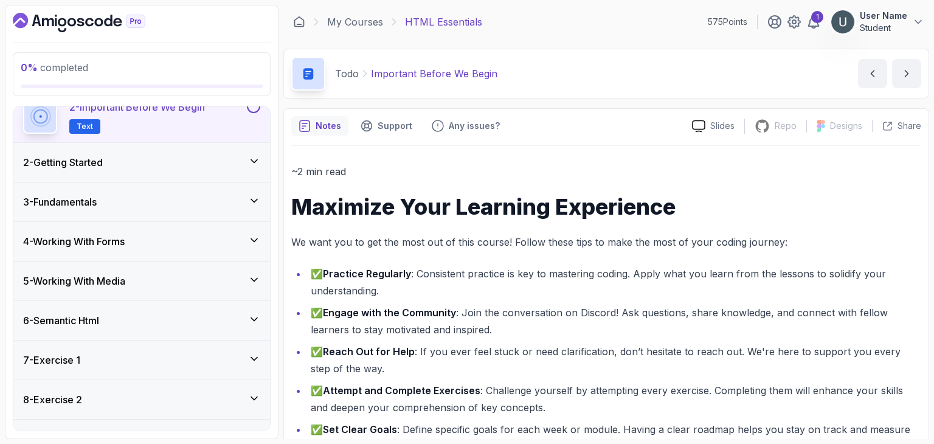
click at [137, 207] on div "3 - Fundamentals" at bounding box center [141, 202] width 237 height 15
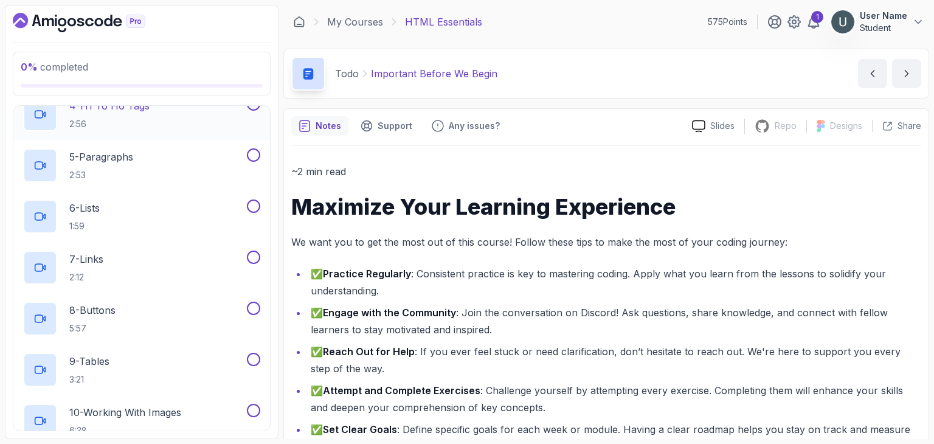
scroll to position [286, 0]
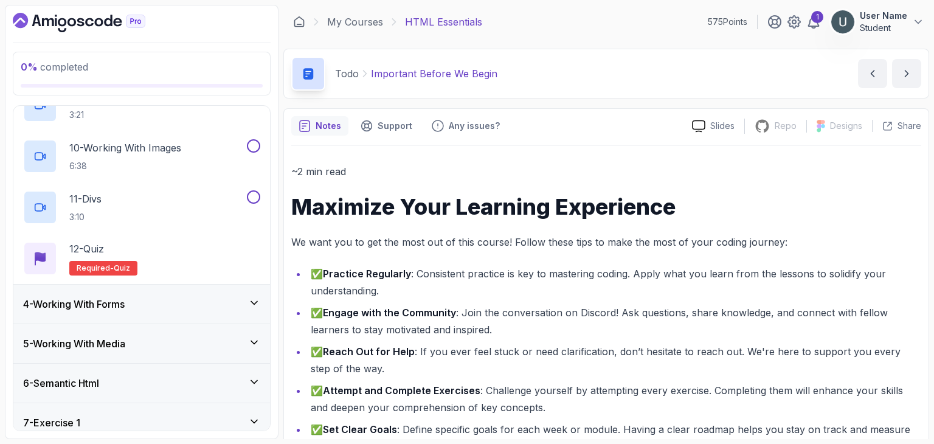
click at [146, 301] on div "4 - Working With Forms" at bounding box center [141, 304] width 237 height 15
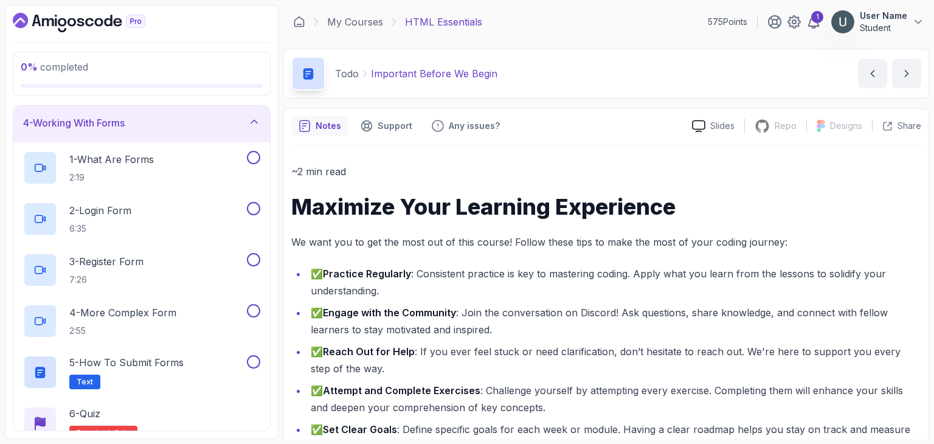
scroll to position [124, 0]
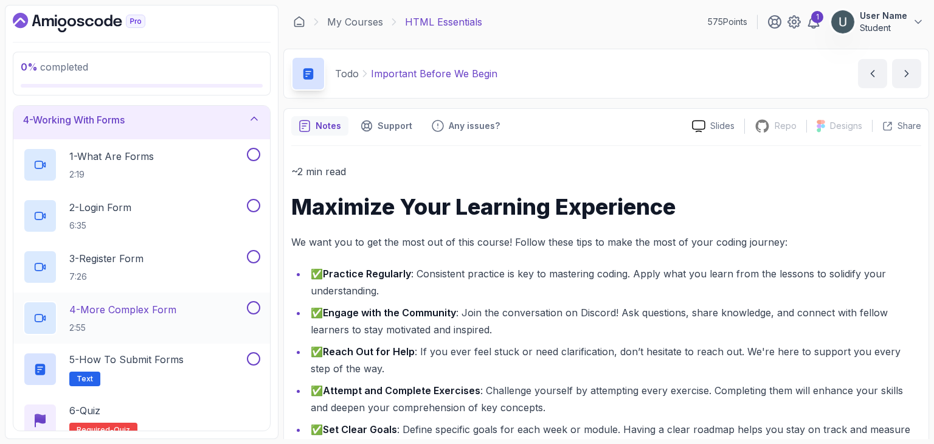
click at [147, 308] on p "4 - More Complex Form" at bounding box center [122, 309] width 107 height 15
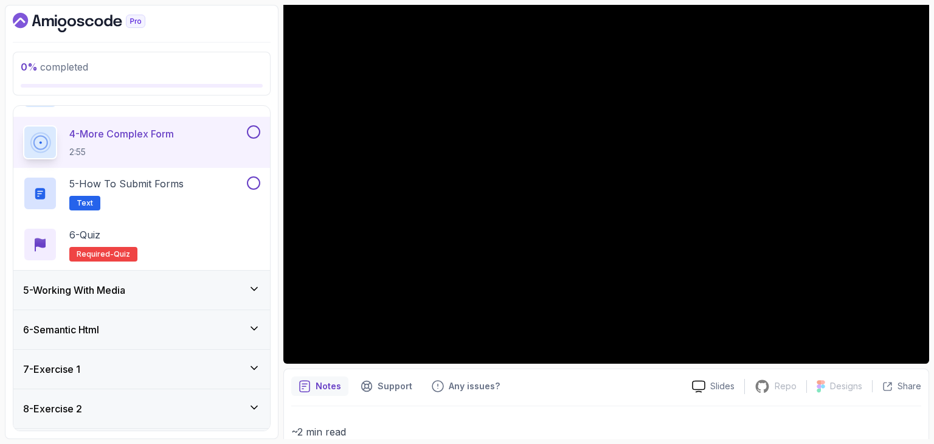
scroll to position [263, 0]
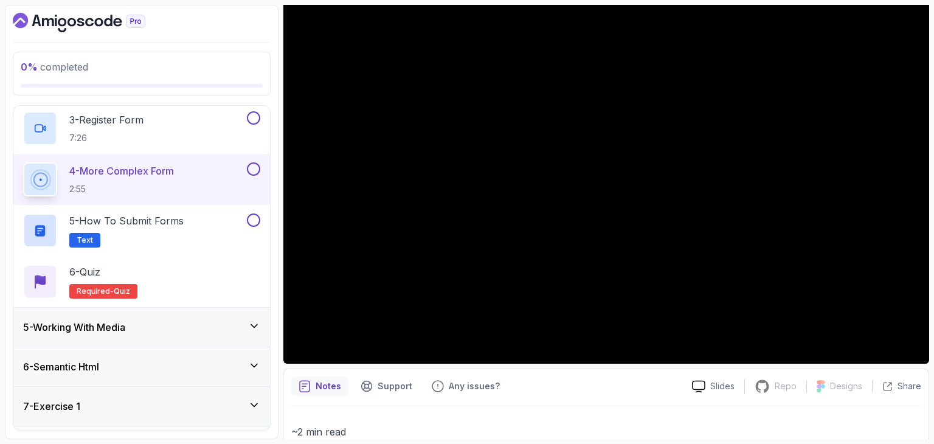
click at [125, 331] on h3 "5 - Working With Media" at bounding box center [74, 327] width 102 height 15
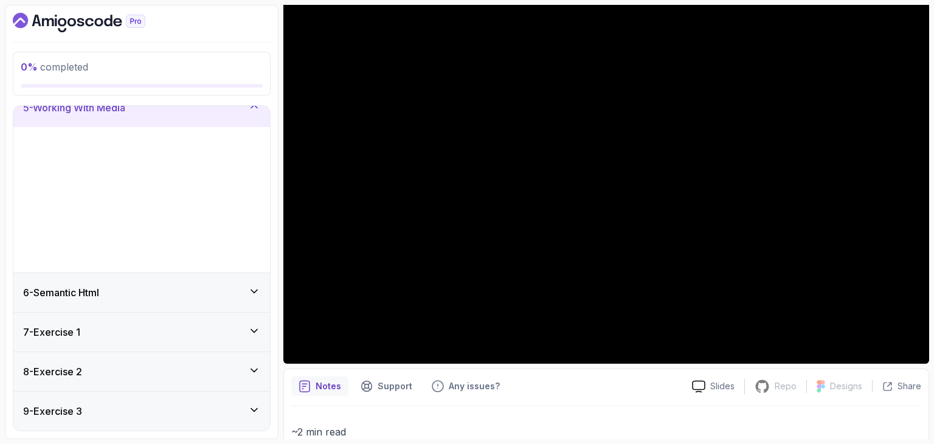
scroll to position [108, 0]
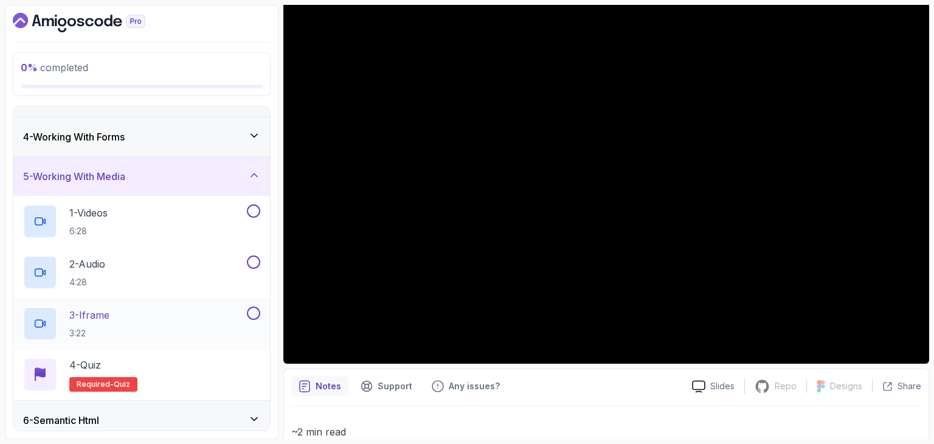
click at [127, 314] on div "3 - Iframe 3:22" at bounding box center [133, 323] width 221 height 34
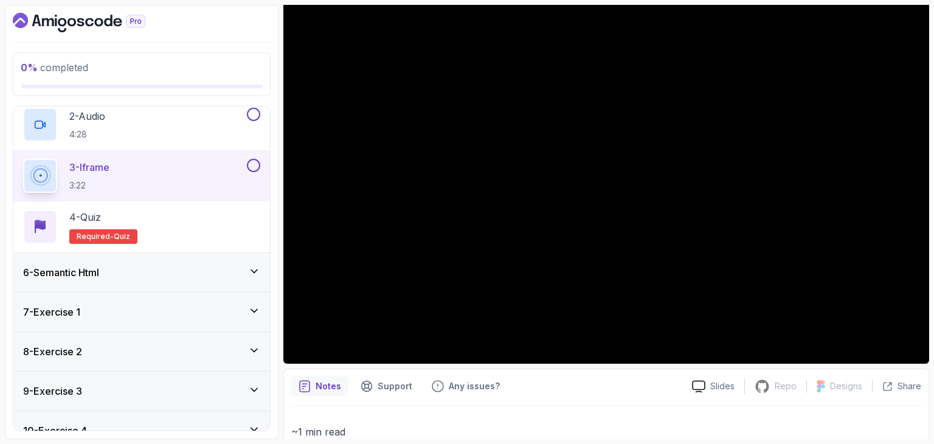
scroll to position [257, 0]
click at [235, 256] on div "6 - Semantic Html" at bounding box center [141, 271] width 257 height 39
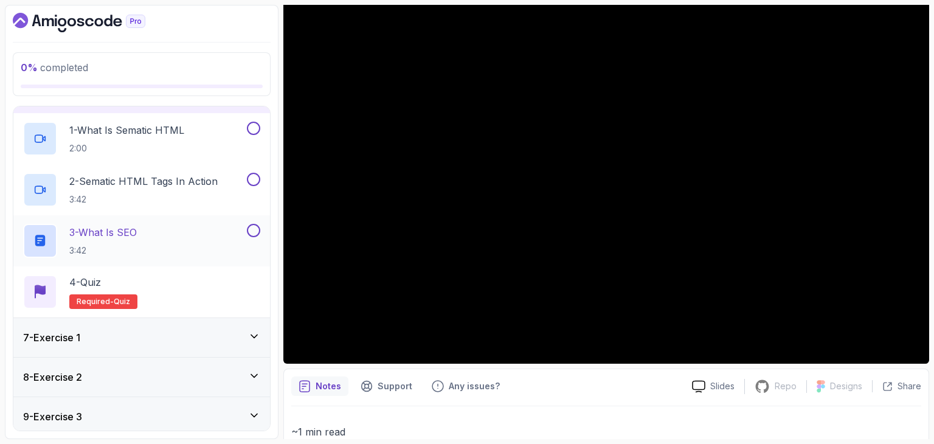
scroll to position [224, 0]
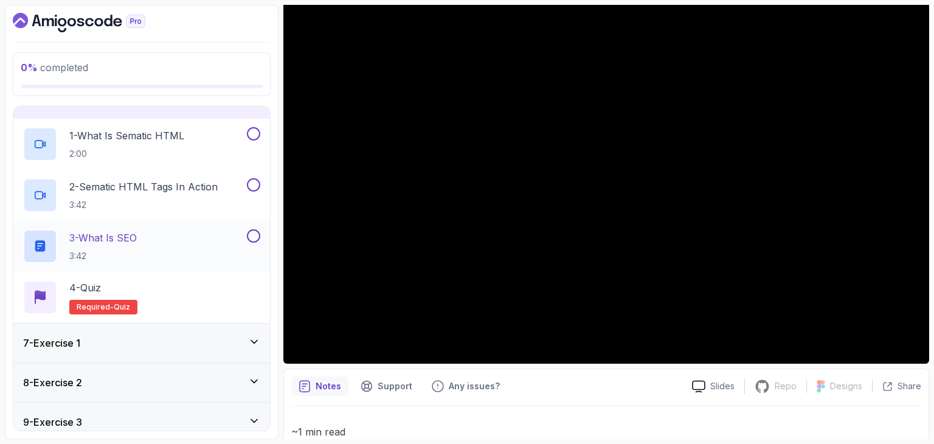
click at [187, 226] on div "3 - What is SEO 3:42" at bounding box center [141, 246] width 257 height 51
click at [180, 207] on p "3:42" at bounding box center [143, 205] width 148 height 12
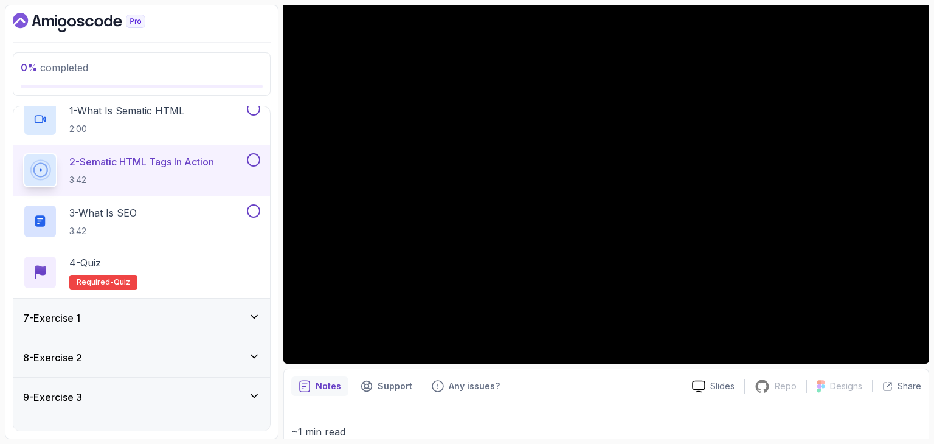
scroll to position [227, 0]
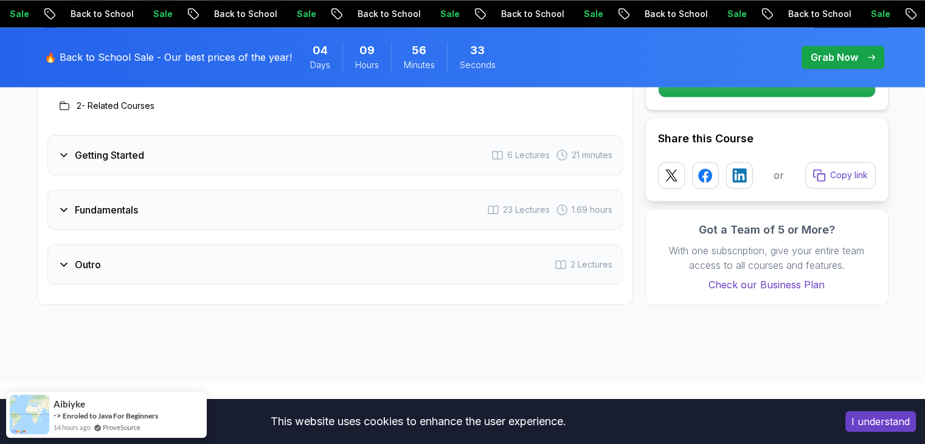
scroll to position [1908, 0]
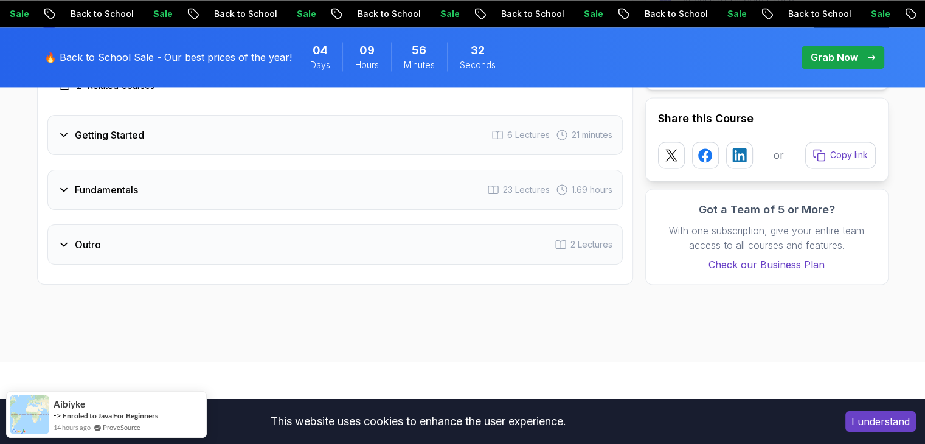
click at [281, 187] on div "Fundamentals 23 Lectures 1.69 hours" at bounding box center [334, 190] width 575 height 40
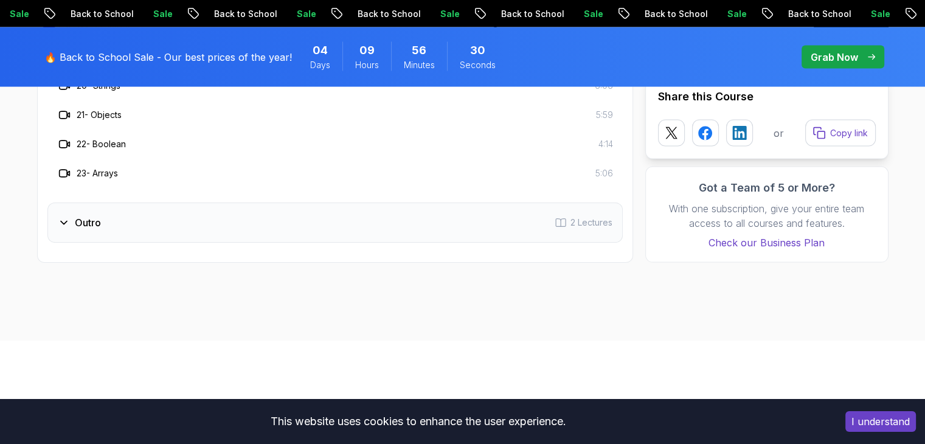
scroll to position [2552, 0]
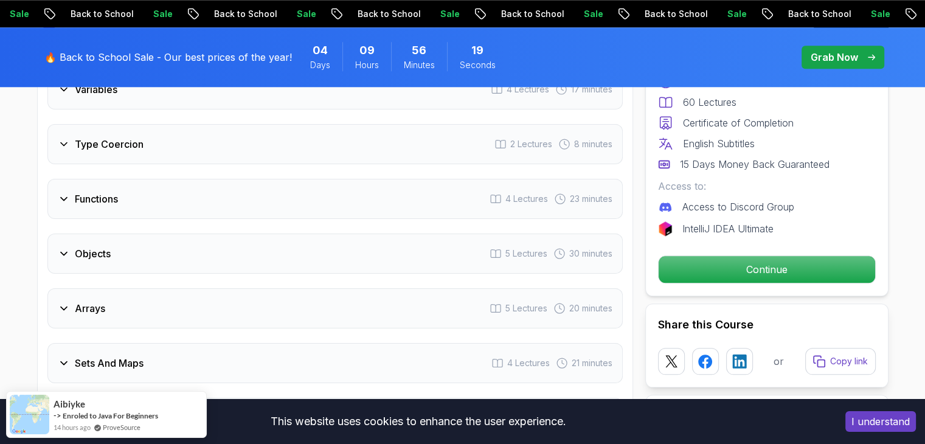
scroll to position [1270, 0]
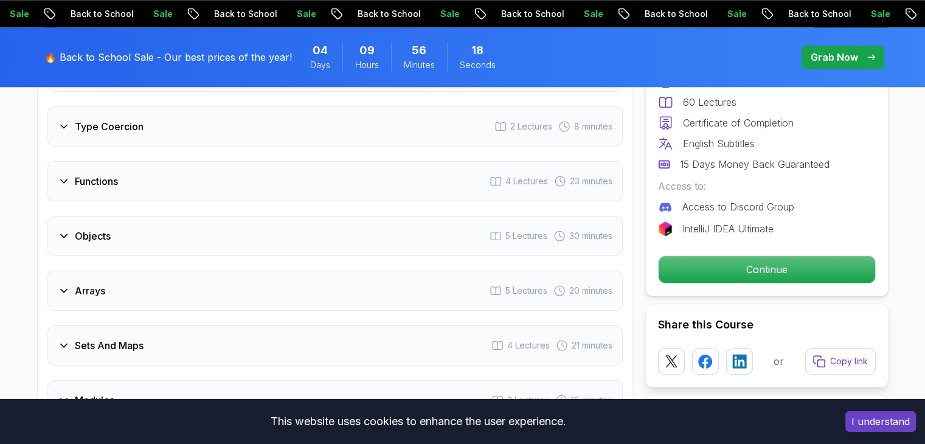
click at [410, 137] on div "Type Coercion 2 Lectures 8 minutes" at bounding box center [334, 126] width 575 height 40
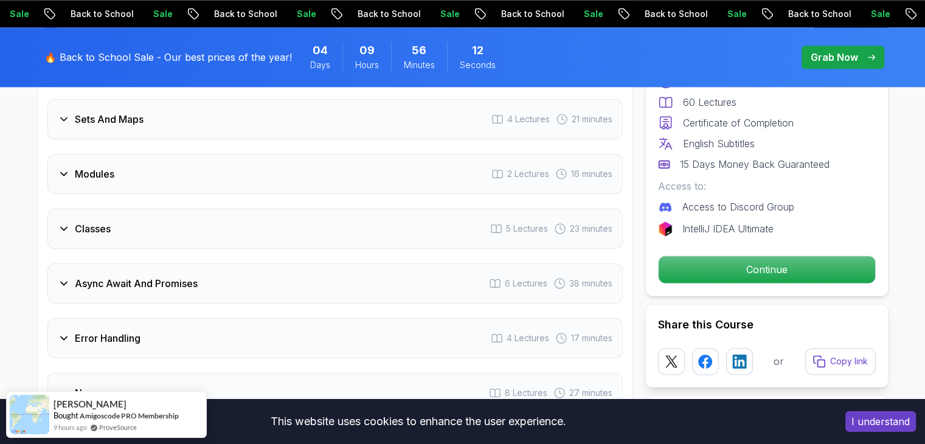
click at [372, 171] on div "Modules 2 Lectures 16 minutes" at bounding box center [334, 174] width 575 height 40
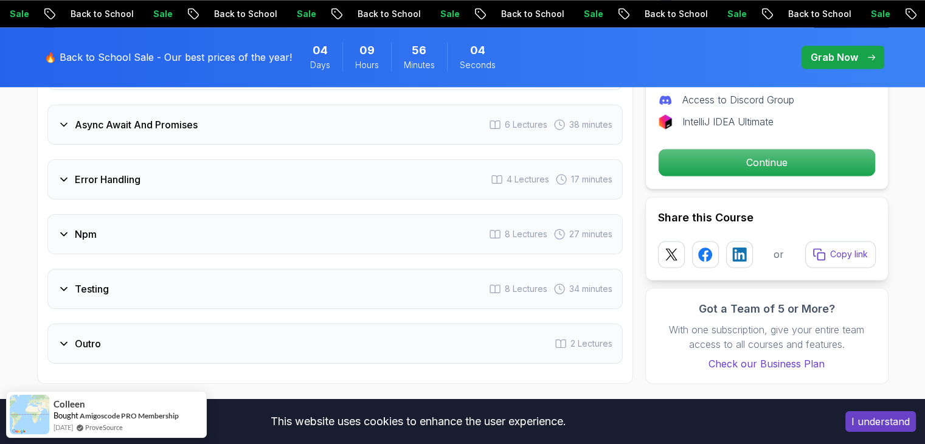
scroll to position [1691, 0]
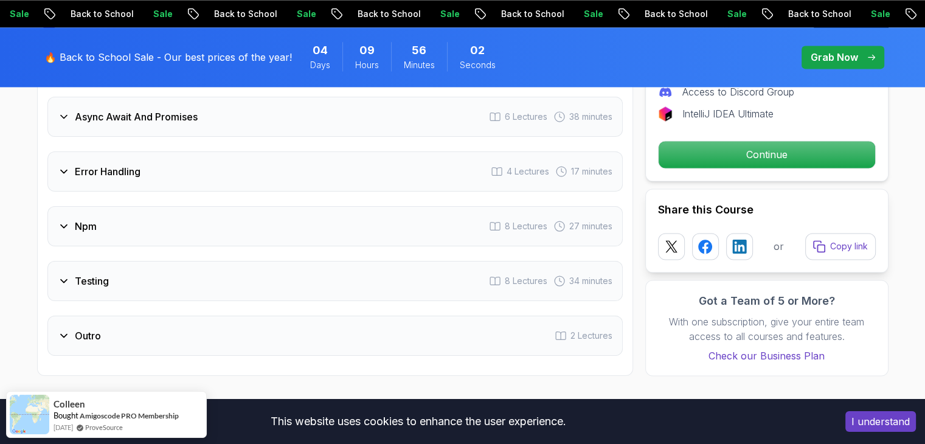
click at [261, 287] on div "Testing 8 Lectures 34 minutes" at bounding box center [334, 281] width 575 height 40
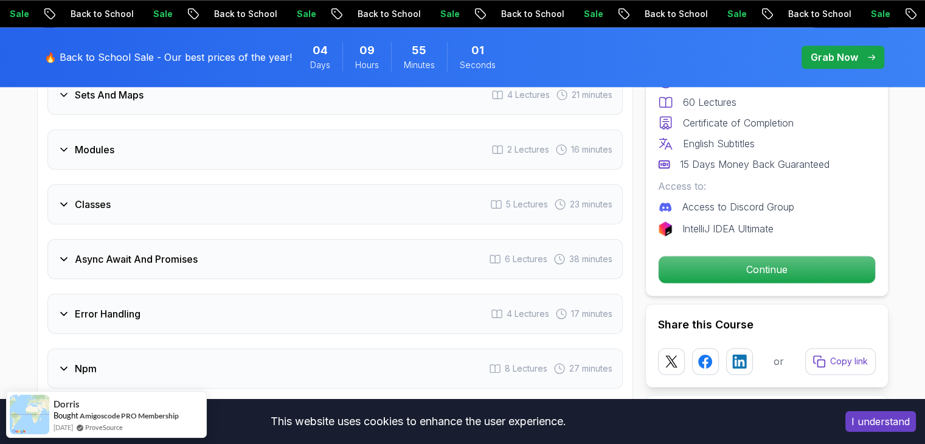
scroll to position [1411, 0]
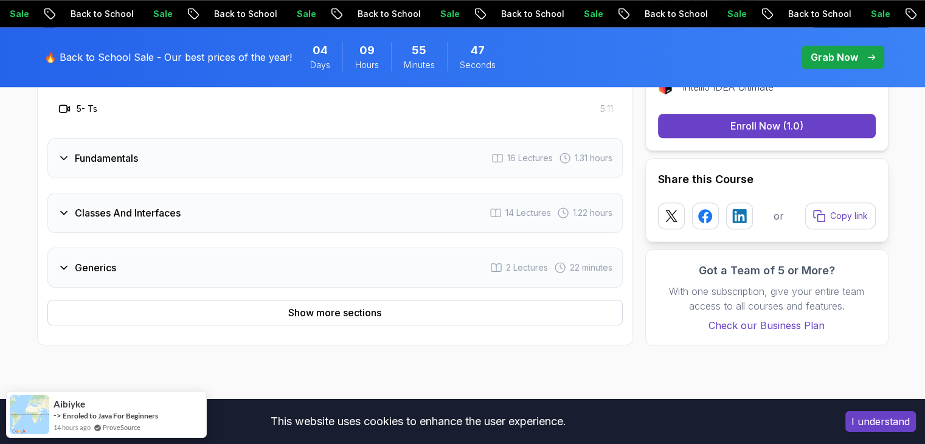
scroll to position [1316, 0]
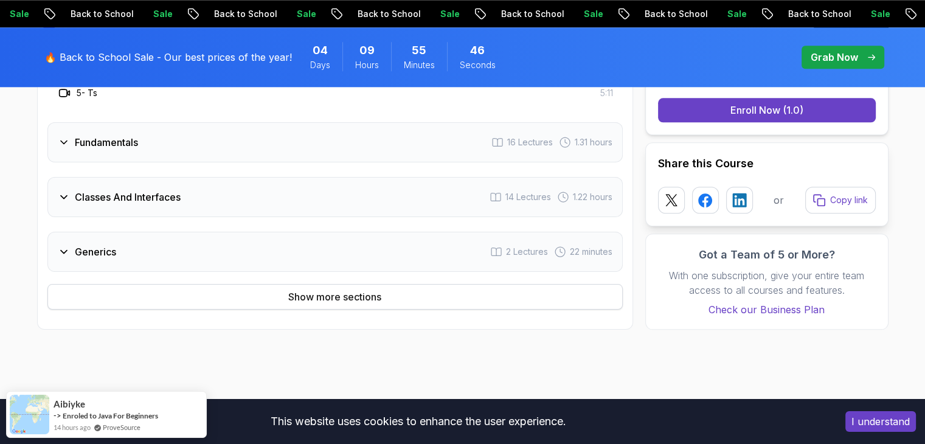
click at [379, 286] on button "Show more sections" at bounding box center [334, 297] width 575 height 26
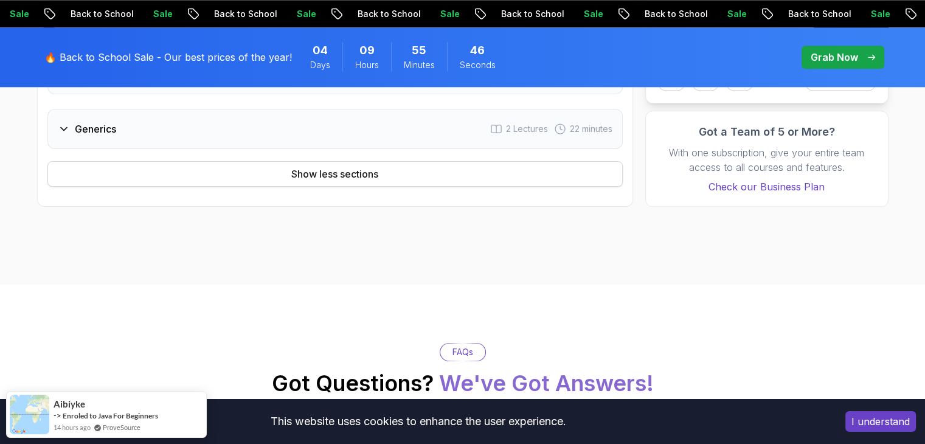
scroll to position [1439, 0]
click at [275, 125] on div "Generics 2 Lectures 22 minutes" at bounding box center [334, 128] width 575 height 40
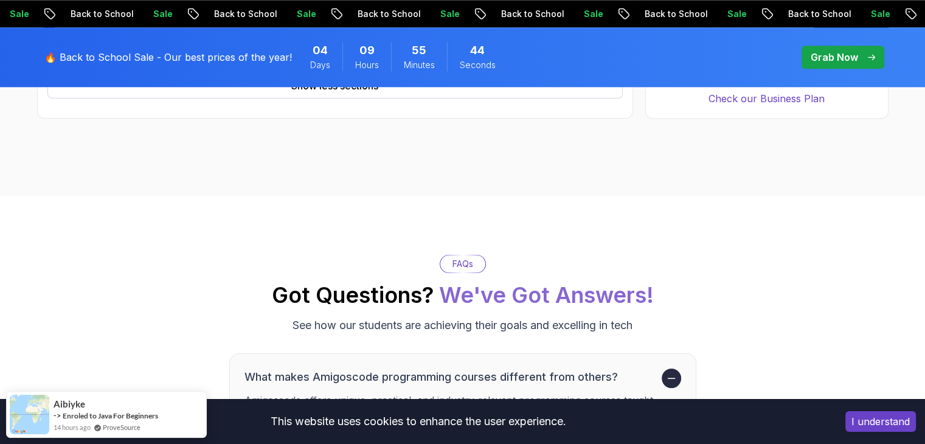
scroll to position [1293, 0]
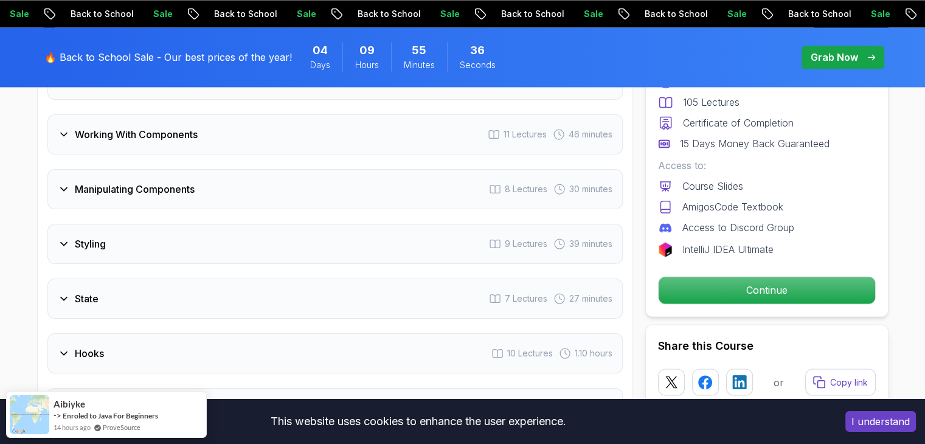
scroll to position [2009, 0]
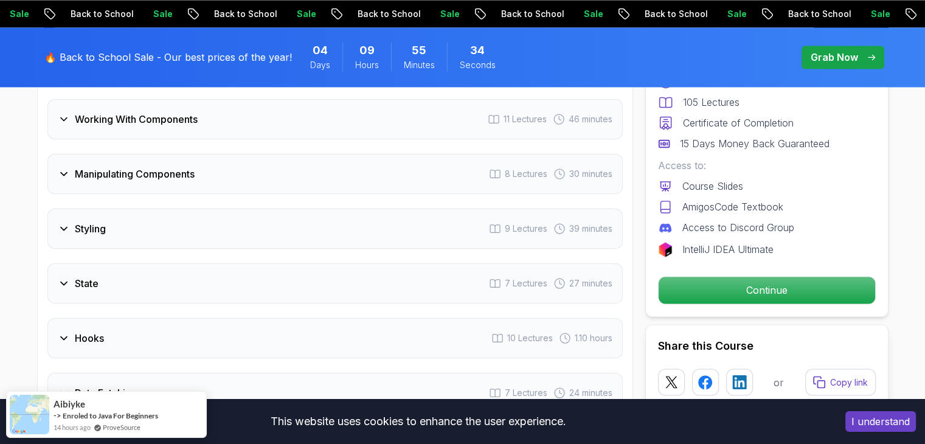
click at [364, 194] on div "Manipulating Components 8 Lectures 30 minutes" at bounding box center [334, 174] width 575 height 40
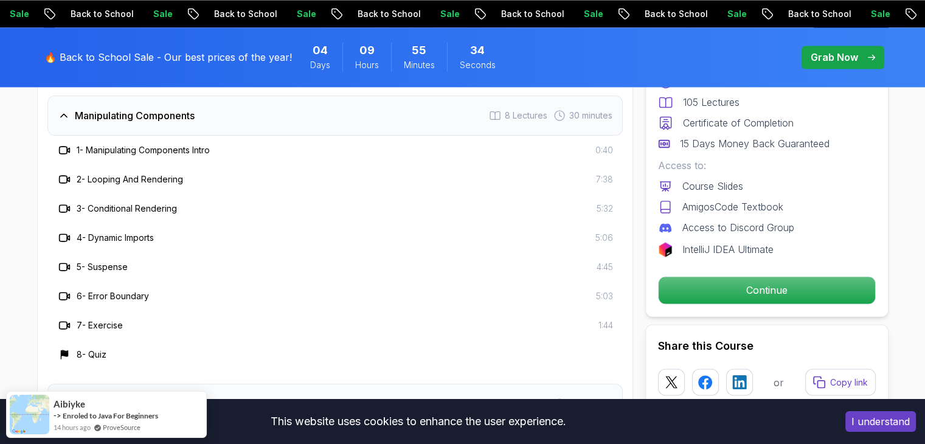
scroll to position [1950, 0]
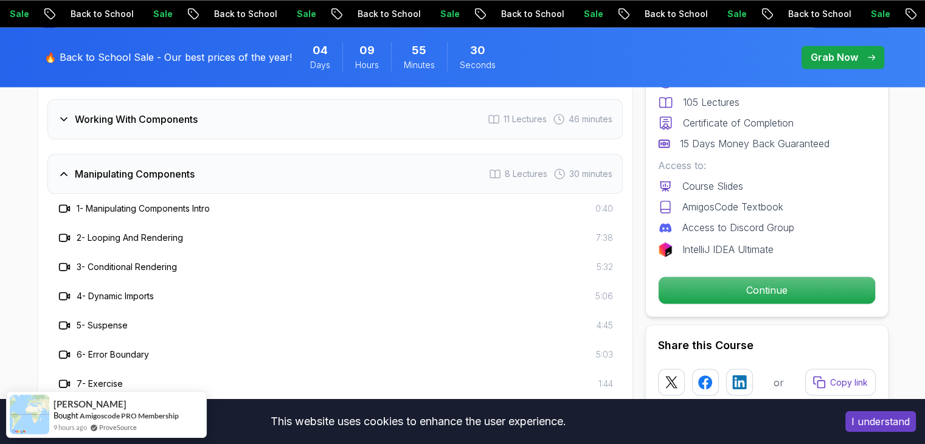
click at [314, 139] on div "Working With Components 11 Lectures 46 minutes" at bounding box center [334, 119] width 575 height 40
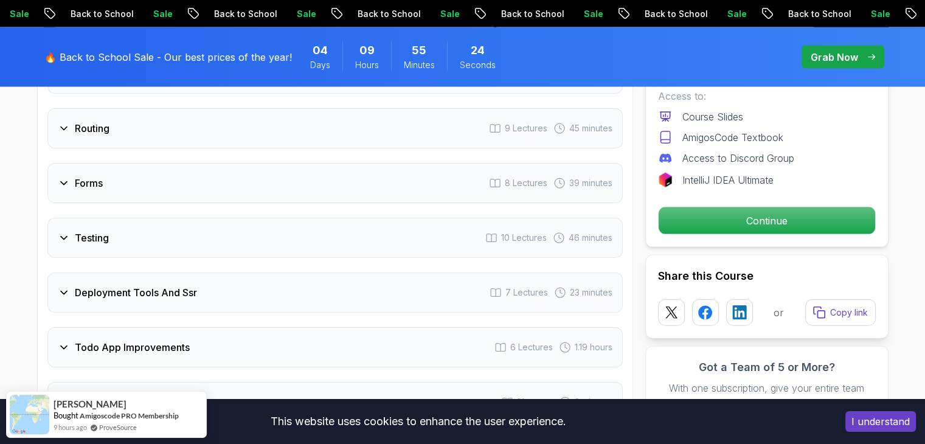
scroll to position [2597, 0]
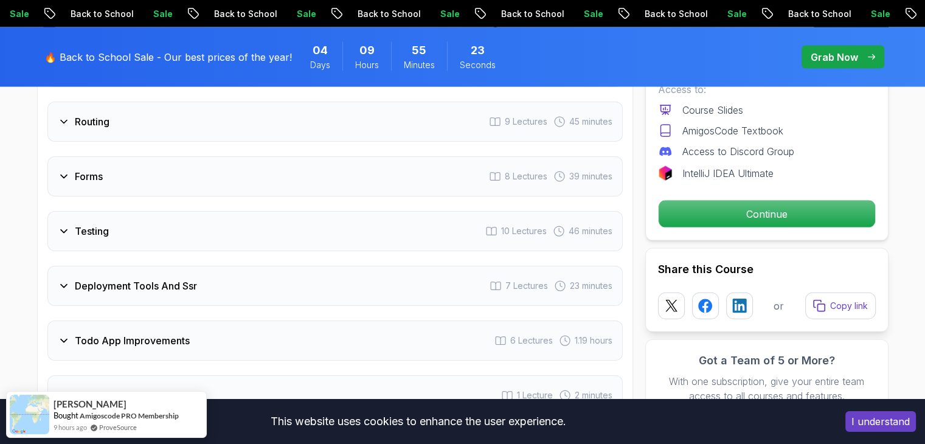
click at [285, 142] on div "Routing 9 Lectures 45 minutes" at bounding box center [334, 122] width 575 height 40
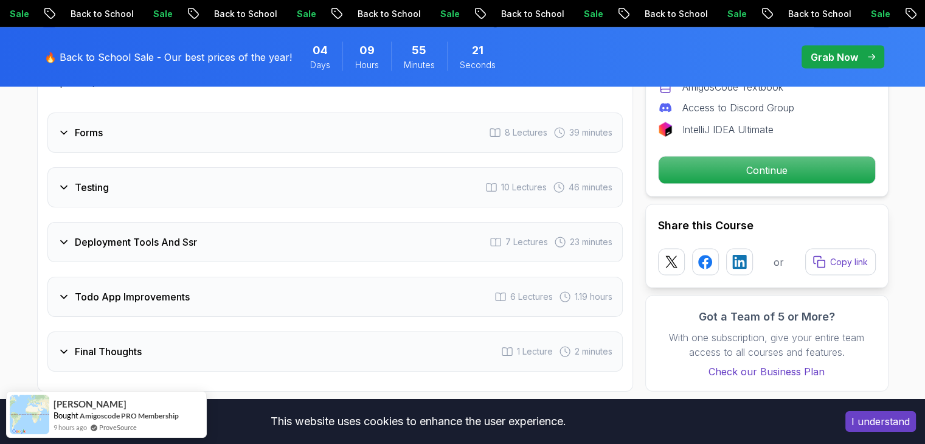
scroll to position [2585, 0]
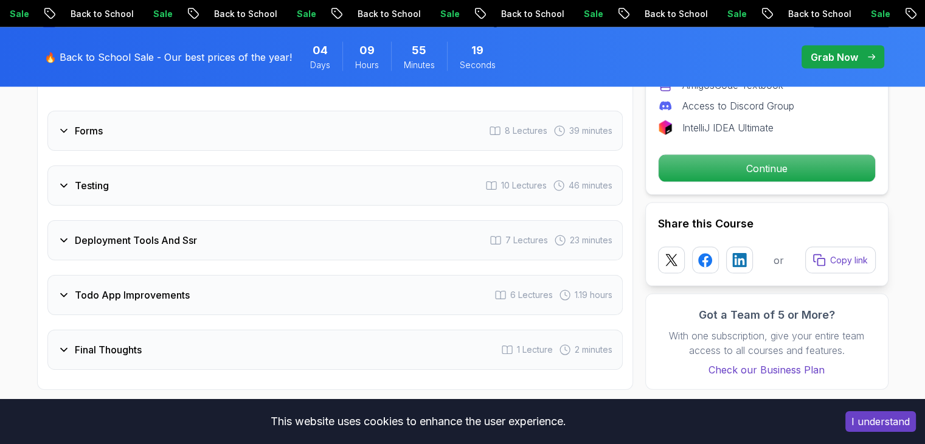
click at [276, 195] on div "Testing 10 Lectures 46 minutes" at bounding box center [334, 185] width 575 height 40
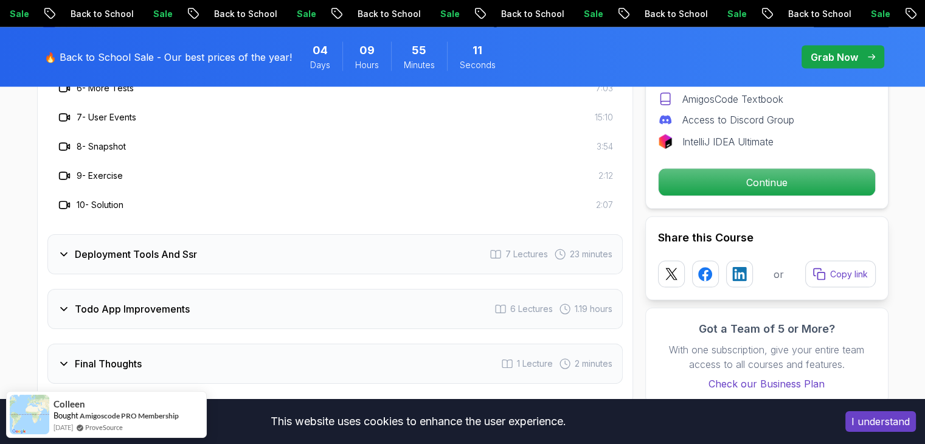
scroll to position [2600, 0]
click at [270, 261] on div "Deployment Tools And Ssr 7 Lectures 23 minutes" at bounding box center [334, 253] width 575 height 40
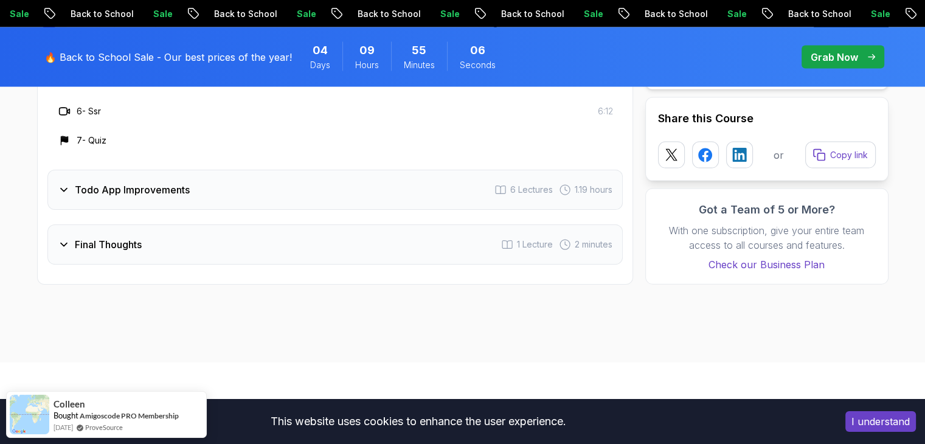
scroll to position [2612, 0]
